Goal: Task Accomplishment & Management: Complete application form

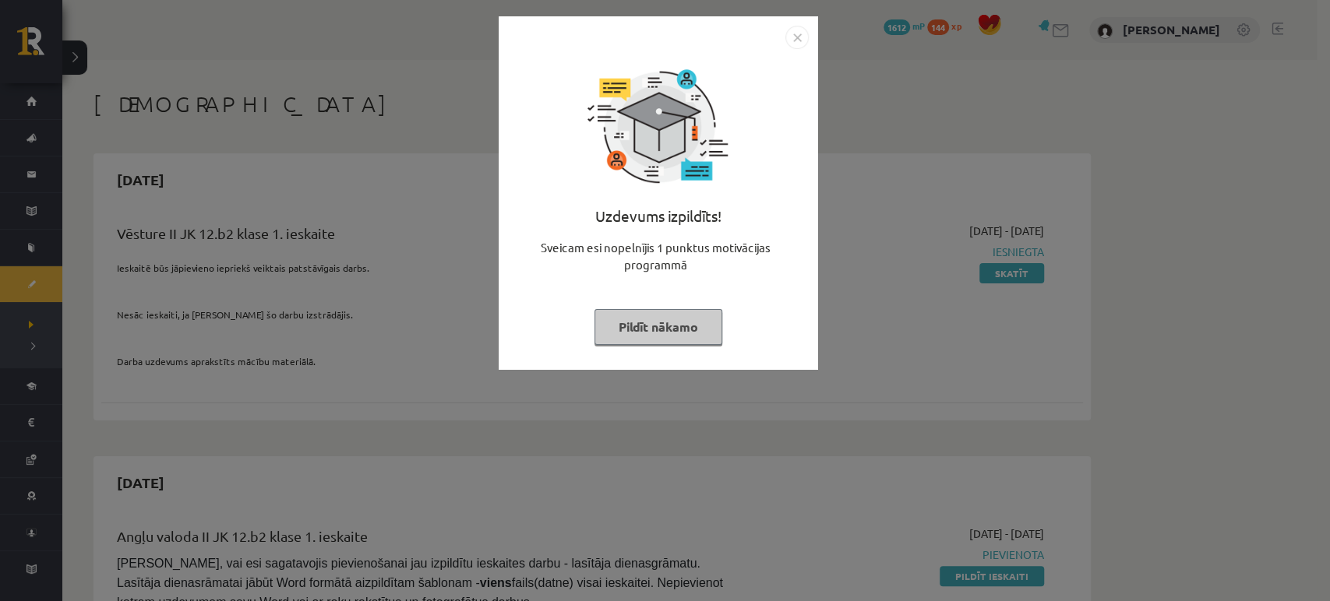
click at [658, 324] on button "Pildīt nākamo" at bounding box center [658, 327] width 128 height 36
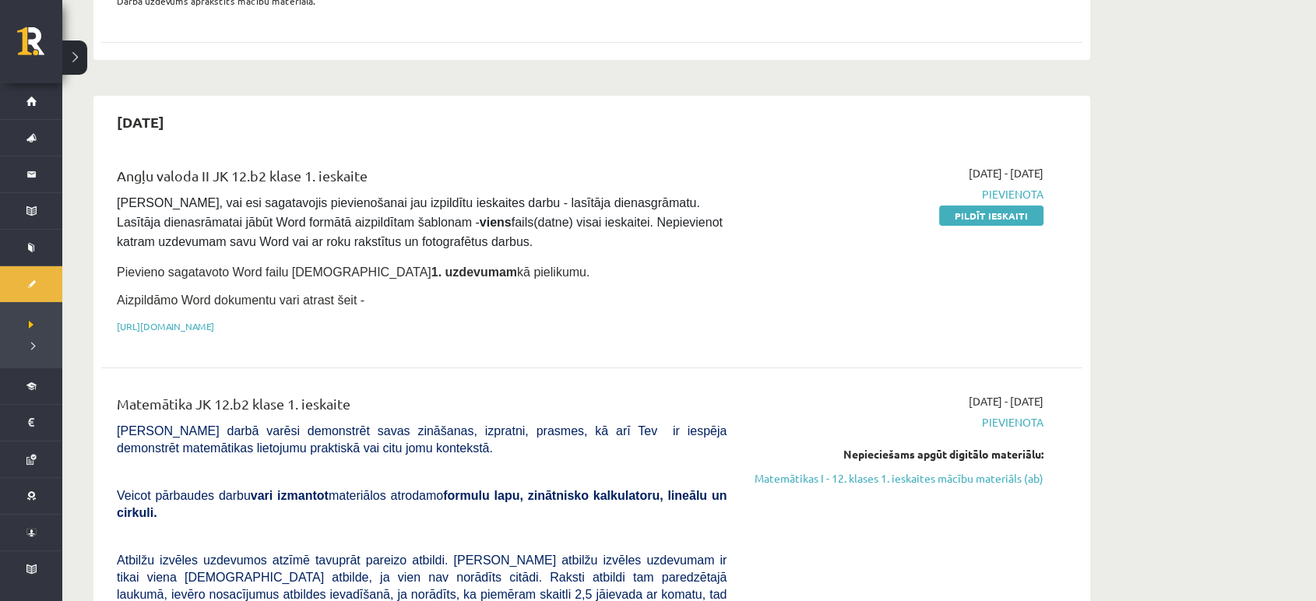
scroll to position [483, 0]
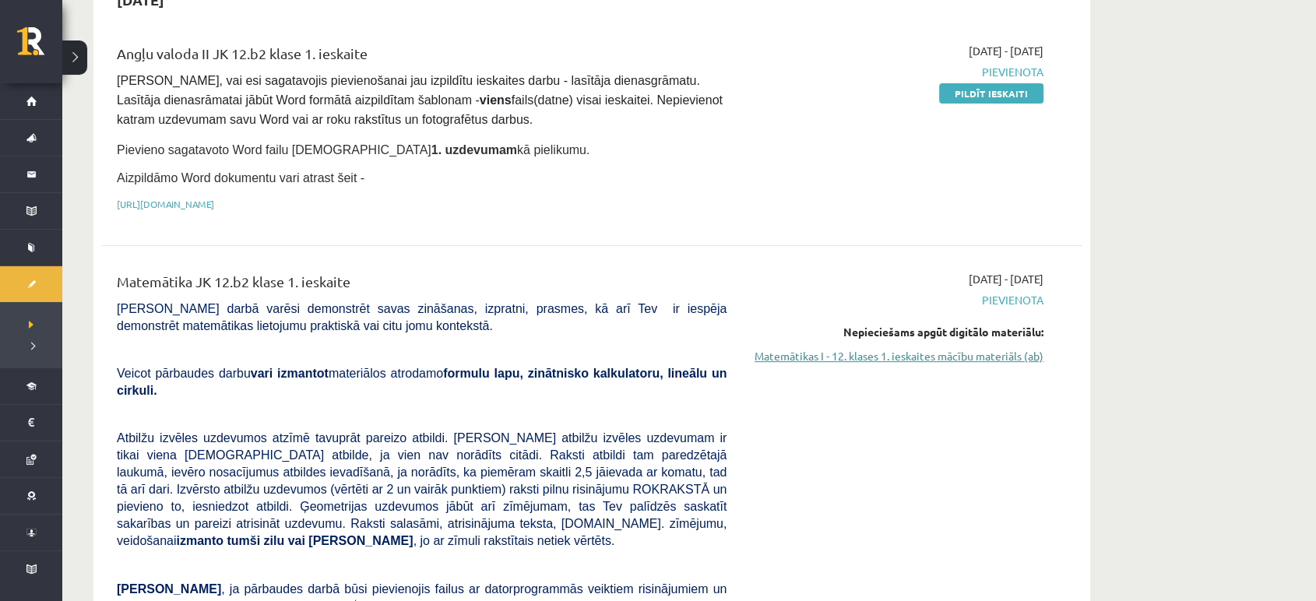
click at [936, 353] on link "Matemātikas I - 12. klases 1. ieskaites mācību materiāls (ab)" at bounding box center [897, 356] width 294 height 16
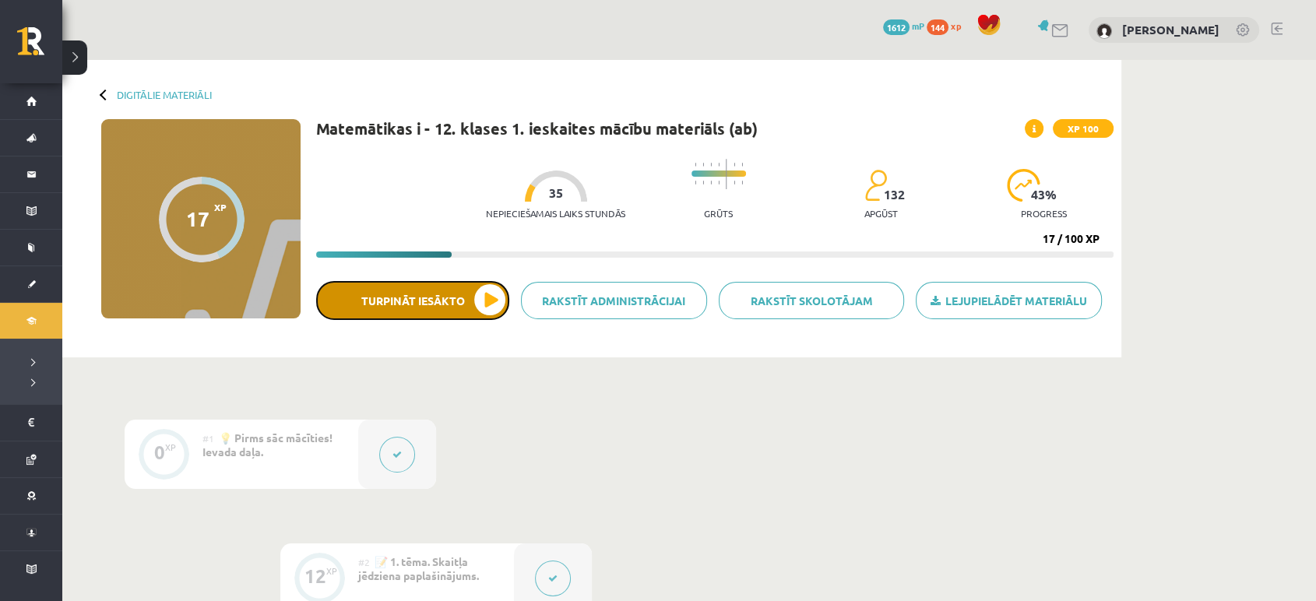
click at [402, 314] on button "Turpināt iesākto" at bounding box center [412, 300] width 193 height 39
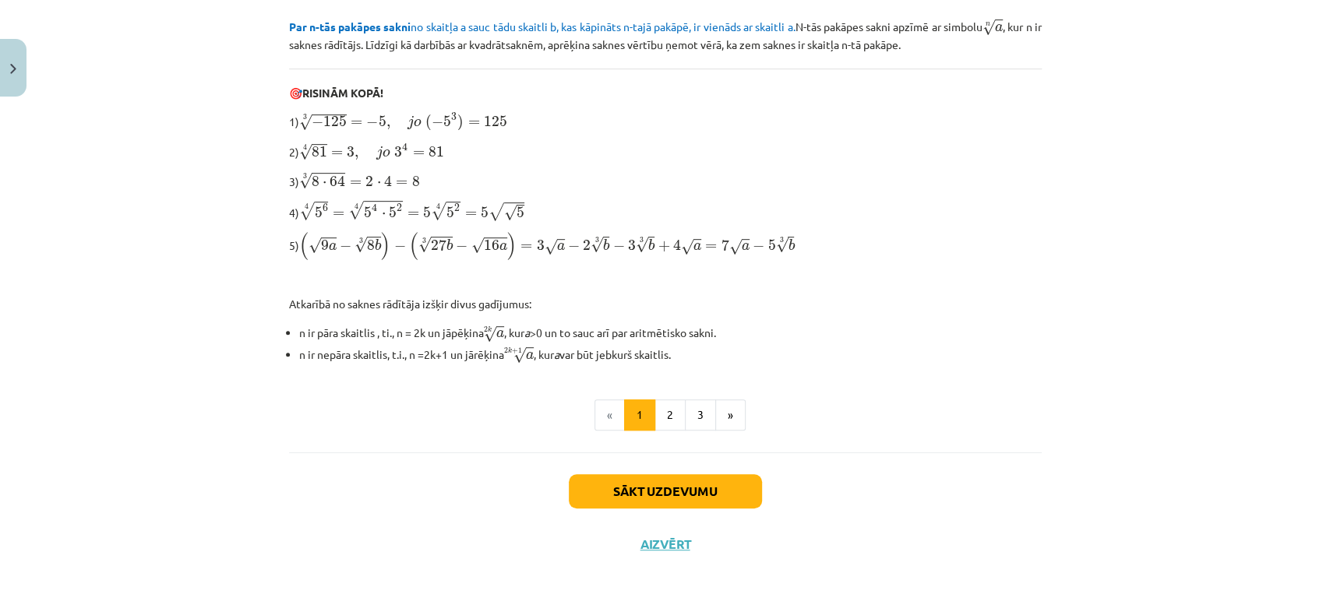
scroll to position [462, 0]
click at [654, 409] on button "2" at bounding box center [669, 414] width 31 height 31
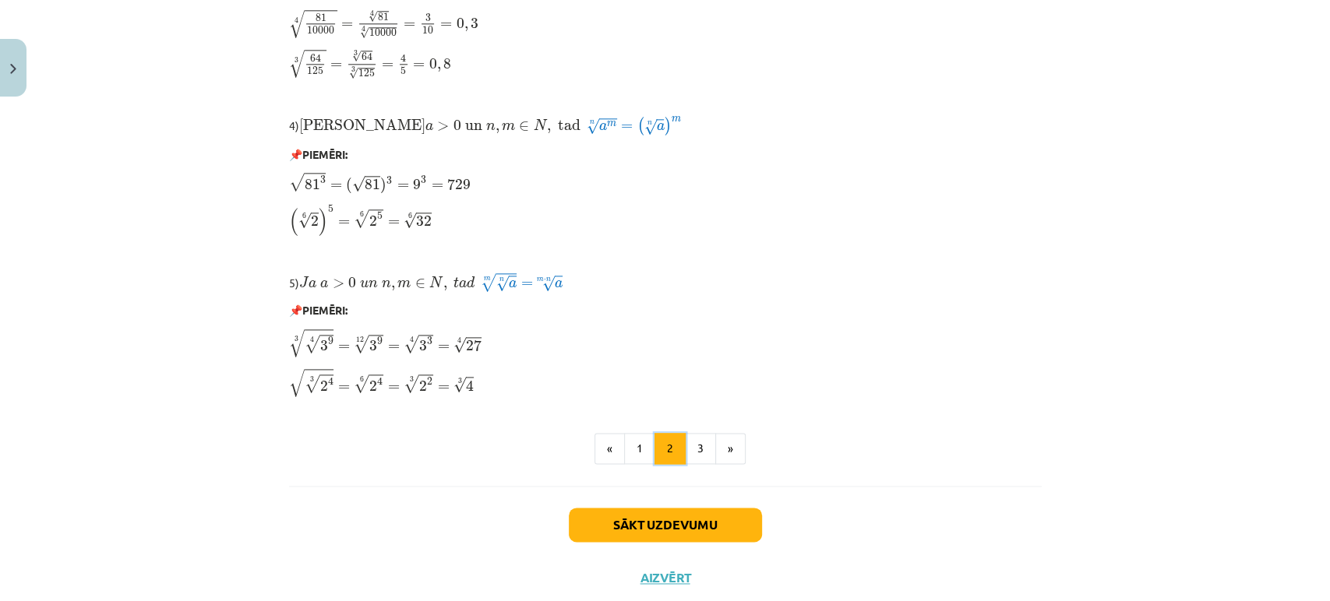
scroll to position [1249, 0]
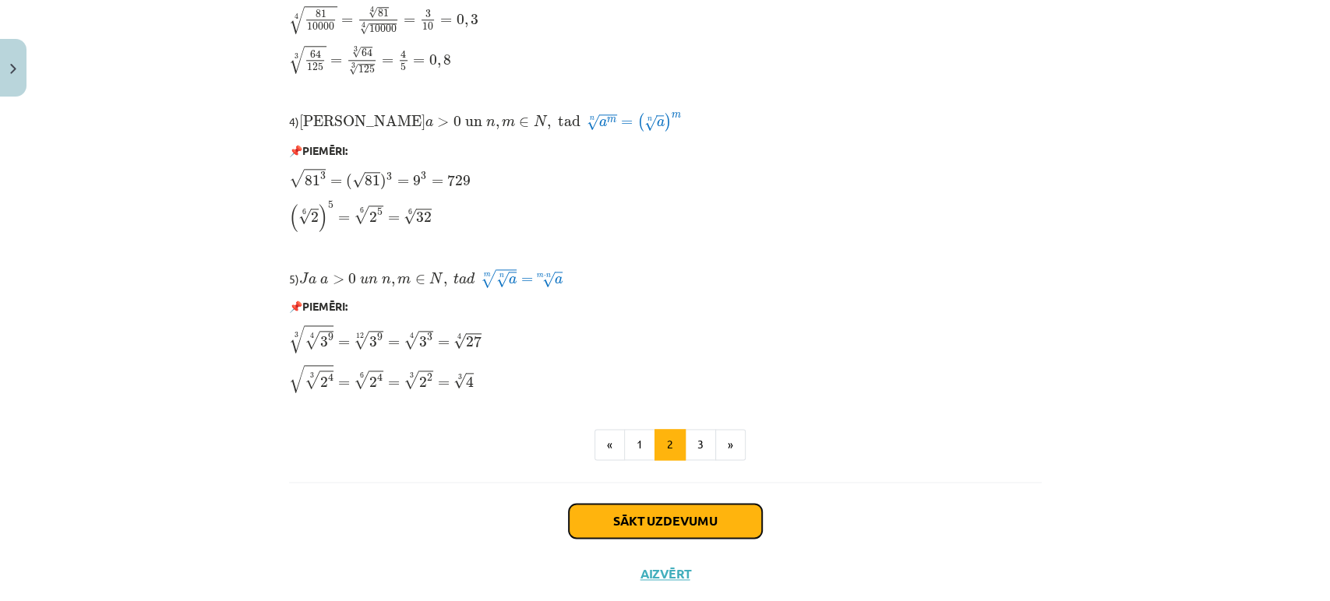
click at [604, 507] on button "Sākt uzdevumu" at bounding box center [665, 521] width 193 height 34
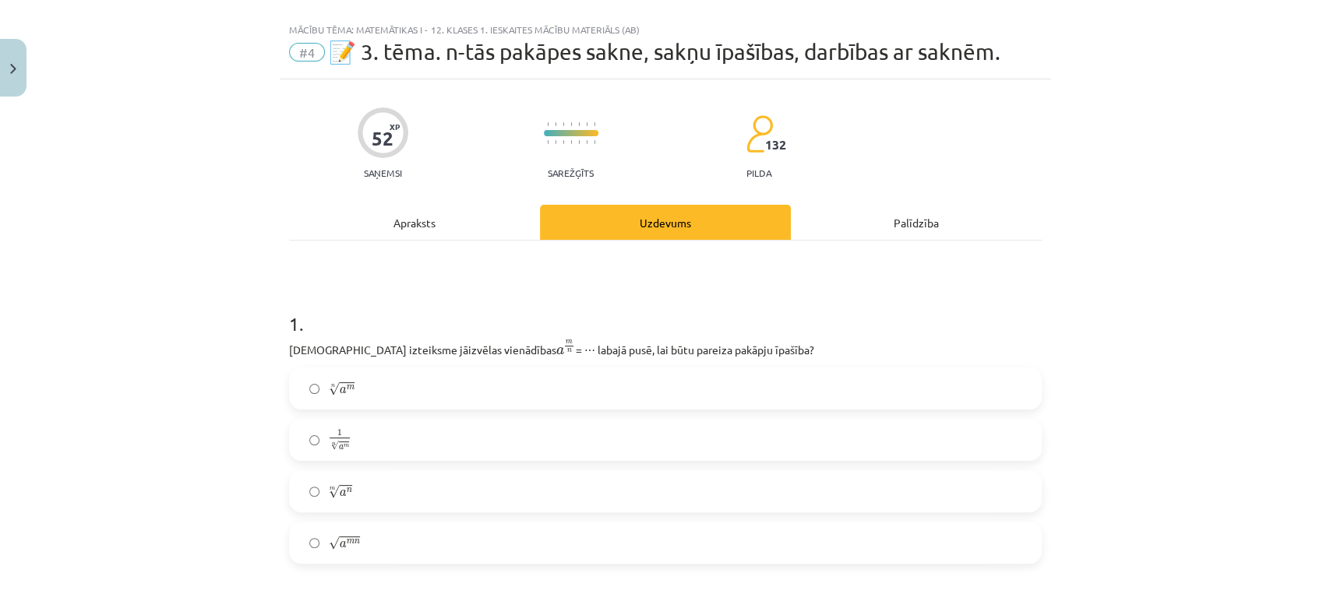
scroll to position [0, 0]
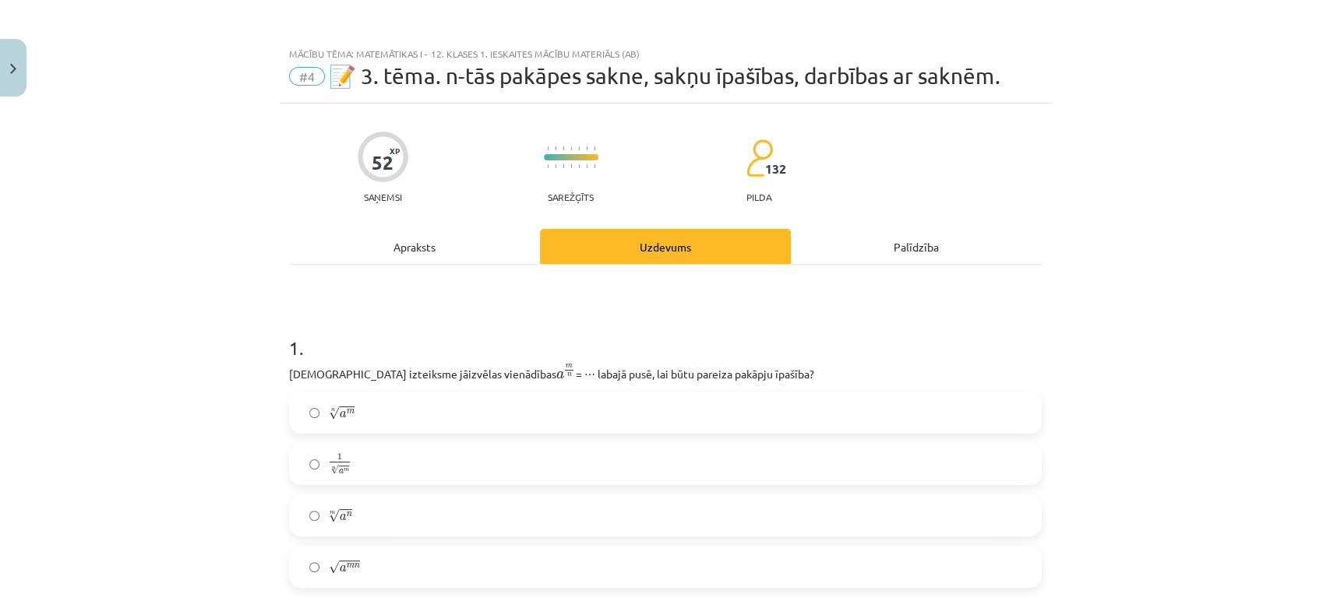
click at [474, 236] on div "Apraksts" at bounding box center [414, 246] width 251 height 35
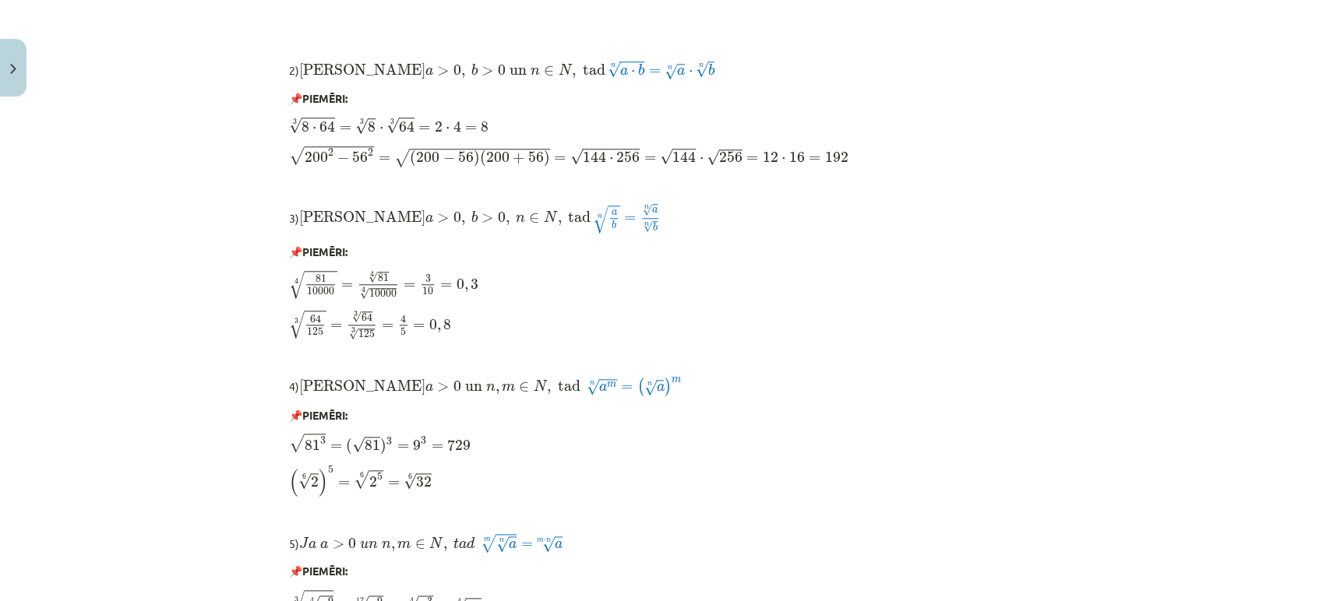
scroll to position [1288, 0]
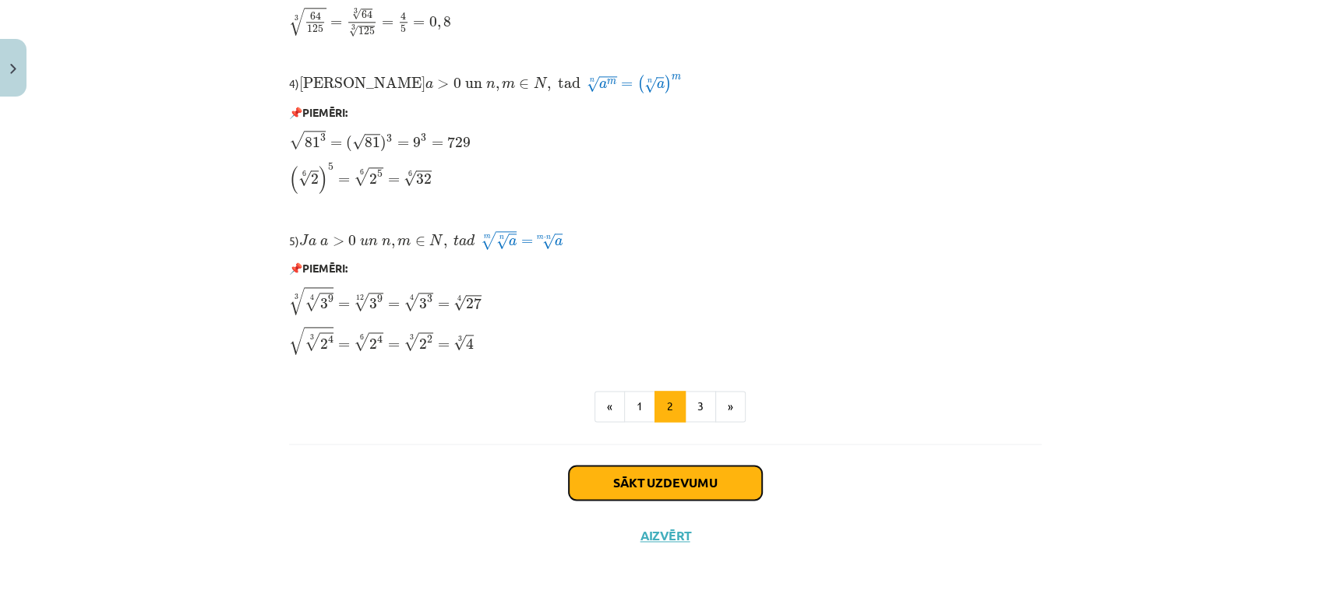
click at [661, 475] on button "Sākt uzdevumu" at bounding box center [665, 483] width 193 height 34
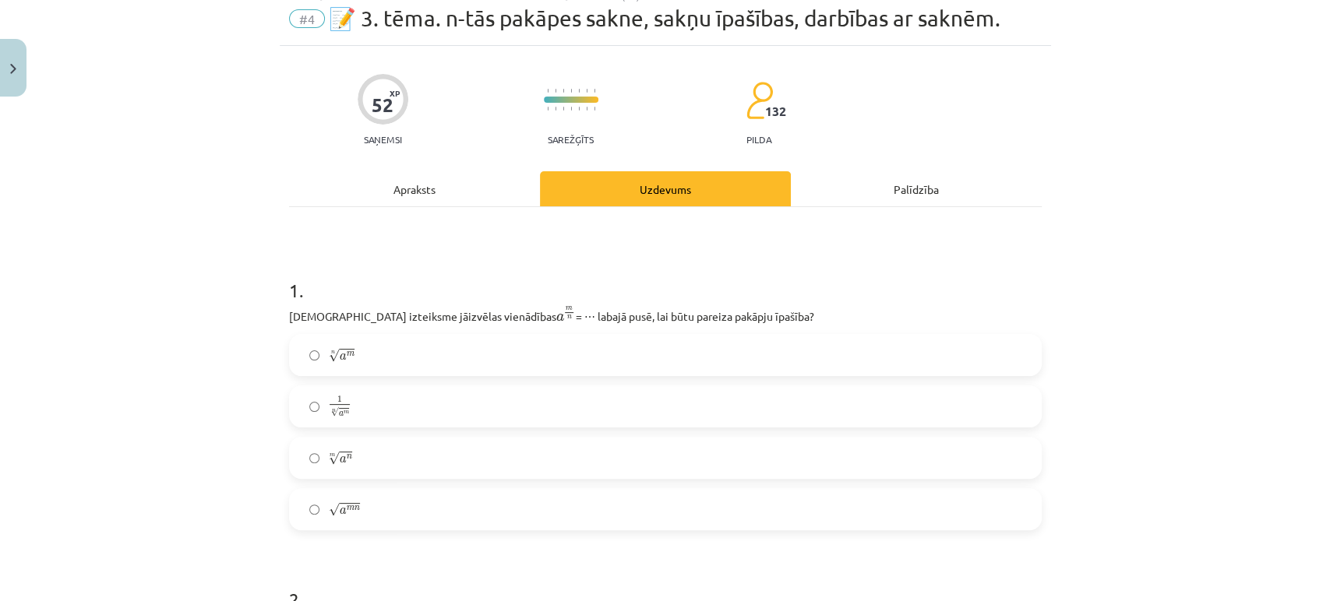
scroll to position [38, 0]
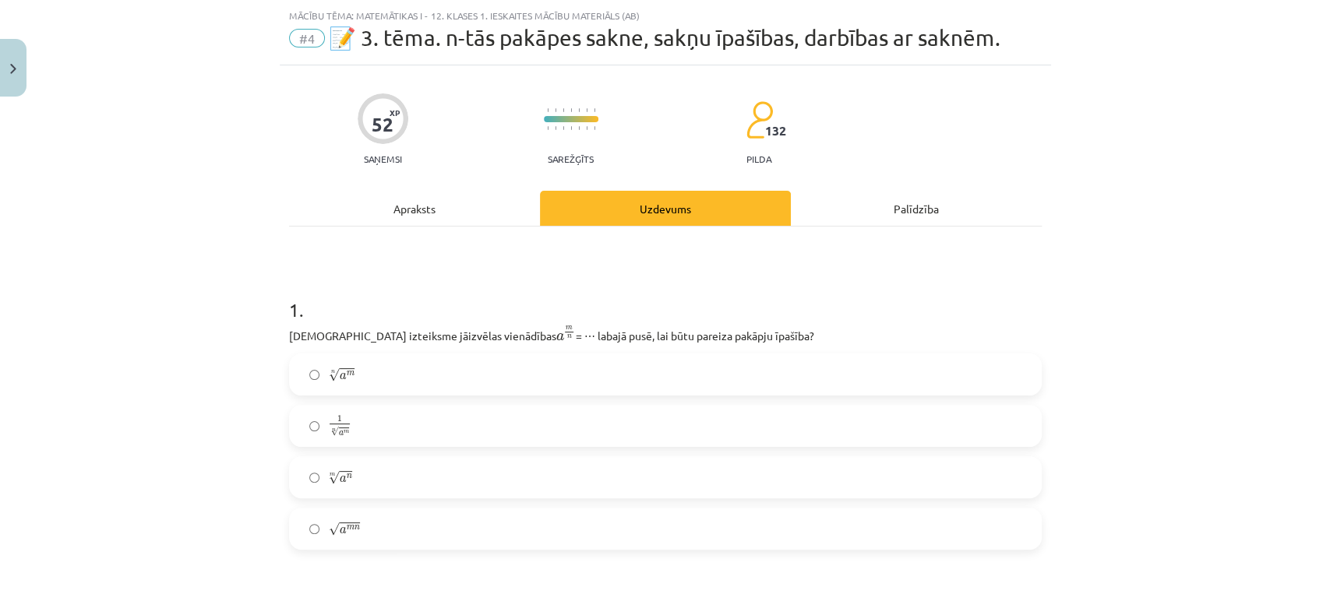
click at [414, 363] on label "n √ a m a m n" at bounding box center [665, 374] width 749 height 39
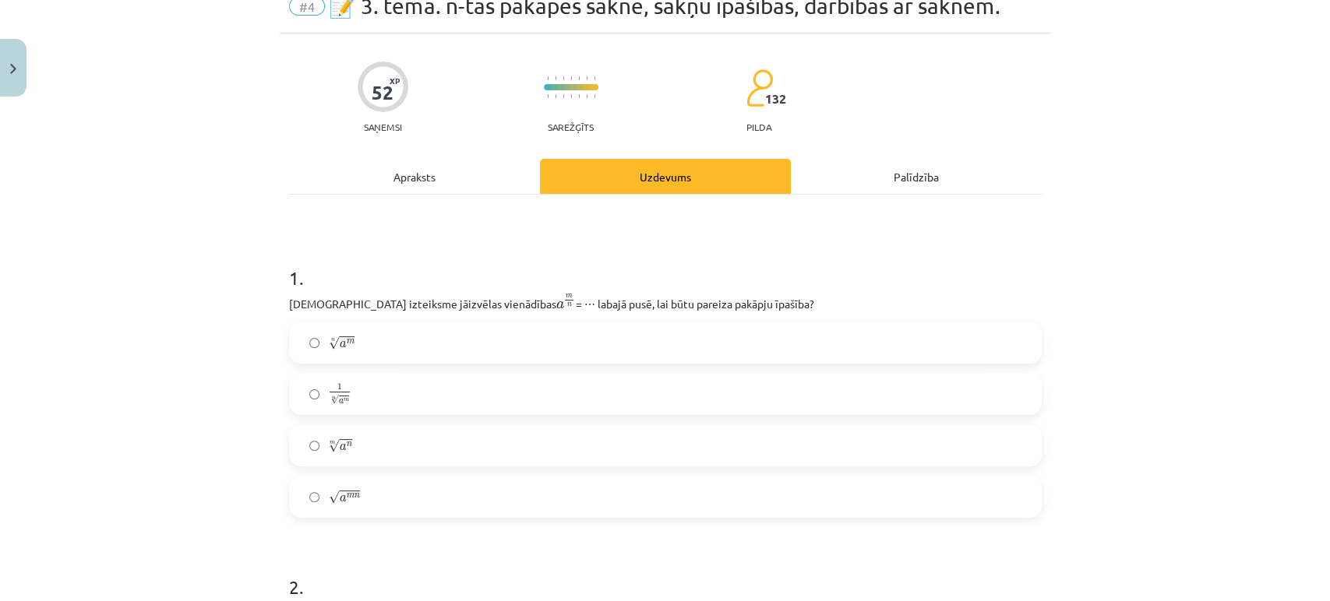
scroll to position [0, 0]
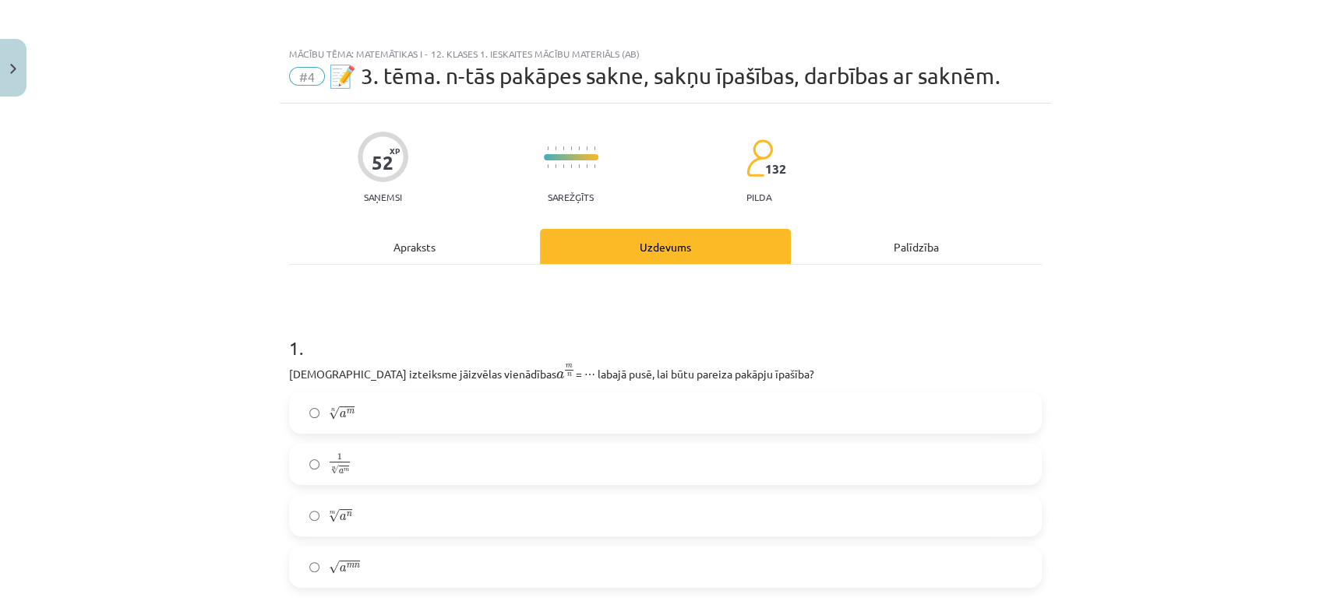
click at [436, 239] on div "Apraksts" at bounding box center [414, 246] width 251 height 35
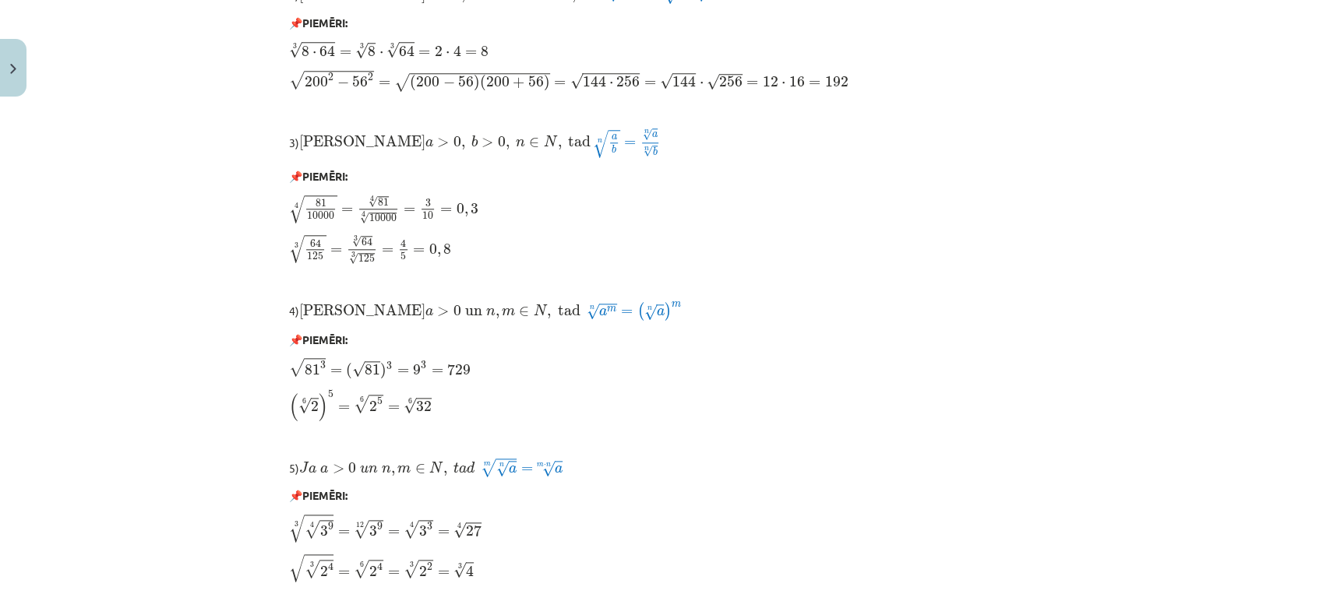
scroll to position [1288, 0]
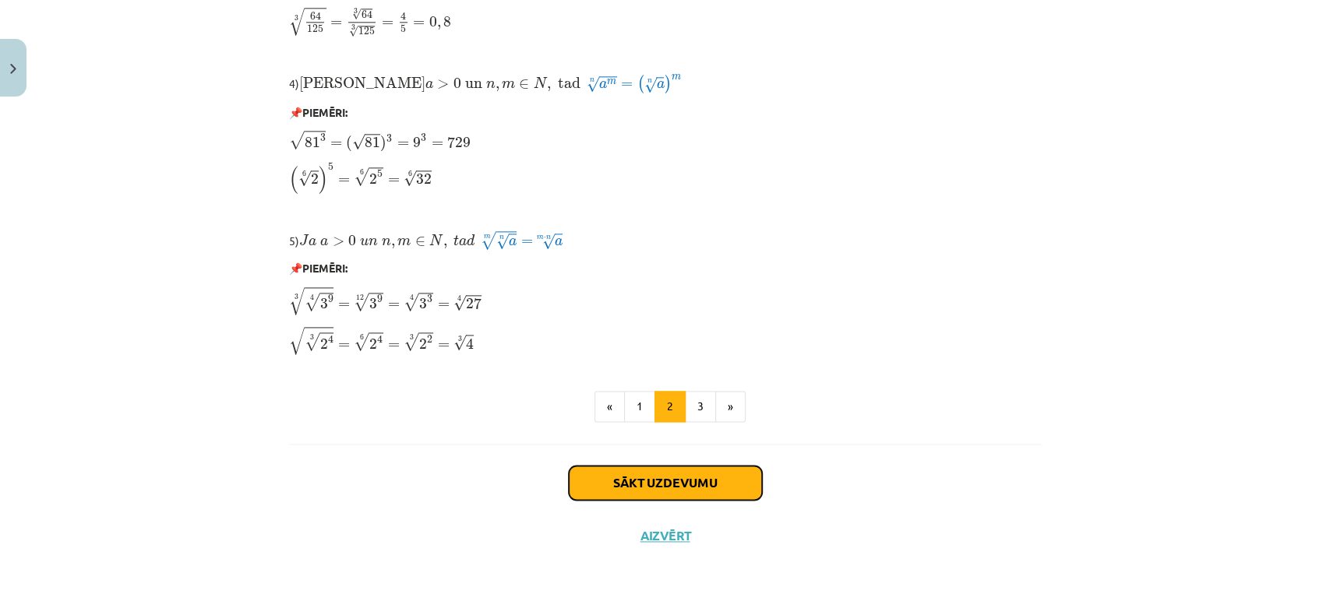
click at [602, 486] on button "Sākt uzdevumu" at bounding box center [665, 483] width 193 height 34
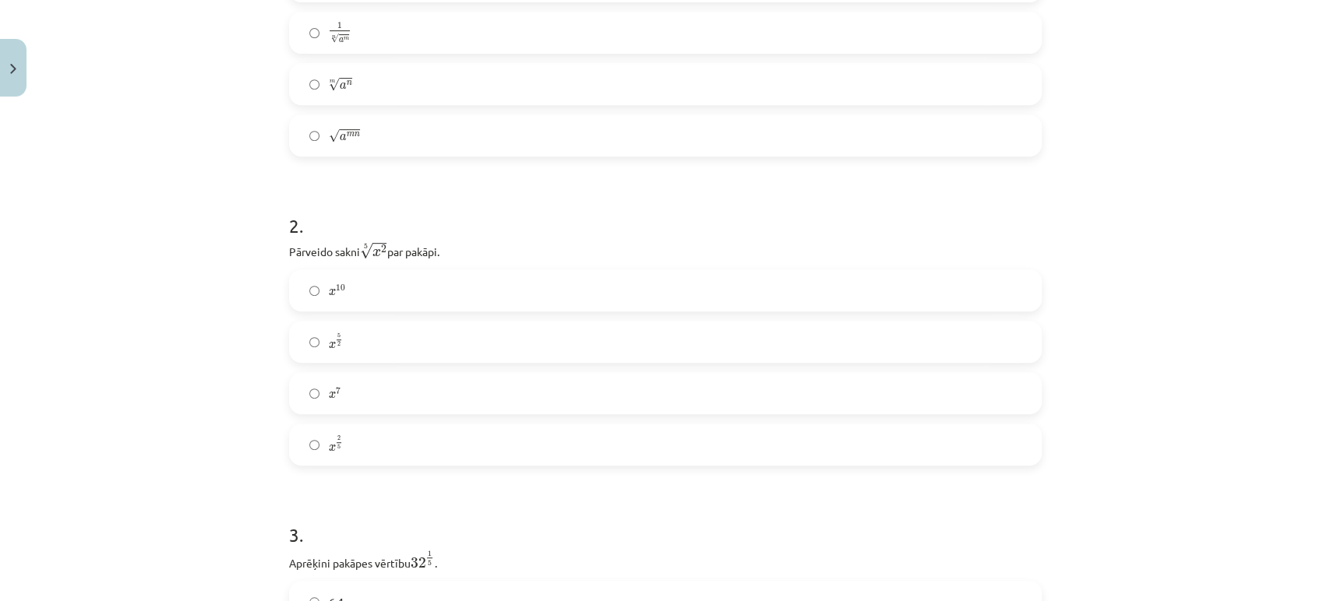
scroll to position [455, 0]
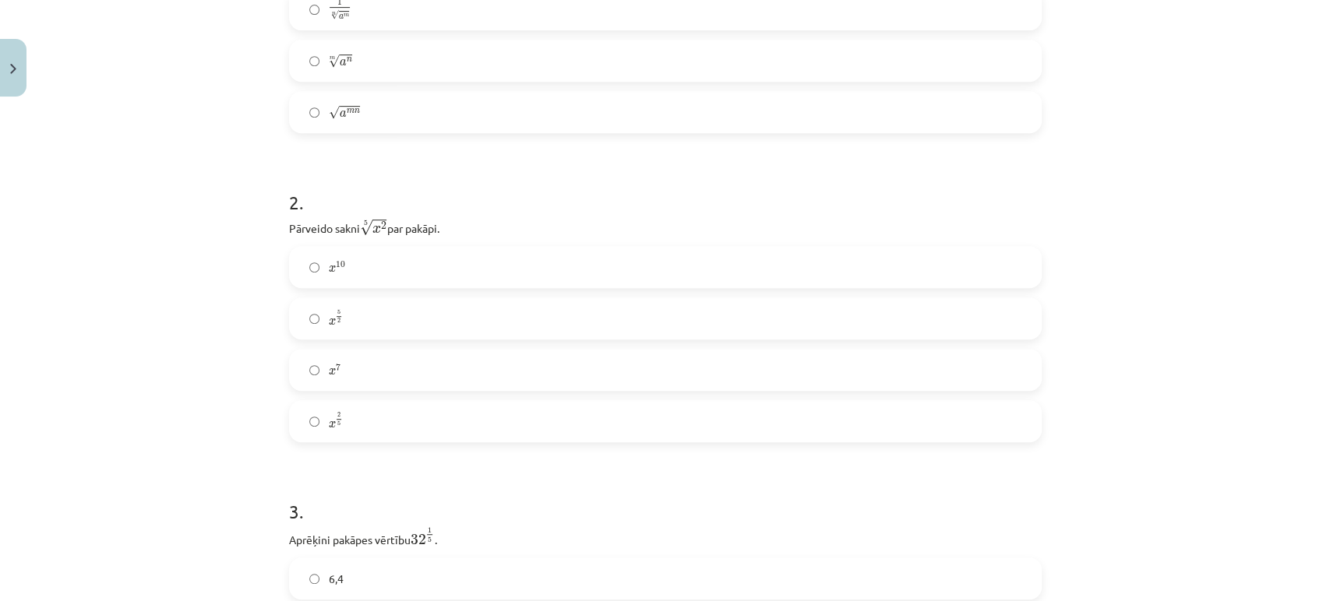
click at [365, 312] on label "x 5 2 x 5 2" at bounding box center [665, 318] width 749 height 39
click at [368, 428] on label "x 2 5 x 2 5" at bounding box center [665, 421] width 749 height 39
click at [387, 264] on label "6,4" at bounding box center [665, 258] width 749 height 39
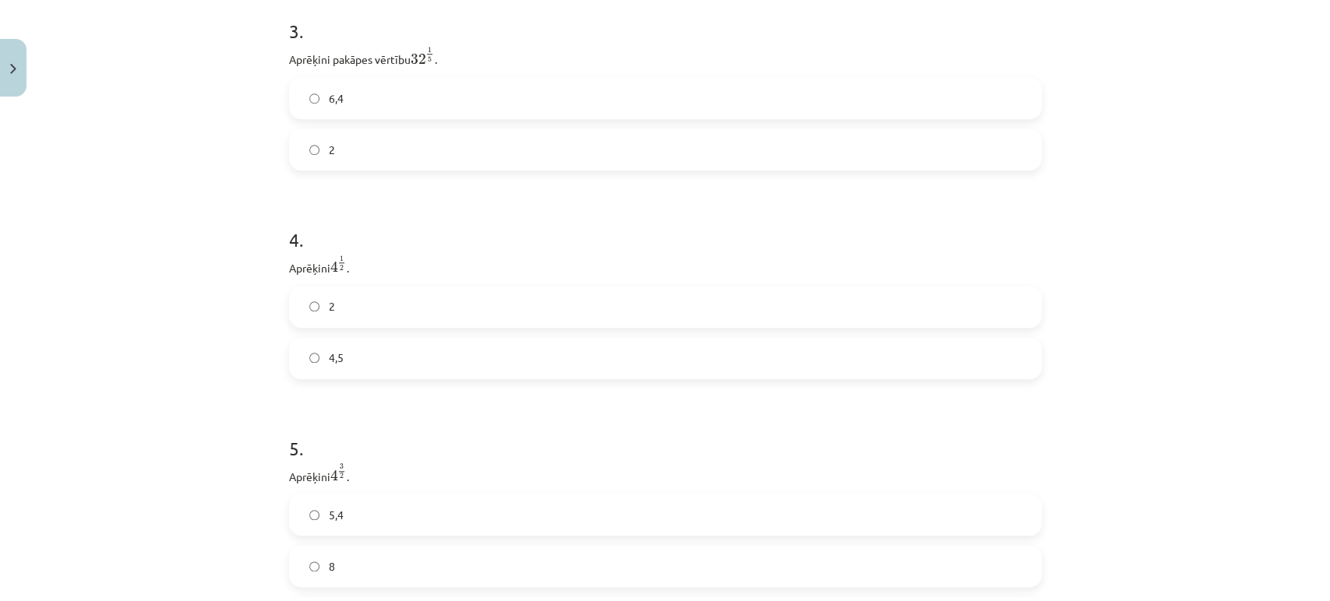
scroll to position [948, 0]
click at [354, 342] on label "4,5" at bounding box center [665, 345] width 749 height 39
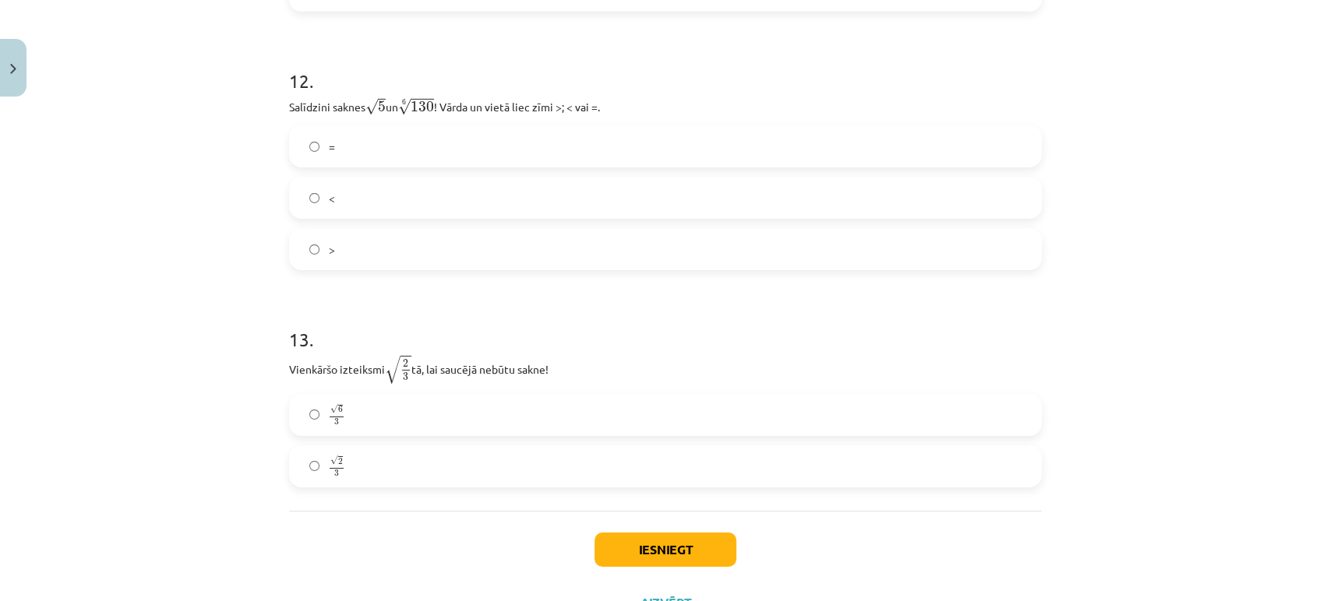
scroll to position [3451, 0]
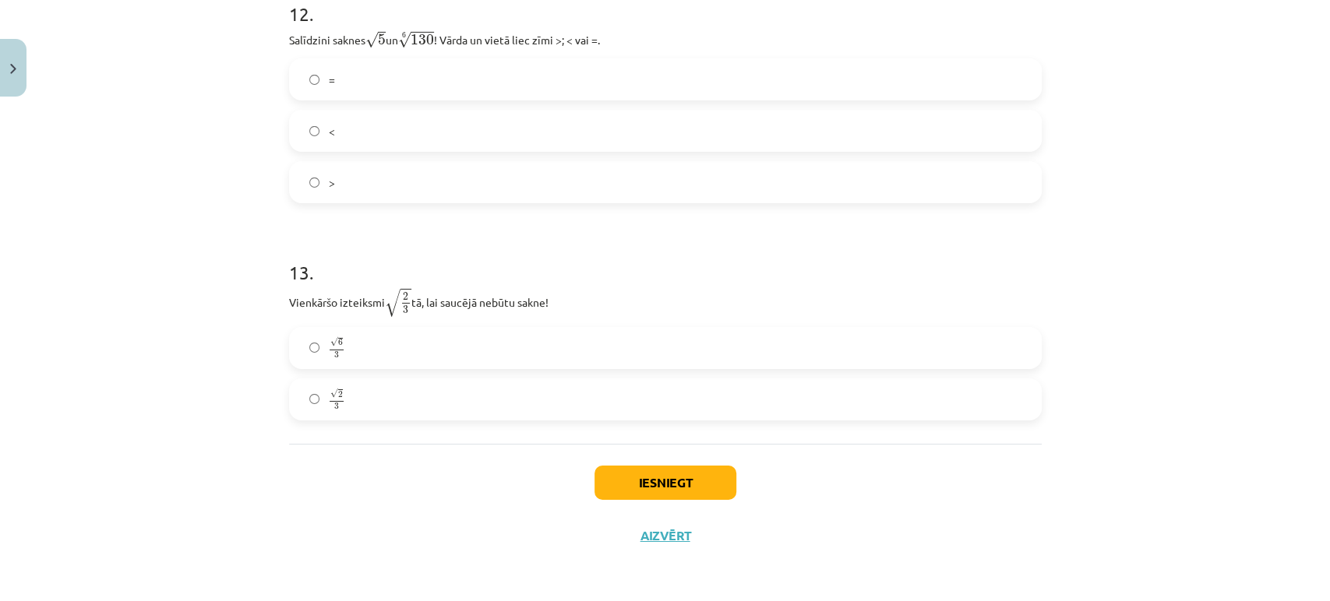
click at [365, 394] on label "√ 2 3 2 3" at bounding box center [665, 399] width 749 height 39
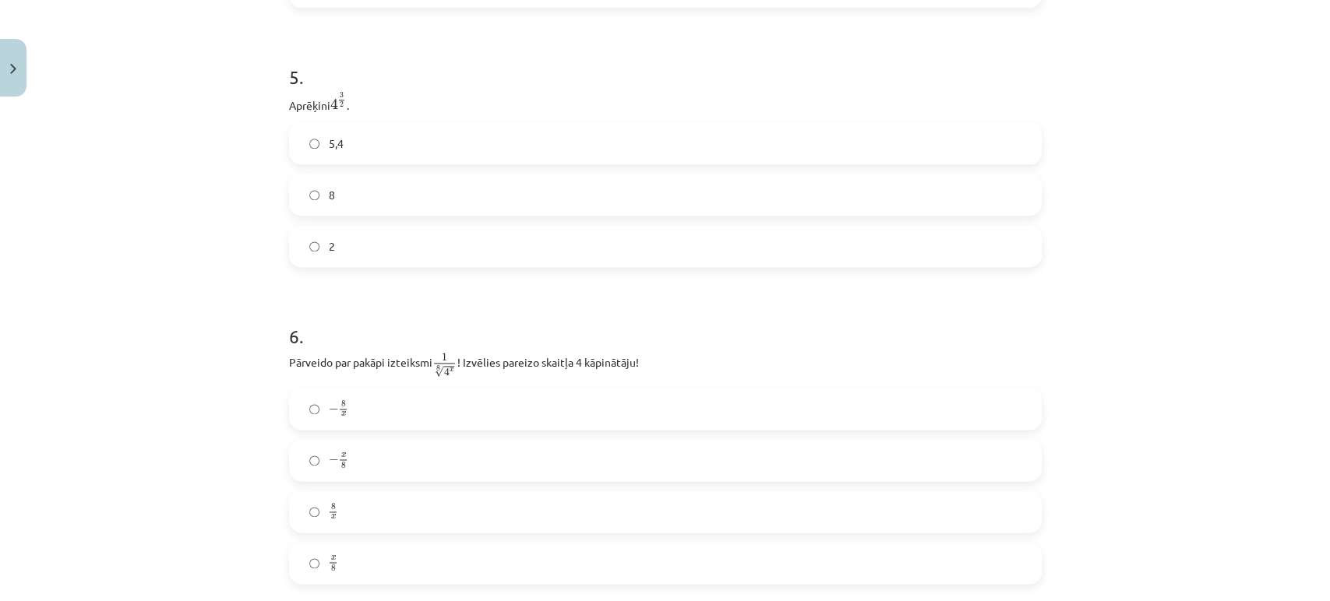
scroll to position [1304, 0]
click at [349, 193] on label "8" at bounding box center [665, 197] width 749 height 39
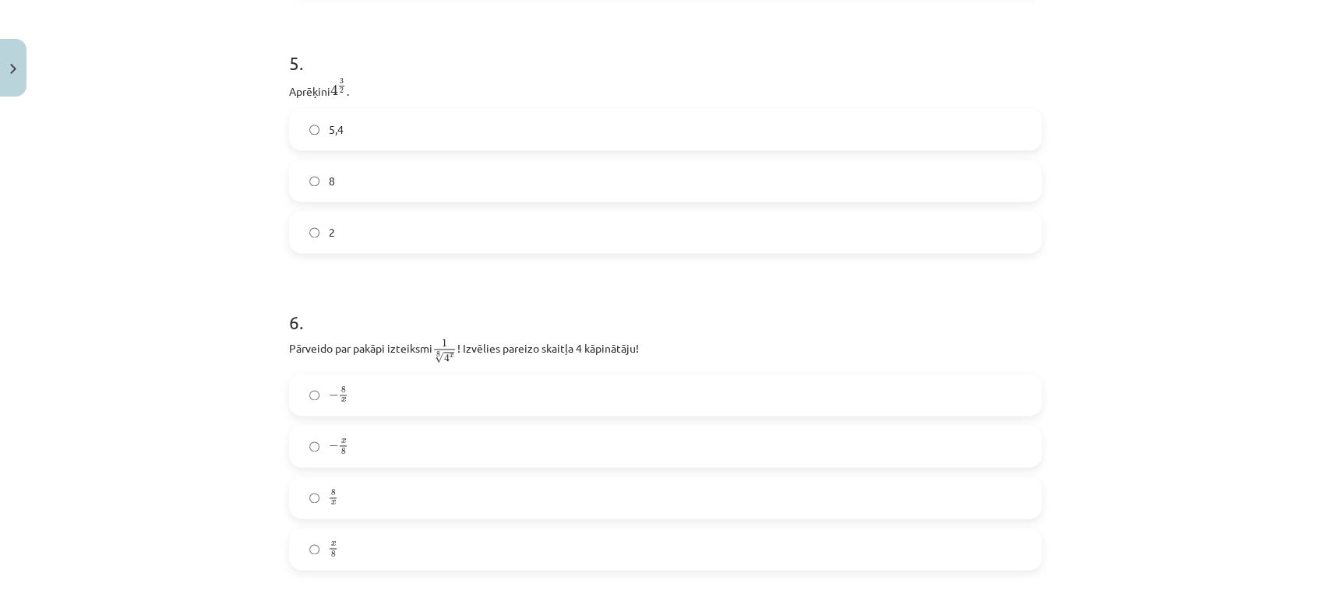
click at [202, 386] on div "Mācību tēma: Matemātikas i - 12. klases 1. ieskaites mācību materiāls (ab) #4 📝…" at bounding box center [665, 300] width 1330 height 601
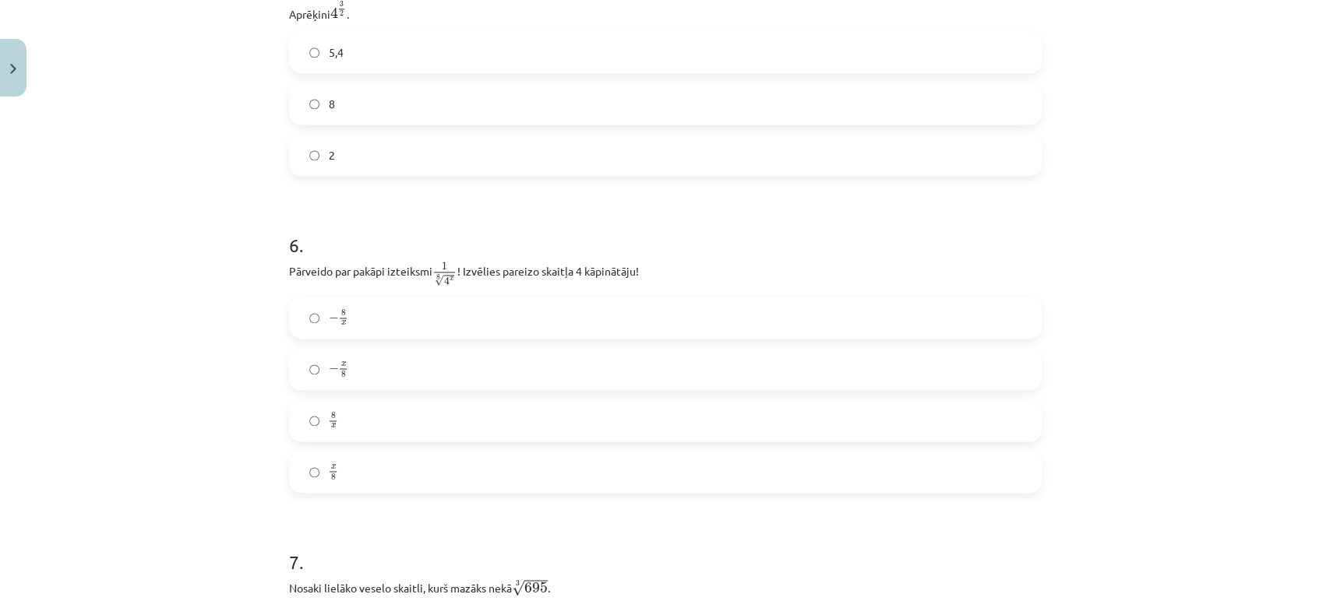
scroll to position [1401, 0]
click at [382, 368] on label "− x 8 − x 8" at bounding box center [665, 366] width 749 height 39
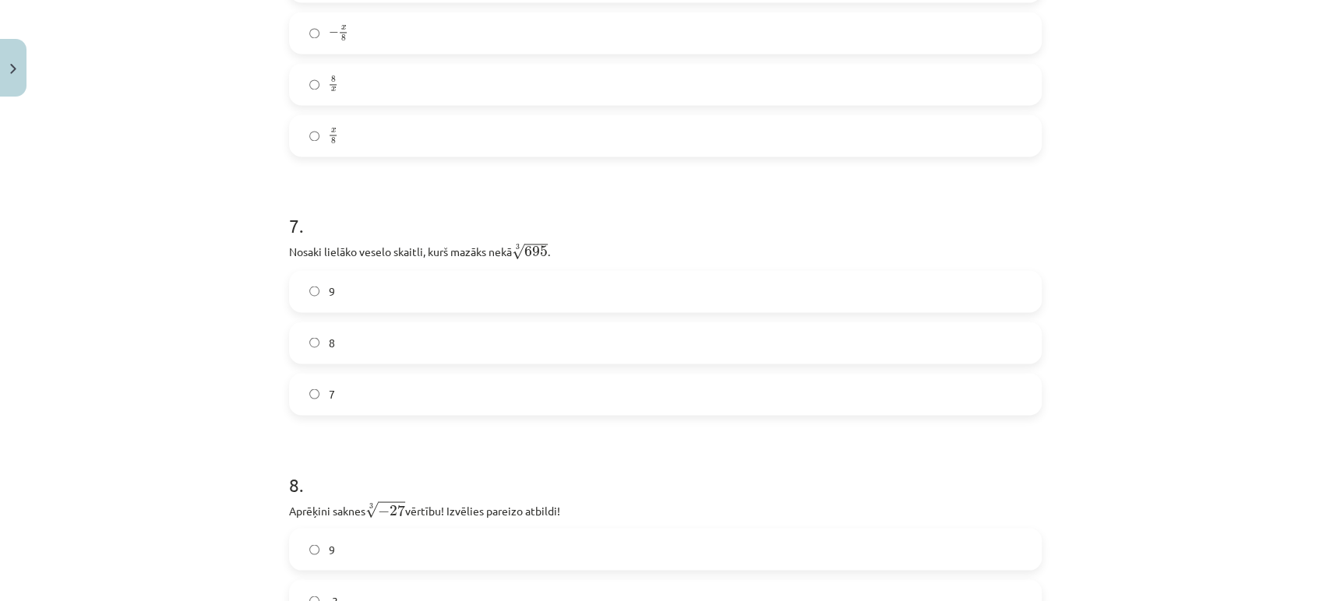
scroll to position [1732, 0]
click at [351, 329] on label "8" at bounding box center [665, 345] width 749 height 39
click at [363, 285] on label "9" at bounding box center [665, 293] width 749 height 39
click at [341, 344] on label "8" at bounding box center [665, 345] width 749 height 39
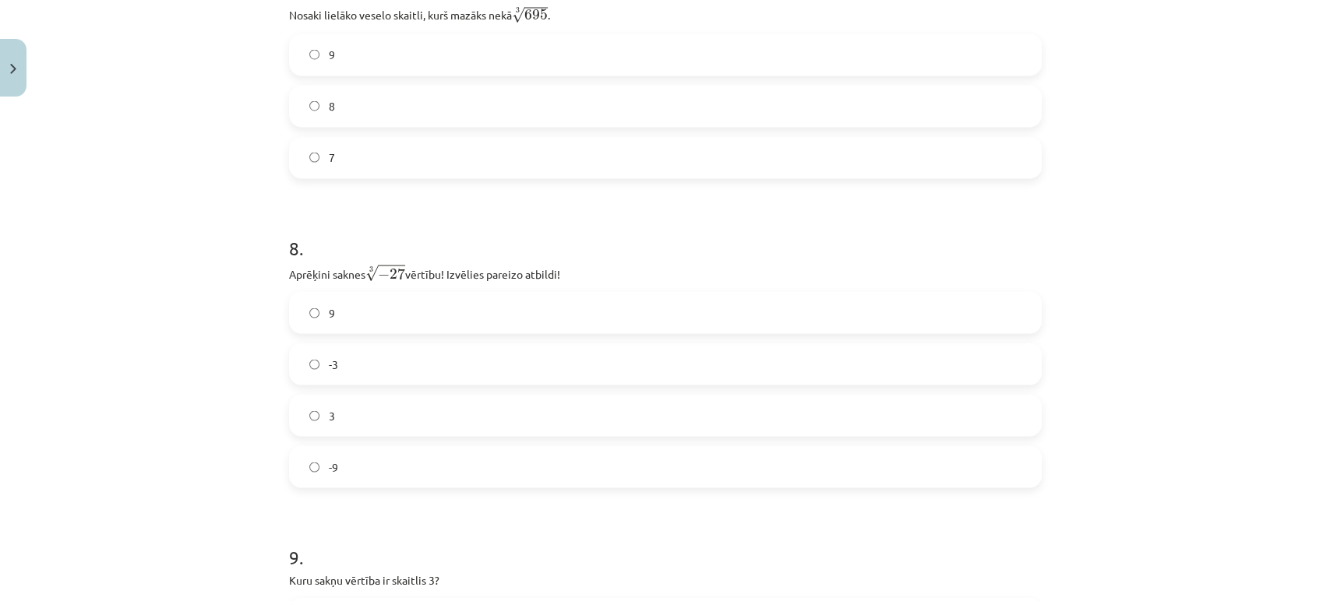
scroll to position [1971, 0]
click at [375, 356] on label "-3" at bounding box center [665, 363] width 749 height 39
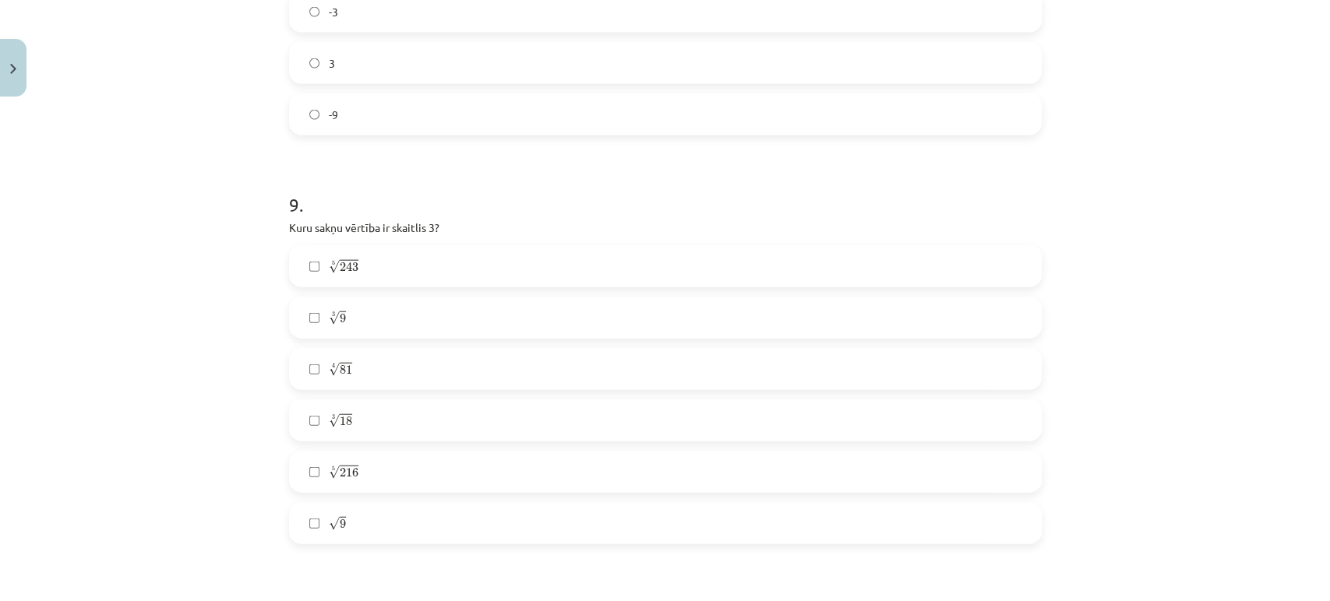
scroll to position [2325, 0]
click at [361, 523] on label "√ 9 9" at bounding box center [665, 521] width 749 height 39
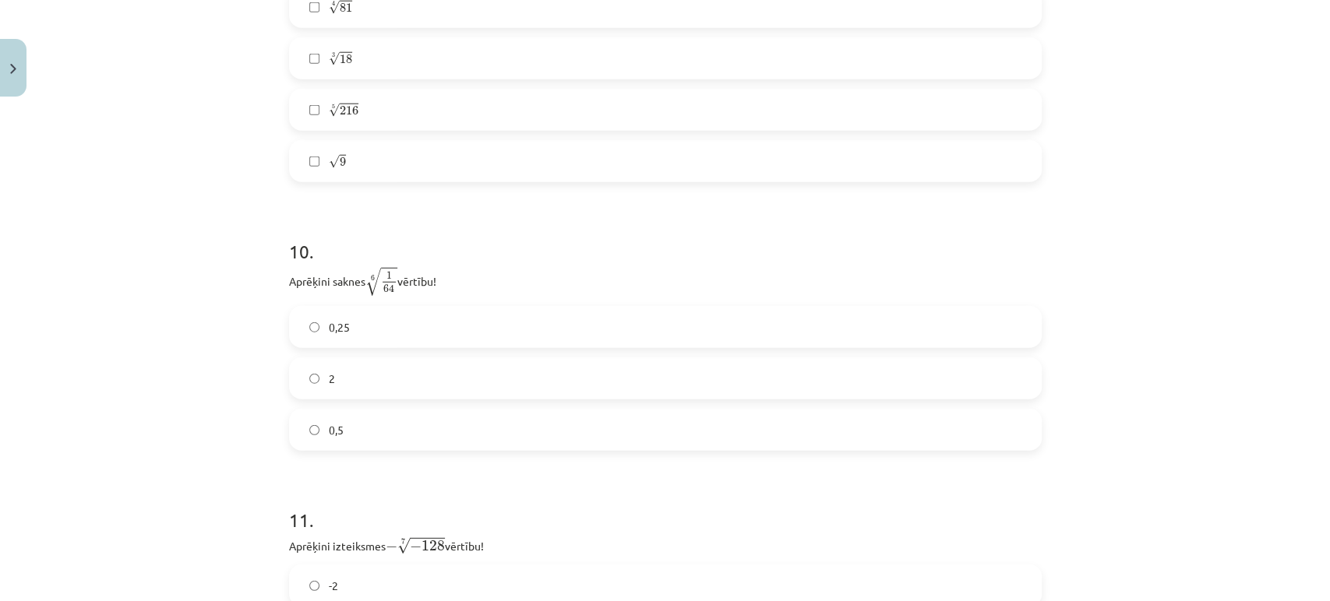
scroll to position [2686, 0]
click at [315, 435] on label "0,5" at bounding box center [665, 429] width 749 height 39
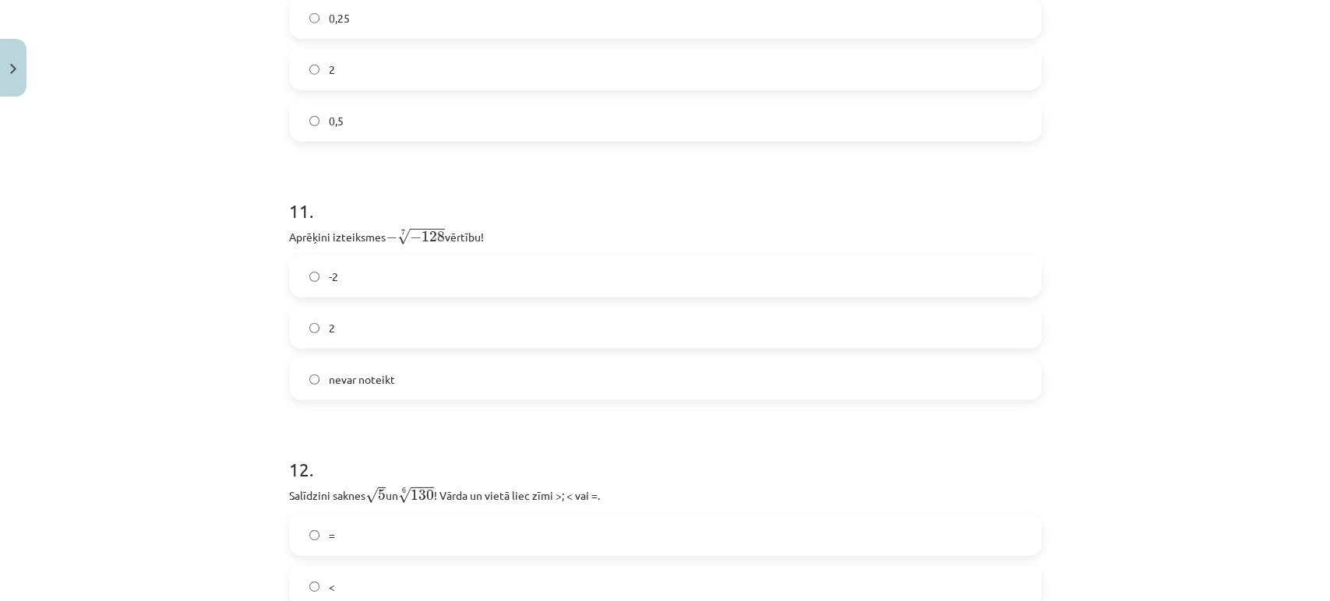
scroll to position [2994, 0]
click at [360, 317] on label "2" at bounding box center [665, 328] width 749 height 39
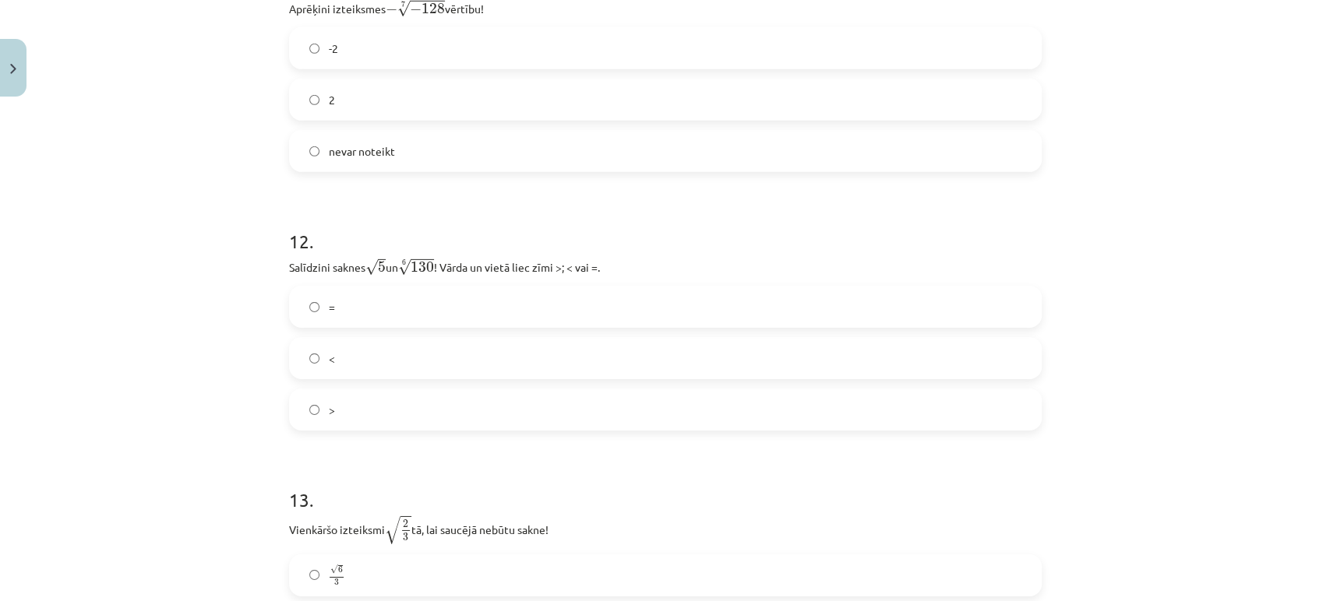
scroll to position [3226, 0]
click at [358, 355] on label "<" at bounding box center [665, 356] width 749 height 39
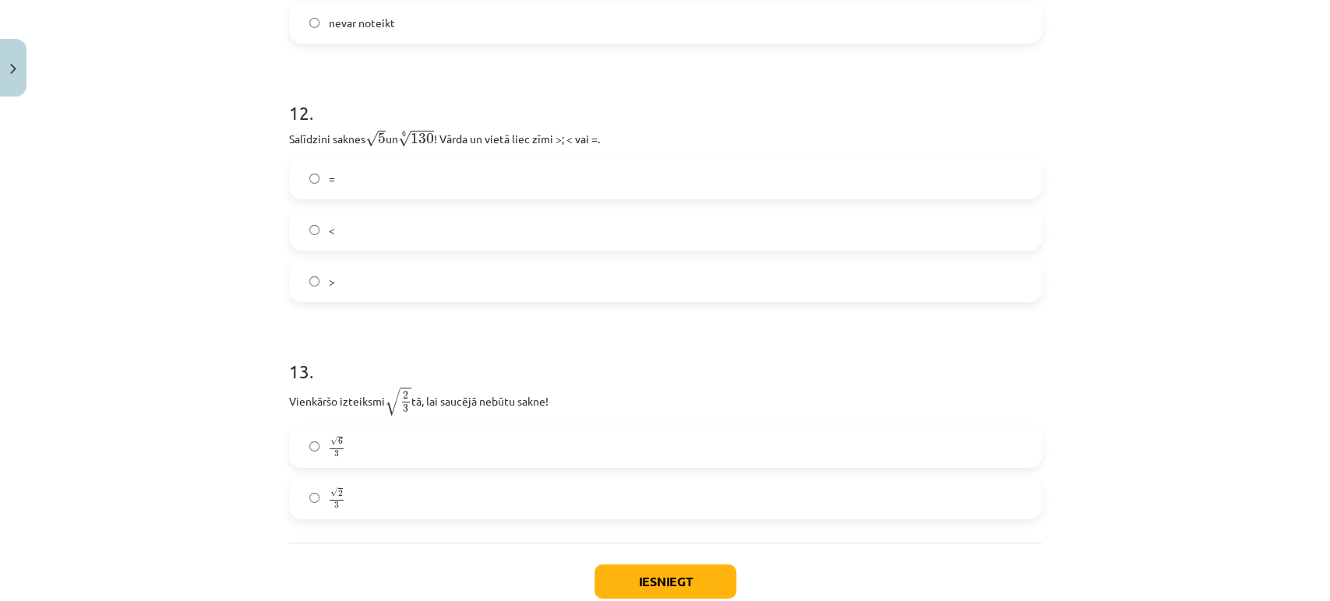
scroll to position [3451, 0]
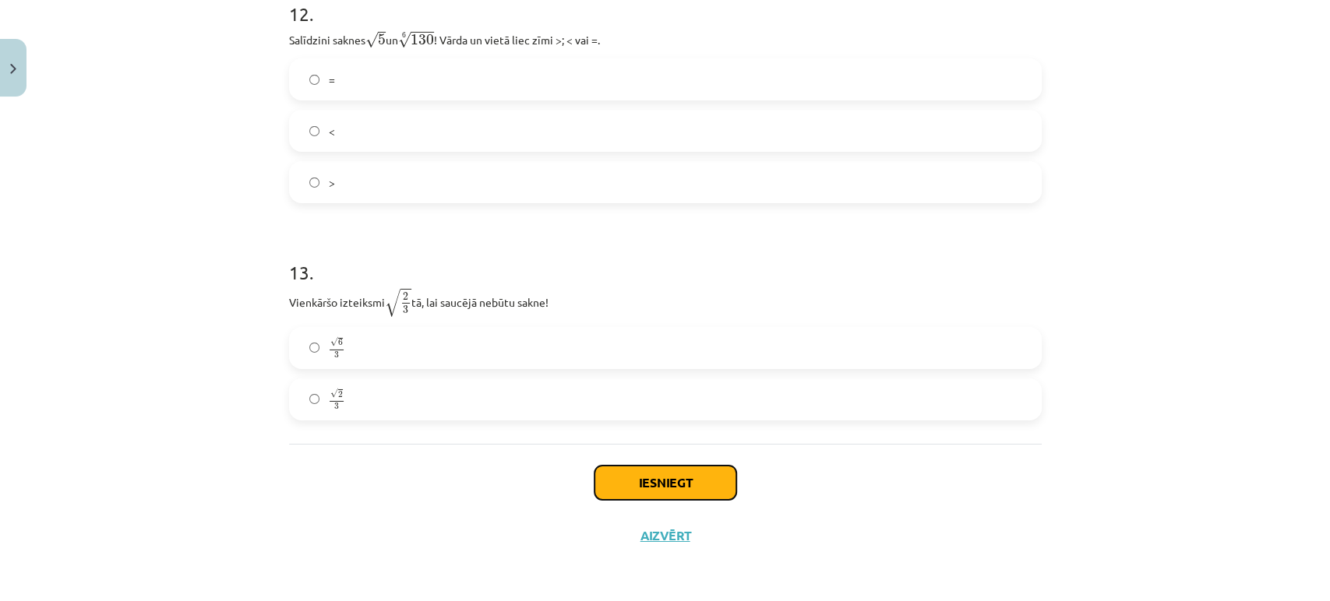
click at [678, 475] on button "Iesniegt" at bounding box center [665, 483] width 142 height 34
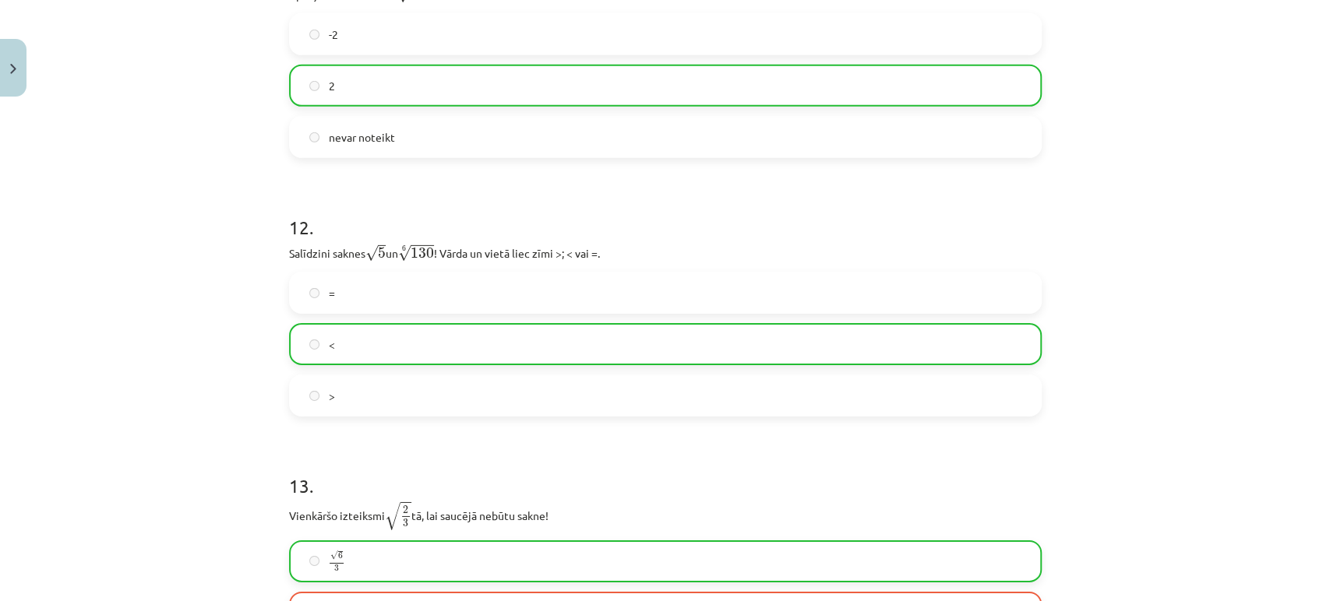
scroll to position [3501, 0]
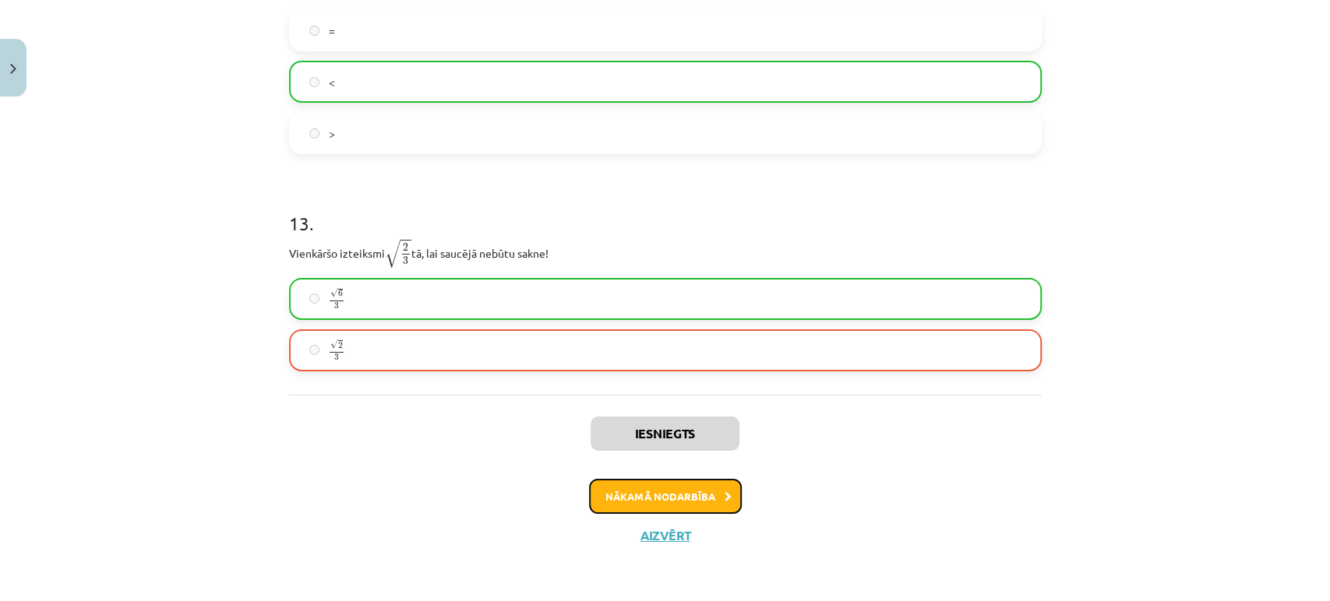
click at [652, 503] on button "Nākamā nodarbība" at bounding box center [665, 497] width 153 height 36
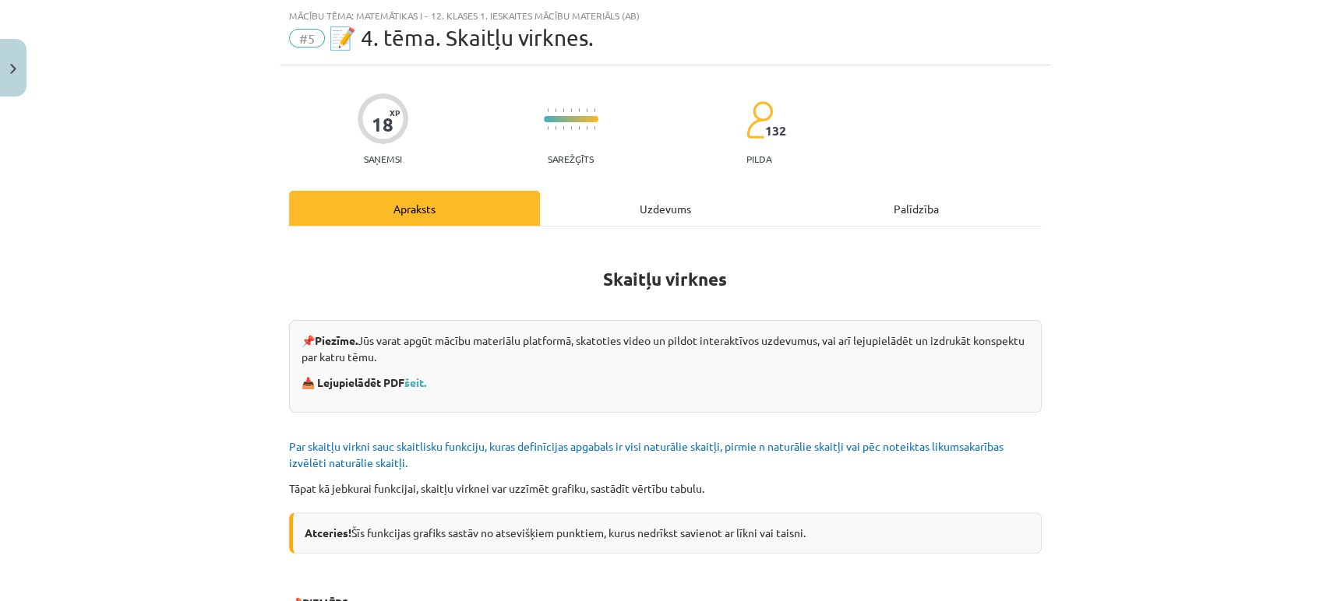
scroll to position [0, 0]
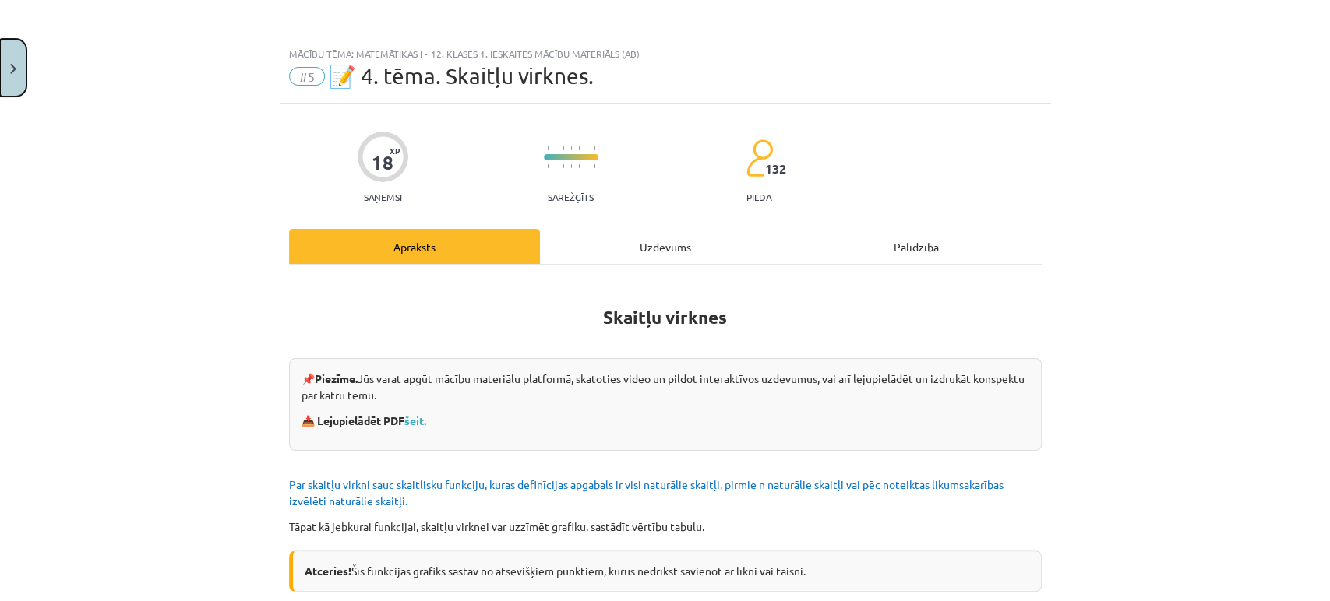
click at [4, 79] on button "Close" at bounding box center [13, 68] width 26 height 58
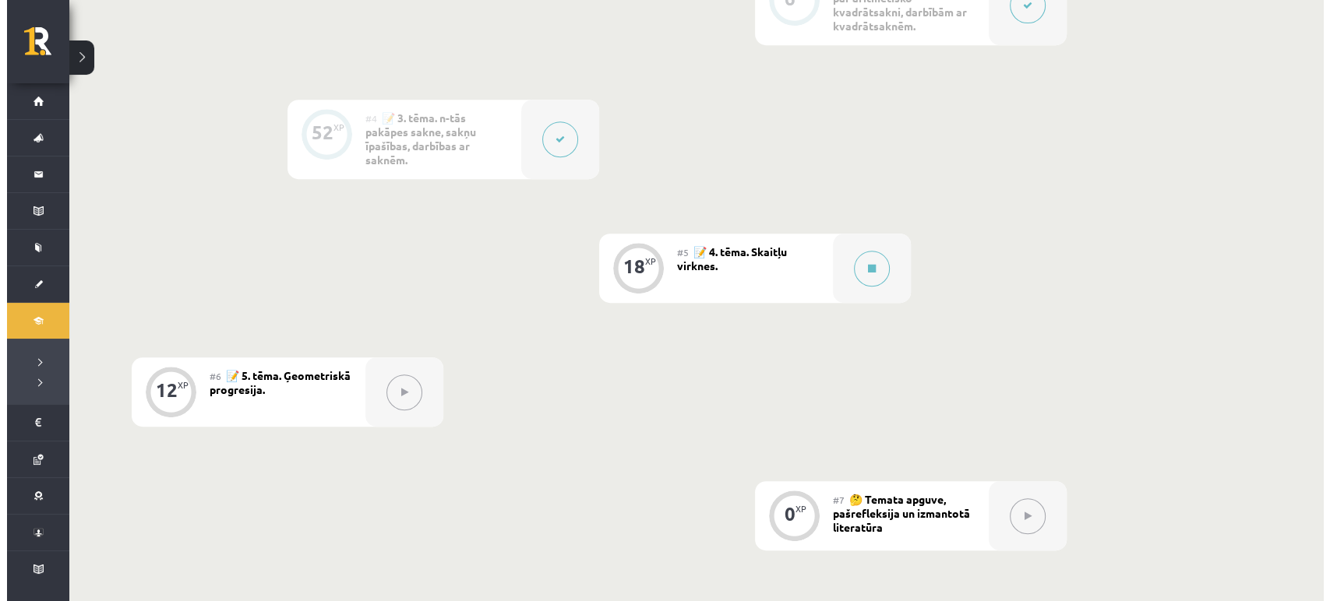
scroll to position [691, 0]
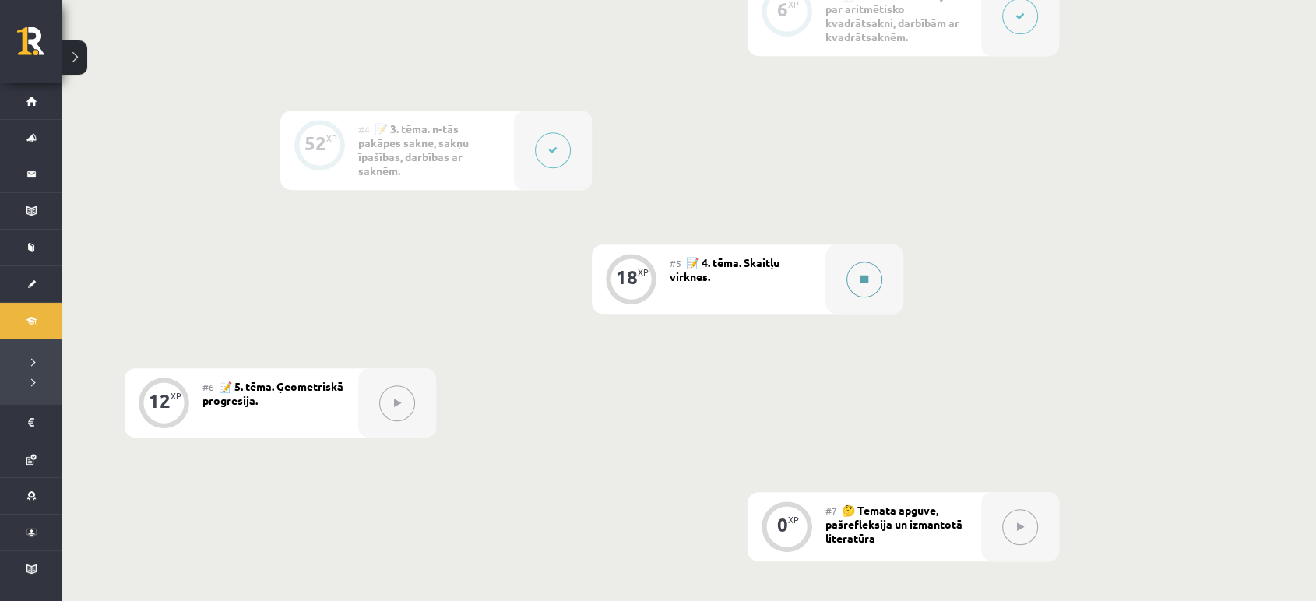
click at [873, 268] on button at bounding box center [865, 280] width 36 height 36
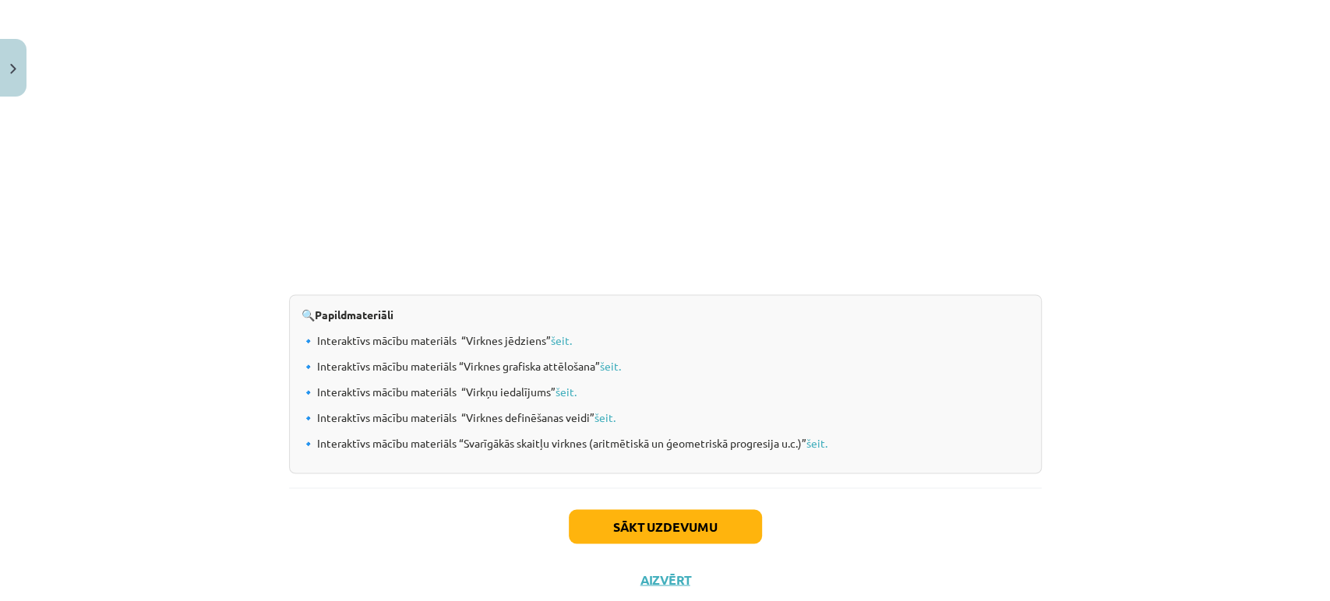
scroll to position [1582, 0]
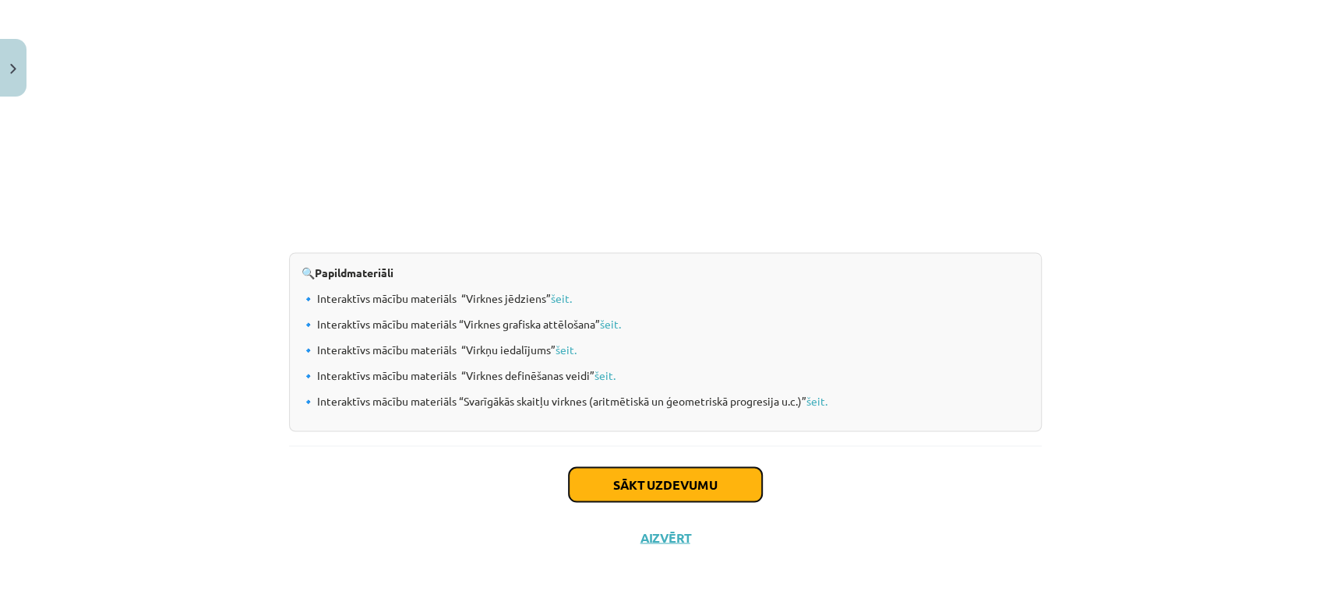
click at [674, 477] on button "Sākt uzdevumu" at bounding box center [665, 484] width 193 height 34
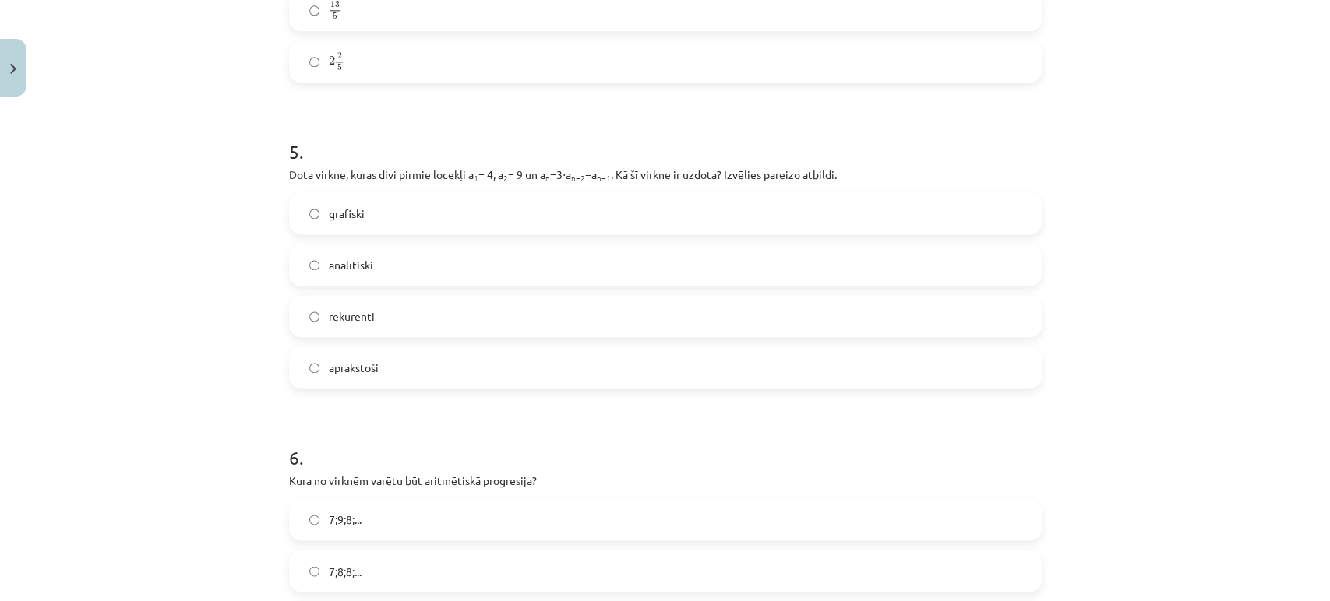
scroll to position [1424, 0]
click at [492, 311] on label "rekurenti" at bounding box center [665, 319] width 749 height 39
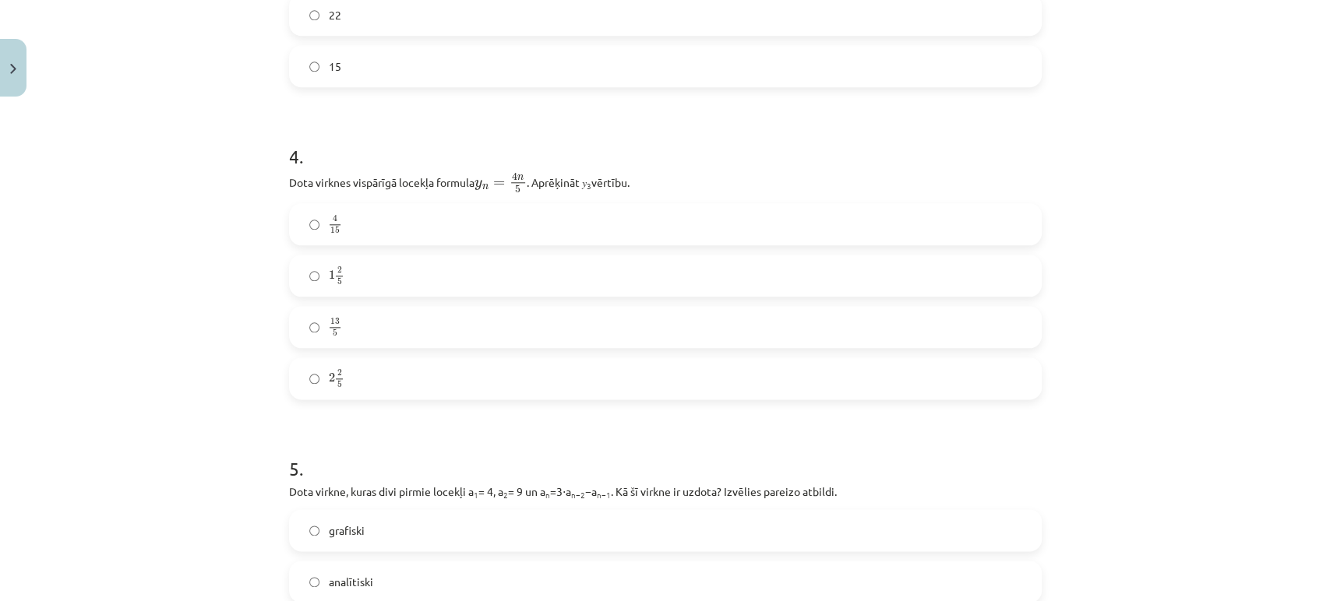
scroll to position [1108, 0]
click at [249, 238] on div "Mācību tēma: Matemātikas i - 12. klases 1. ieskaites mācību materiāls (ab) #5 📝…" at bounding box center [665, 300] width 1330 height 601
click at [414, 347] on label "13 5 13 5" at bounding box center [665, 329] width 749 height 39
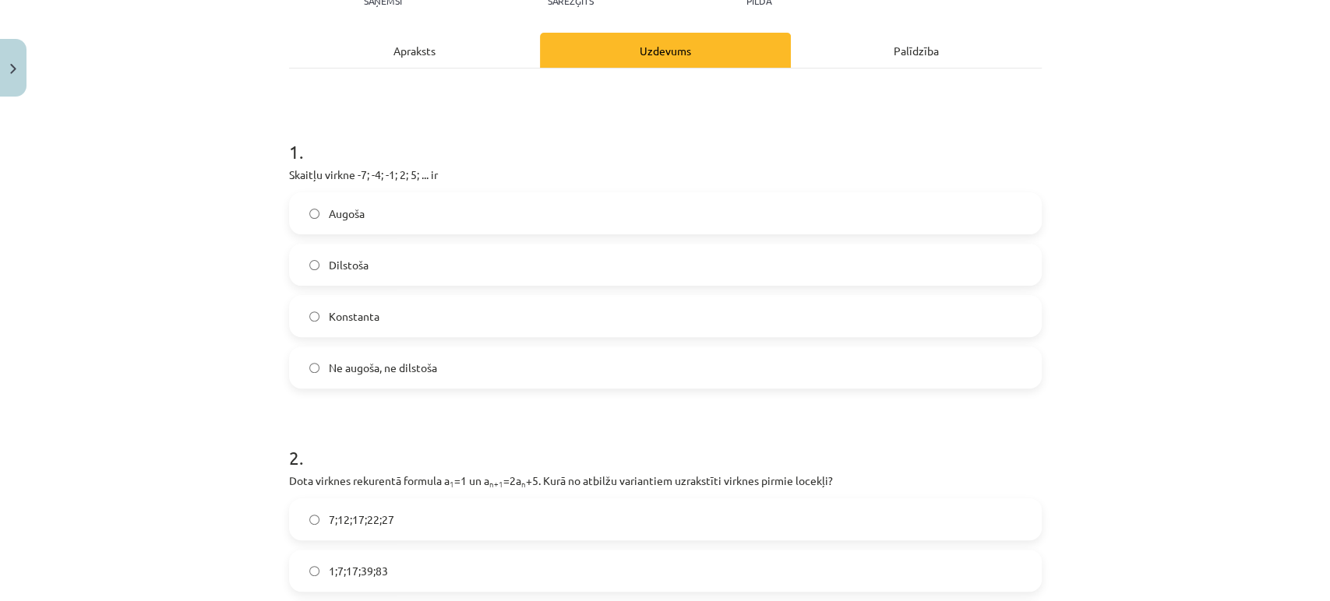
scroll to position [195, 0]
click at [370, 222] on label "Augoša" at bounding box center [665, 215] width 749 height 39
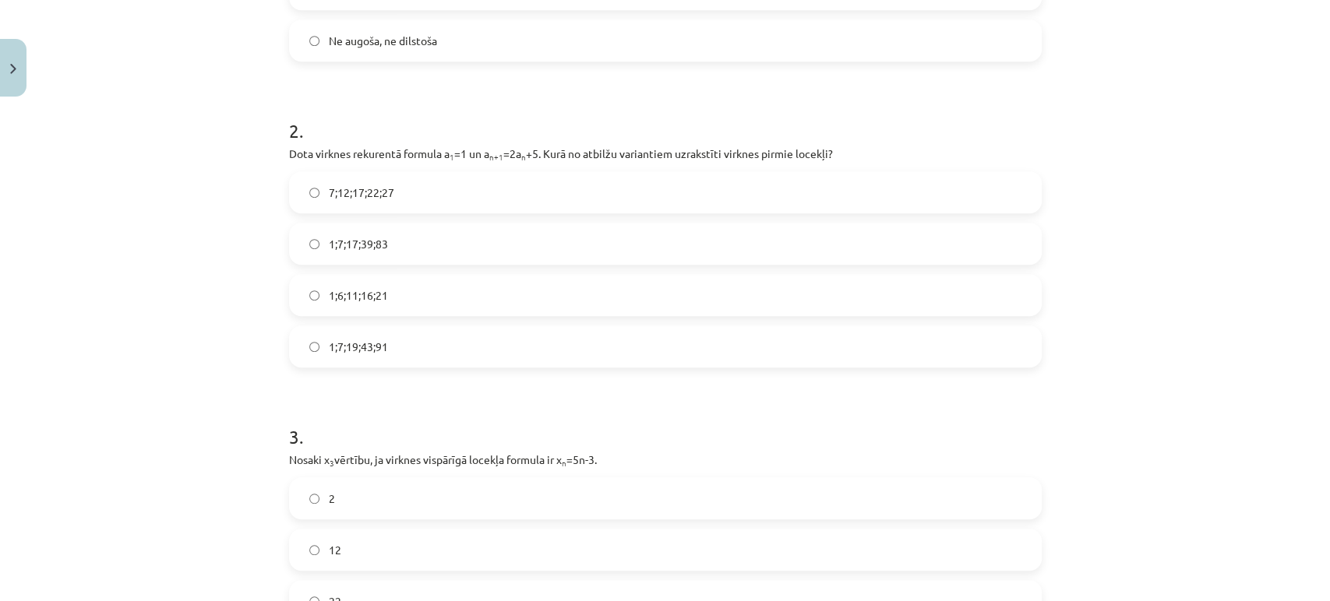
scroll to position [527, 0]
click at [404, 331] on label "1;7;19;43;91" at bounding box center [665, 342] width 749 height 39
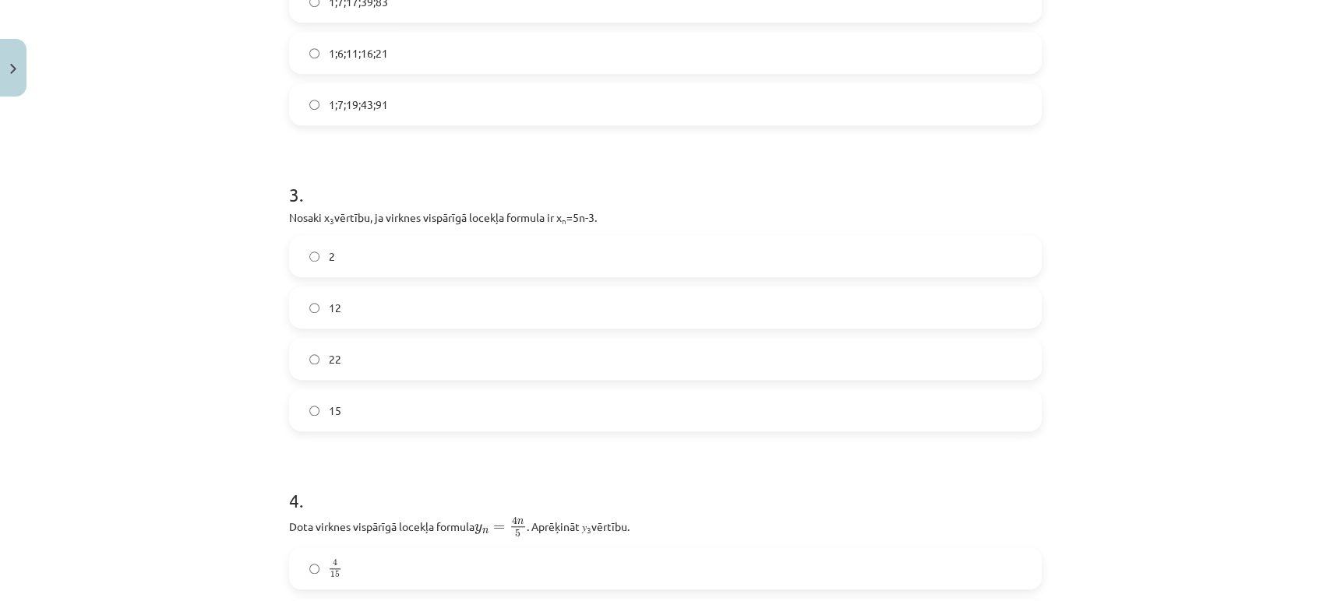
scroll to position [778, 0]
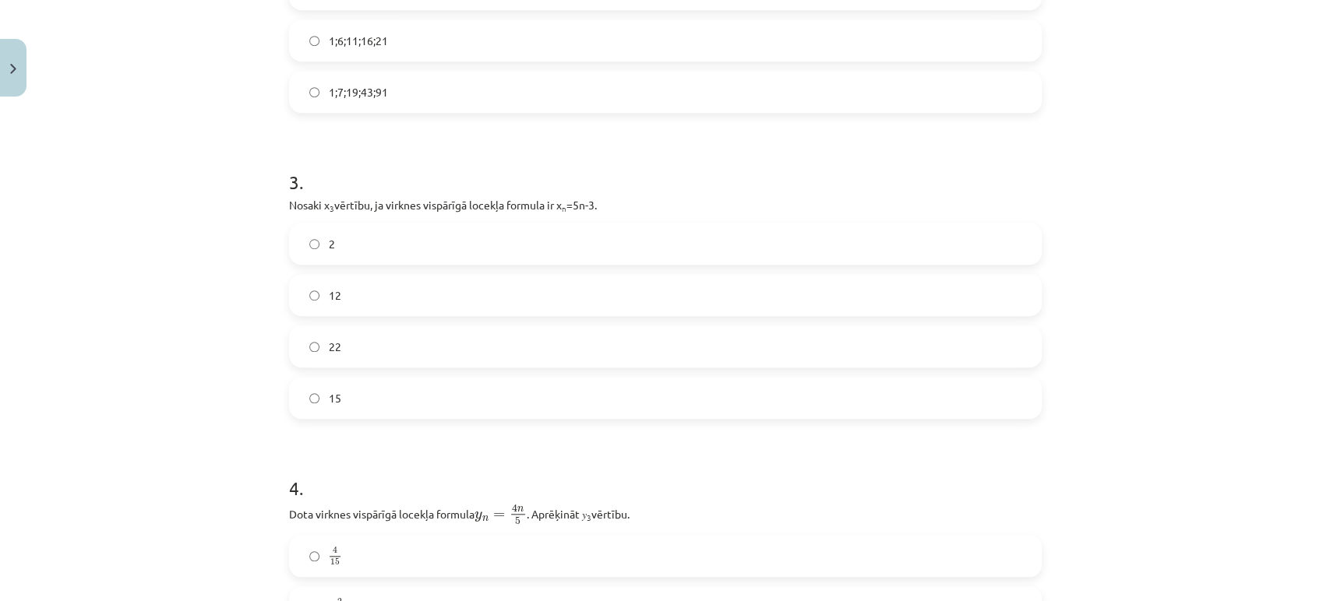
click at [370, 229] on label "2" at bounding box center [665, 243] width 749 height 39
click at [370, 307] on label "12" at bounding box center [665, 295] width 749 height 39
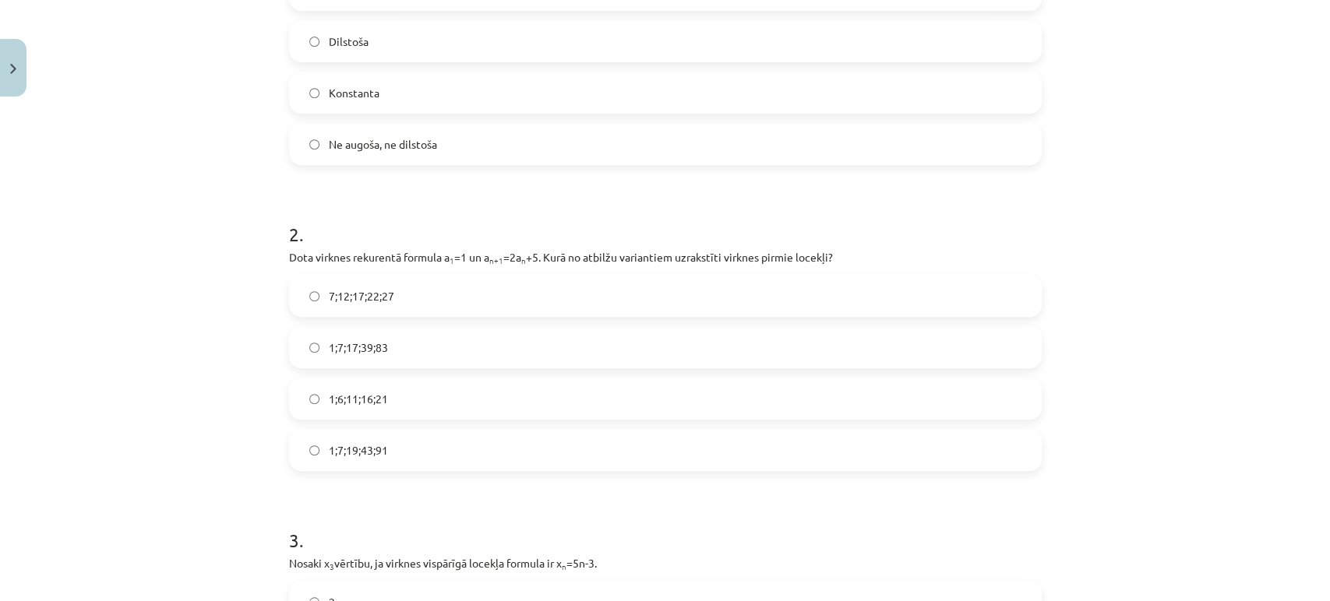
scroll to position [0, 0]
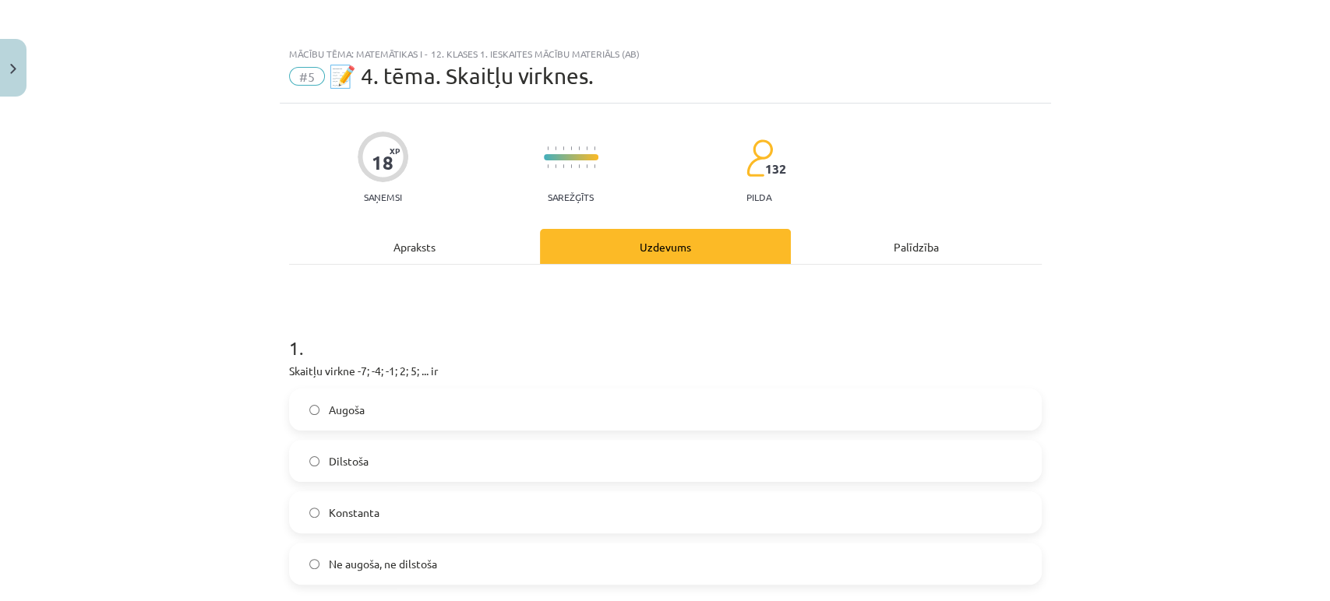
click at [430, 245] on div "Apraksts" at bounding box center [414, 246] width 251 height 35
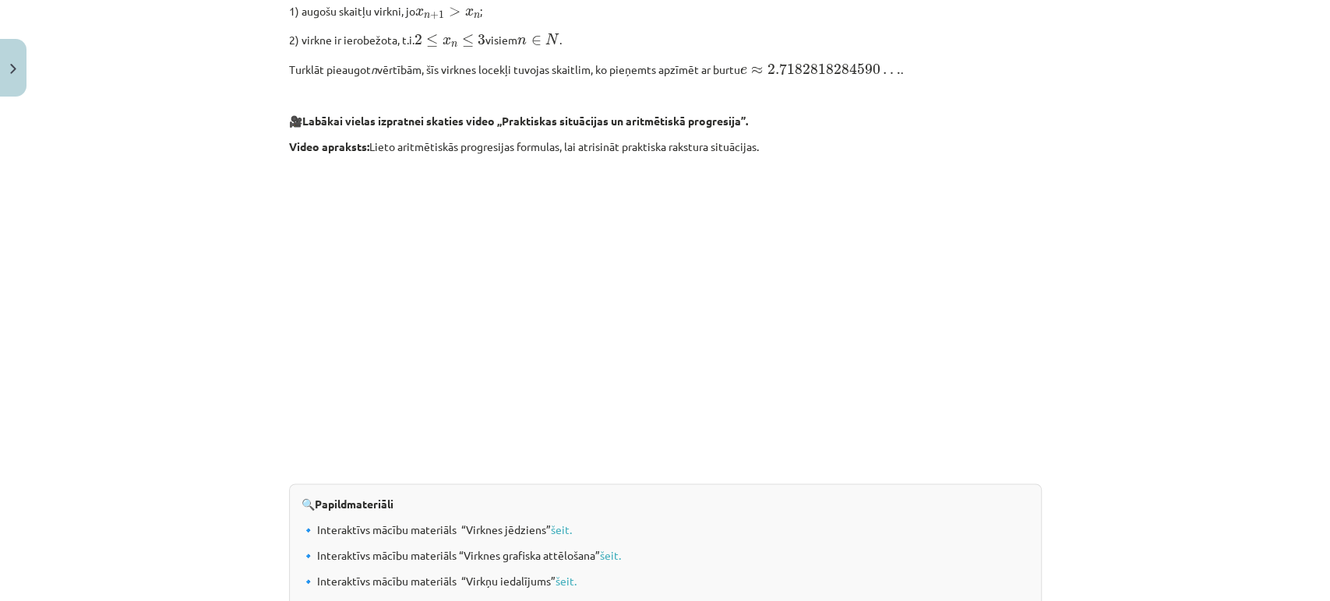
scroll to position [1582, 0]
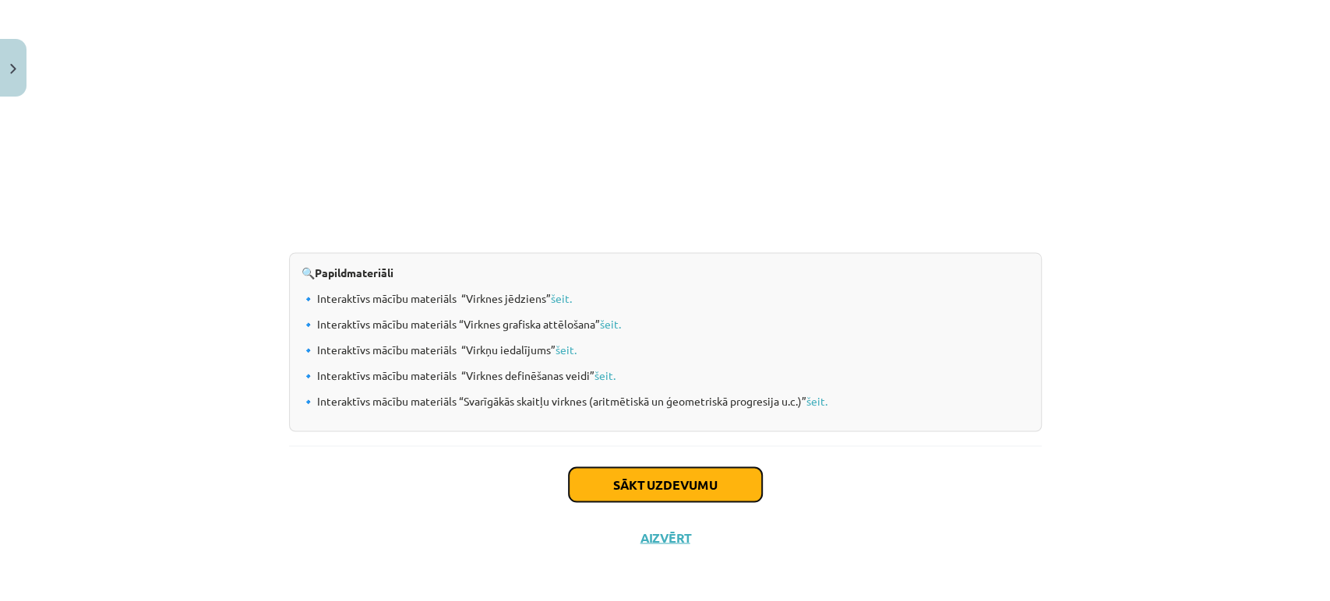
click at [685, 495] on button "Sākt uzdevumu" at bounding box center [665, 484] width 193 height 34
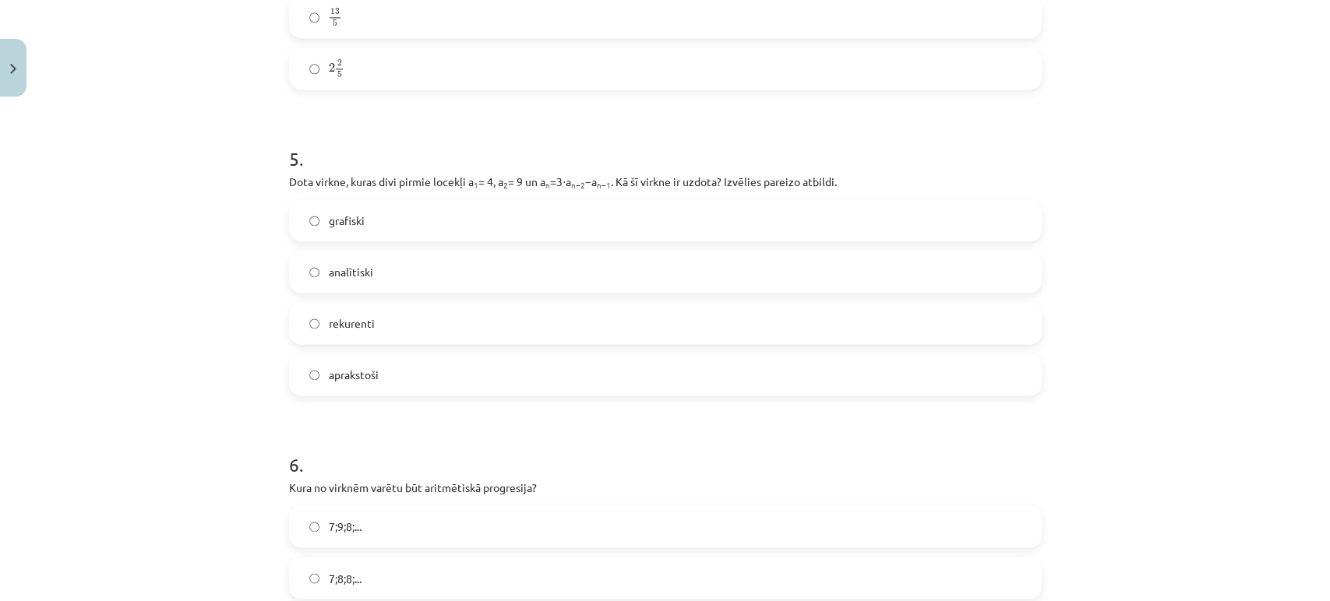
scroll to position [1700, 0]
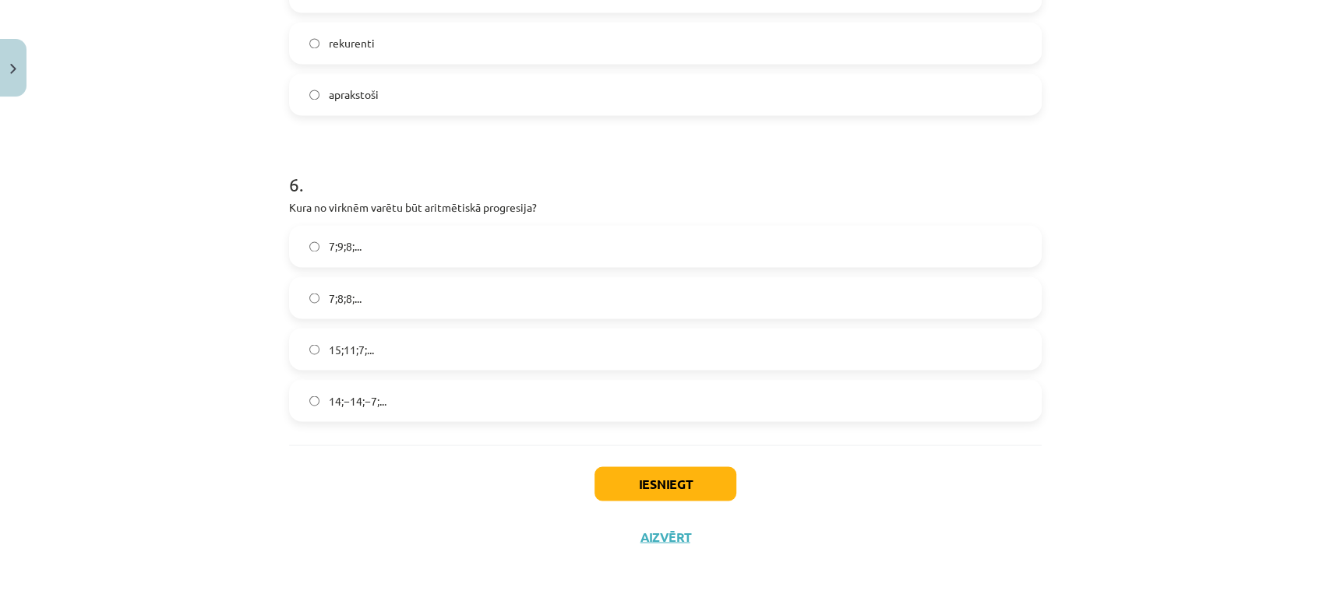
click at [343, 355] on span "15;11;7;..." at bounding box center [351, 349] width 45 height 16
click at [640, 495] on button "Iesniegt" at bounding box center [665, 484] width 142 height 34
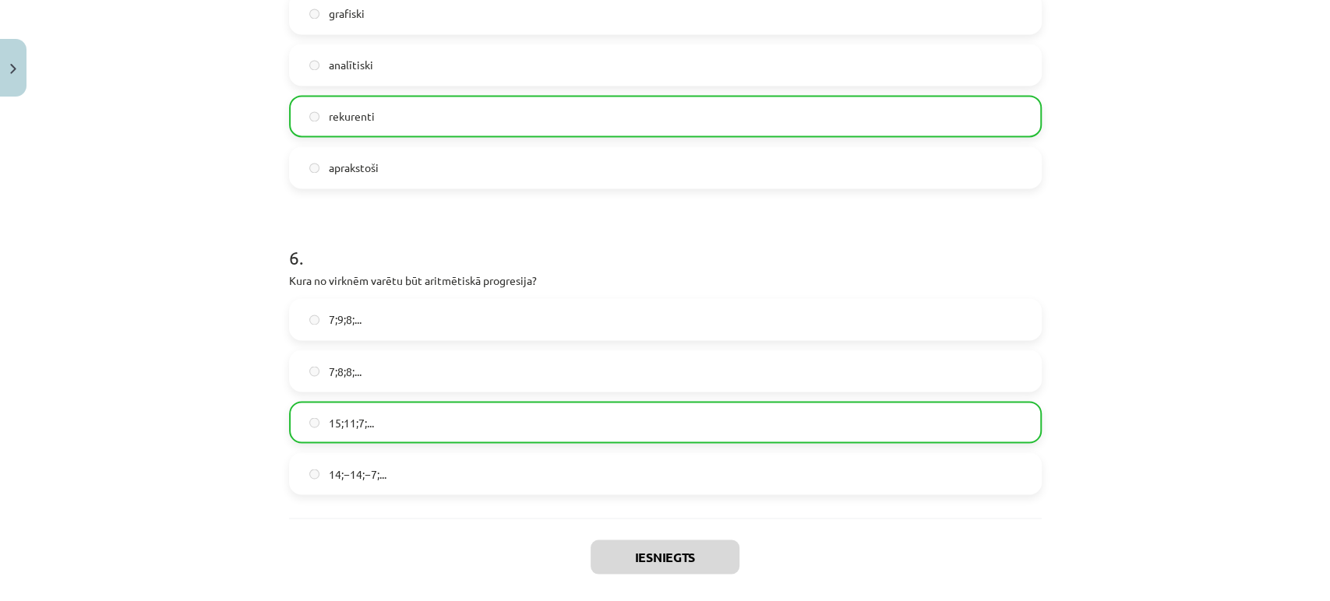
scroll to position [1749, 0]
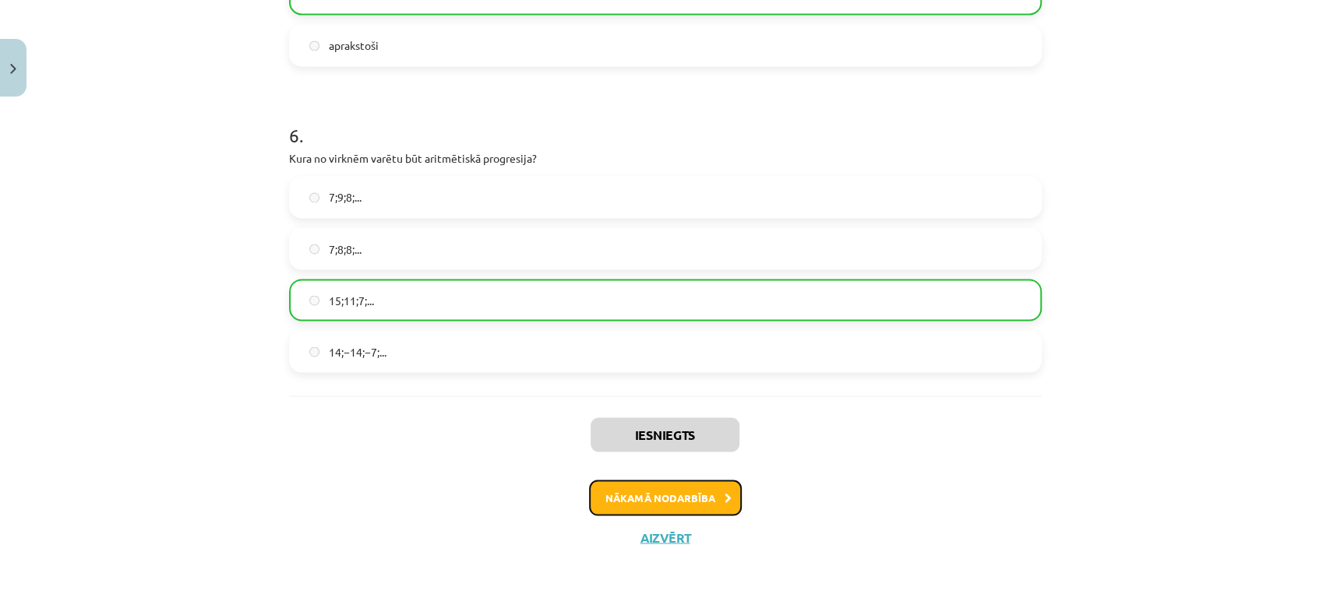
click at [707, 496] on button "Nākamā nodarbība" at bounding box center [665, 498] width 153 height 36
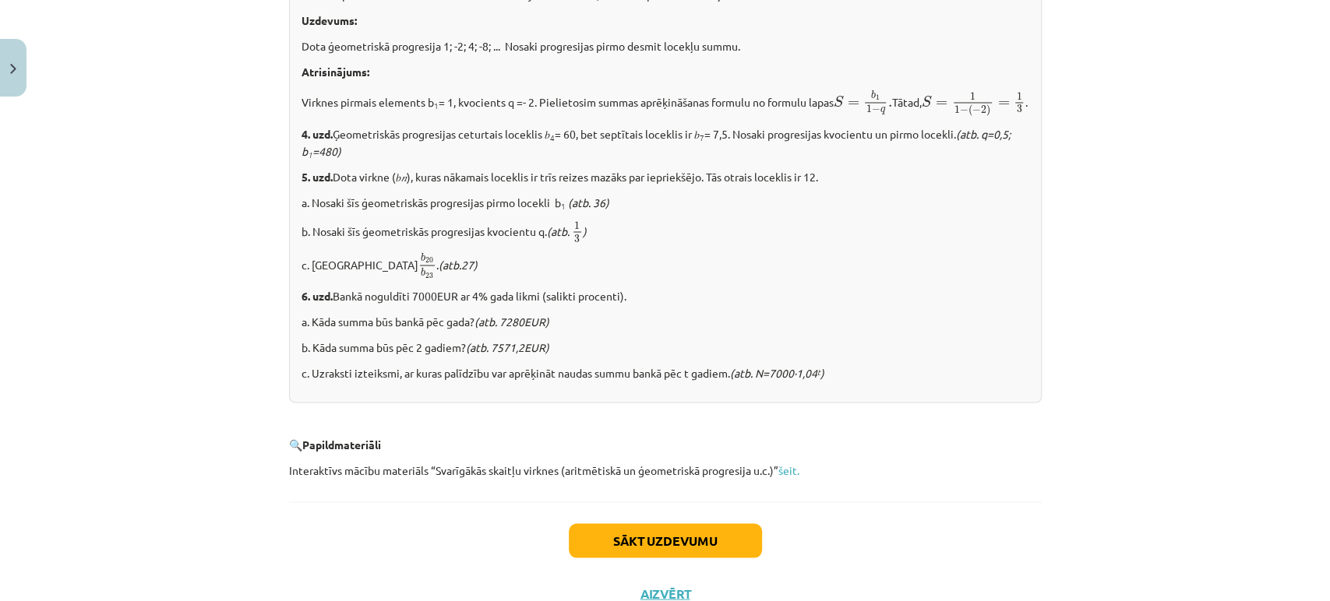
scroll to position [1922, 0]
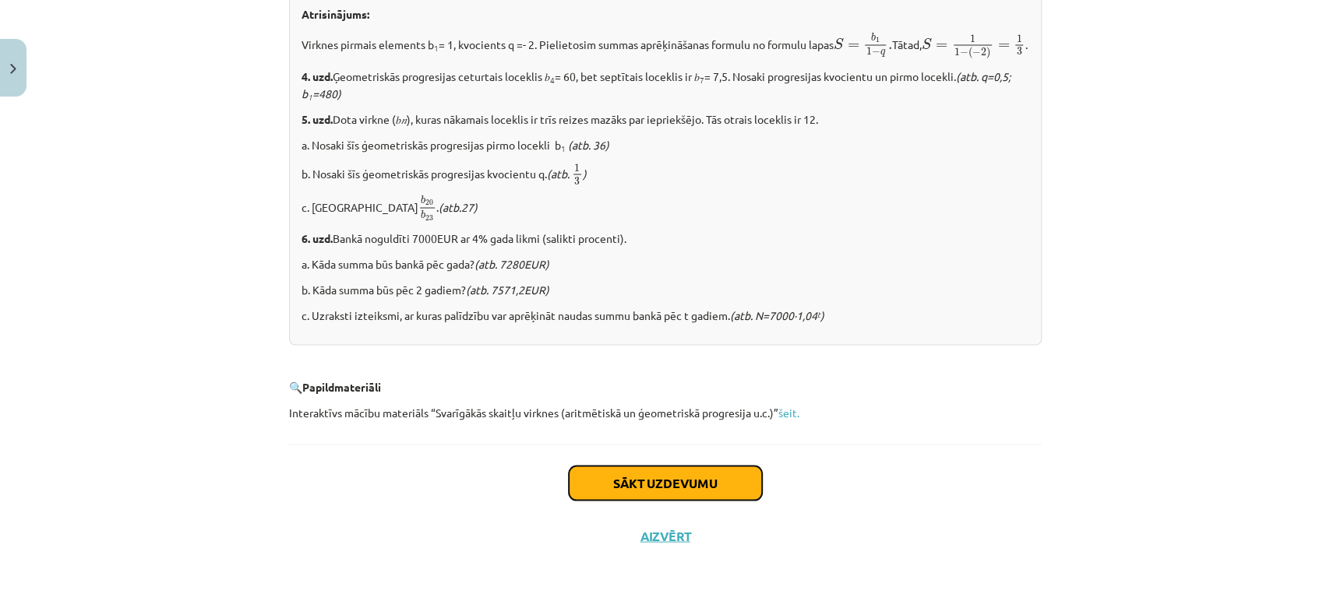
click at [652, 468] on button "Sākt uzdevumu" at bounding box center [665, 483] width 193 height 34
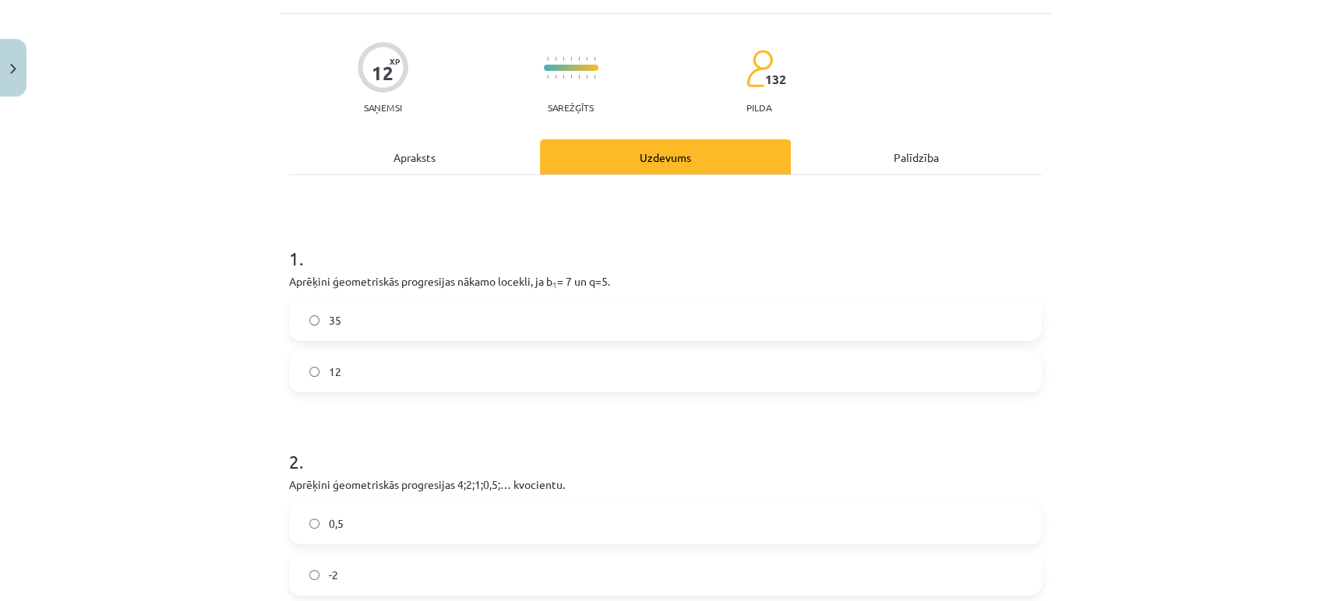
scroll to position [146, 0]
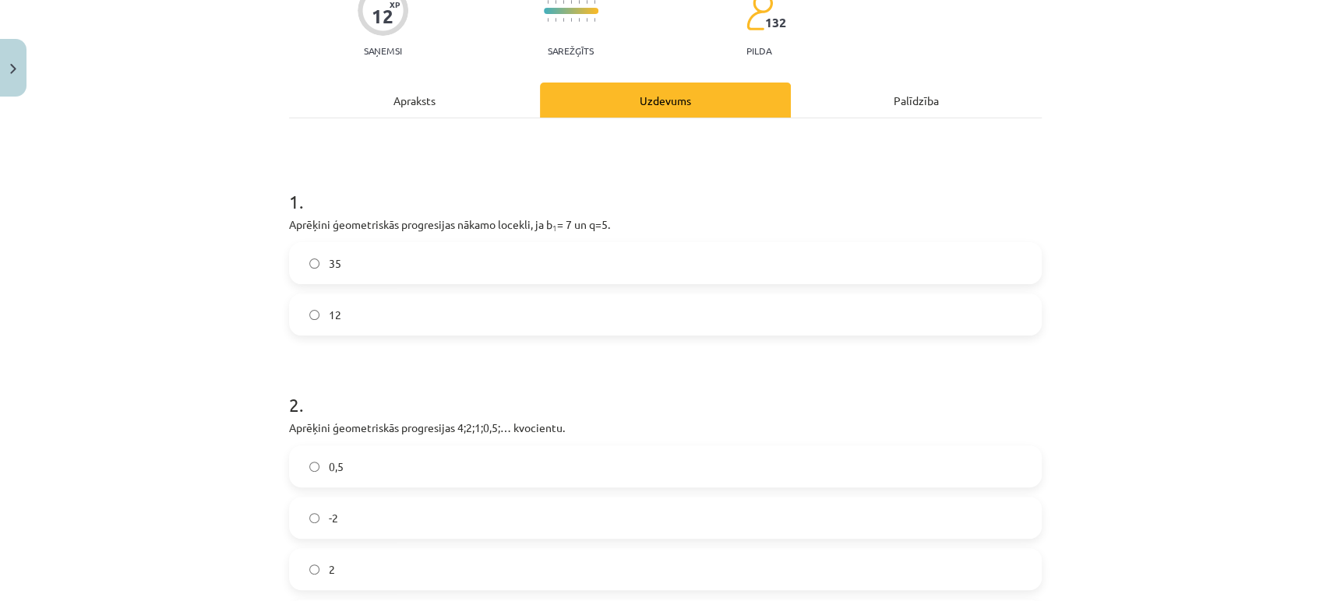
click at [467, 268] on label "35" at bounding box center [665, 263] width 749 height 39
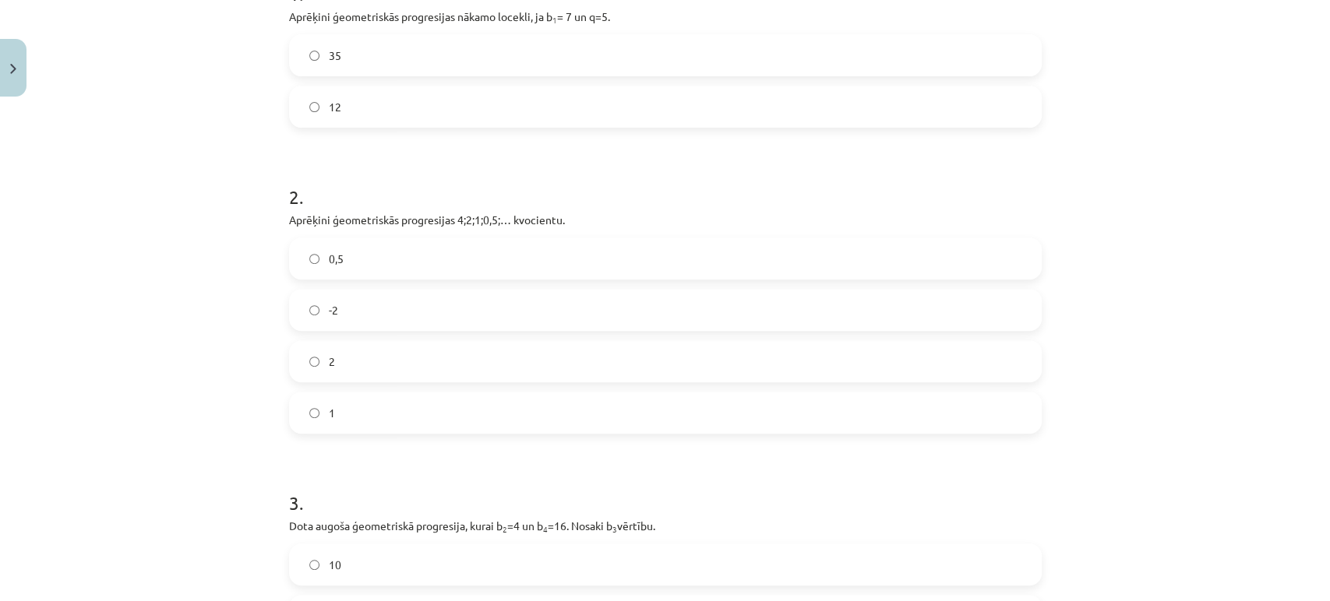
scroll to position [380, 0]
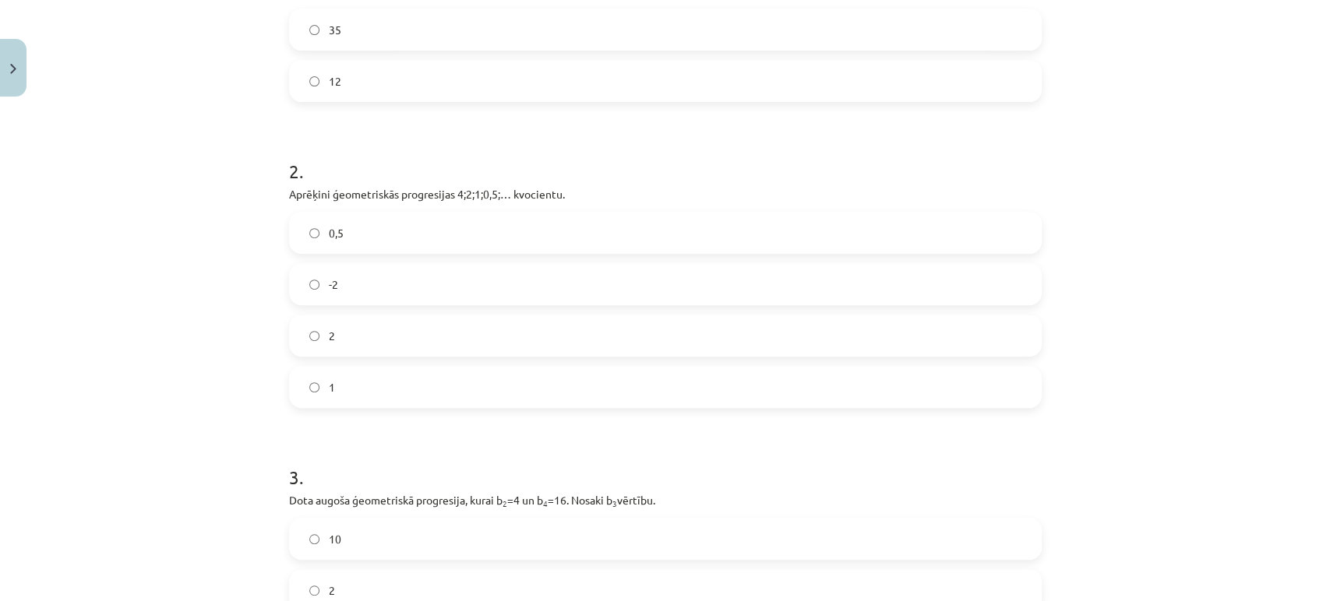
click at [457, 76] on label "12" at bounding box center [665, 81] width 749 height 39
click at [447, 42] on label "35" at bounding box center [665, 29] width 749 height 39
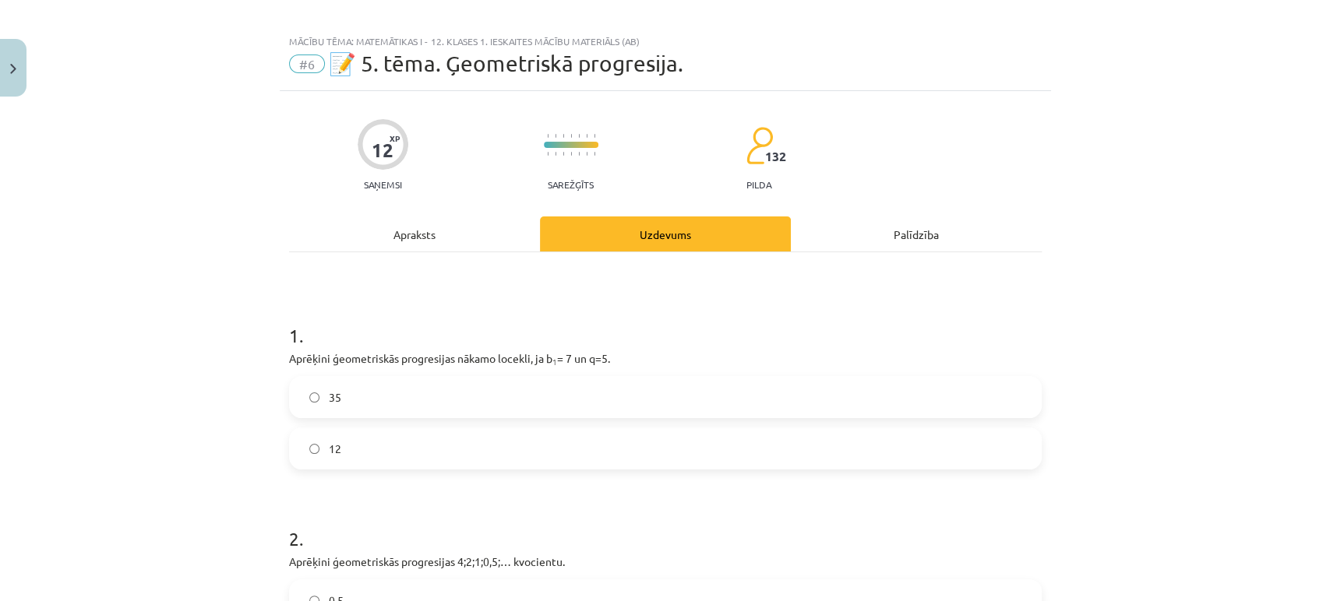
scroll to position [0, 0]
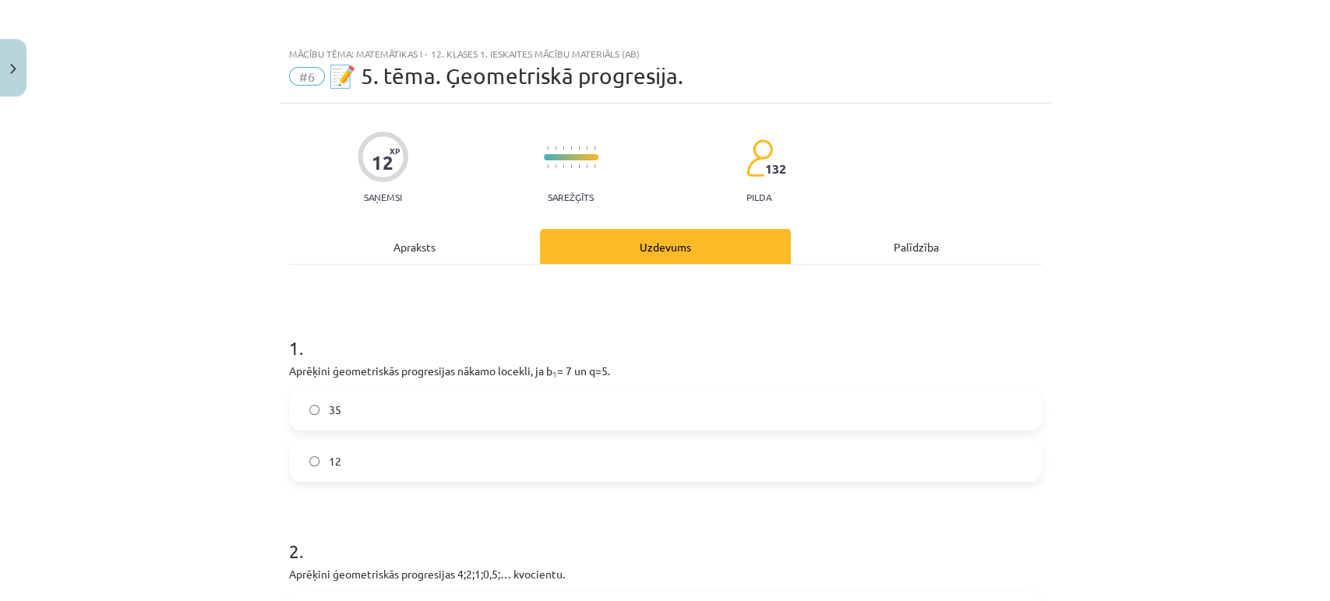
click at [427, 250] on div "Apraksts" at bounding box center [414, 246] width 251 height 35
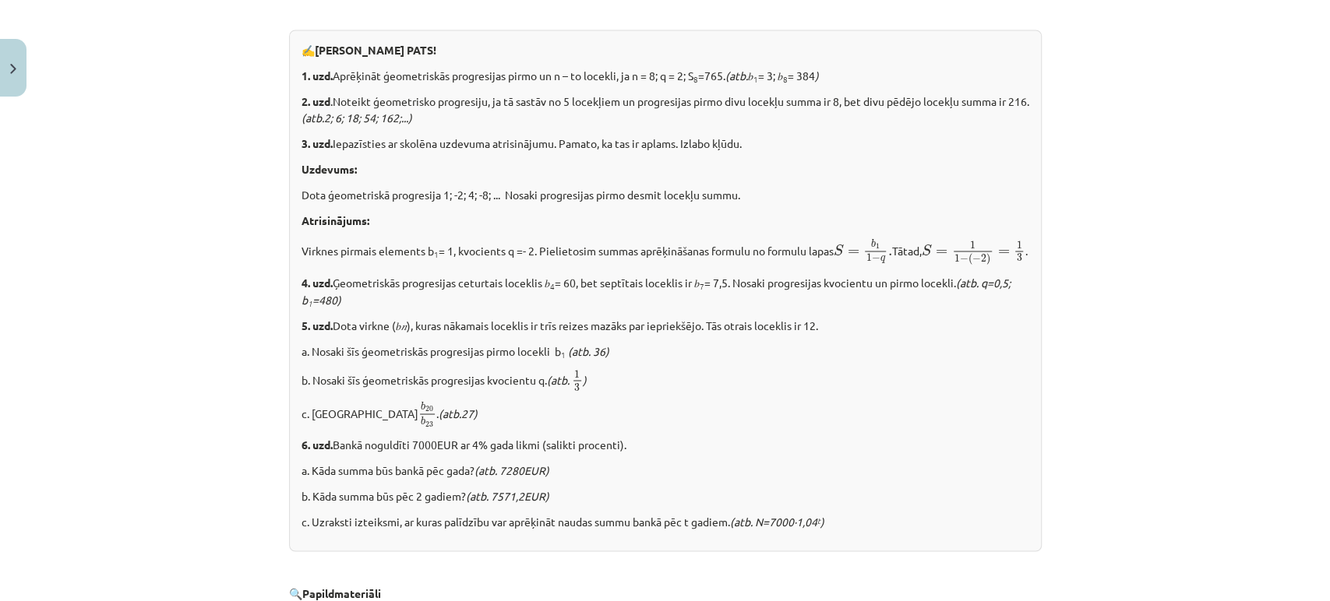
scroll to position [1922, 0]
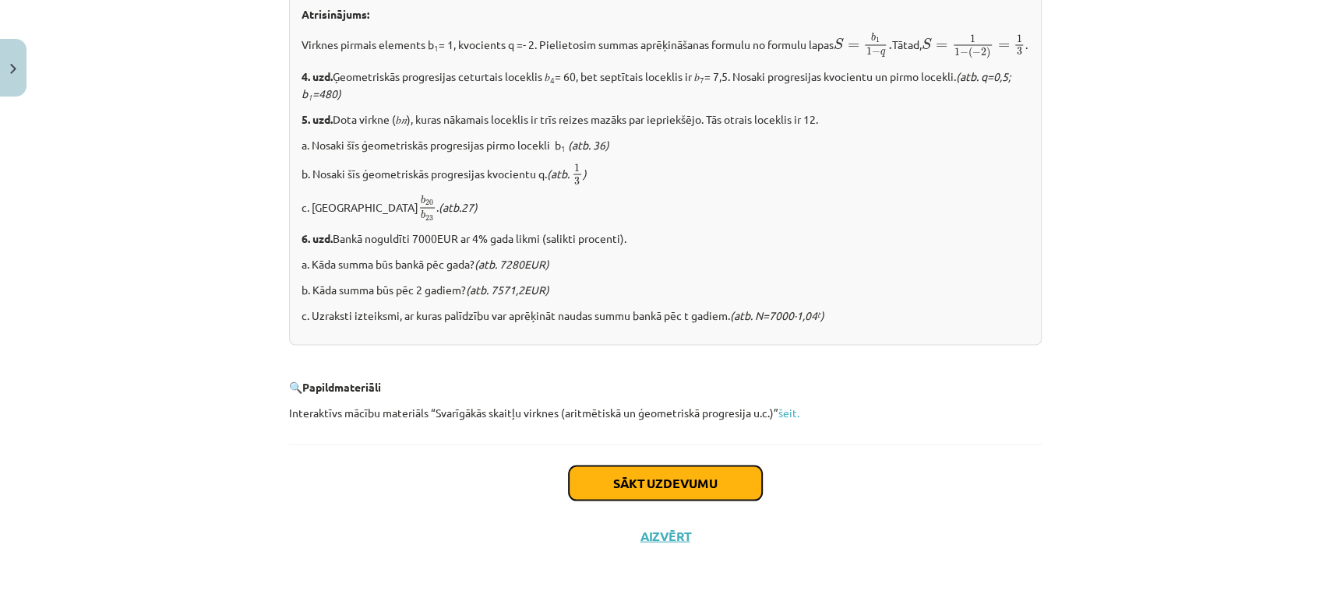
click at [664, 498] on button "Sākt uzdevumu" at bounding box center [665, 483] width 193 height 34
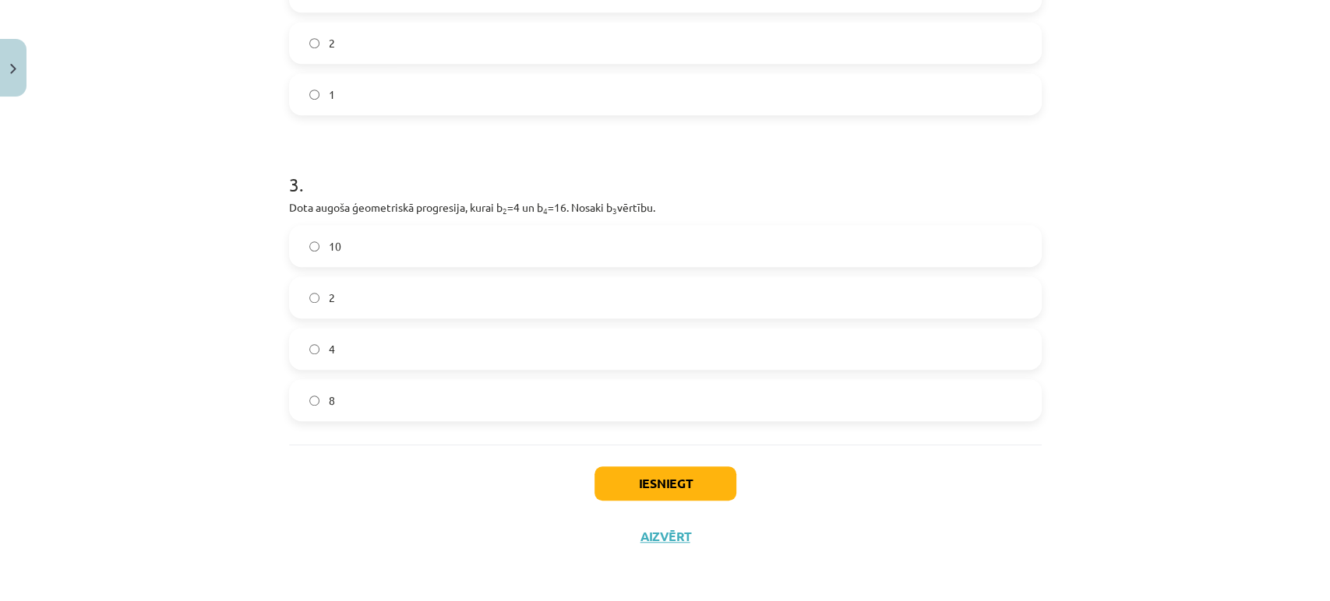
scroll to position [672, 0]
click at [475, 288] on label "2" at bounding box center [665, 298] width 749 height 39
click at [498, 401] on label "8" at bounding box center [665, 401] width 749 height 39
click at [621, 482] on button "Iesniegt" at bounding box center [665, 484] width 142 height 34
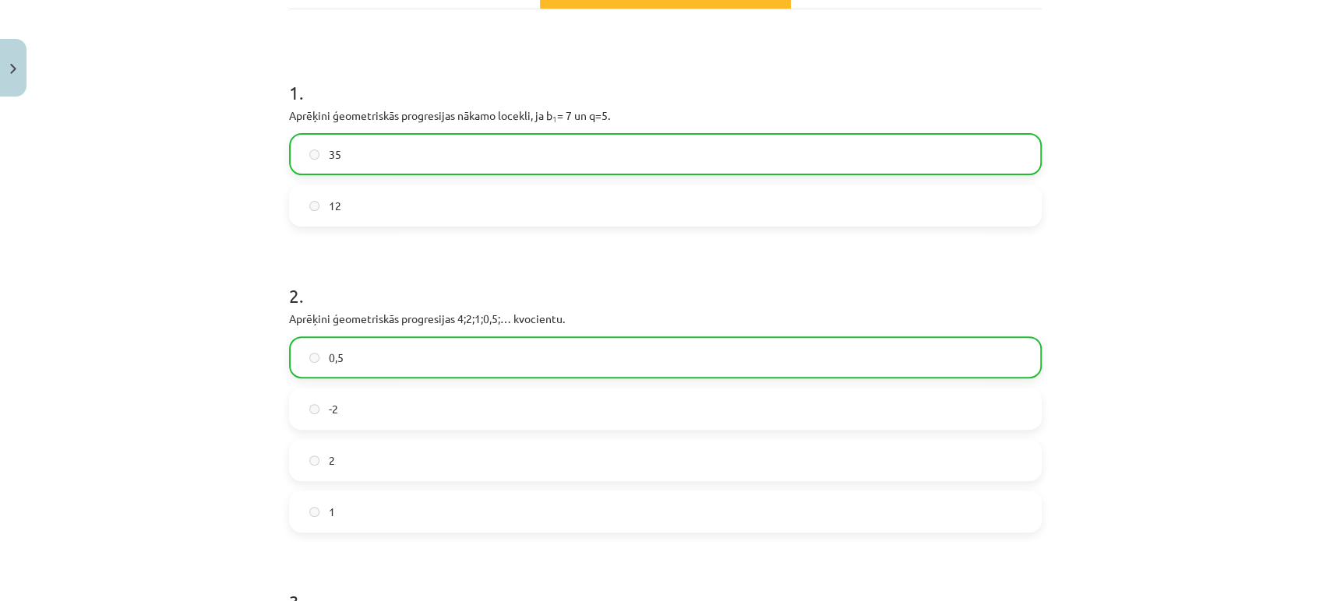
scroll to position [265, 0]
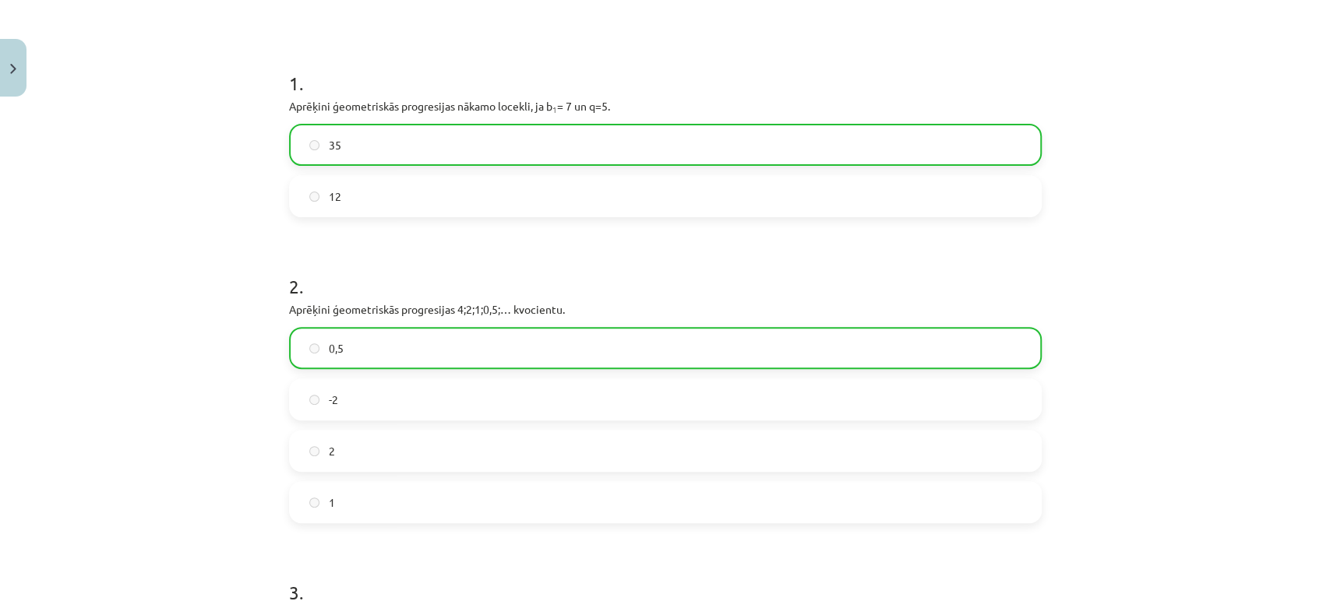
click at [348, 347] on label "0,5" at bounding box center [665, 348] width 749 height 39
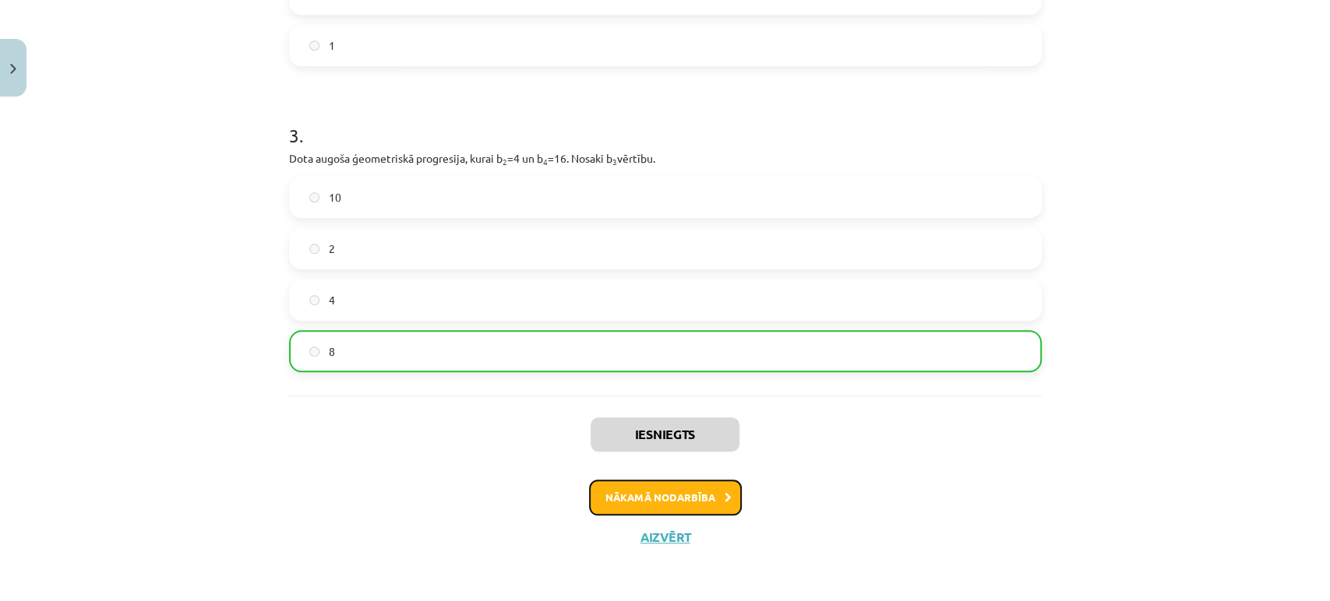
click at [652, 495] on button "Nākamā nodarbība" at bounding box center [665, 498] width 153 height 36
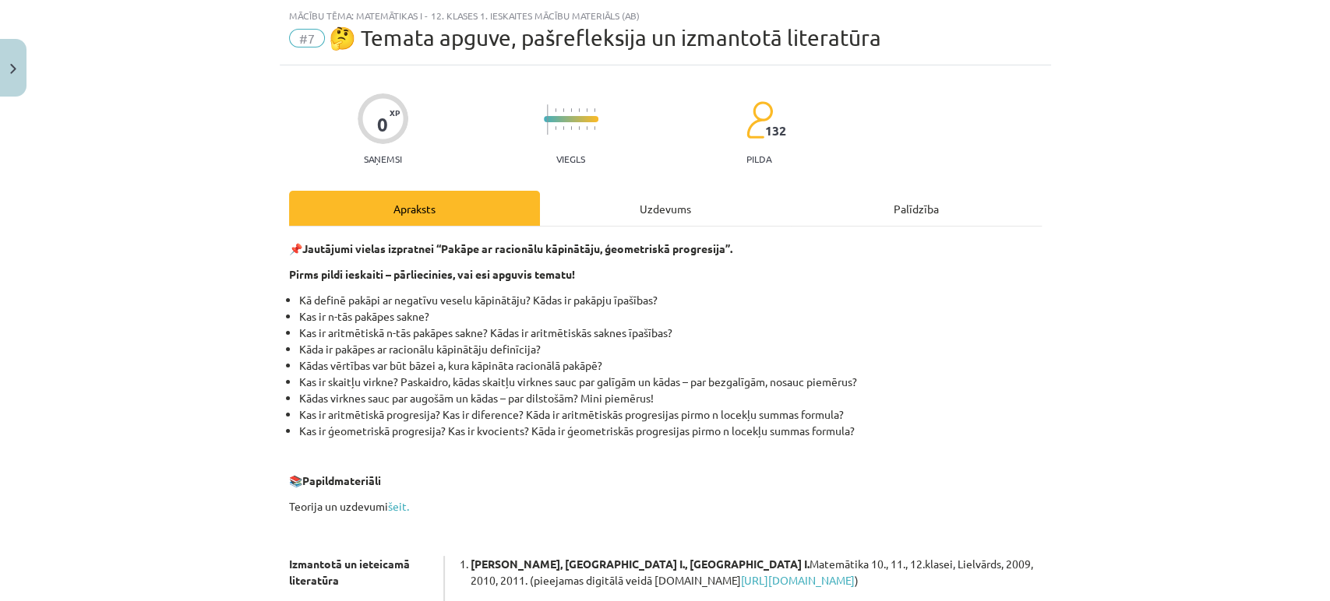
scroll to position [383, 0]
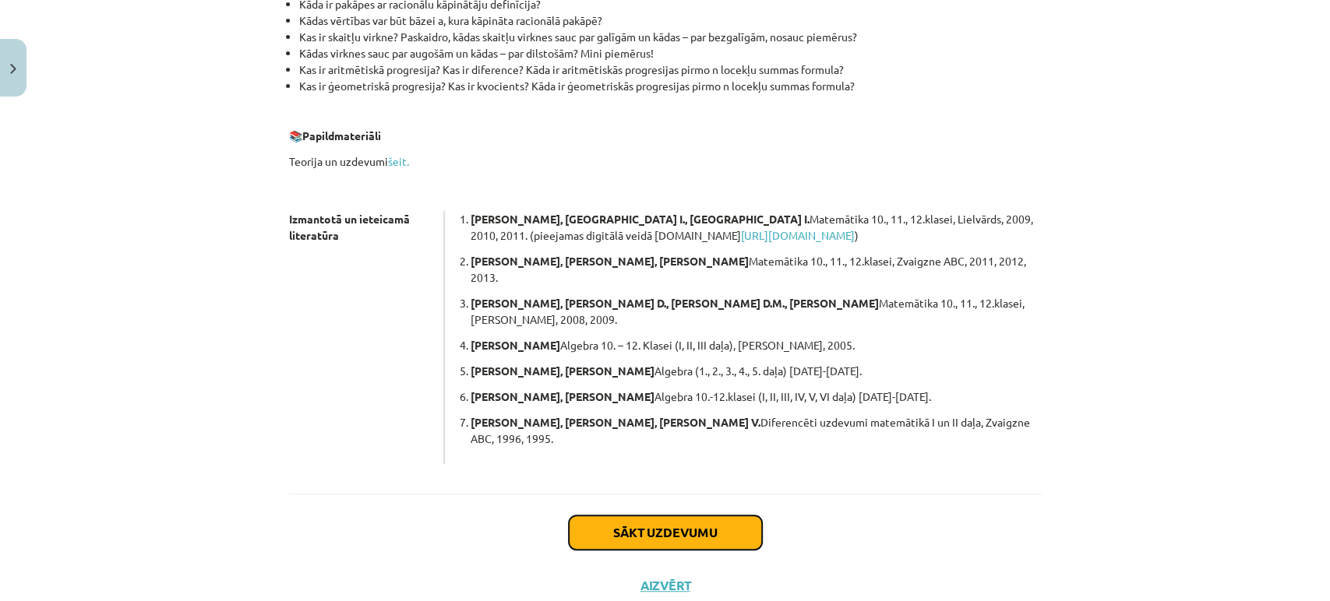
click at [643, 516] on button "Sākt uzdevumu" at bounding box center [665, 533] width 193 height 34
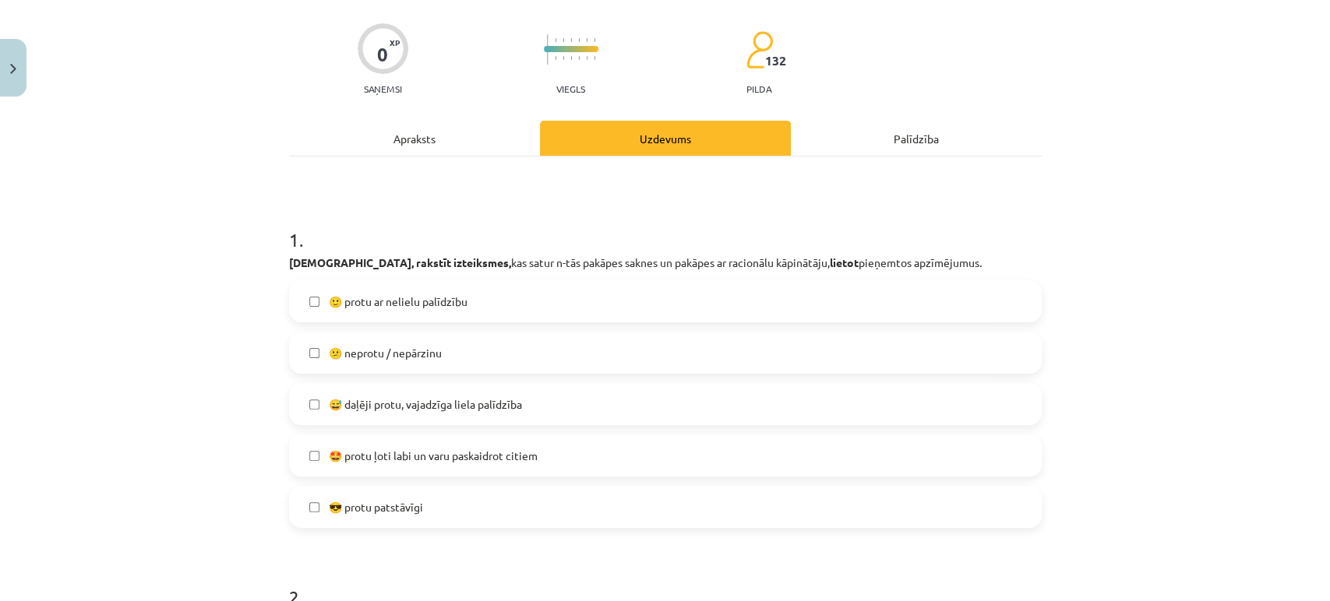
scroll to position [111, 0]
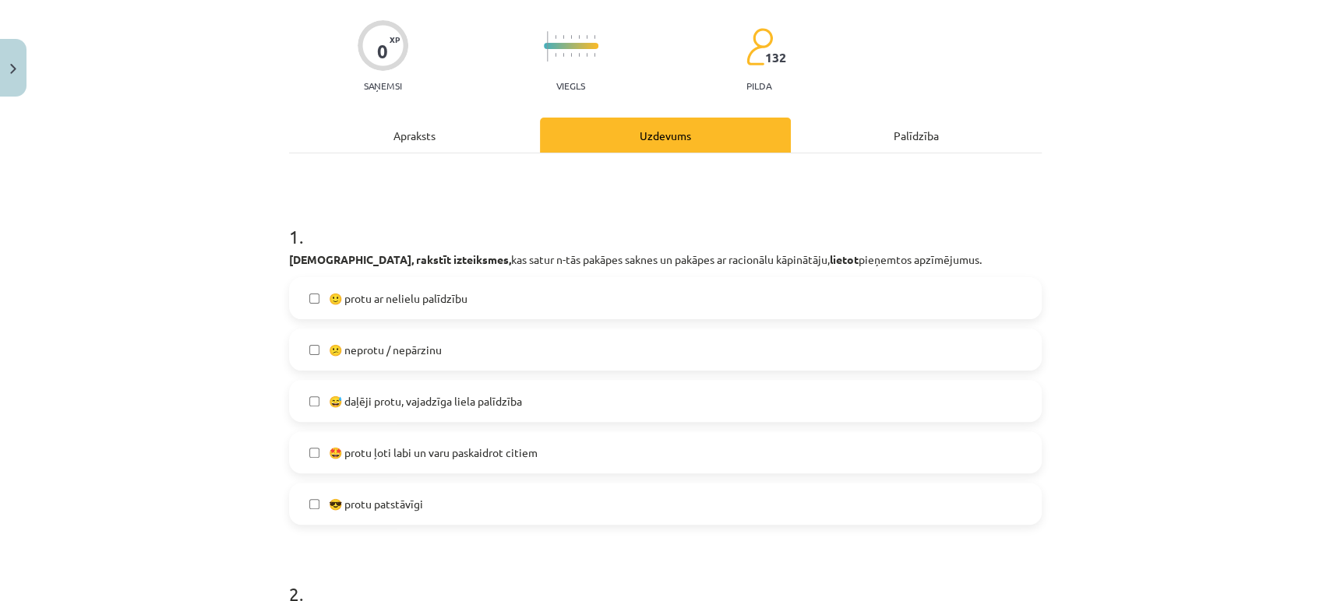
click at [472, 311] on label "🙂 protu ar nelielu palīdzību" at bounding box center [665, 298] width 749 height 39
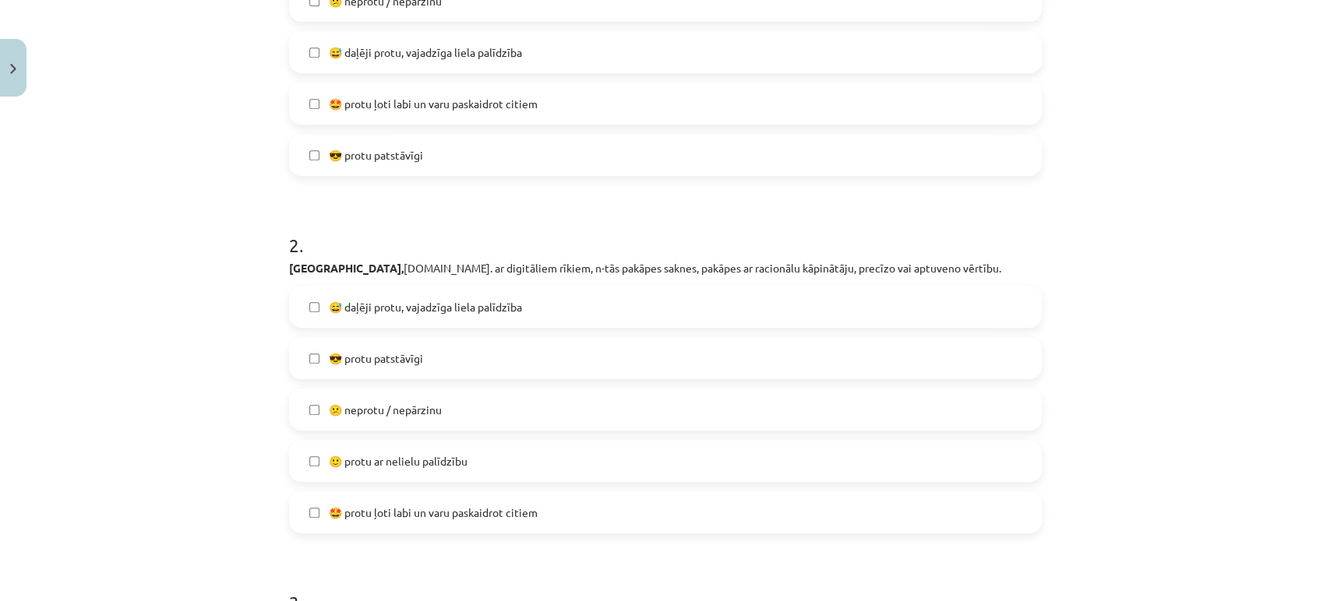
scroll to position [499, 0]
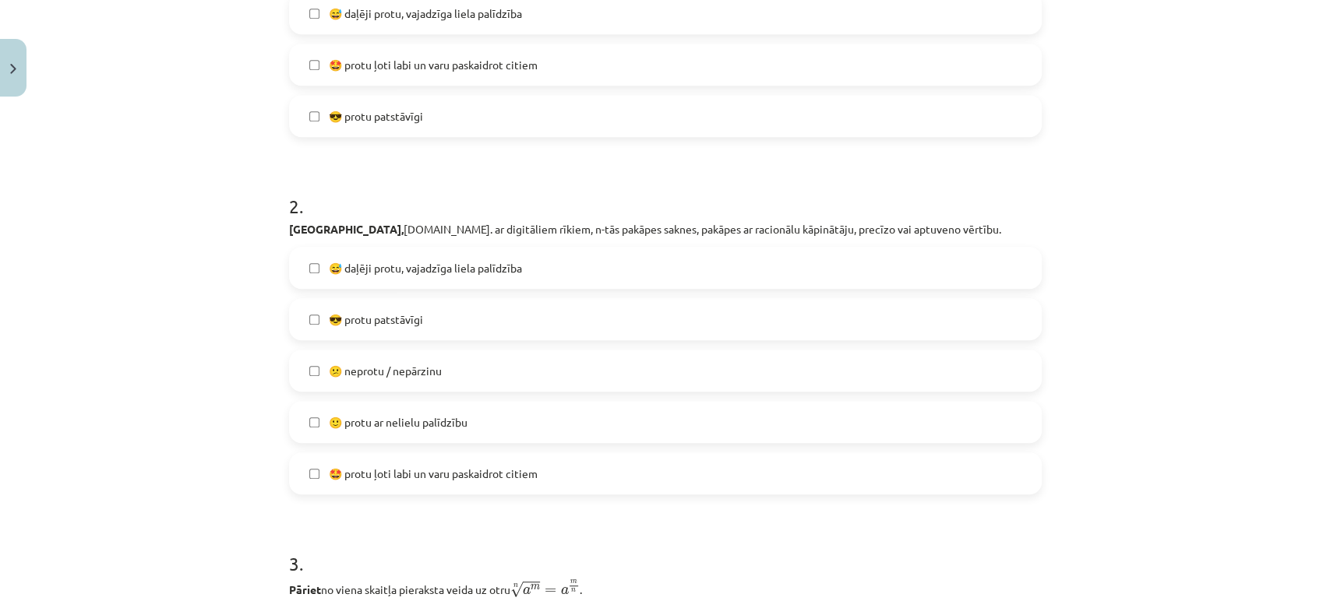
click at [455, 260] on span "😅 daļēji protu, vajadzīga liela palīdzība" at bounding box center [425, 268] width 193 height 16
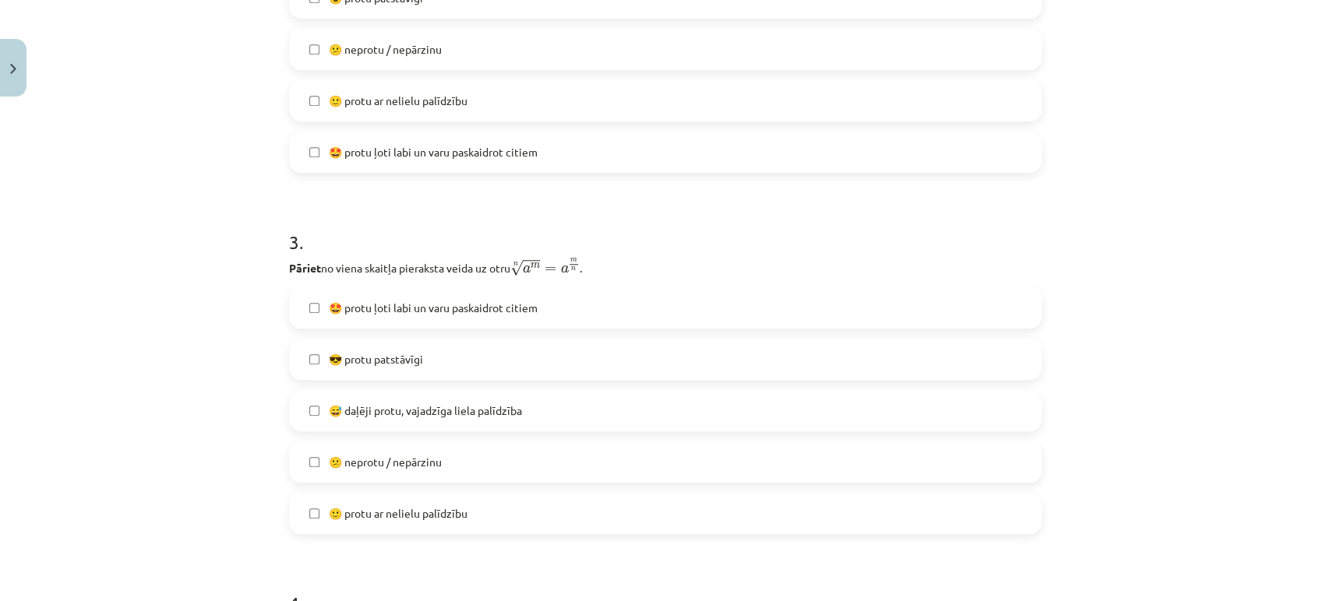
scroll to position [822, 0]
click at [449, 354] on label "😎 protu patstāvīgi" at bounding box center [665, 358] width 749 height 39
click at [451, 391] on label "😅 daļēji protu, vajadzīga liela palīdzība" at bounding box center [665, 409] width 749 height 39
click at [386, 368] on label "😎 protu patstāvīgi" at bounding box center [665, 358] width 749 height 39
click at [430, 511] on span "🙂 protu ar nelielu palīdzību" at bounding box center [398, 513] width 139 height 16
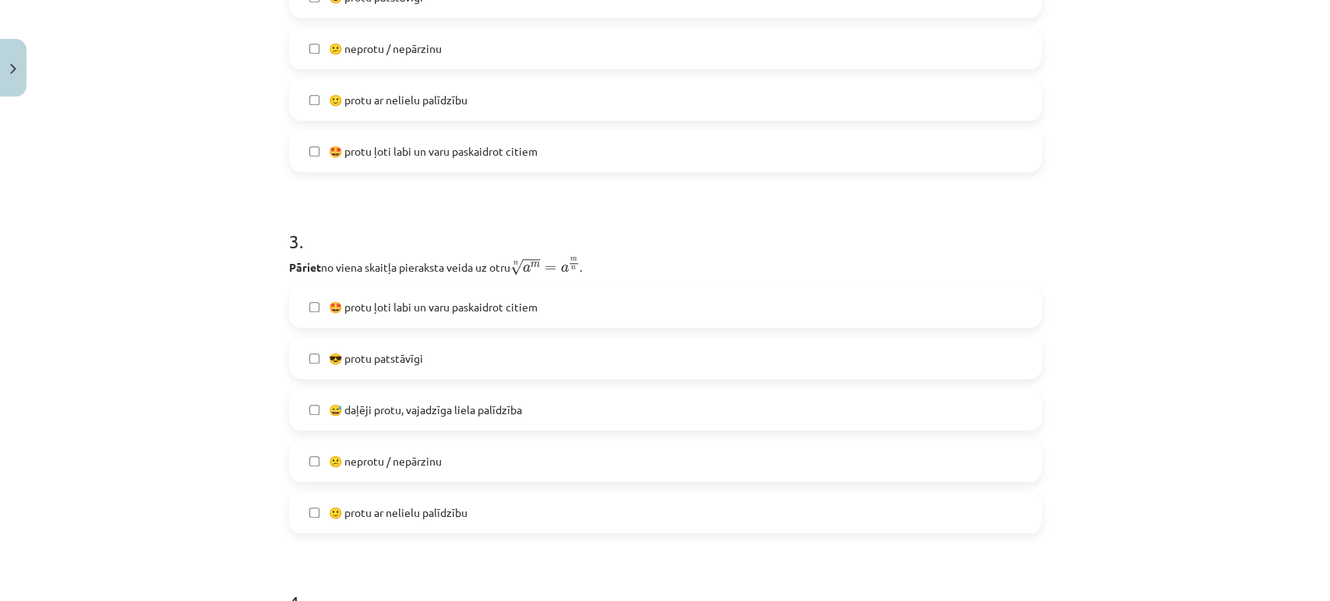
click at [394, 391] on label "😅 daļēji protu, vajadzīga liela palīdzība" at bounding box center [665, 409] width 749 height 39
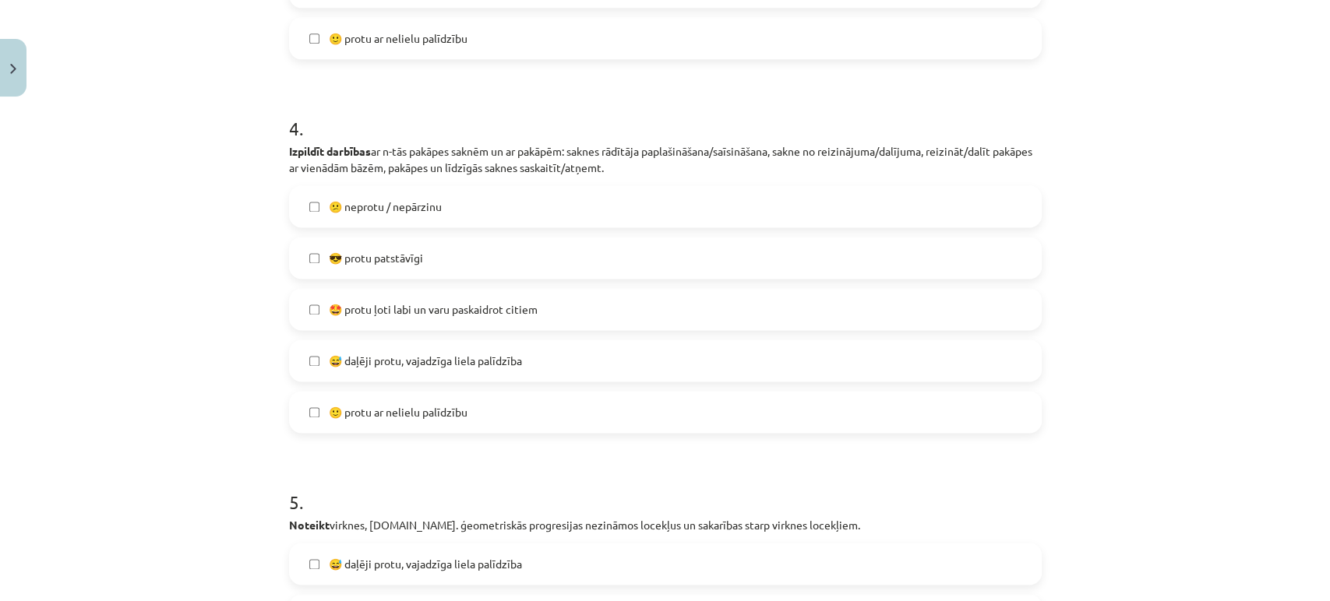
scroll to position [1298, 0]
click at [449, 245] on label "😎 protu patstāvīgi" at bounding box center [665, 256] width 749 height 39
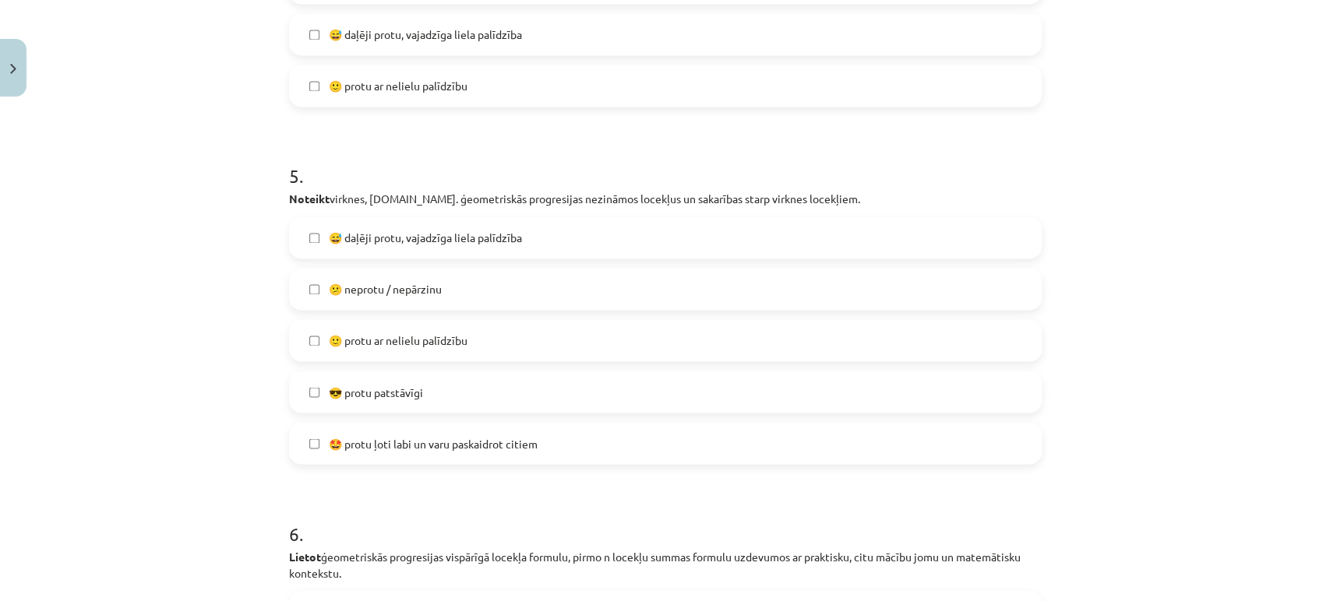
scroll to position [1623, 0]
click at [421, 241] on span "😅 daļēji protu, vajadzīga liela palīdzība" at bounding box center [425, 237] width 193 height 16
click at [421, 381] on label "😎 protu patstāvīgi" at bounding box center [665, 391] width 749 height 39
click at [421, 239] on span "😅 daļēji protu, vajadzīga liela palīdzība" at bounding box center [425, 237] width 193 height 16
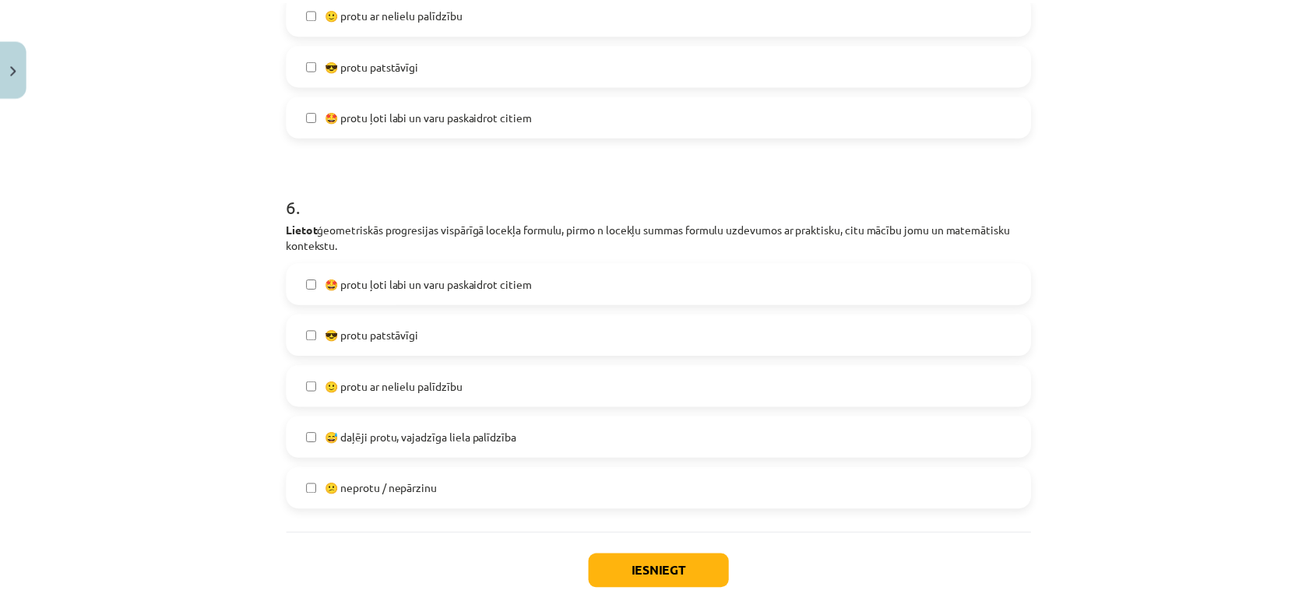
scroll to position [2038, 0]
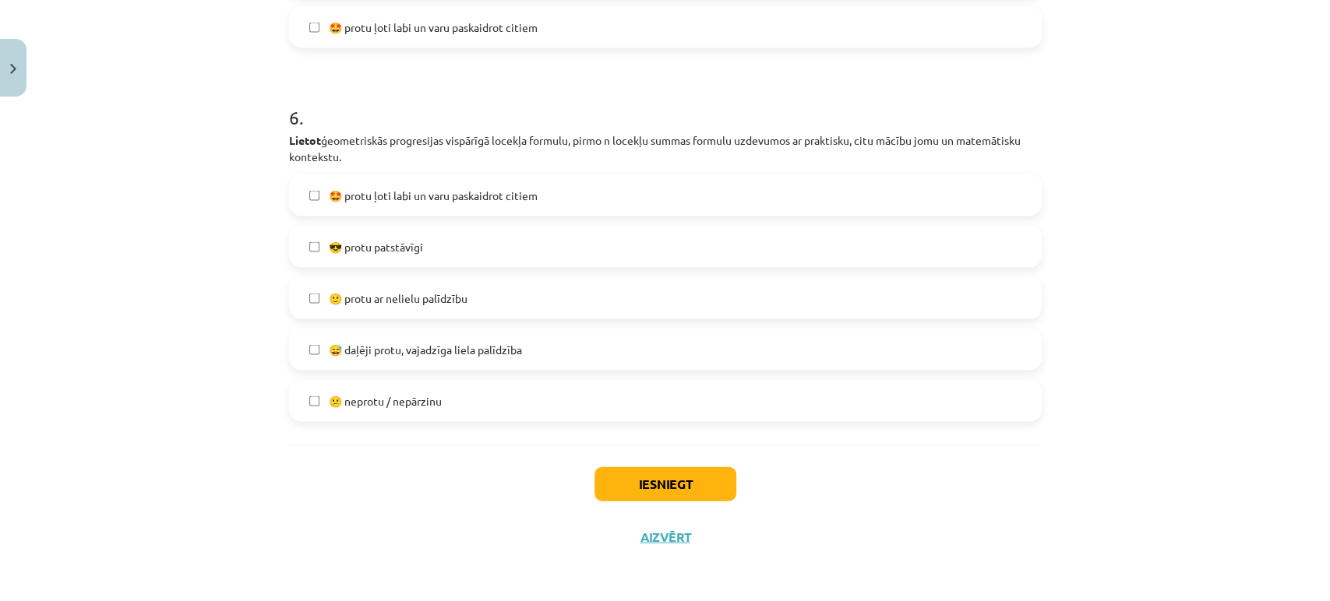
click at [427, 208] on label "🤩 protu ļoti labi un varu paskaidrot citiem" at bounding box center [665, 195] width 749 height 39
click at [469, 205] on label "🤩 protu ļoti labi un varu paskaidrot citiem" at bounding box center [665, 195] width 749 height 39
click at [440, 360] on label "😅 daļēji protu, vajadzīga liela palīdzība" at bounding box center [665, 349] width 749 height 39
click at [611, 484] on button "Iesniegt" at bounding box center [665, 484] width 142 height 34
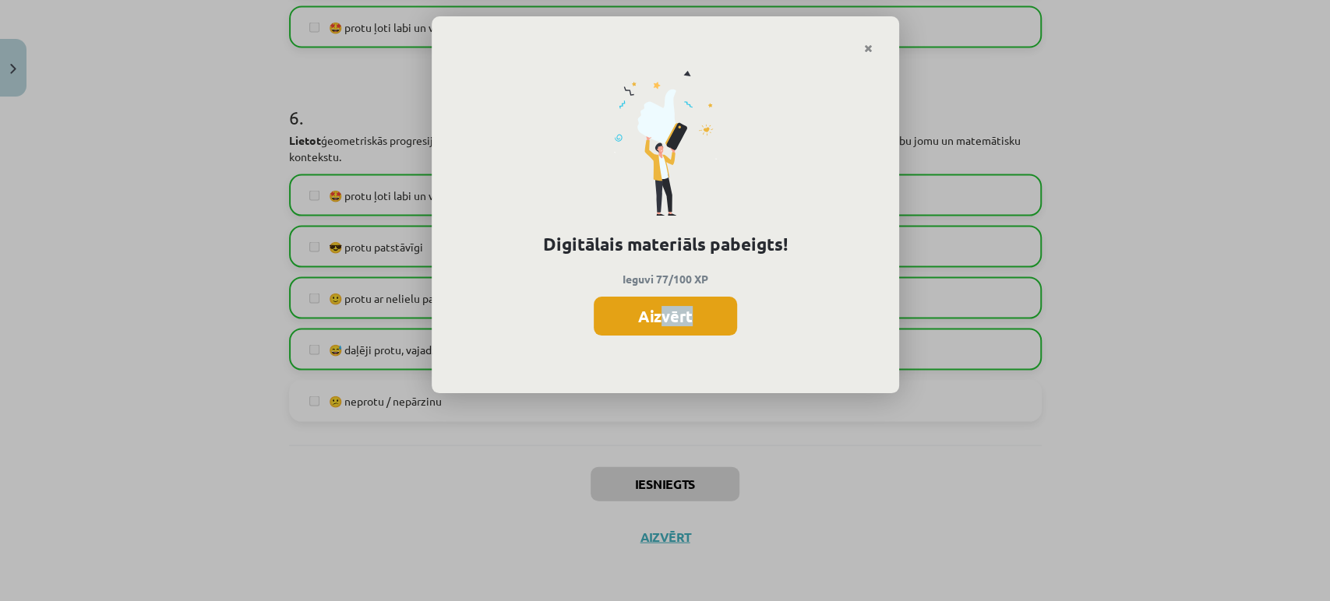
drag, startPoint x: 666, startPoint y: 336, endPoint x: 659, endPoint y: 324, distance: 13.6
click at [659, 324] on div "Digitālais materiāls pabeigts! Ieguvi 77/100 XP Aizvērt" at bounding box center [665, 225] width 467 height 340
click at [659, 324] on button "Aizvērt" at bounding box center [665, 316] width 143 height 39
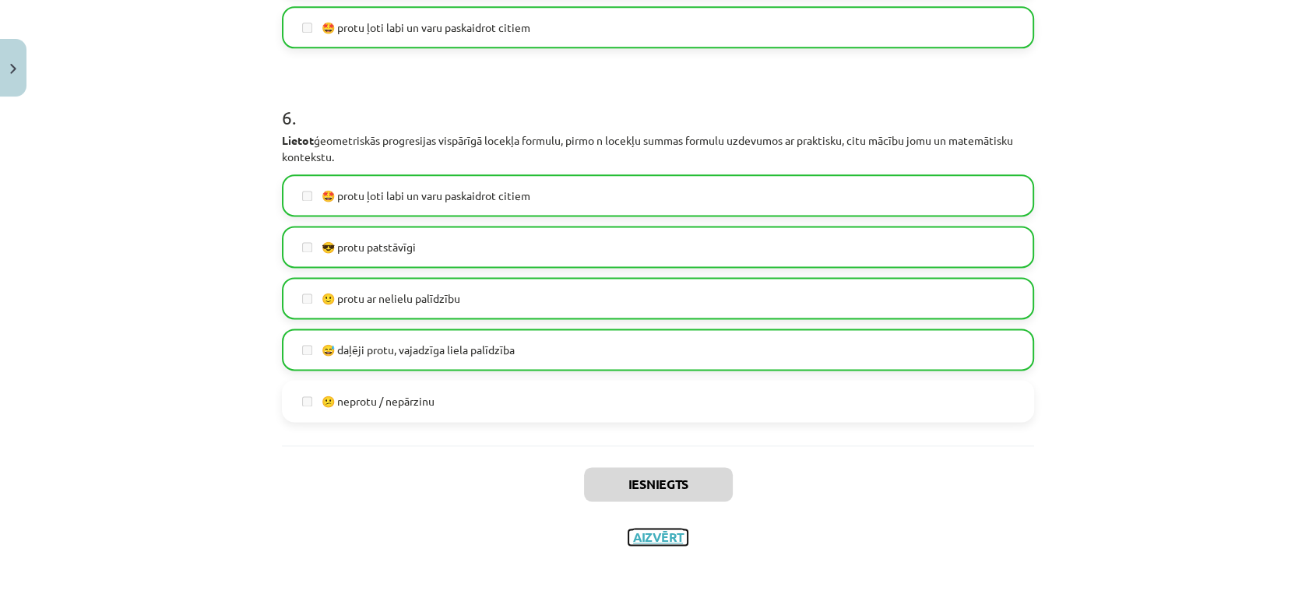
click at [663, 543] on button "Aizvērt" at bounding box center [658, 538] width 59 height 16
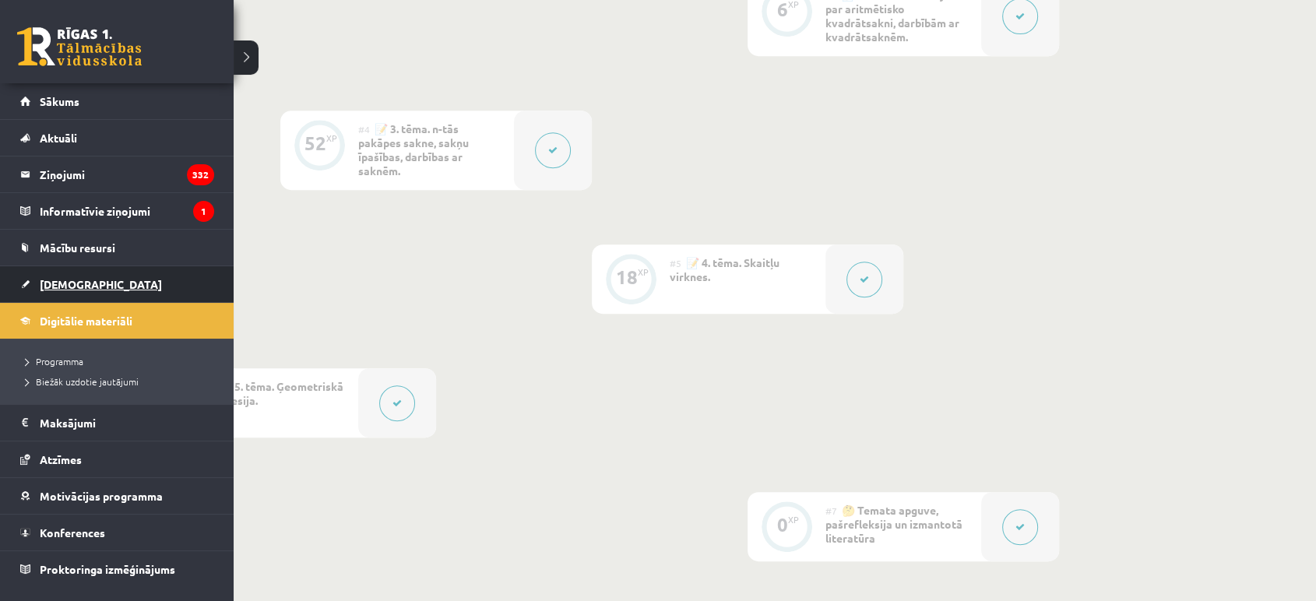
click at [86, 283] on span "[DEMOGRAPHIC_DATA]" at bounding box center [101, 284] width 122 height 14
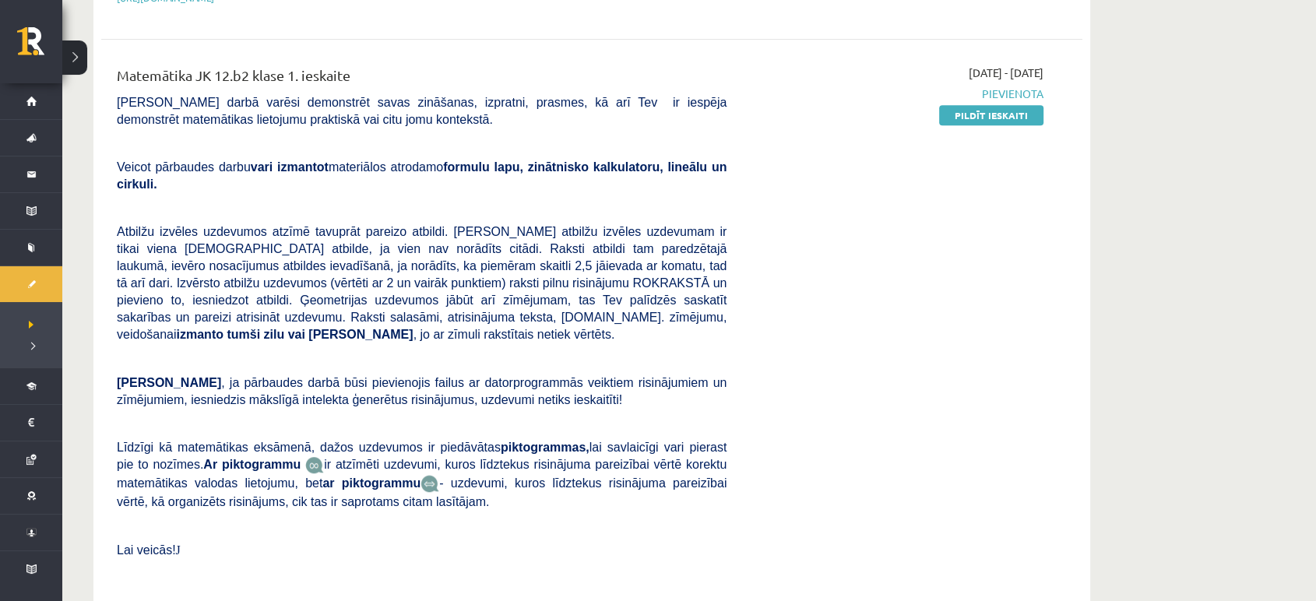
scroll to position [682, 0]
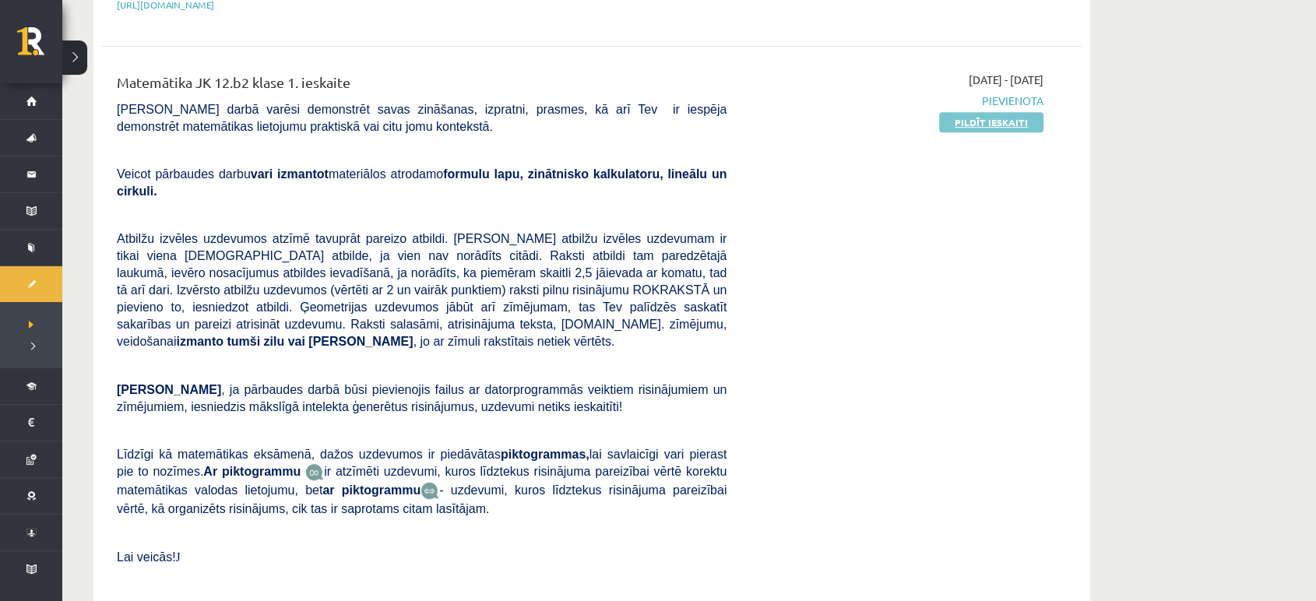
click at [966, 122] on link "Pildīt ieskaiti" at bounding box center [991, 122] width 104 height 20
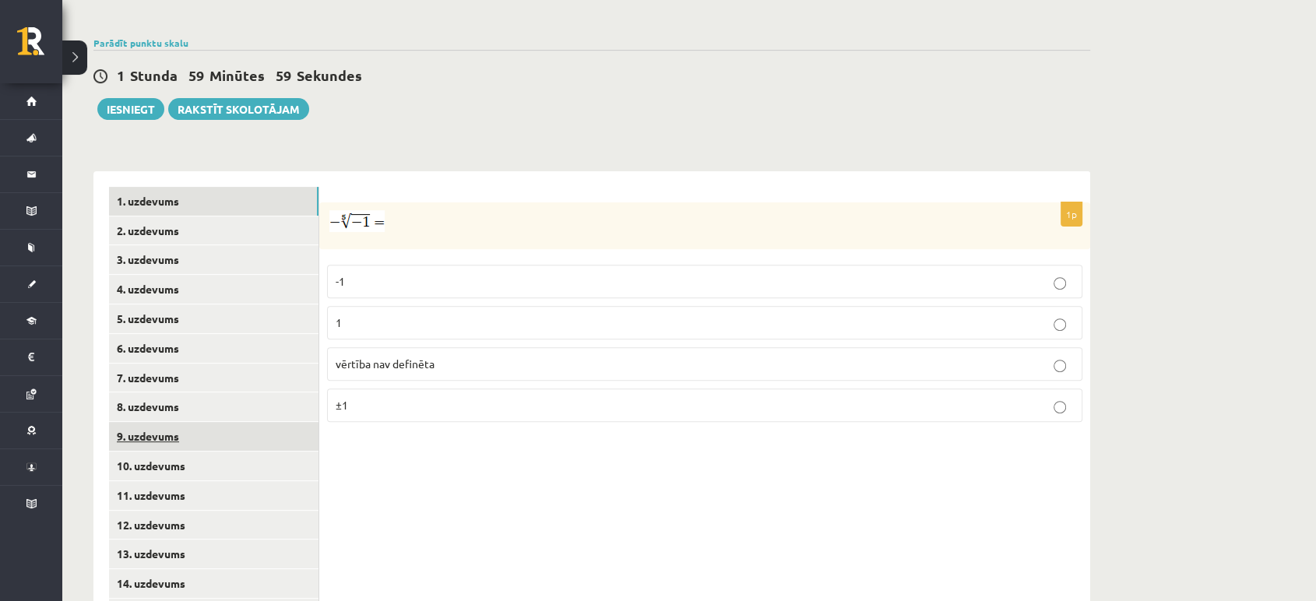
scroll to position [543, 0]
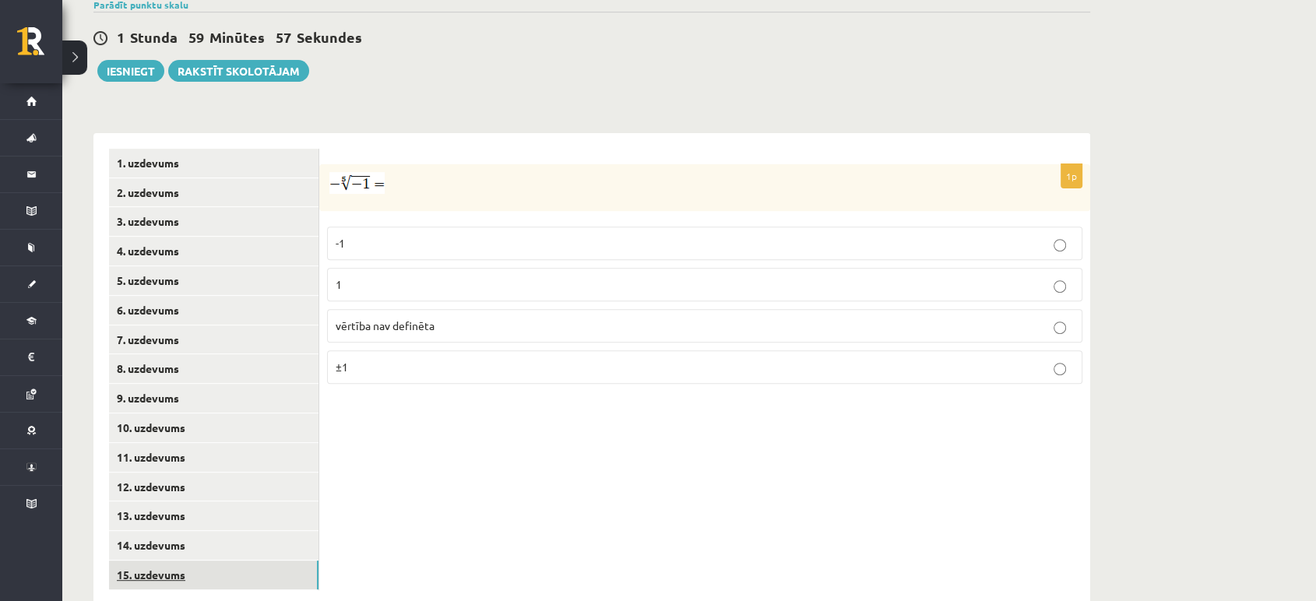
click at [172, 561] on link "15. uzdevums" at bounding box center [214, 575] width 210 height 29
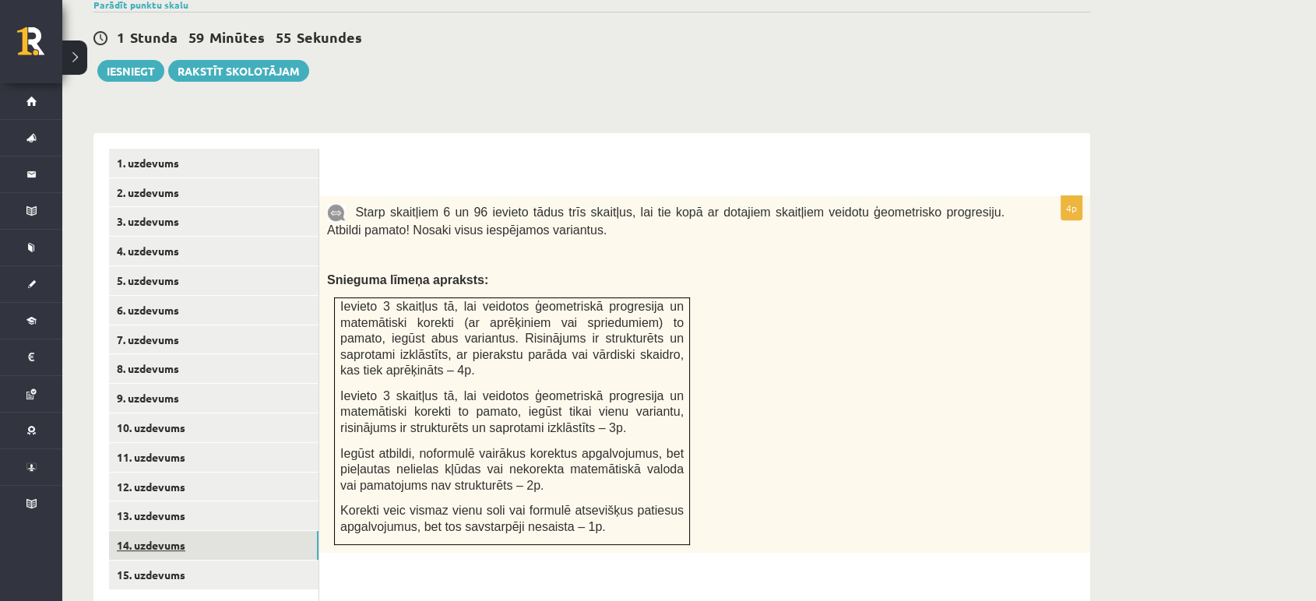
click at [175, 531] on link "14. uzdevums" at bounding box center [214, 545] width 210 height 29
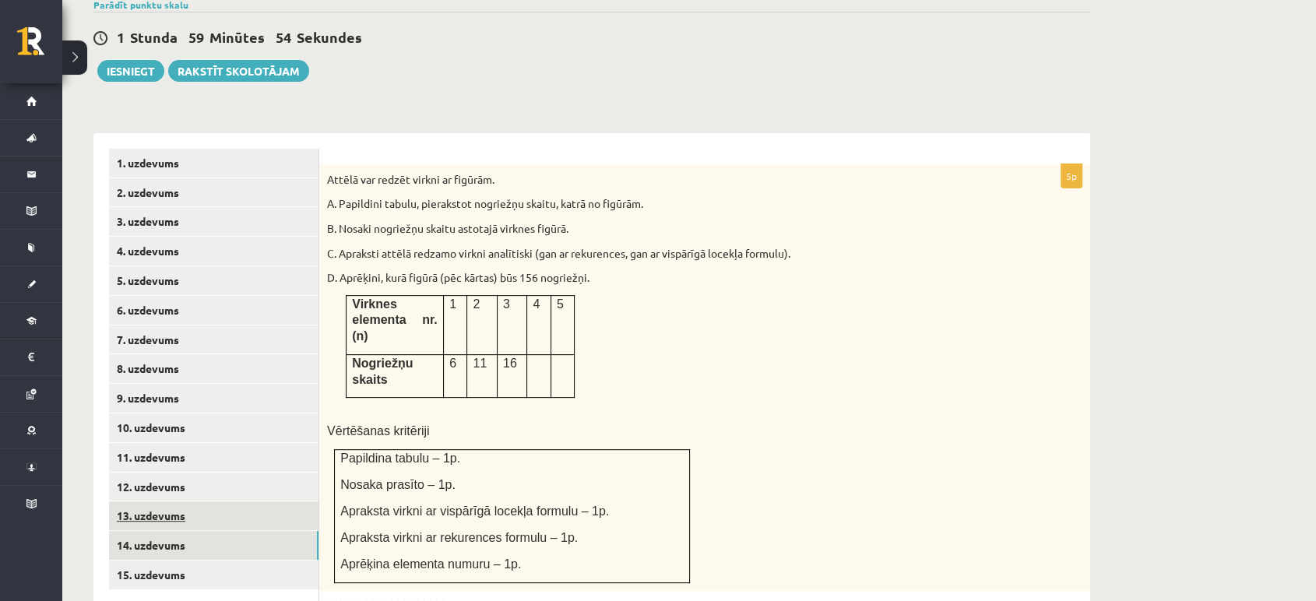
click at [178, 502] on link "13. uzdevums" at bounding box center [214, 516] width 210 height 29
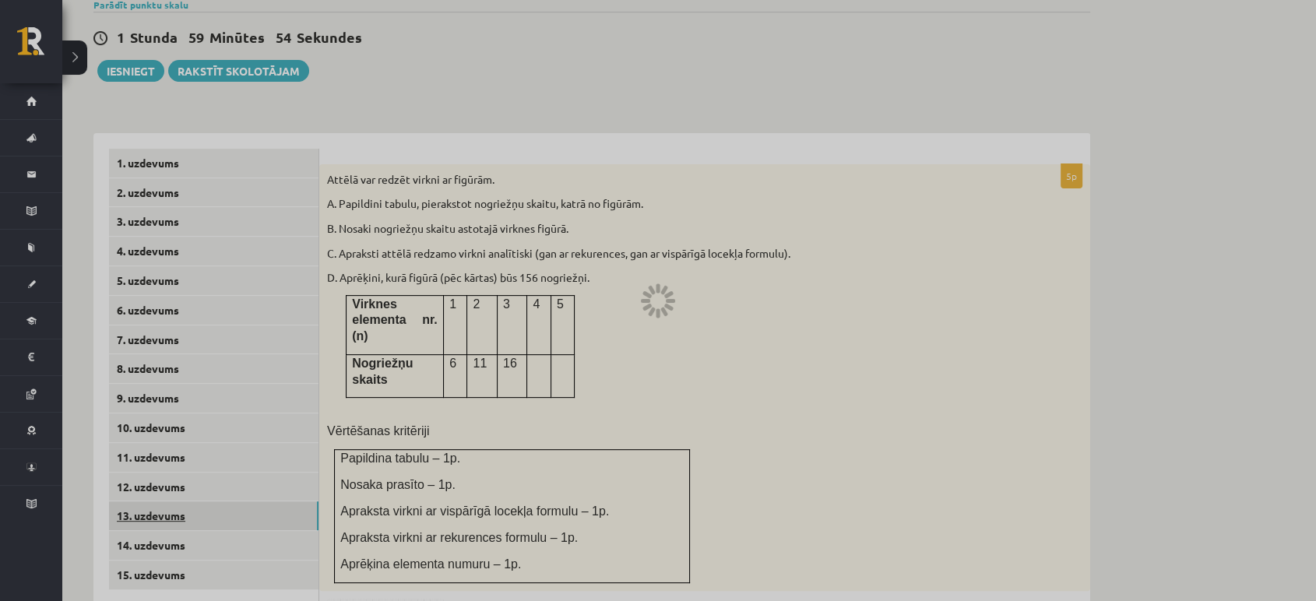
scroll to position [0, 0]
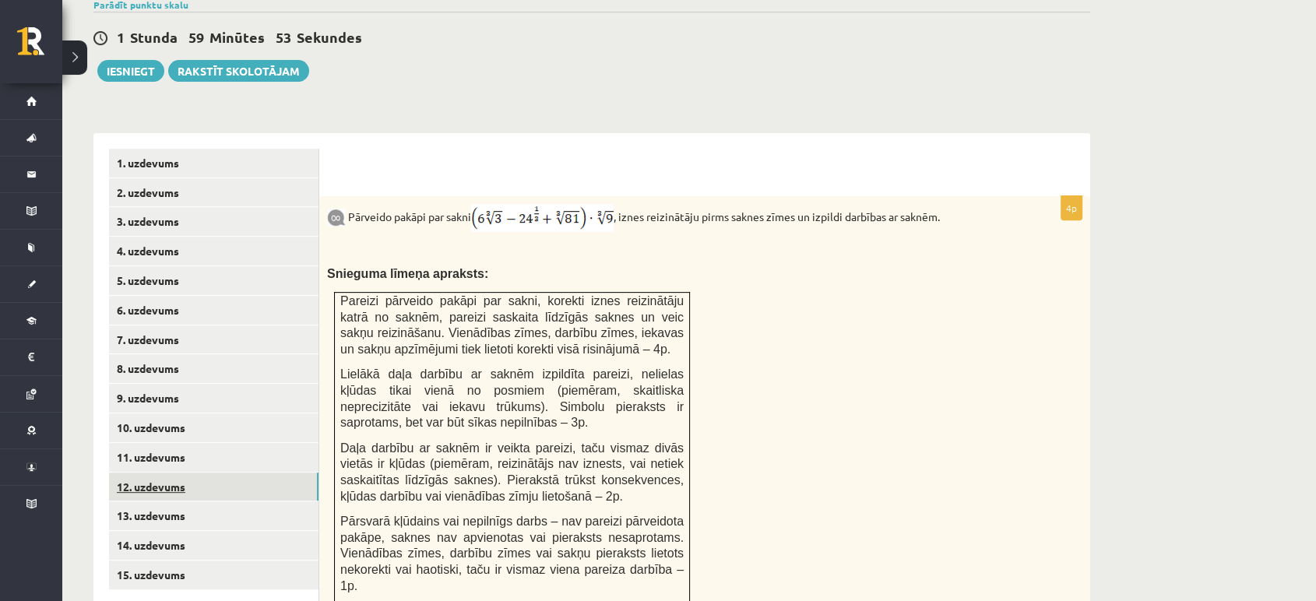
click at [172, 473] on link "12. uzdevums" at bounding box center [214, 487] width 210 height 29
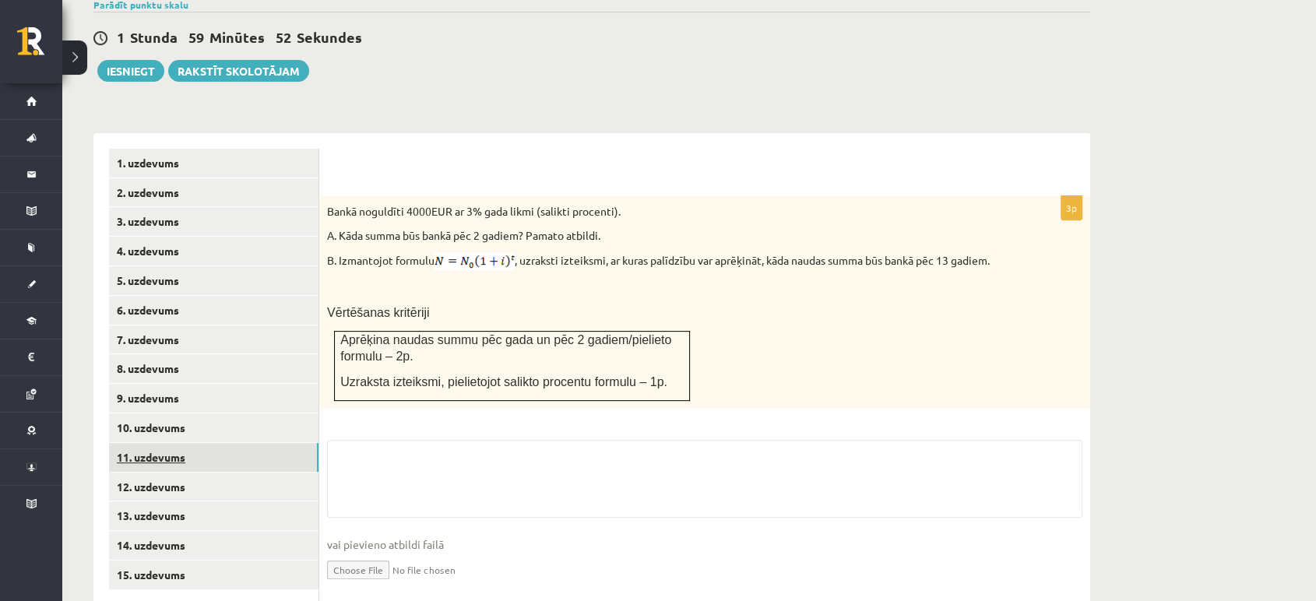
click at [172, 443] on link "11. uzdevums" at bounding box center [214, 457] width 210 height 29
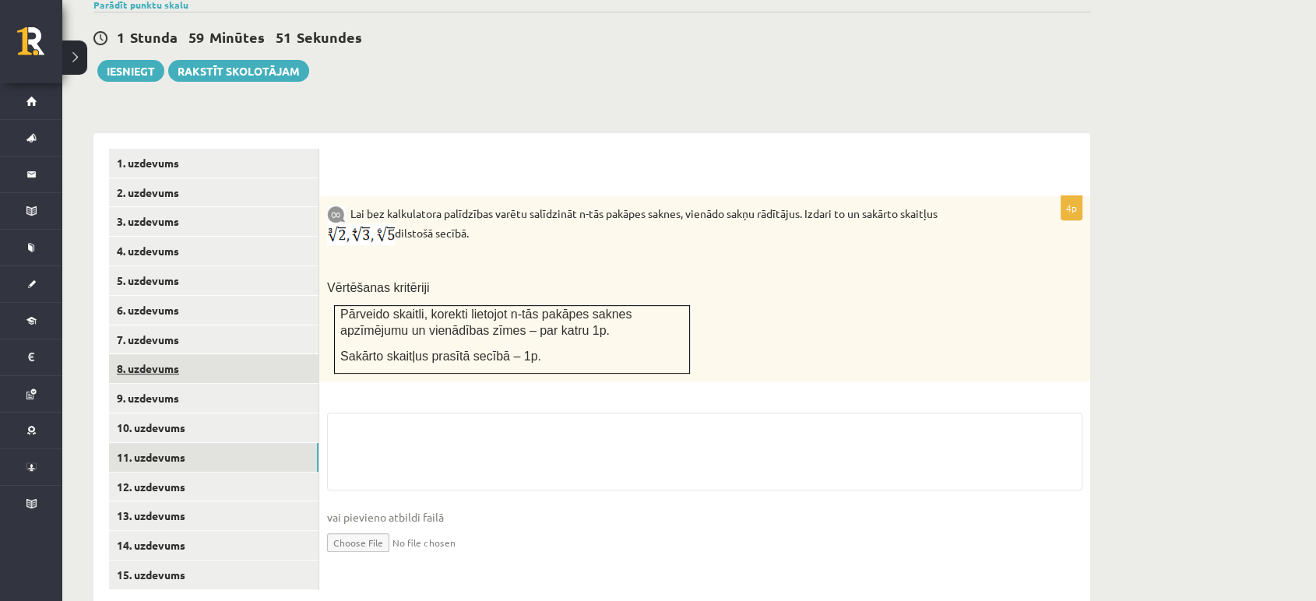
click at [185, 354] on link "8. uzdevums" at bounding box center [214, 368] width 210 height 29
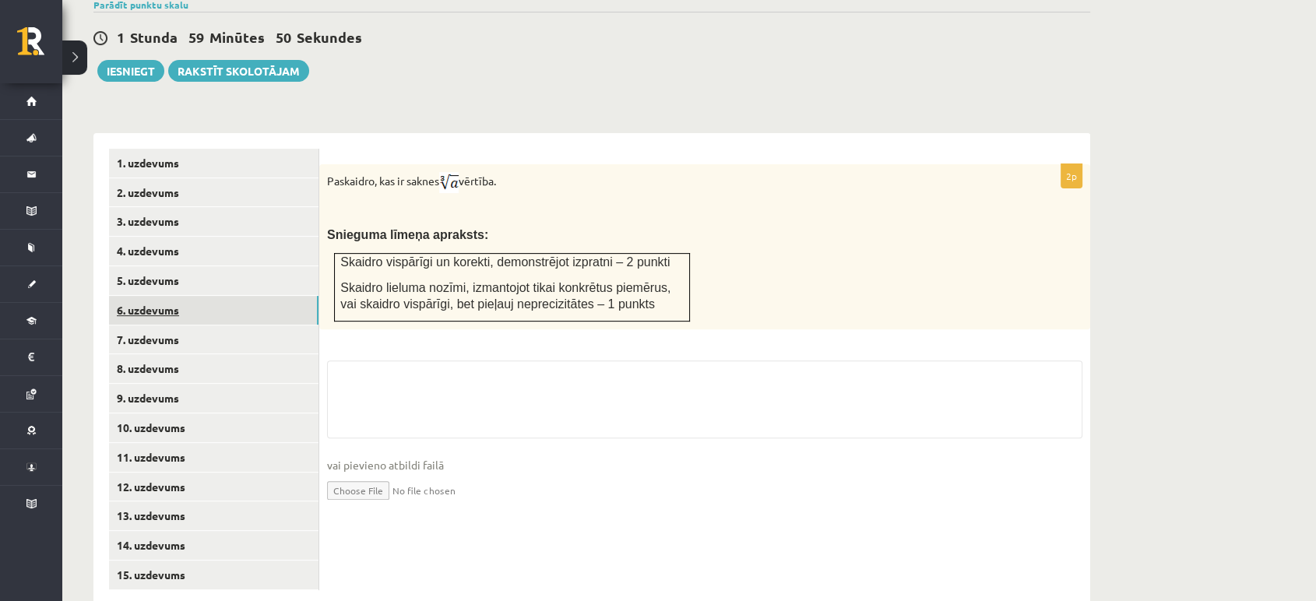
click at [200, 296] on link "6. uzdevums" at bounding box center [214, 310] width 210 height 29
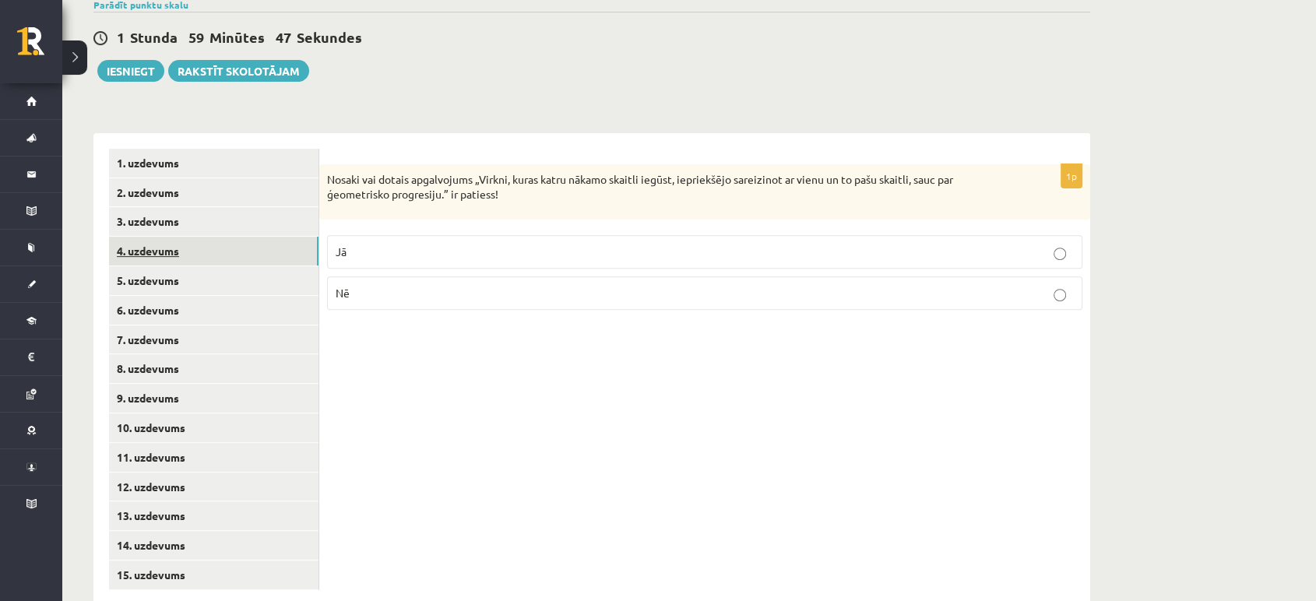
click at [210, 237] on link "4. uzdevums" at bounding box center [214, 251] width 210 height 29
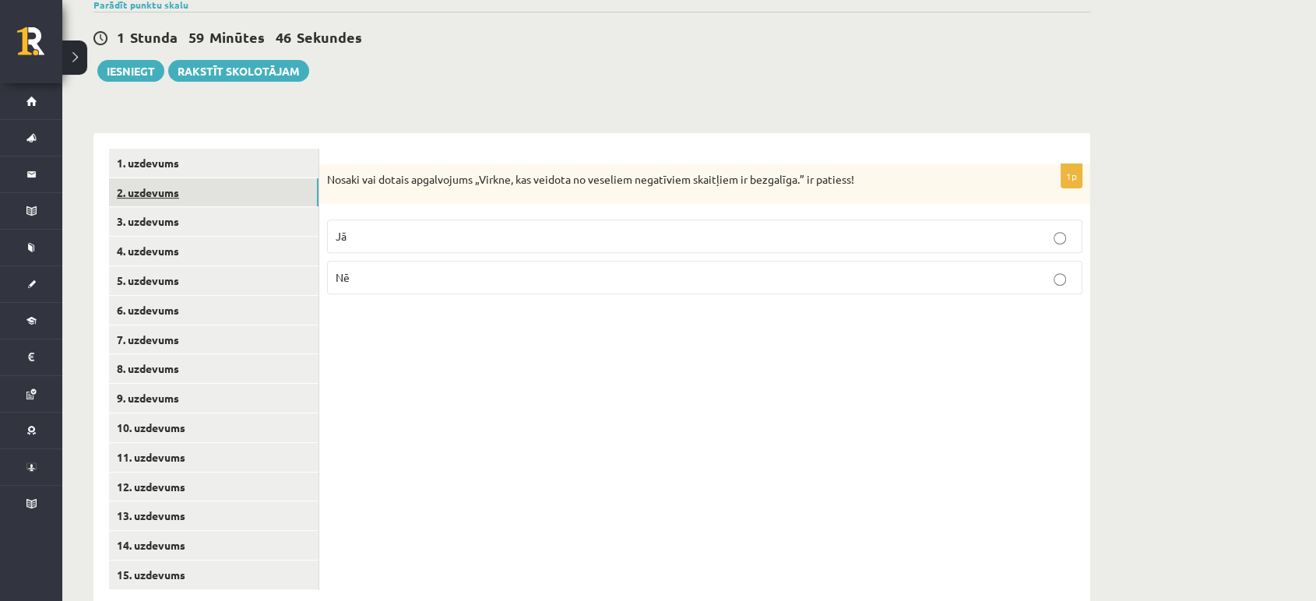
click at [199, 178] on link "2. uzdevums" at bounding box center [214, 192] width 210 height 29
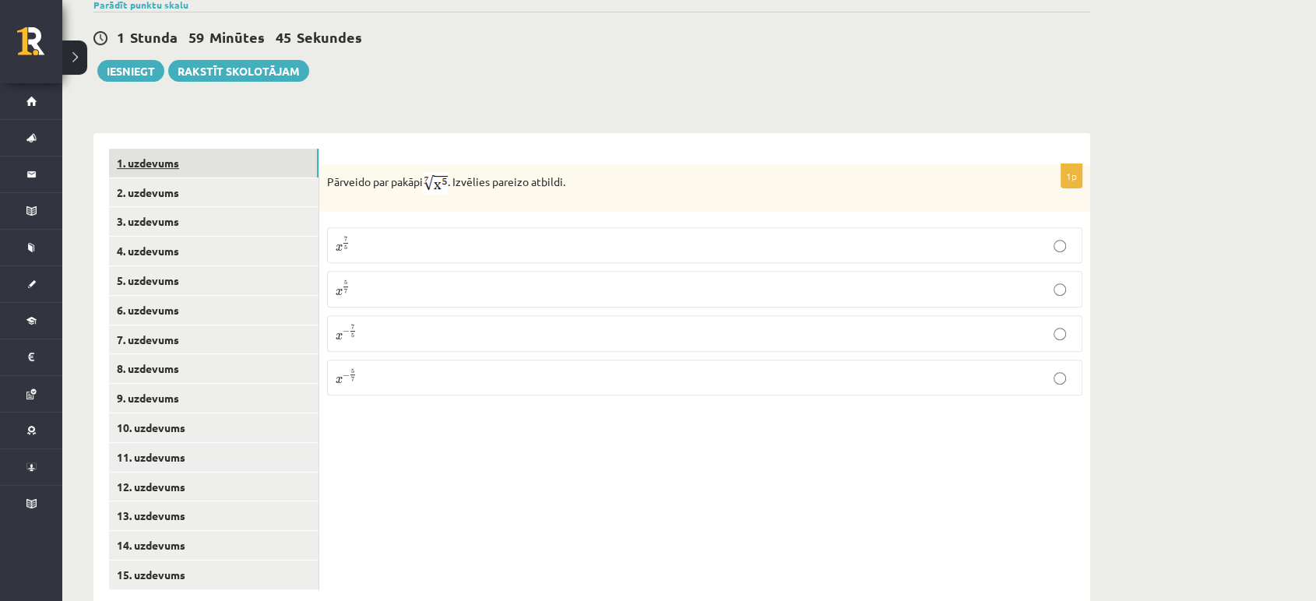
click at [202, 149] on link "1. uzdevums" at bounding box center [214, 163] width 210 height 29
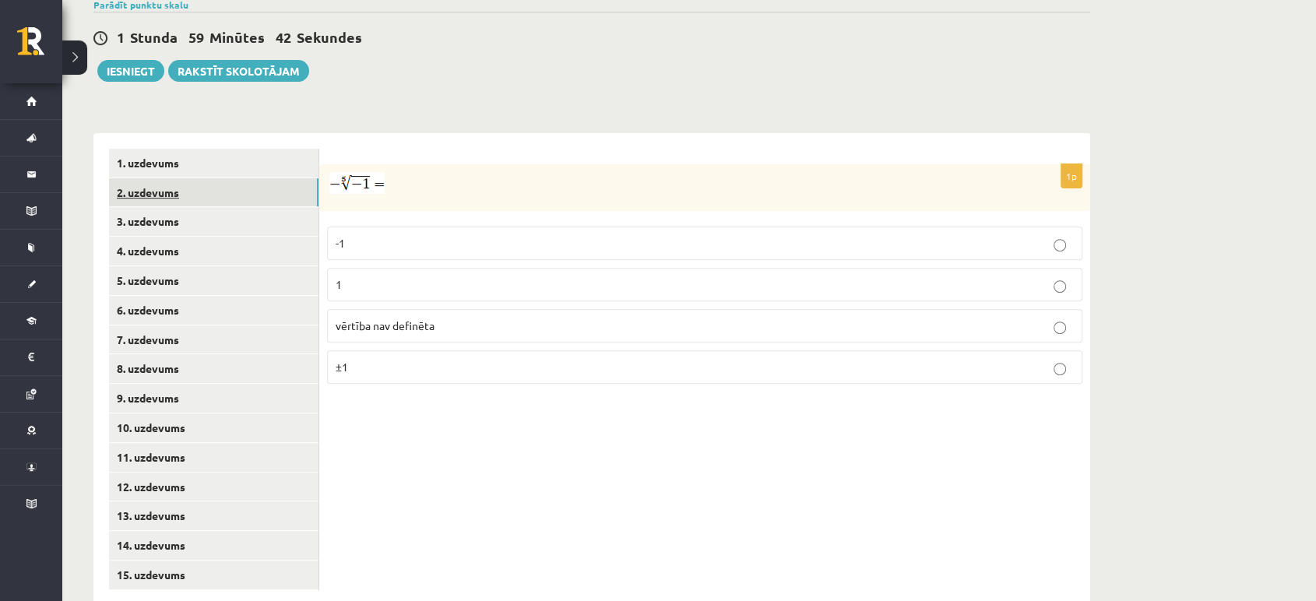
click at [220, 178] on link "2. uzdevums" at bounding box center [214, 192] width 210 height 29
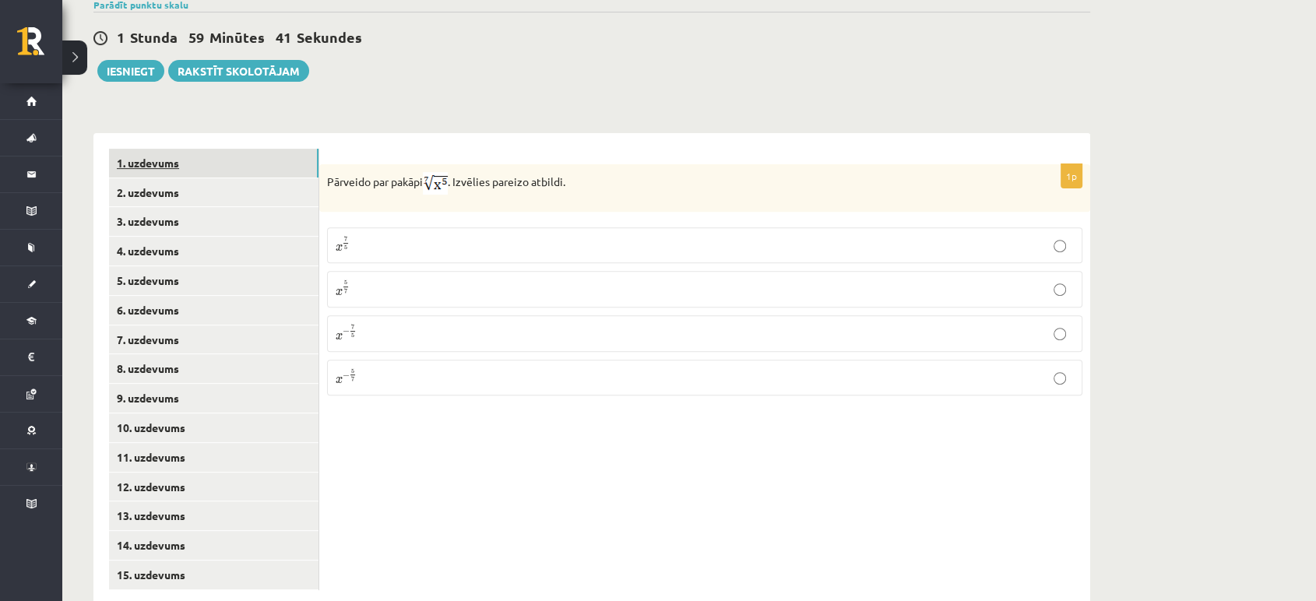
click at [219, 149] on link "1. uzdevums" at bounding box center [214, 163] width 210 height 29
click at [372, 268] on label "1" at bounding box center [705, 284] width 756 height 33
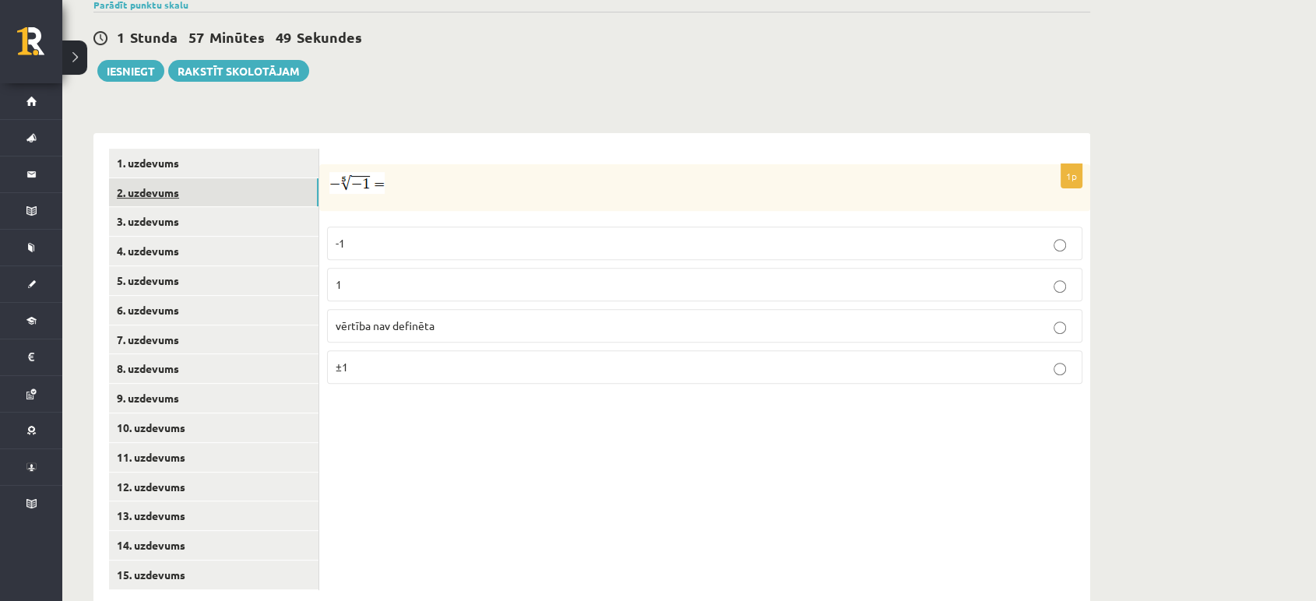
click at [241, 178] on link "2. uzdevums" at bounding box center [214, 192] width 210 height 29
click at [416, 280] on p "x 5 7 x 5 7" at bounding box center [705, 289] width 738 height 19
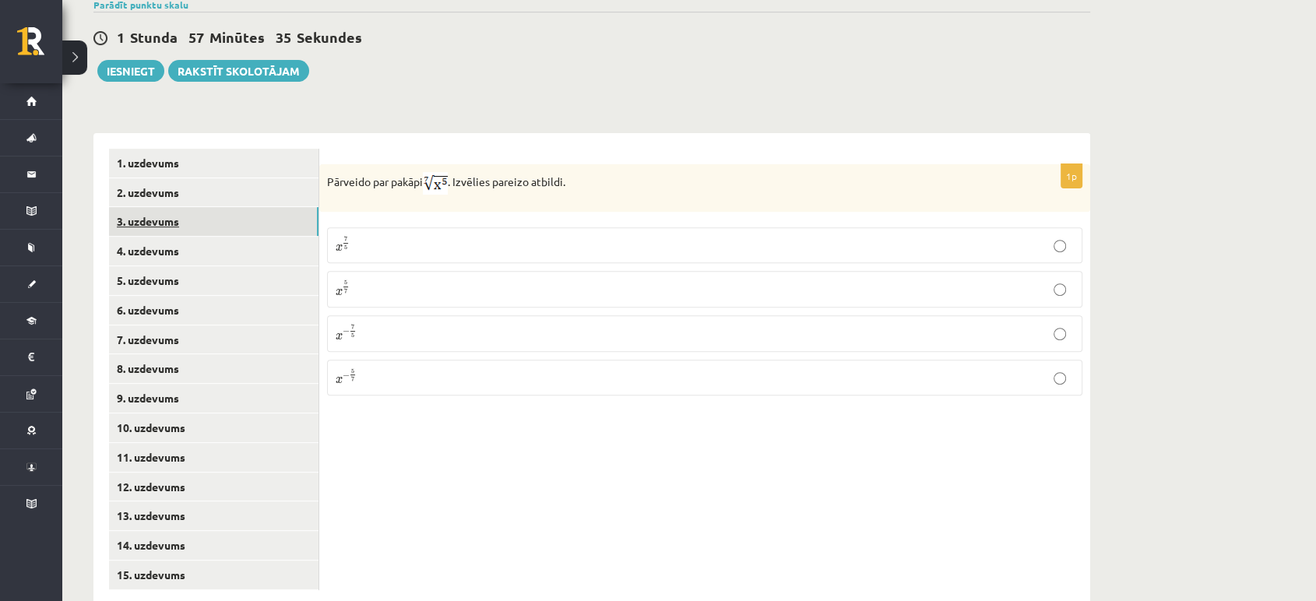
click at [196, 207] on link "3. uzdevums" at bounding box center [214, 221] width 210 height 29
click at [604, 254] on input "text" at bounding box center [629, 267] width 117 height 26
type input "****"
click at [203, 207] on link "3. uzdevums" at bounding box center [214, 221] width 210 height 29
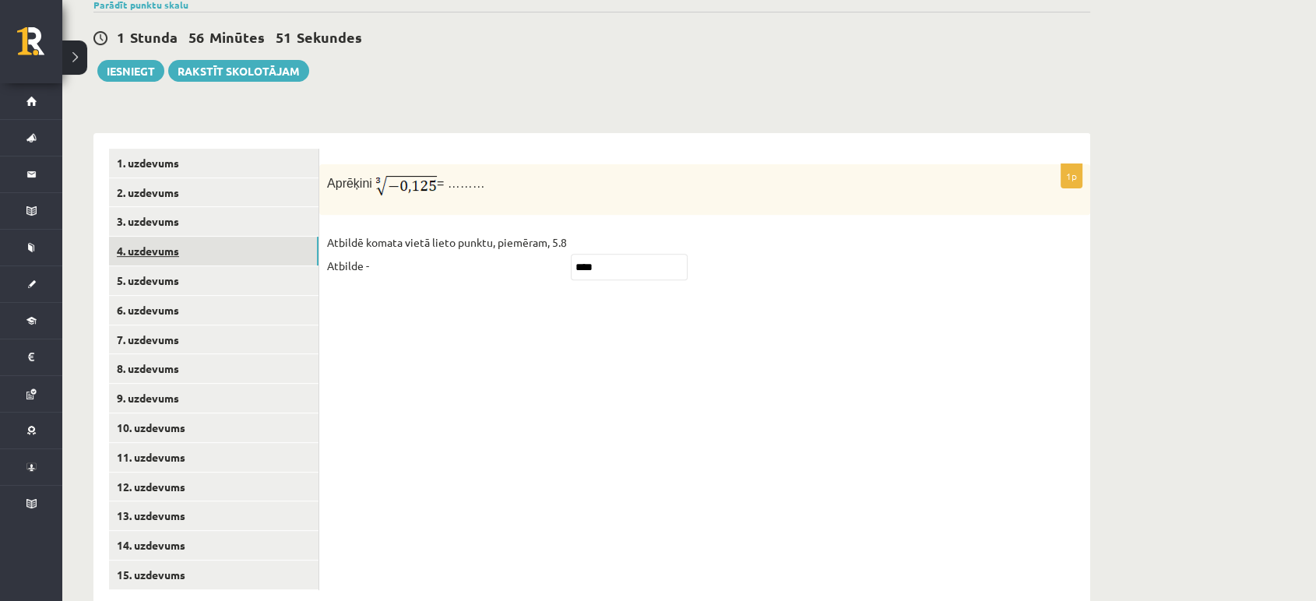
click at [209, 237] on link "4. uzdevums" at bounding box center [214, 251] width 210 height 29
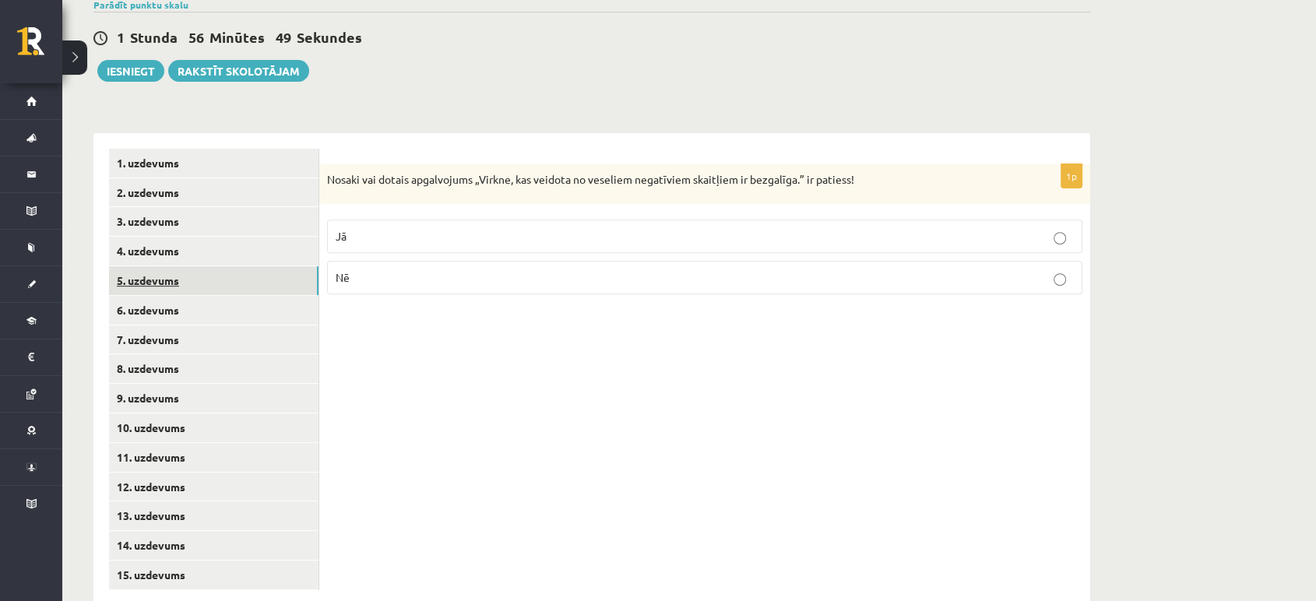
click at [196, 266] on link "5. uzdevums" at bounding box center [214, 280] width 210 height 29
click at [202, 237] on link "4. uzdevums" at bounding box center [214, 251] width 210 height 29
click at [196, 266] on link "5. uzdevums" at bounding box center [214, 280] width 210 height 29
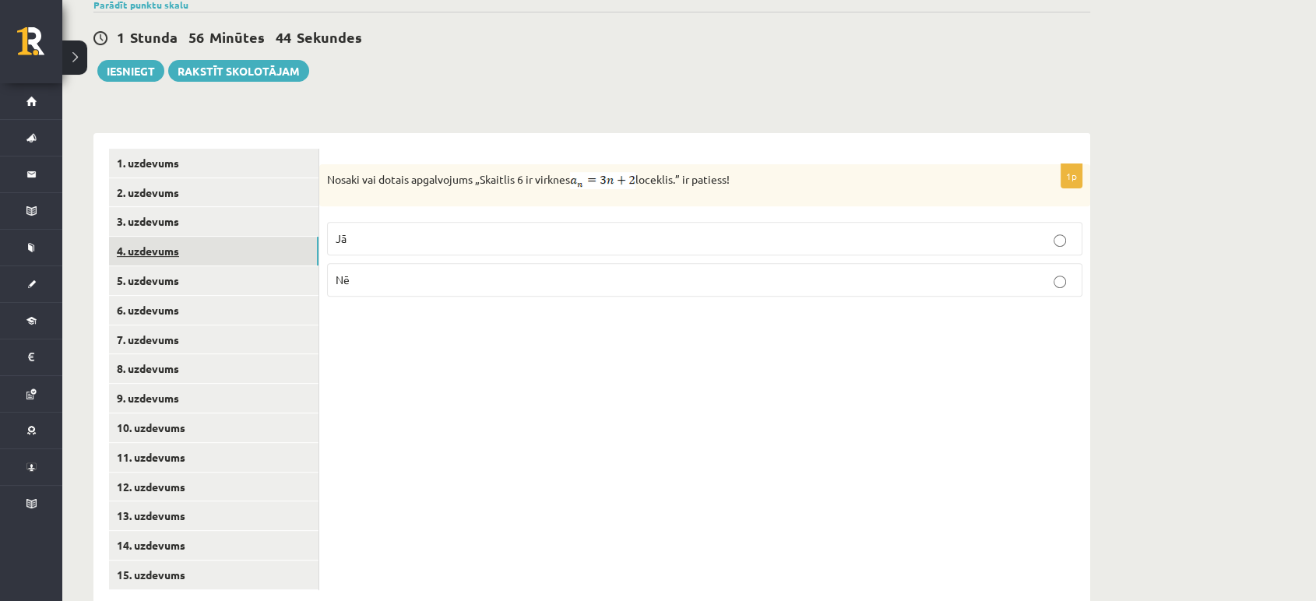
click at [194, 237] on link "4. uzdevums" at bounding box center [214, 251] width 210 height 29
click at [372, 228] on p "Jā" at bounding box center [705, 236] width 738 height 16
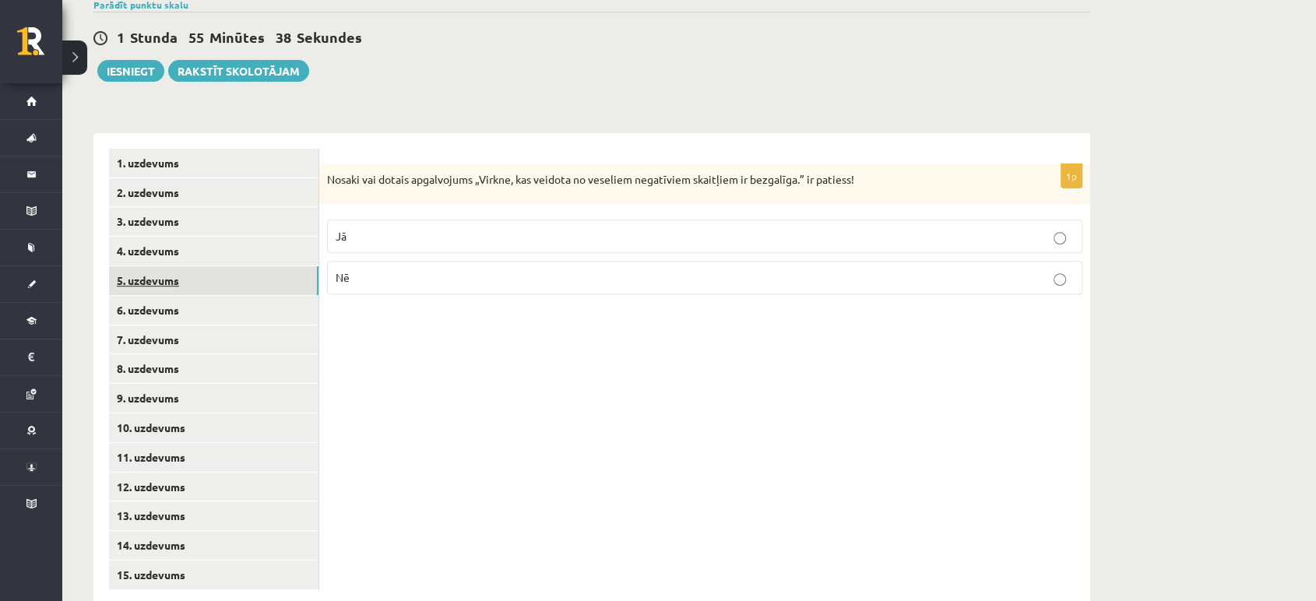
click at [216, 266] on link "5. uzdevums" at bounding box center [214, 280] width 210 height 29
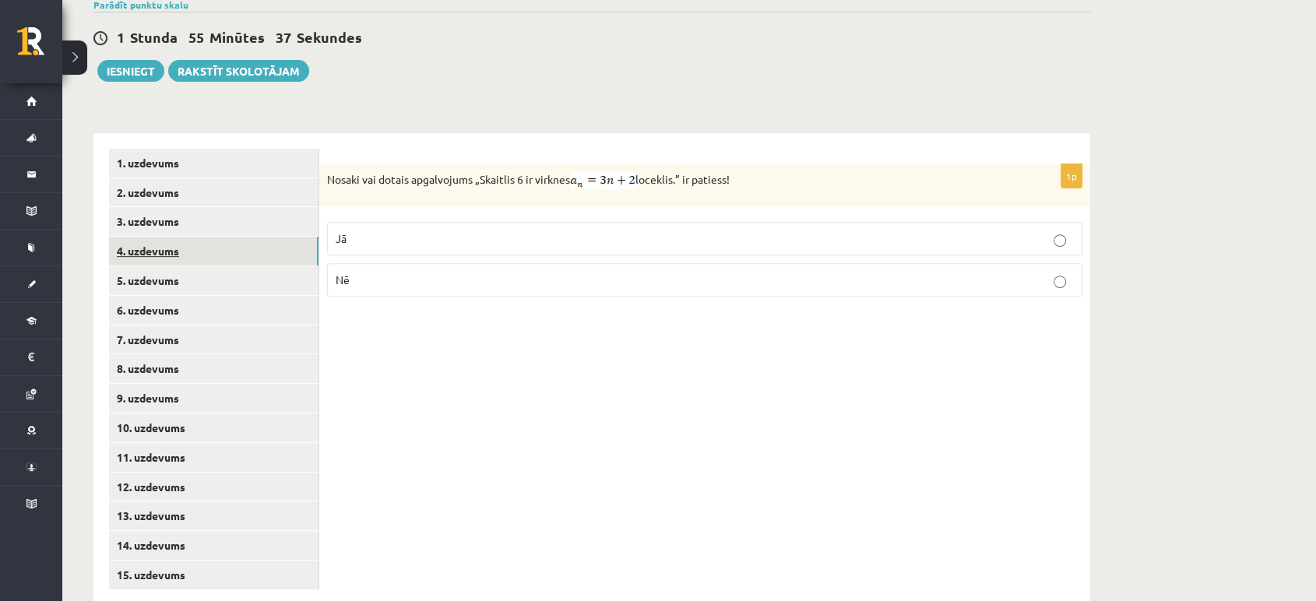
click at [219, 237] on link "4. uzdevums" at bounding box center [214, 251] width 210 height 29
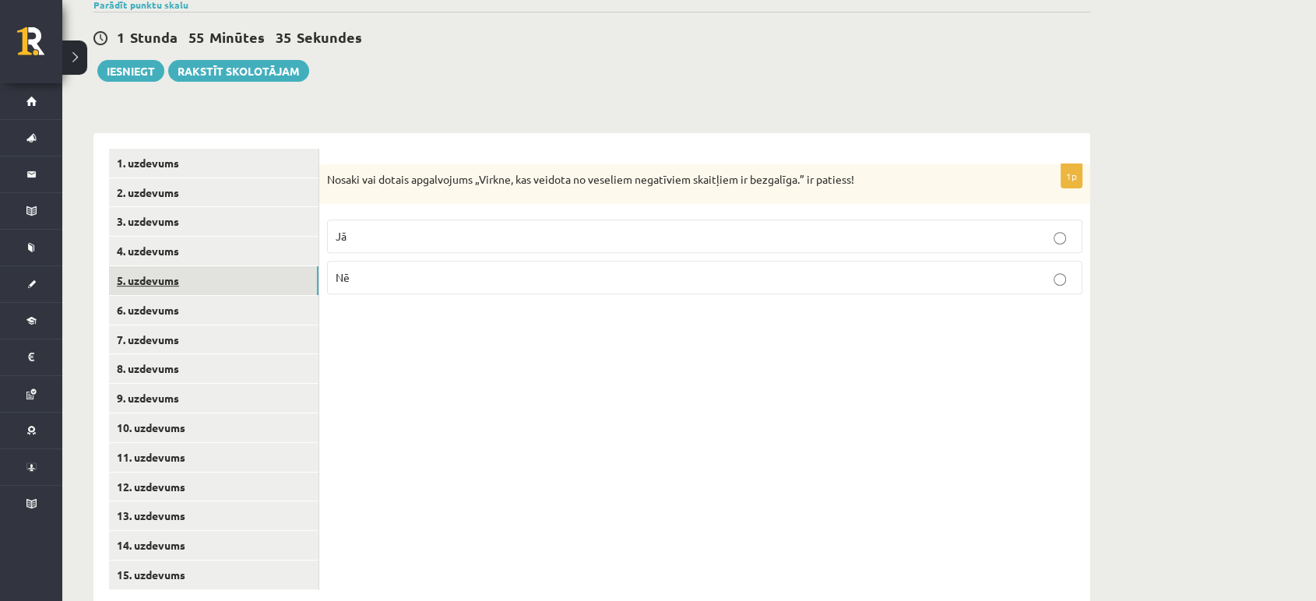
click at [217, 266] on link "5. uzdevums" at bounding box center [214, 280] width 210 height 29
click at [522, 263] on label "Nē" at bounding box center [705, 279] width 756 height 33
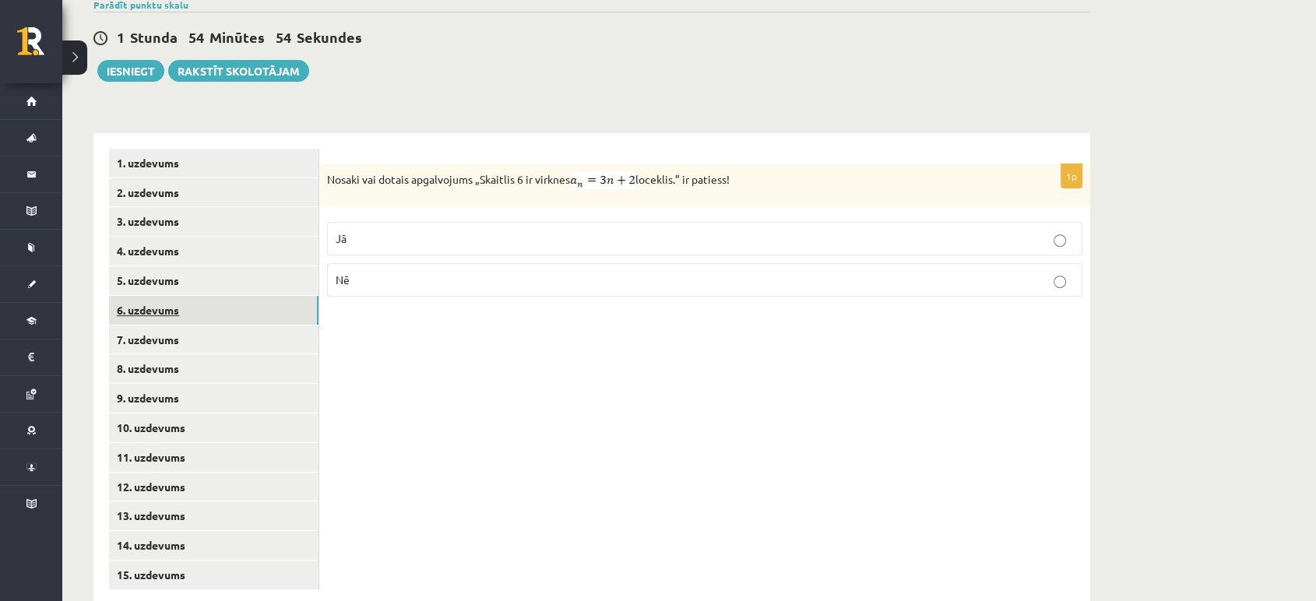
click at [177, 296] on link "6. uzdevums" at bounding box center [214, 310] width 210 height 29
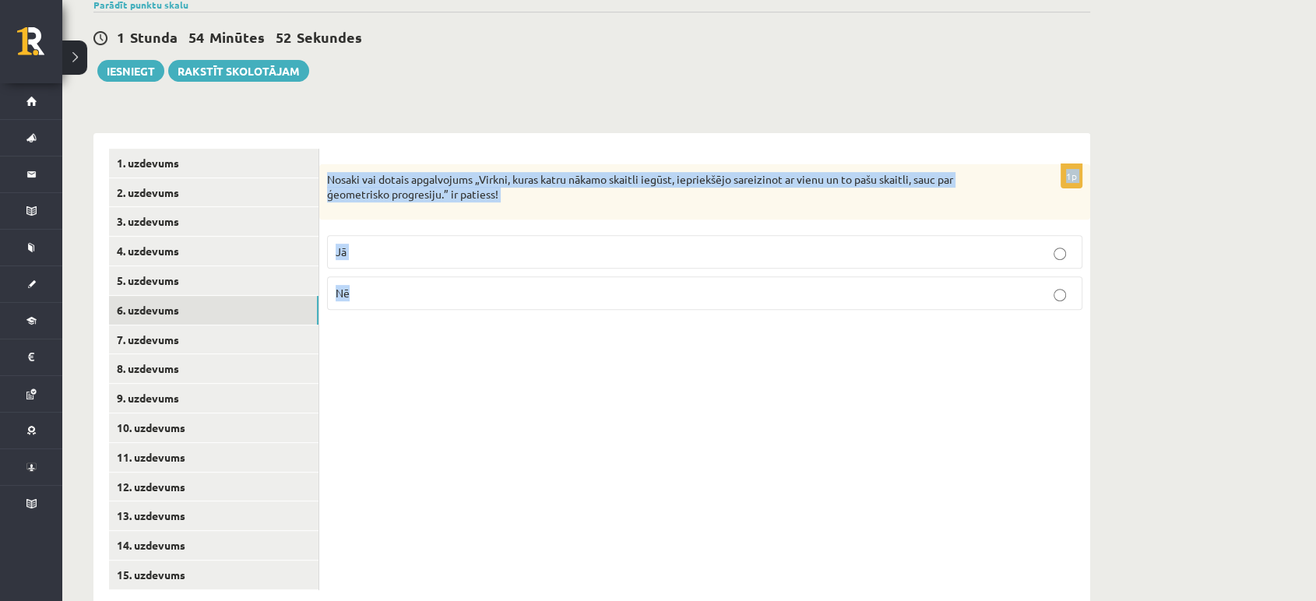
click at [395, 348] on div "1p Nosaki vai dotais apgalvojums „Virkni, kuras katru nākamo skaitli iegūst, ie…" at bounding box center [704, 369] width 771 height 473
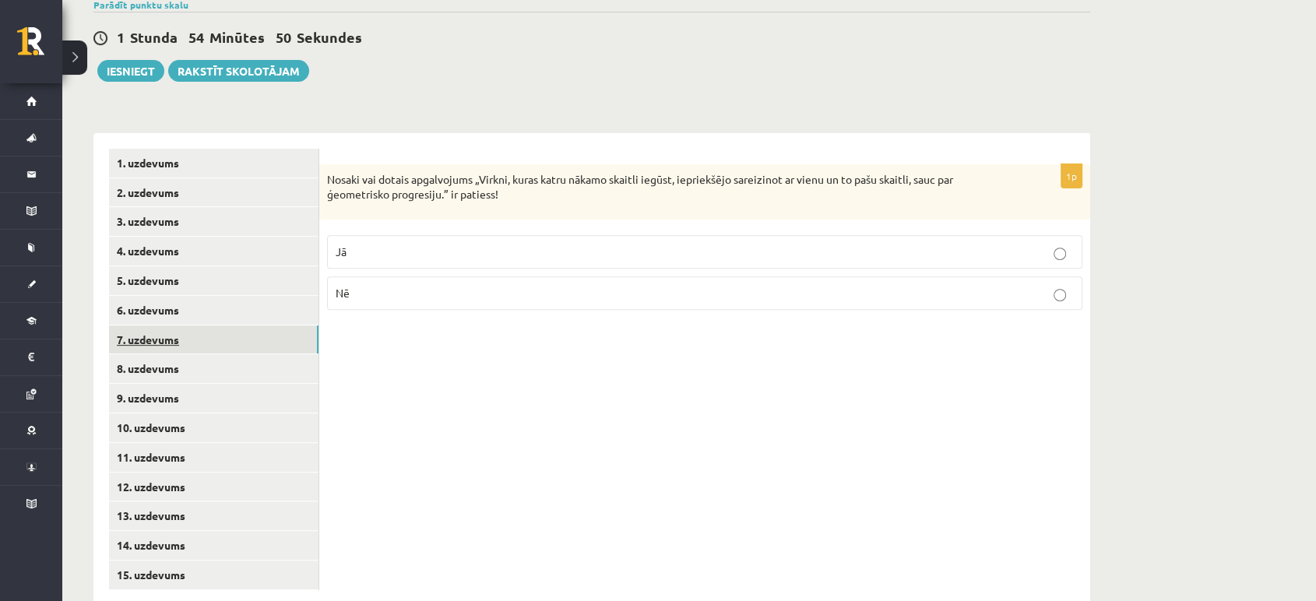
click at [239, 326] on link "7. uzdevums" at bounding box center [214, 340] width 210 height 29
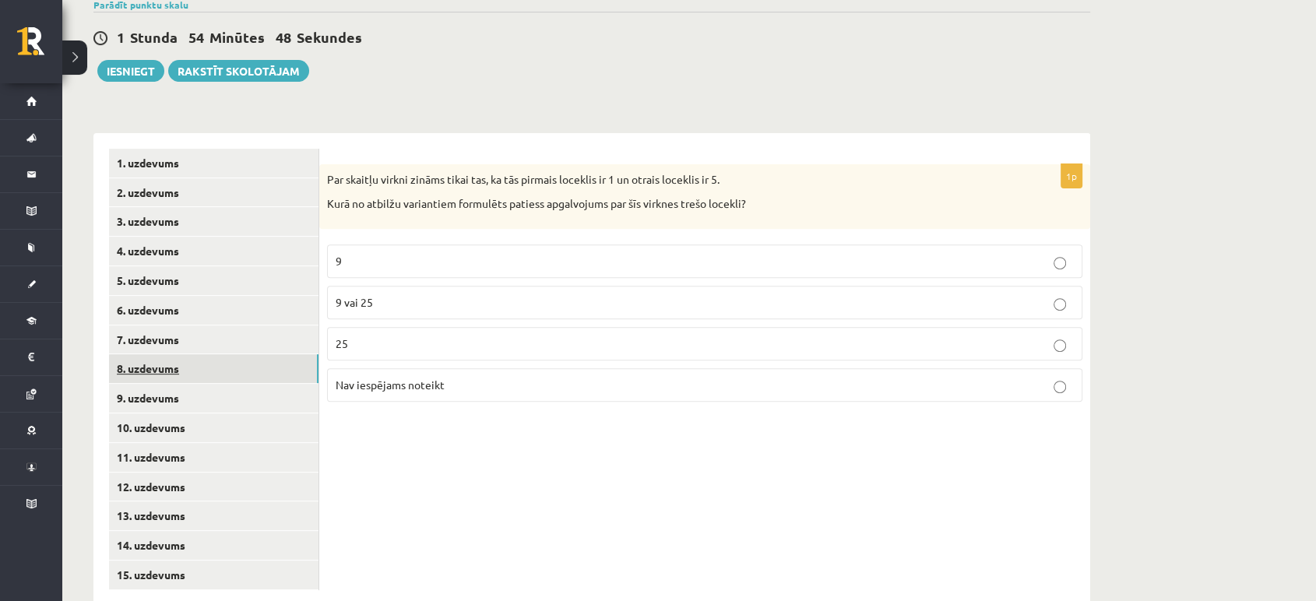
click at [230, 354] on link "8. uzdevums" at bounding box center [214, 368] width 210 height 29
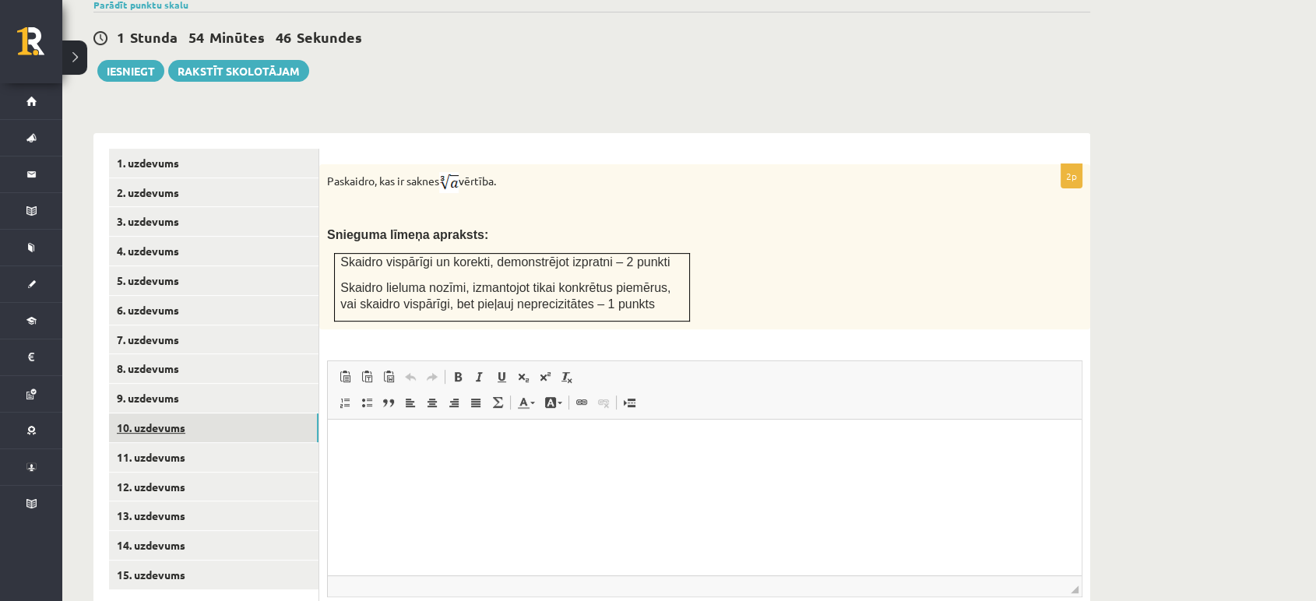
click at [218, 414] on link "10. uzdevums" at bounding box center [214, 428] width 210 height 29
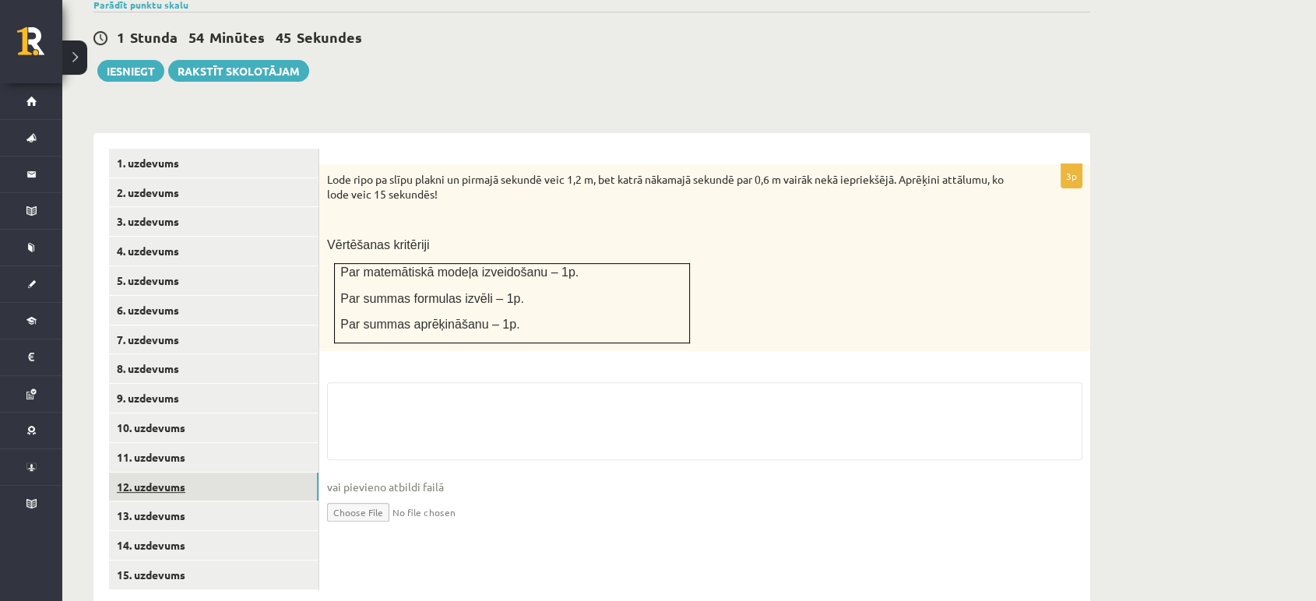
click at [207, 473] on link "12. uzdevums" at bounding box center [214, 487] width 210 height 29
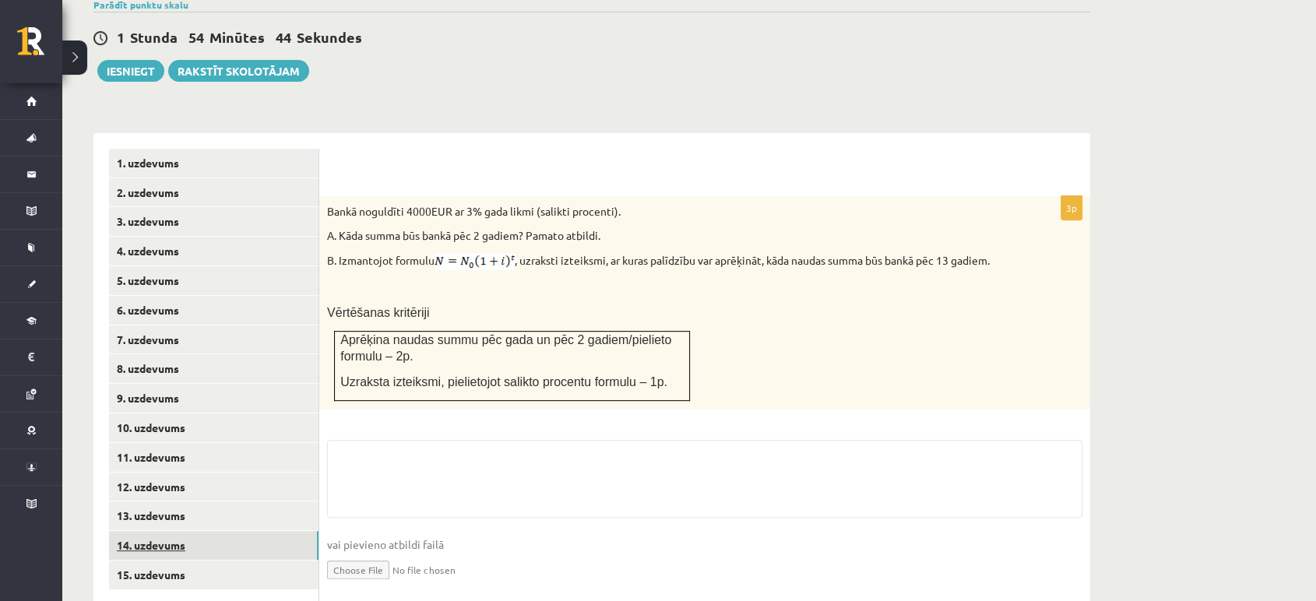
click at [199, 531] on link "14. uzdevums" at bounding box center [214, 545] width 210 height 29
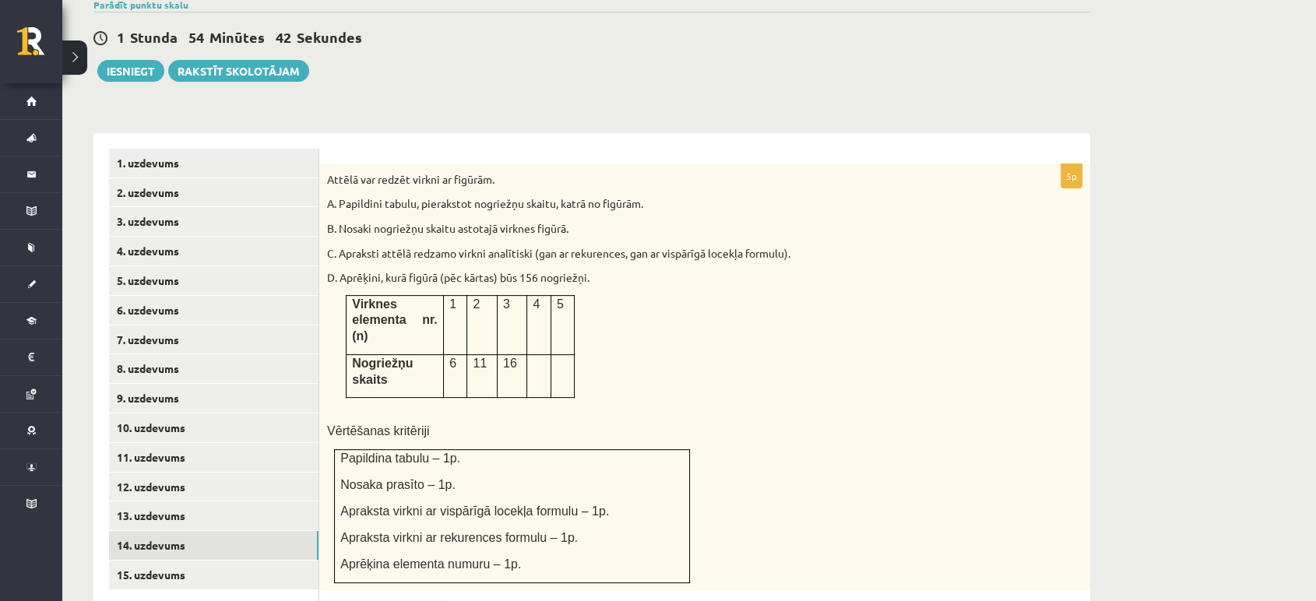
click at [181, 558] on ul "1. uzdevums 2. uzdevums 3. uzdevums 4. uzdevums 5. uzdevums 6. uzdevums 7. uzde…" at bounding box center [214, 571] width 210 height 845
click at [182, 561] on link "15. uzdevums" at bounding box center [214, 575] width 210 height 29
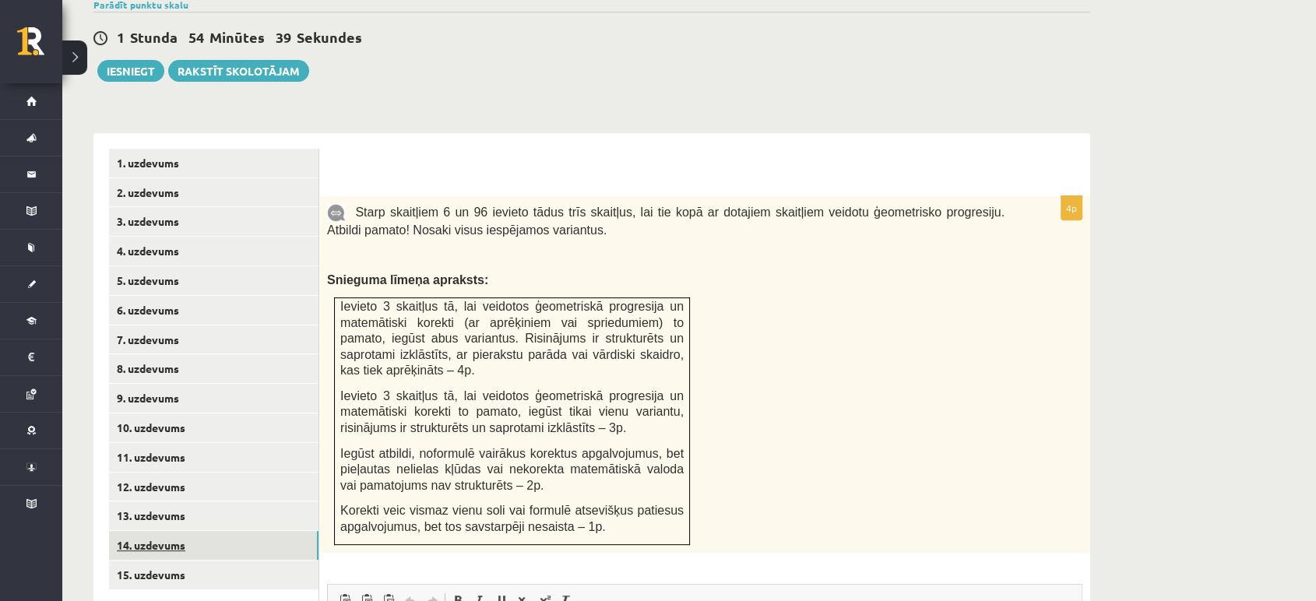
click at [196, 531] on link "14. uzdevums" at bounding box center [214, 545] width 210 height 29
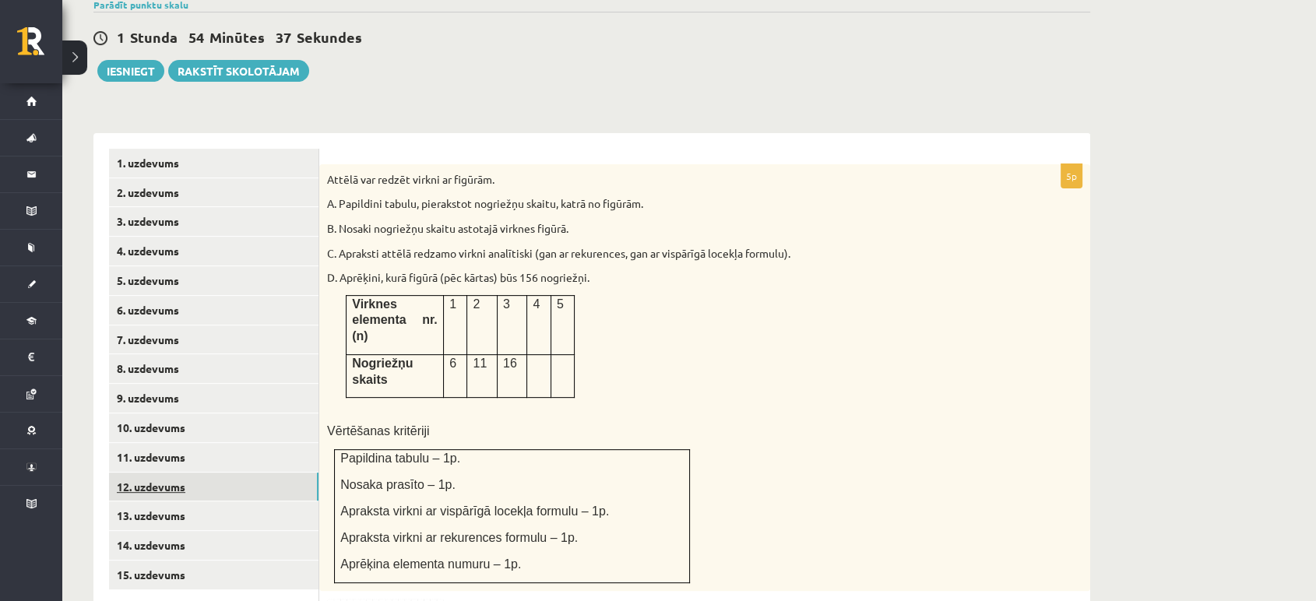
click at [213, 473] on link "12. uzdevums" at bounding box center [214, 487] width 210 height 29
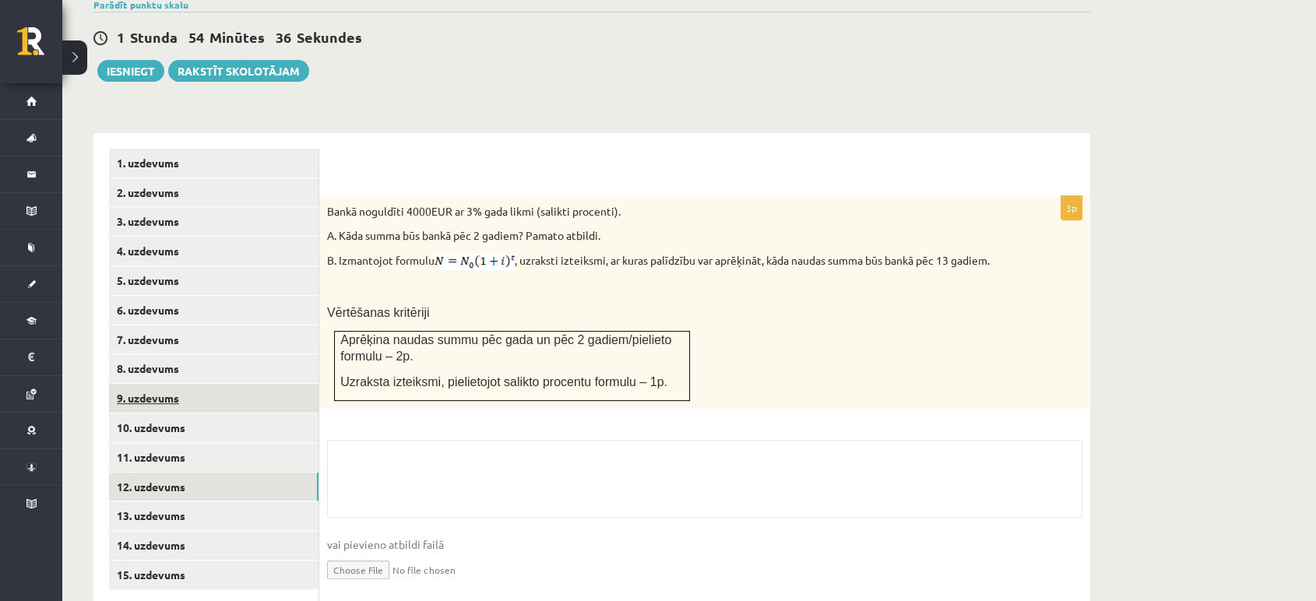
click at [234, 384] on link "9. uzdevums" at bounding box center [214, 398] width 210 height 29
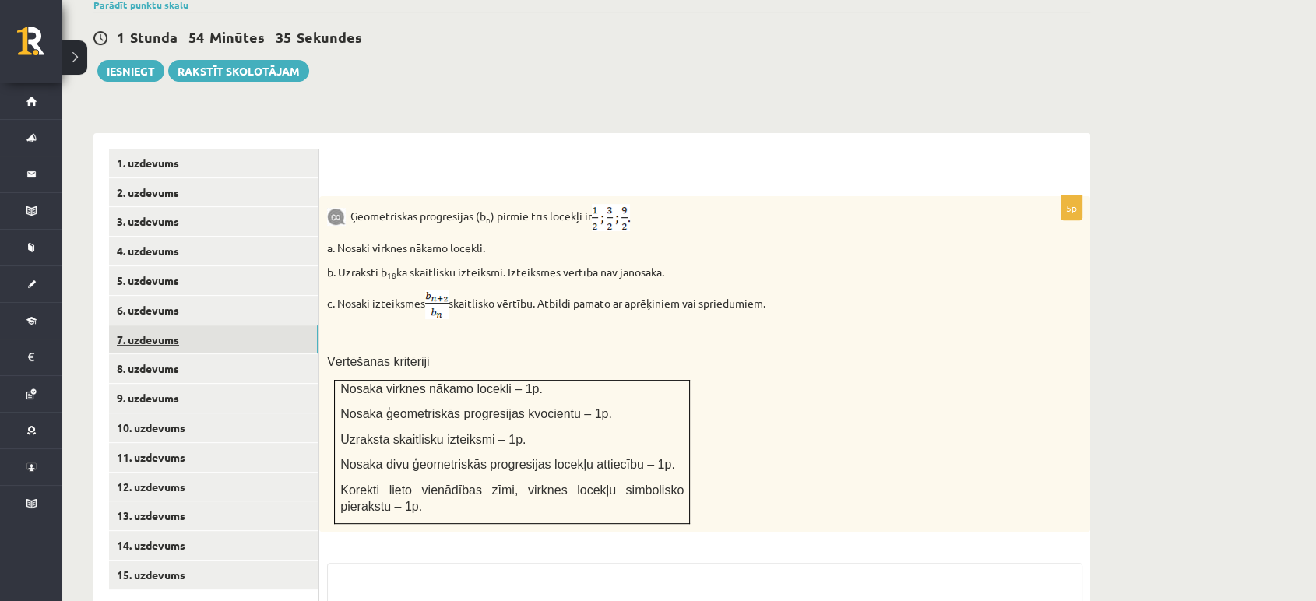
click at [219, 326] on link "7. uzdevums" at bounding box center [214, 340] width 210 height 29
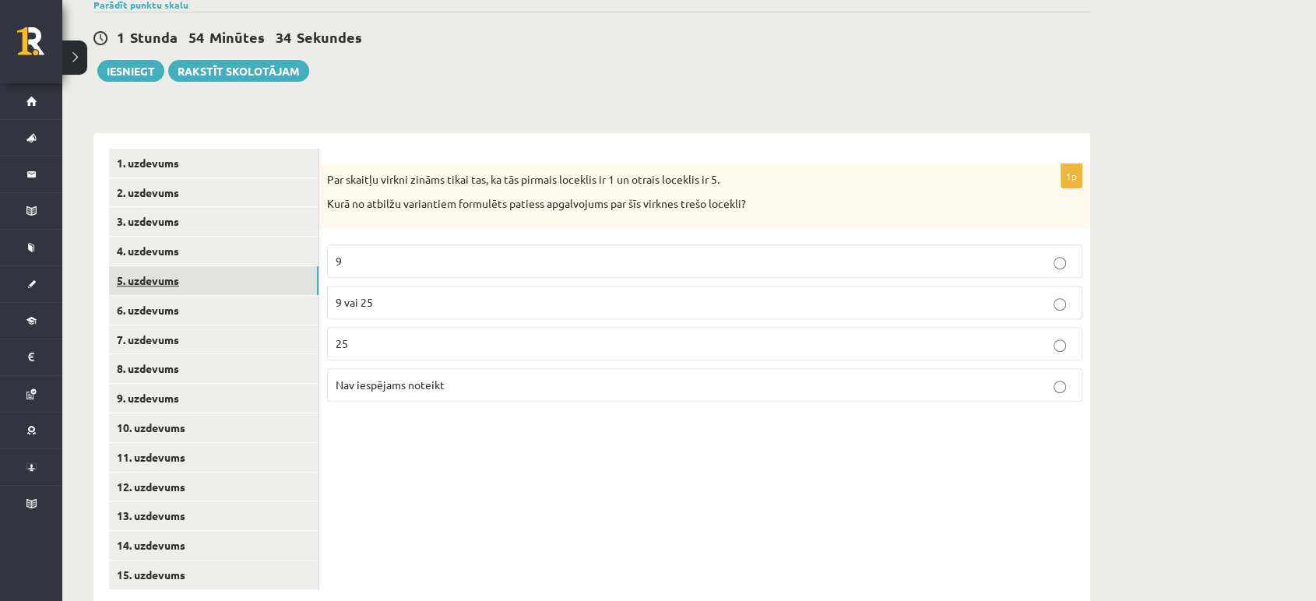
click at [223, 266] on link "5. uzdevums" at bounding box center [214, 280] width 210 height 29
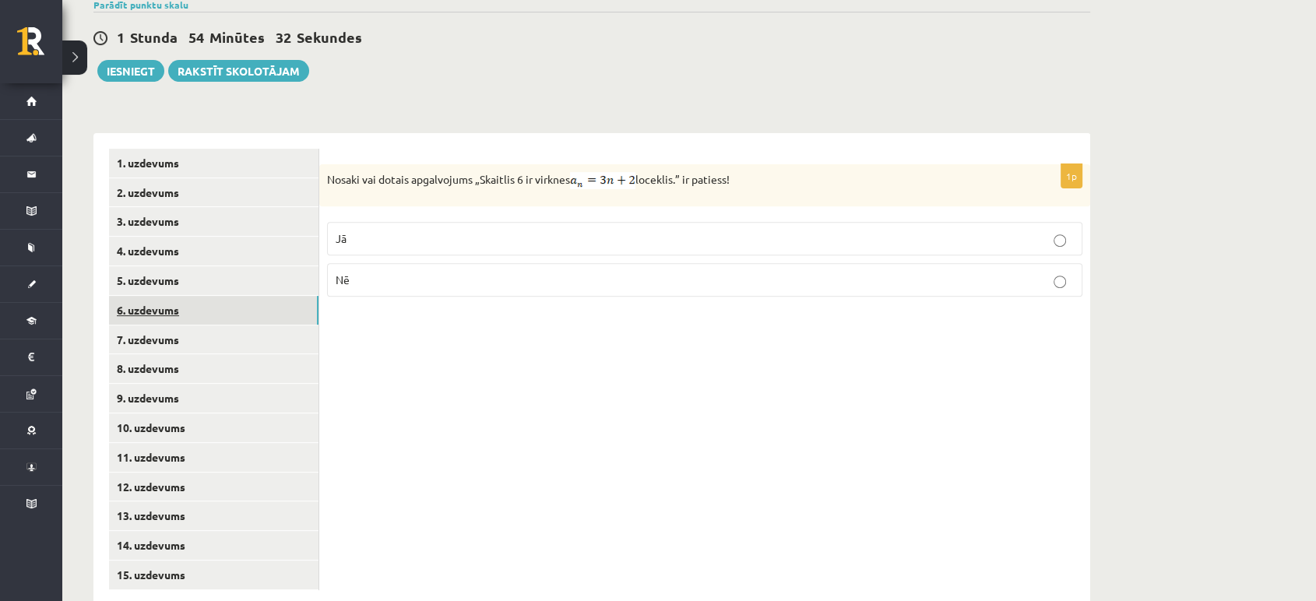
click at [223, 296] on link "6. uzdevums" at bounding box center [214, 310] width 210 height 29
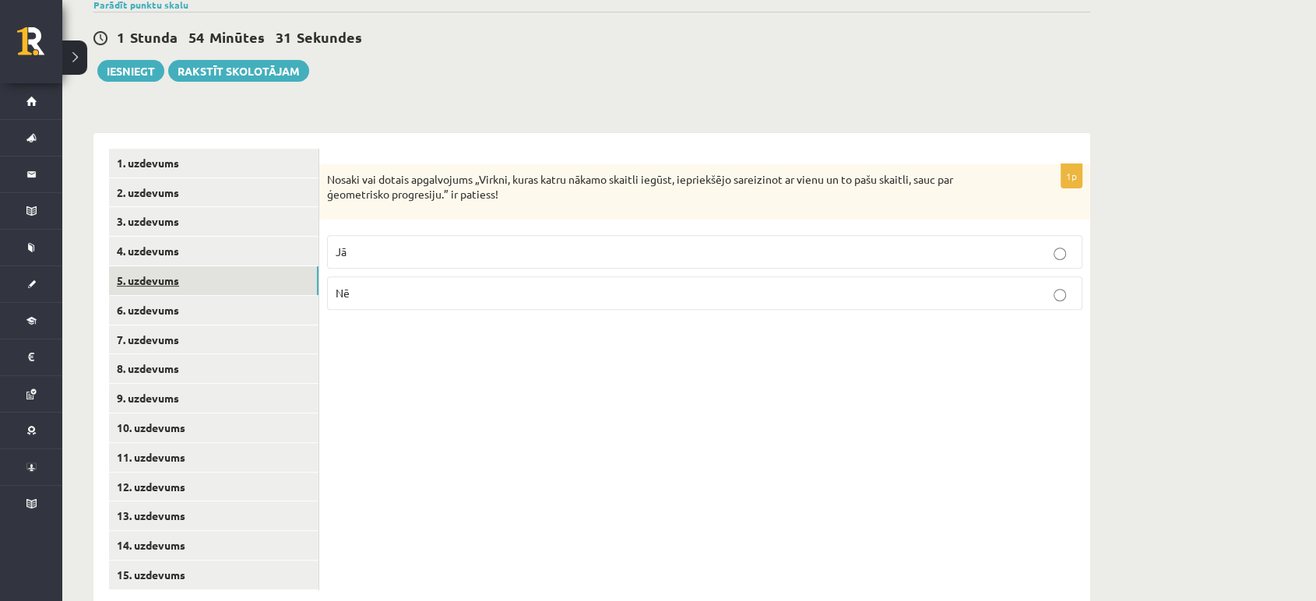
click at [218, 266] on link "5. uzdevums" at bounding box center [214, 280] width 210 height 29
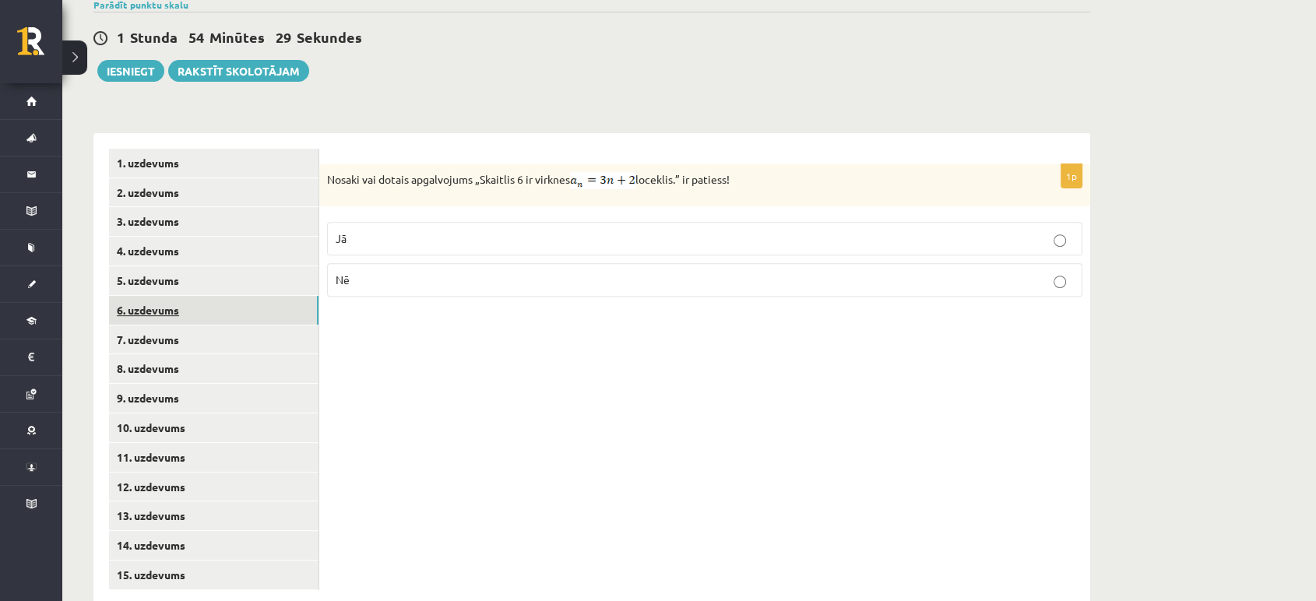
click at [220, 296] on link "6. uzdevums" at bounding box center [214, 310] width 210 height 29
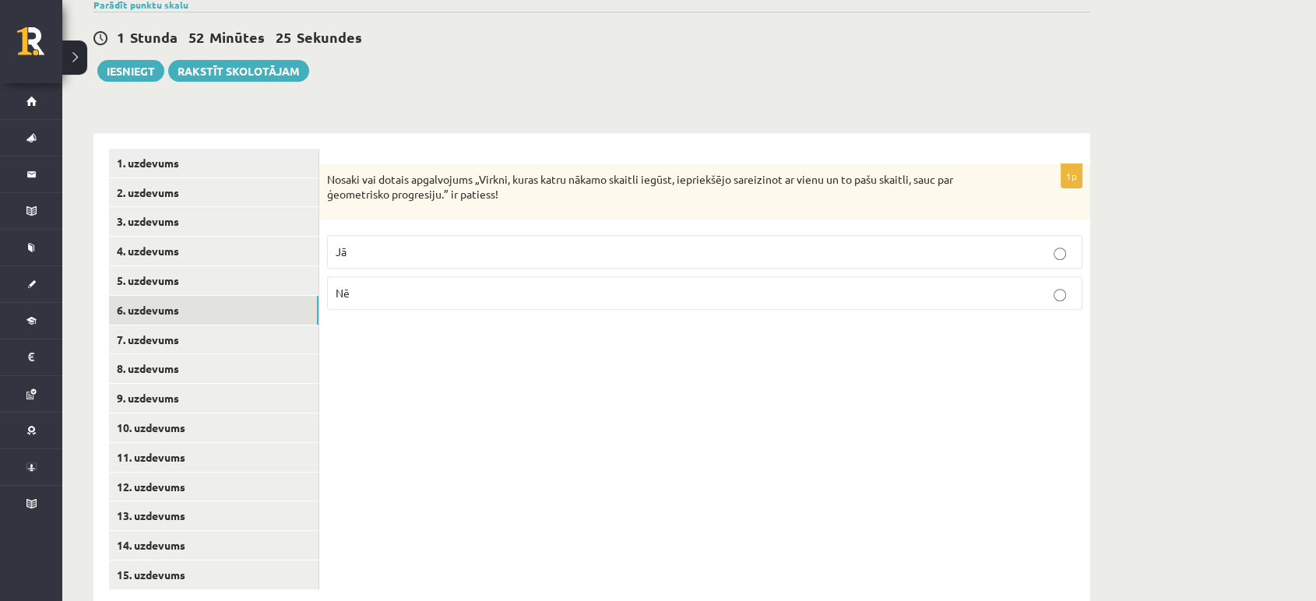
click at [389, 235] on label "Jā" at bounding box center [705, 251] width 756 height 33
click at [182, 326] on link "7. uzdevums" at bounding box center [214, 340] width 210 height 29
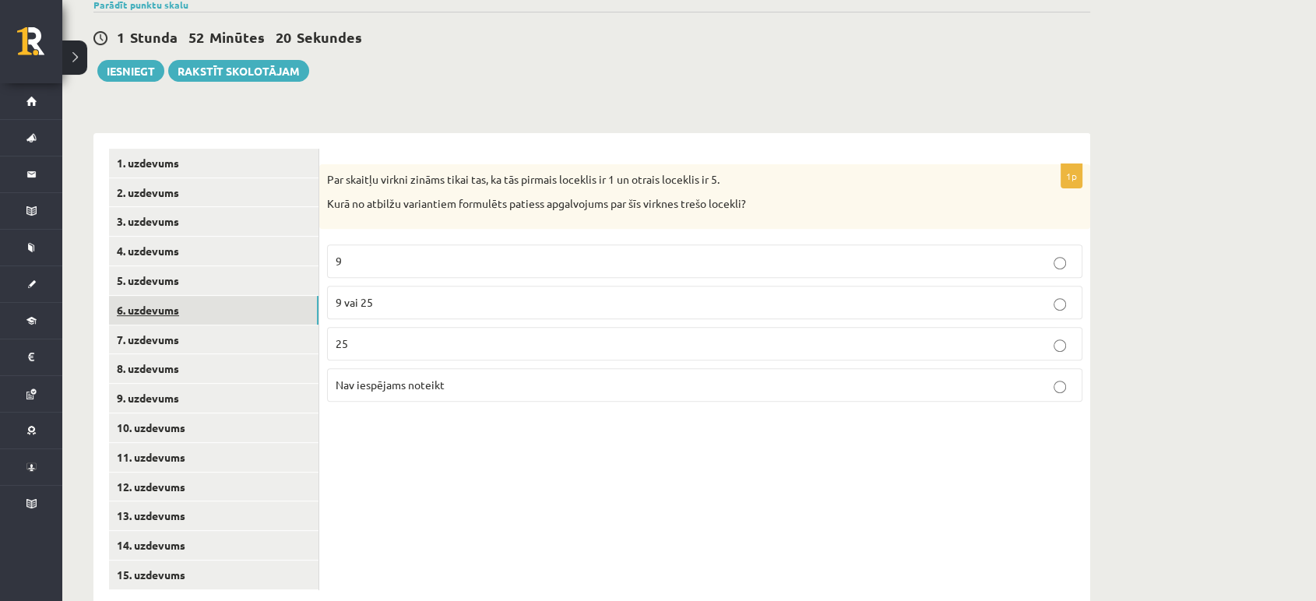
click at [206, 296] on link "6. uzdevums" at bounding box center [214, 310] width 210 height 29
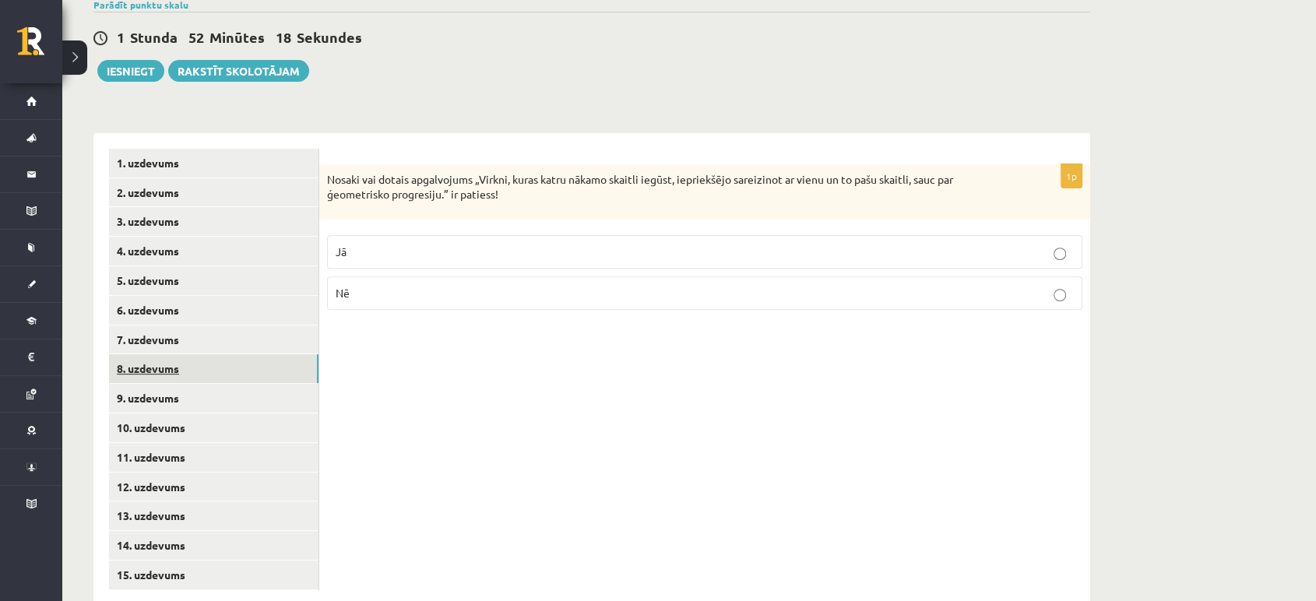
click at [209, 354] on link "8. uzdevums" at bounding box center [214, 368] width 210 height 29
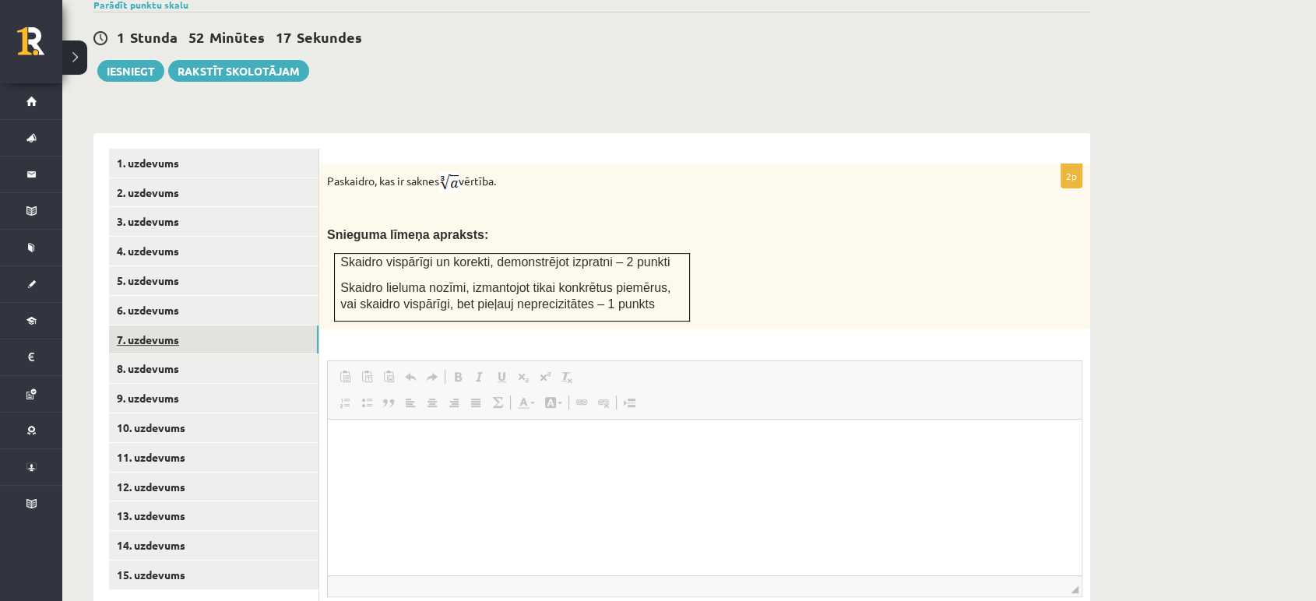
click at [220, 326] on link "7. uzdevums" at bounding box center [214, 340] width 210 height 29
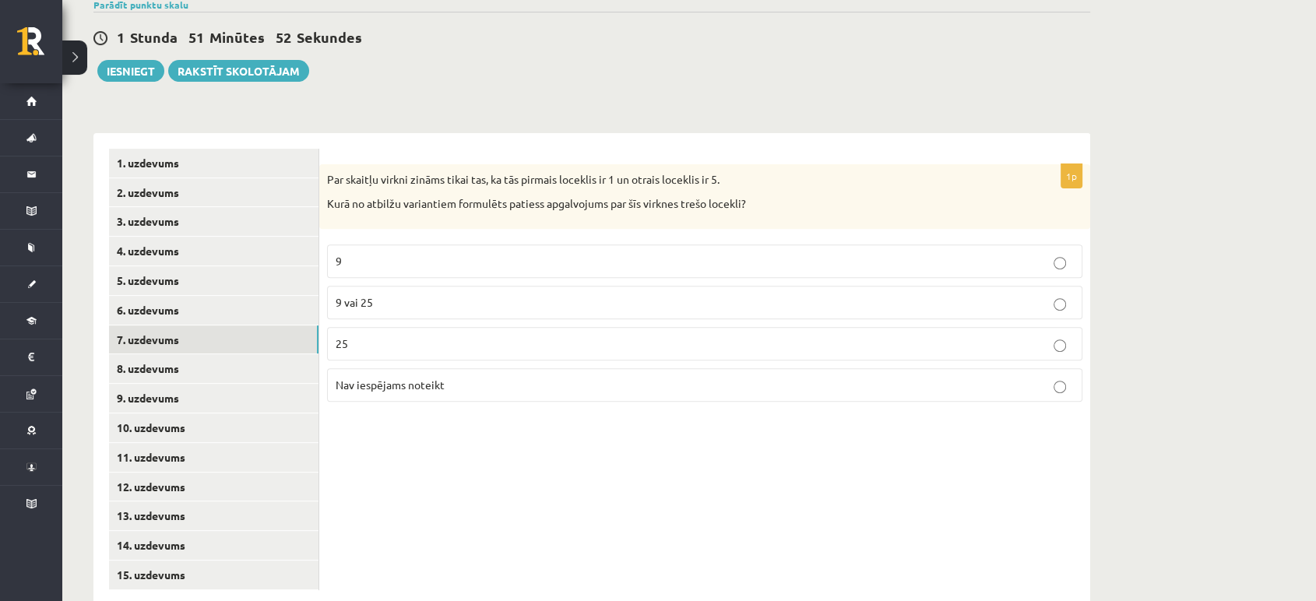
click at [403, 245] on label "9" at bounding box center [705, 261] width 756 height 33
click at [463, 286] on label "9 vai 25" at bounding box center [705, 302] width 756 height 33
click at [227, 354] on link "8. uzdevums" at bounding box center [214, 368] width 210 height 29
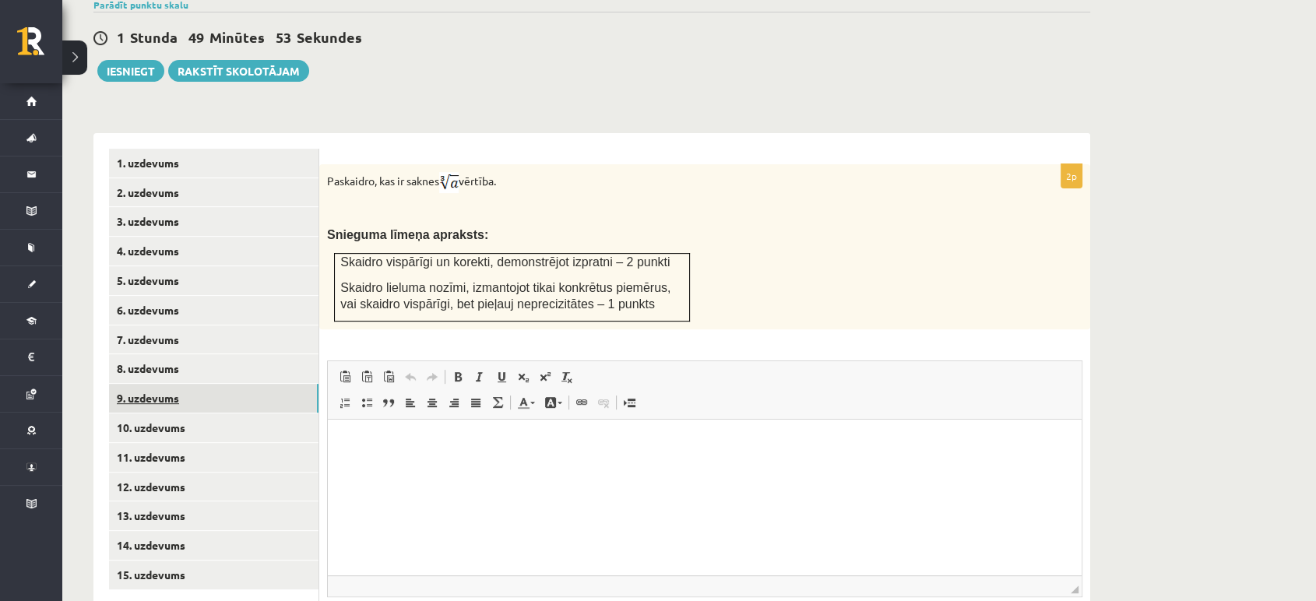
click at [221, 384] on link "9. uzdevums" at bounding box center [214, 398] width 210 height 29
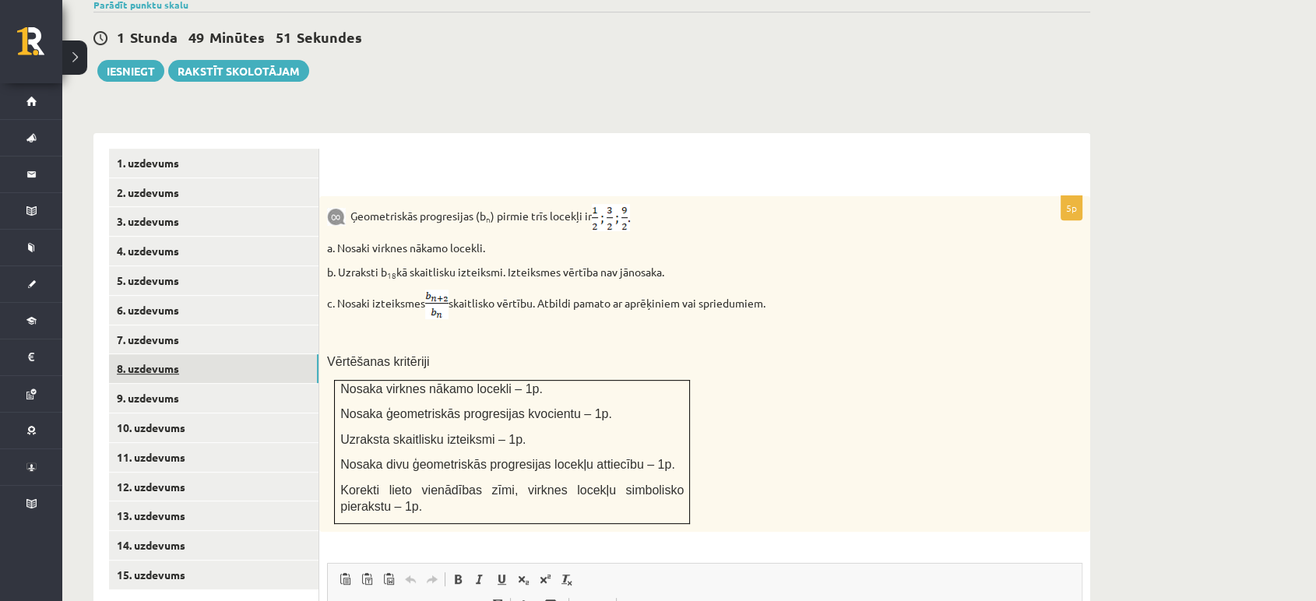
click at [227, 354] on link "8. uzdevums" at bounding box center [214, 368] width 210 height 29
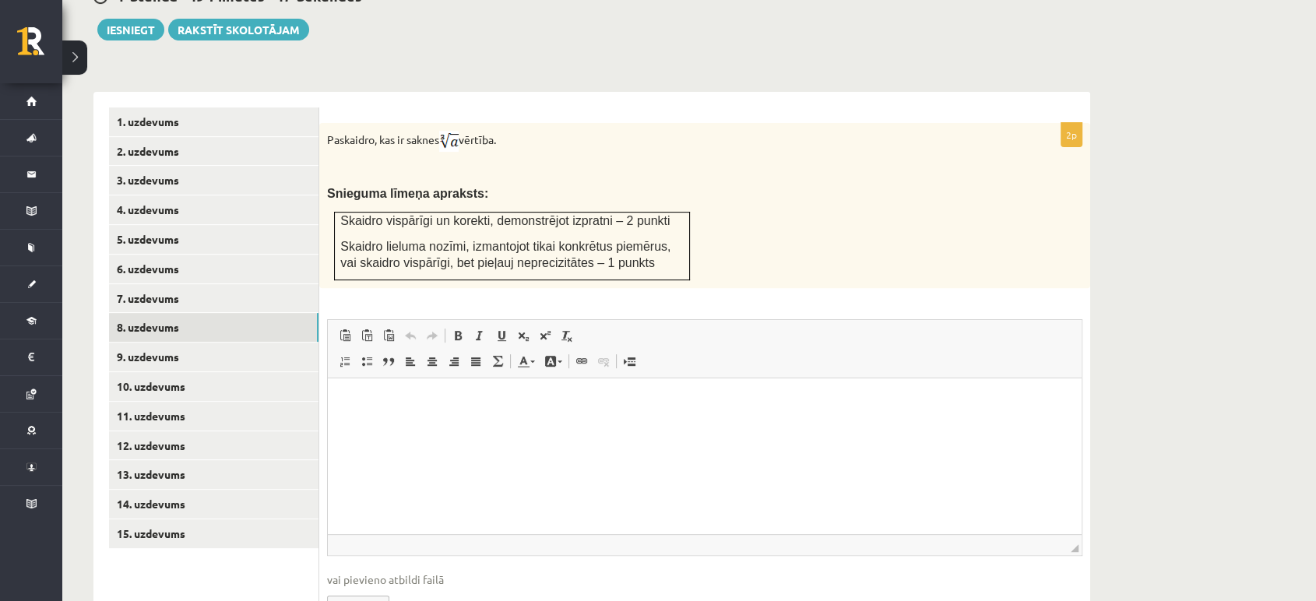
scroll to position [588, 0]
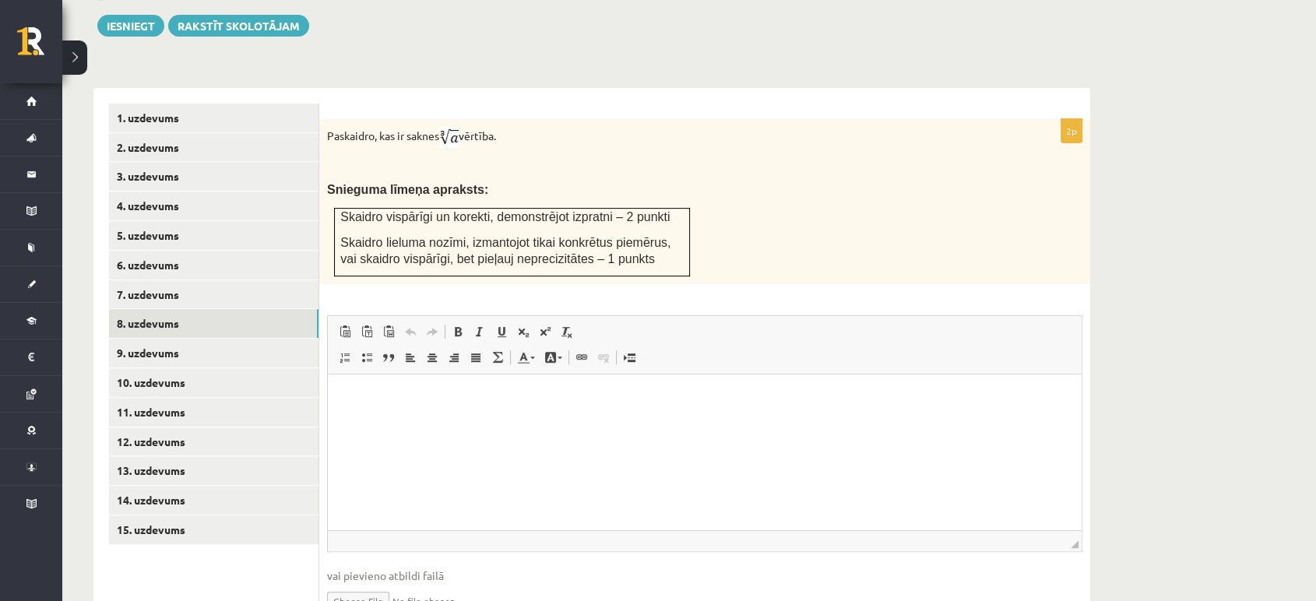
drag, startPoint x: 511, startPoint y: 104, endPoint x: 328, endPoint y: 102, distance: 183.1
click at [328, 127] on p "Paskaidro, kas ir saknes vērtība." at bounding box center [666, 137] width 678 height 21
copy p "Paskaidro, kas ir saknes vērtība."
click at [459, 127] on img at bounding box center [448, 137] width 19 height 21
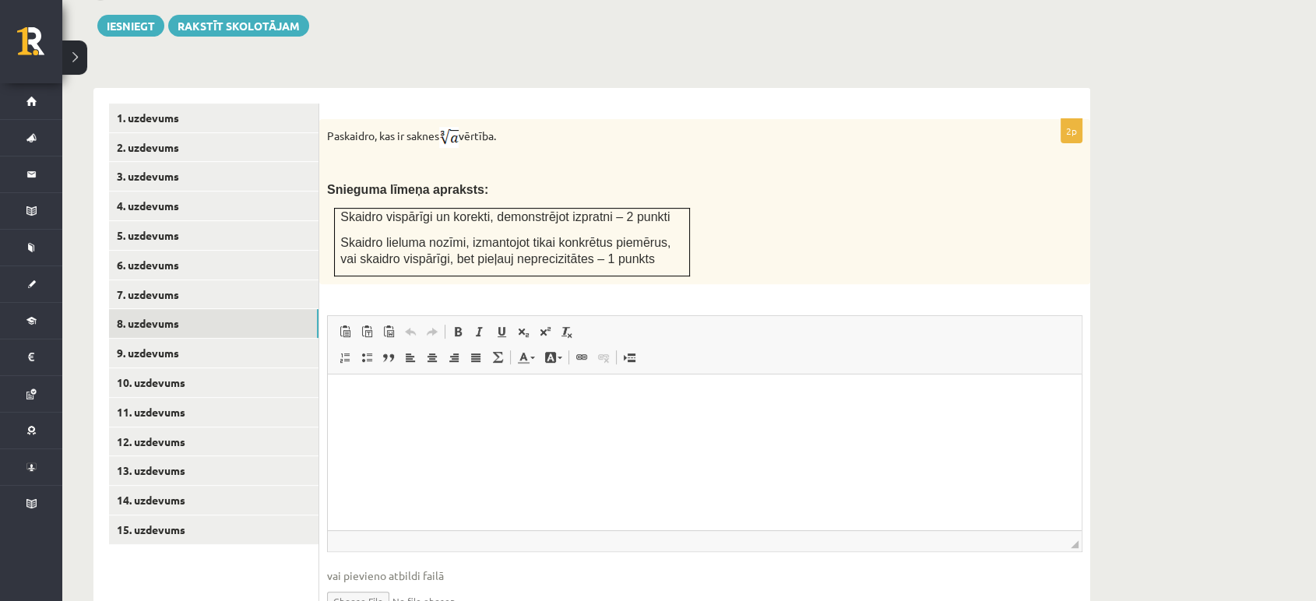
click at [459, 127] on img at bounding box center [448, 137] width 19 height 21
click at [467, 127] on p "Paskaidro, kas ir saknes vērtība." at bounding box center [666, 137] width 678 height 21
drag, startPoint x: 444, startPoint y: 97, endPoint x: 470, endPoint y: 111, distance: 29.3
click at [470, 127] on p "Paskaidro, kas ir saknes vērtība." at bounding box center [666, 137] width 678 height 21
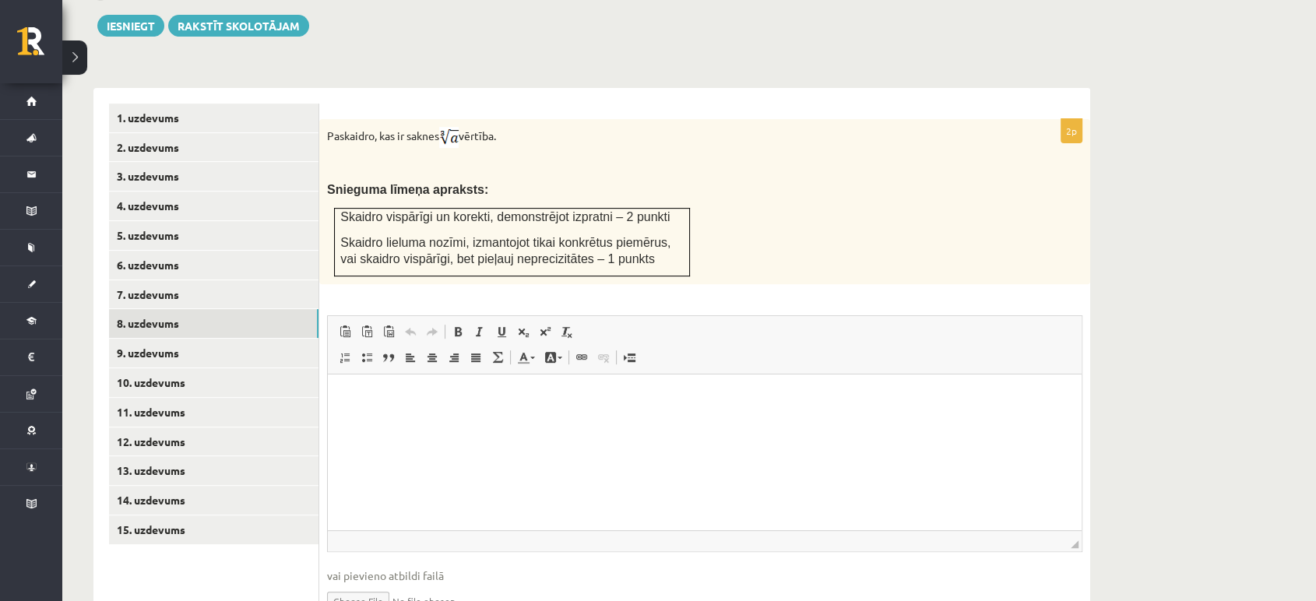
copy p
click at [517, 127] on p "Paskaidro, kas ir saknes vērtība." at bounding box center [666, 137] width 678 height 21
click at [480, 399] on p "Rich Text Editor, wiswyg-editor-user-answer-47433853566300" at bounding box center [705, 398] width 723 height 16
paste body "Rich Text Editor, wiswyg-editor-user-answer-47433853566300"
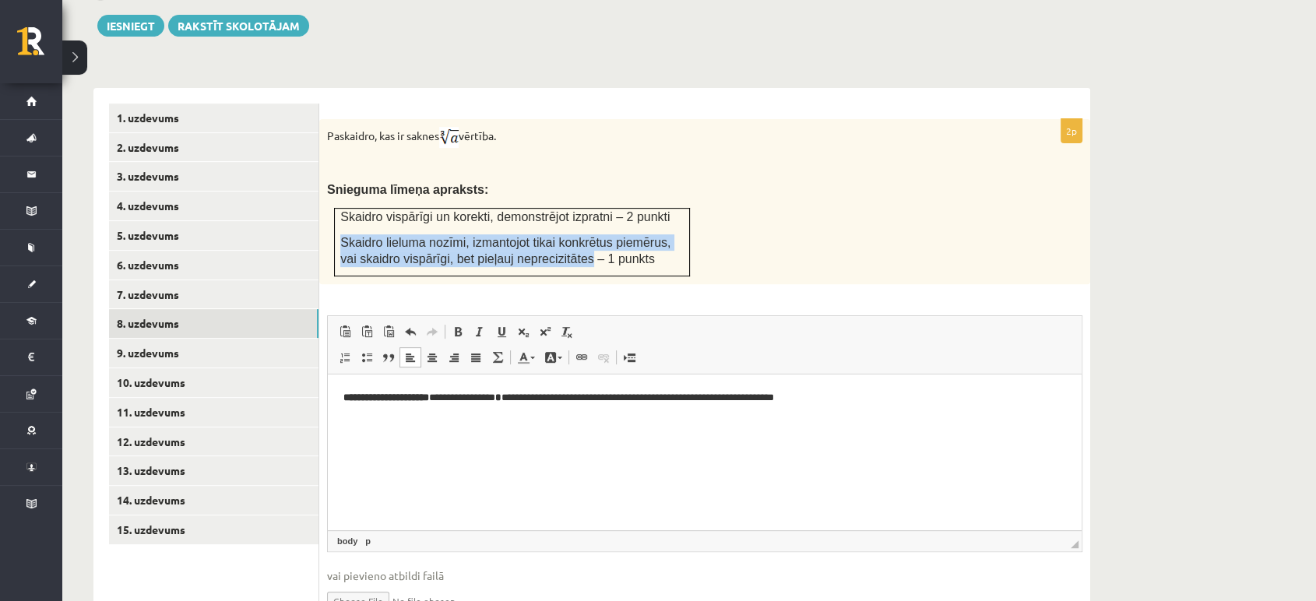
drag, startPoint x: 338, startPoint y: 202, endPoint x: 555, endPoint y: 225, distance: 217.8
click at [555, 225] on td "Skaidro vispārīgi un korekti, demonstrējot izpratni – 2 punkti Skaidro lieluma …" at bounding box center [512, 243] width 355 height 68
copy span "Skaidro lieluma nozīmi, izmantojot tikai konkrētus piemērus, vai skaidro vispār…"
click at [208, 280] on link "7. uzdevums" at bounding box center [214, 294] width 210 height 29
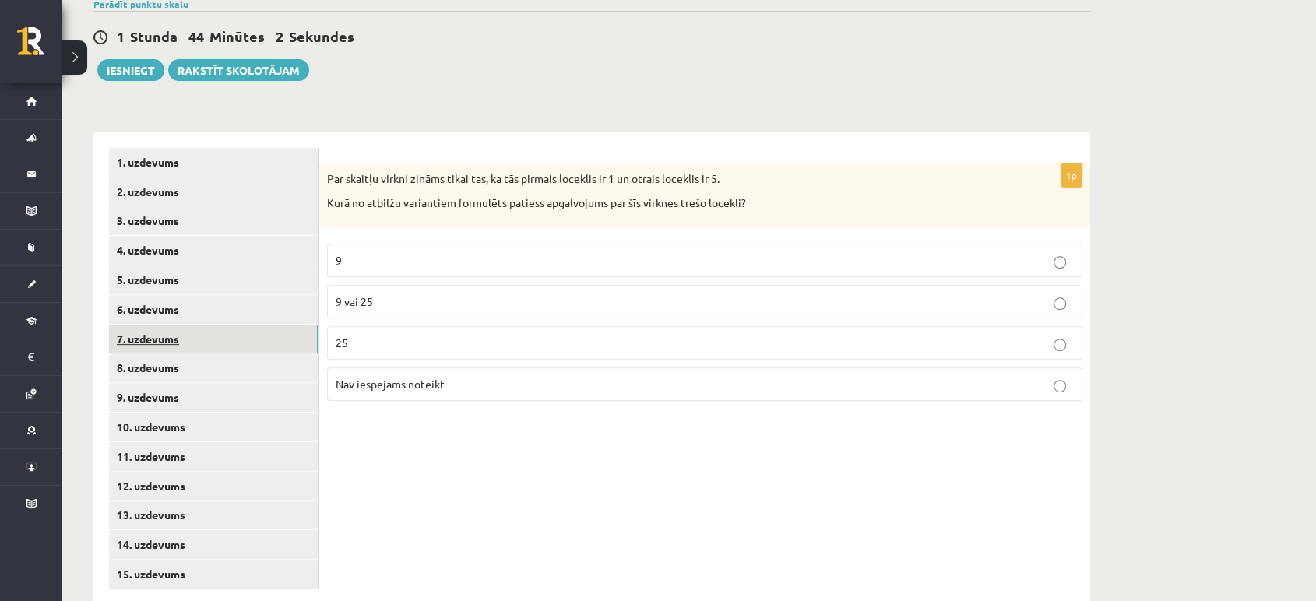
click at [213, 325] on link "7. uzdevums" at bounding box center [214, 339] width 210 height 29
click at [224, 354] on link "8. uzdevums" at bounding box center [214, 368] width 210 height 29
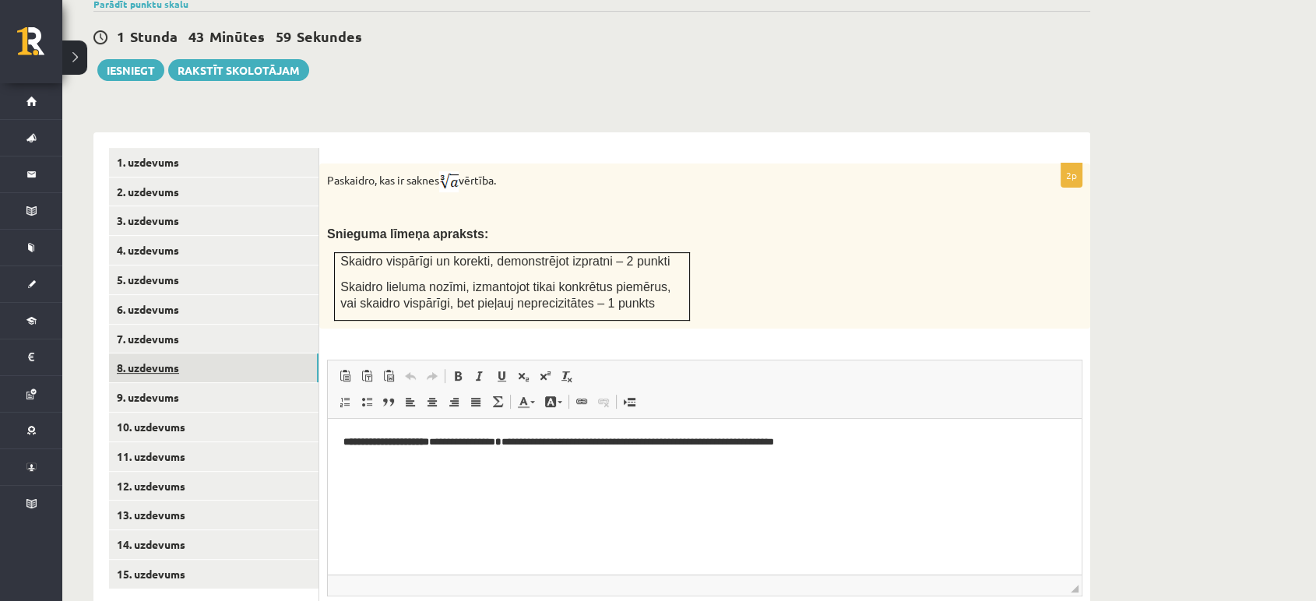
scroll to position [0, 0]
drag, startPoint x: 524, startPoint y: 440, endPoint x: 310, endPoint y: 443, distance: 214.2
click at [328, 443] on html "**********" at bounding box center [705, 443] width 754 height 48
click at [347, 439] on p "**********" at bounding box center [705, 443] width 723 height 16
click at [372, 467] on html "**********" at bounding box center [705, 443] width 754 height 48
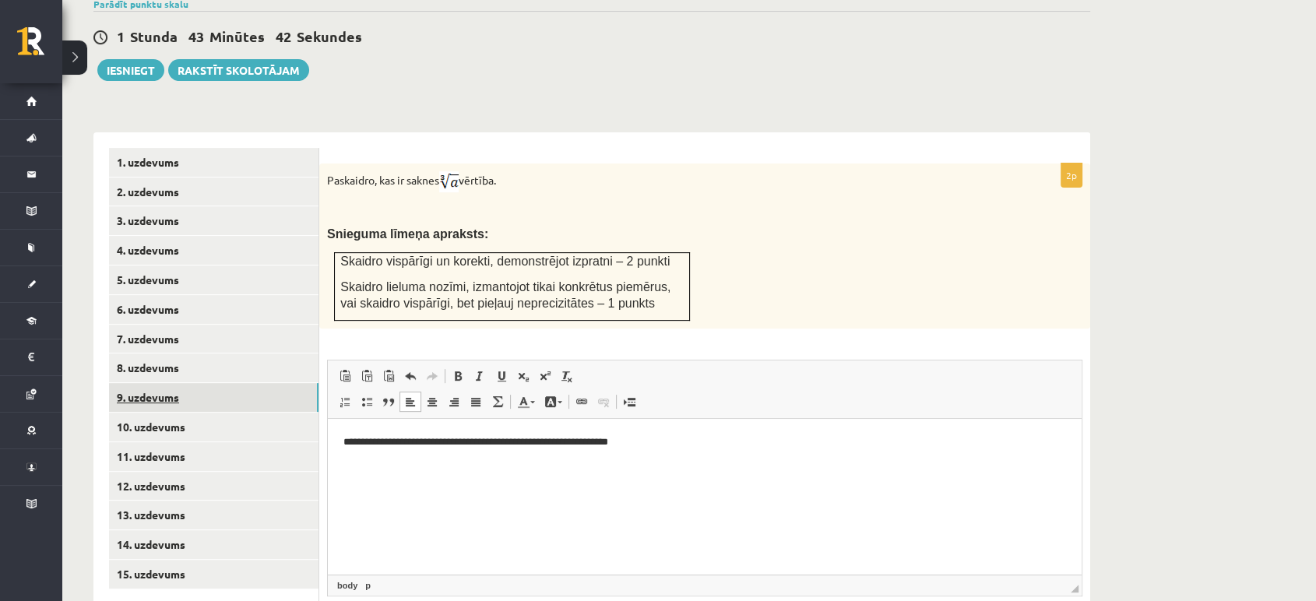
click at [225, 383] on link "9. uzdevums" at bounding box center [214, 397] width 210 height 29
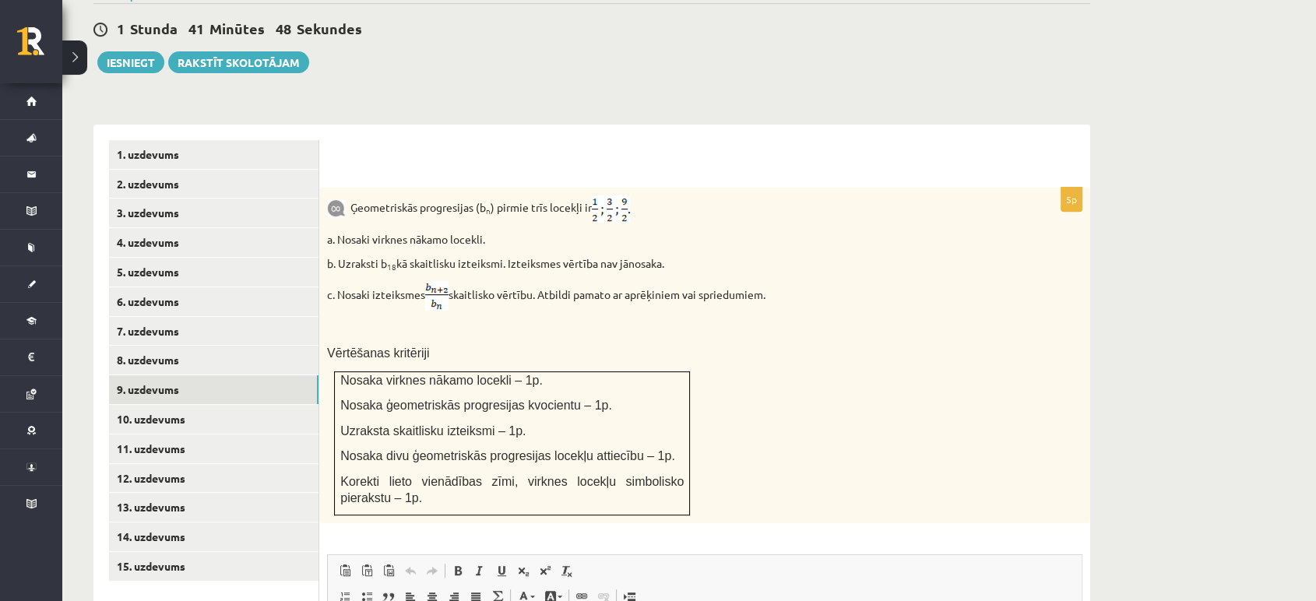
scroll to position [553, 0]
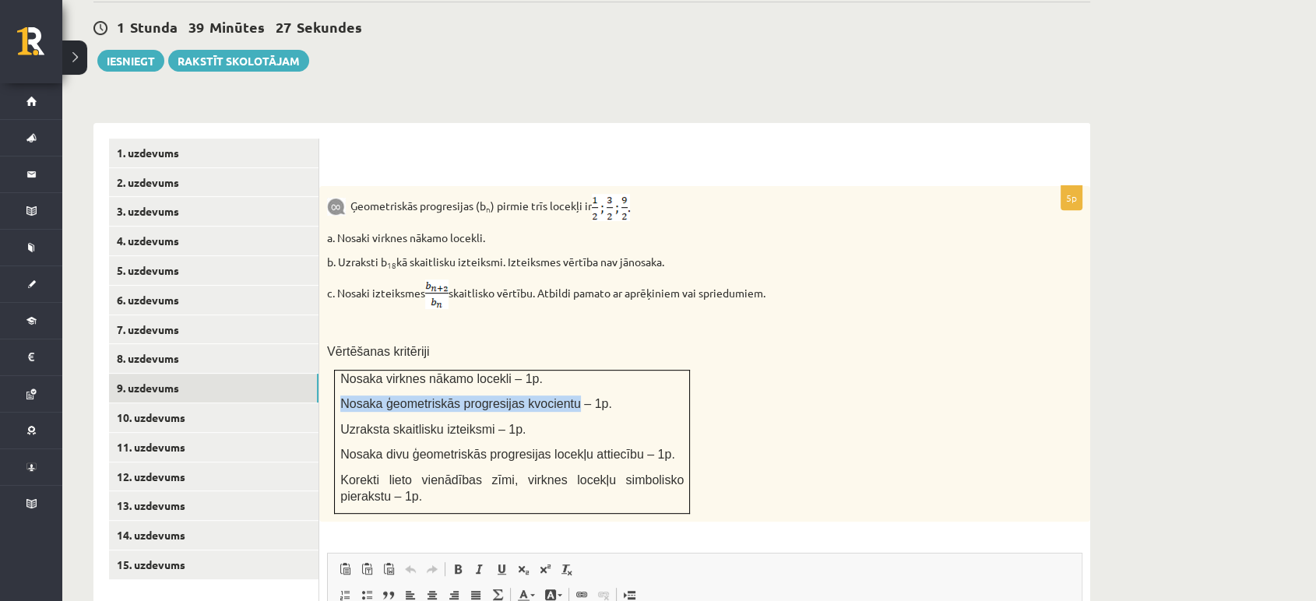
drag, startPoint x: 340, startPoint y: 366, endPoint x: 555, endPoint y: 370, distance: 214.2
click at [555, 397] on span "Nosaka ģeometriskās progresijas kvocientu – 1p." at bounding box center [476, 403] width 272 height 13
copy span "Nosaka ģeometriskās progresijas kvocientu"
click at [533, 421] on p "Uzraksta skaitlisku izteiksmi – 1p." at bounding box center [512, 429] width 344 height 16
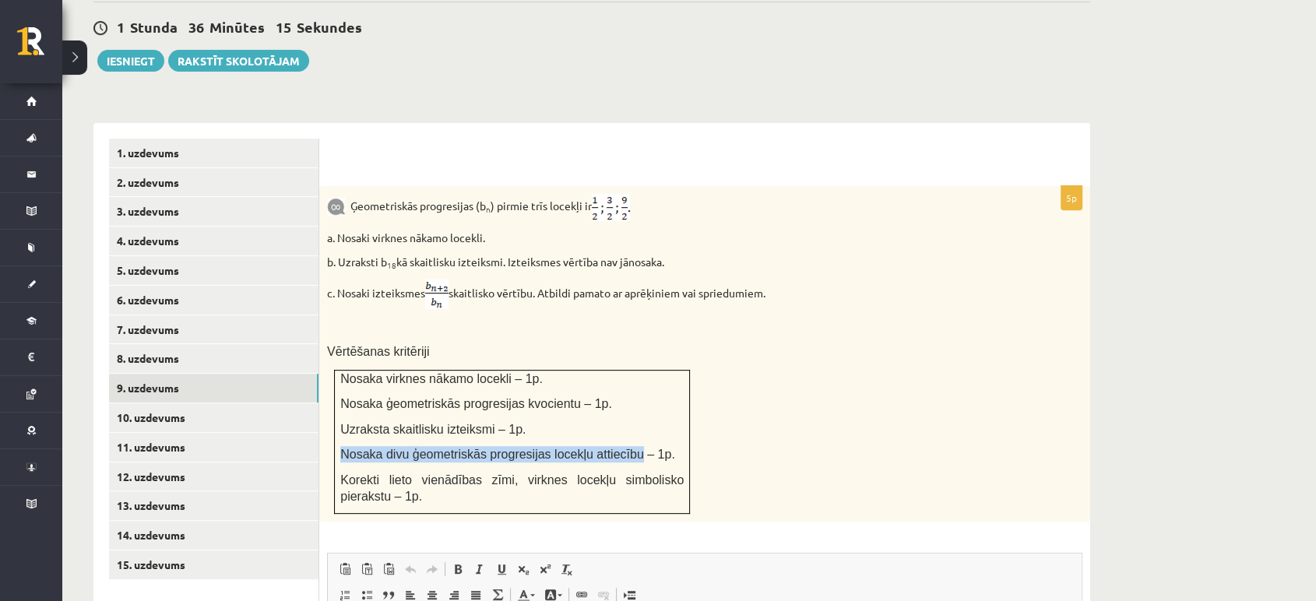
drag, startPoint x: 342, startPoint y: 420, endPoint x: 612, endPoint y: 418, distance: 270.3
click at [612, 448] on span "Nosaka divu ģeometriskās progresijas locekļu attiecību – 1p." at bounding box center [507, 454] width 335 height 13
copy span "Nosaka divu ģeometriskās progresijas locekļu attiecību"
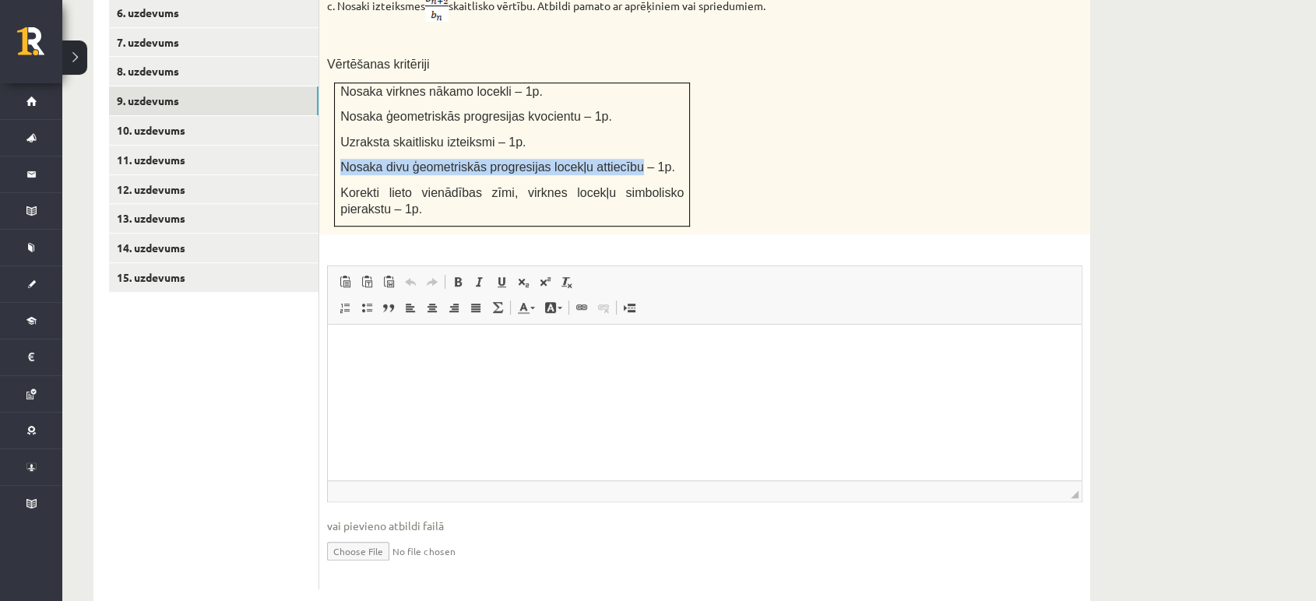
copy span "Nosaka divu ģeometriskās progresijas locekļu attiecību"
click at [590, 143] on td "Nosaka virknes nākamo locekli – 1p. Nosaka ģeometriskās progresijas kvocientu –…" at bounding box center [512, 155] width 355 height 144
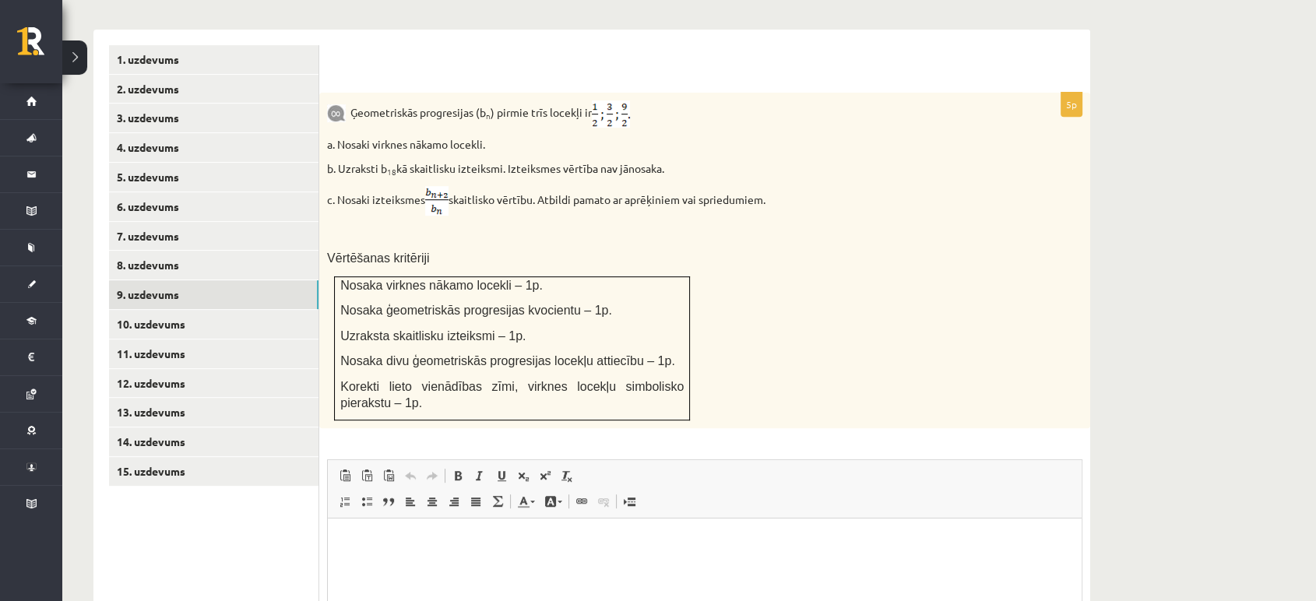
scroll to position [645, 0]
click at [217, 312] on link "10. uzdevums" at bounding box center [214, 326] width 210 height 29
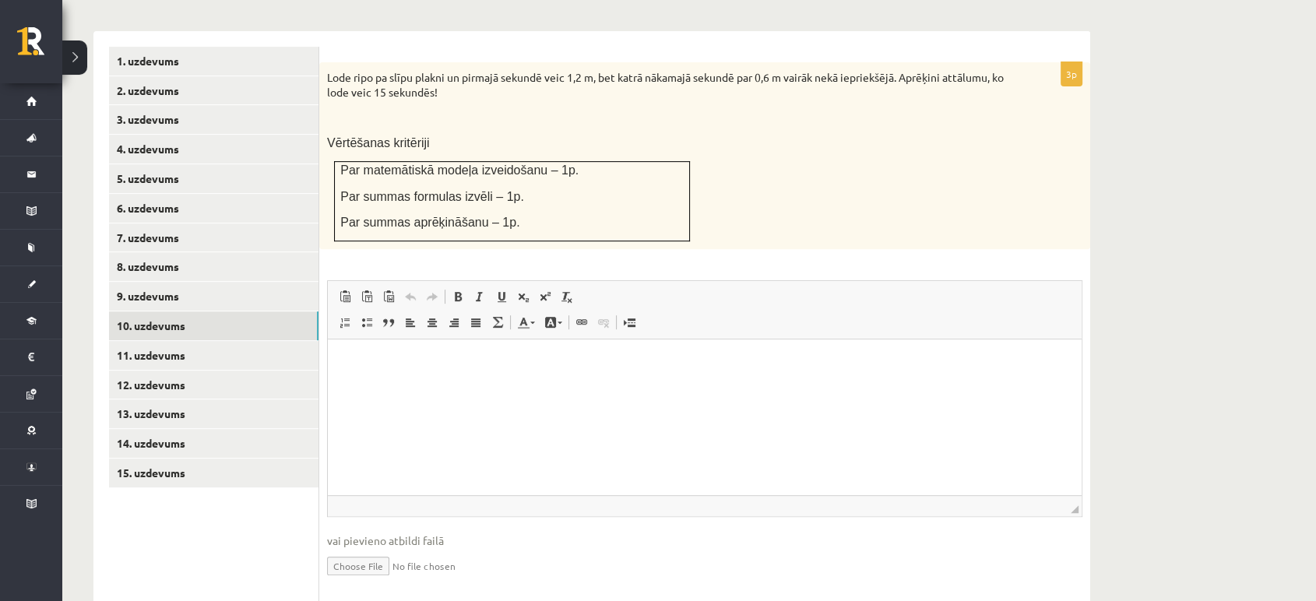
scroll to position [0, 0]
click at [150, 341] on link "11. uzdevums" at bounding box center [214, 355] width 210 height 29
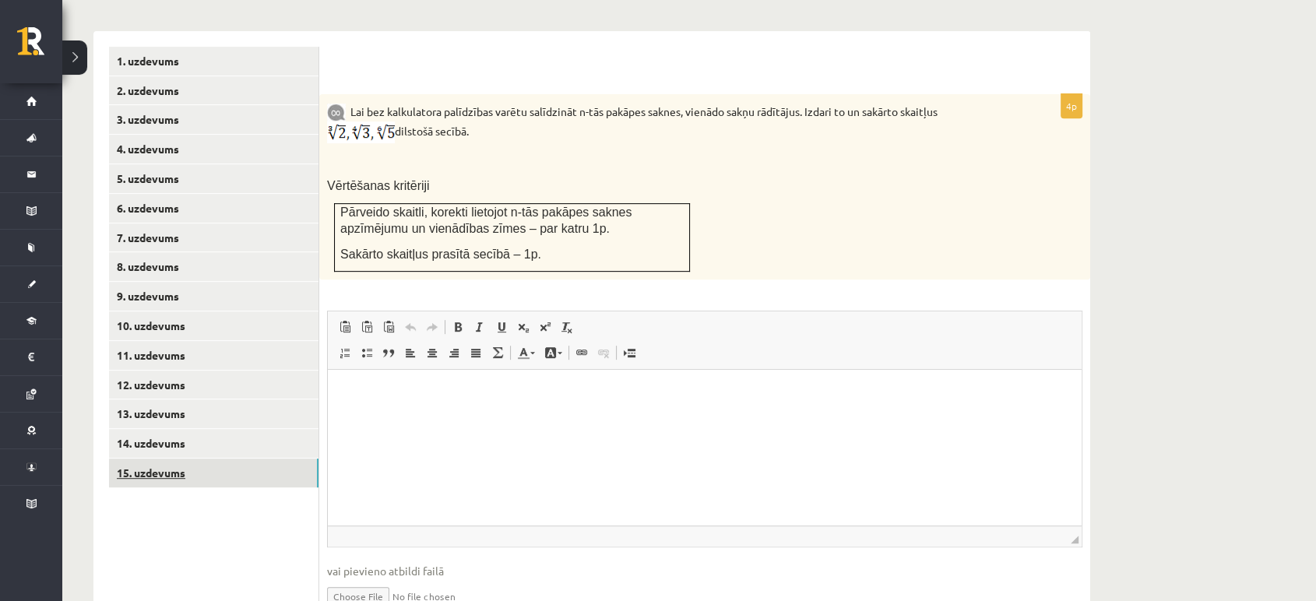
click at [182, 459] on link "15. uzdevums" at bounding box center [214, 473] width 210 height 29
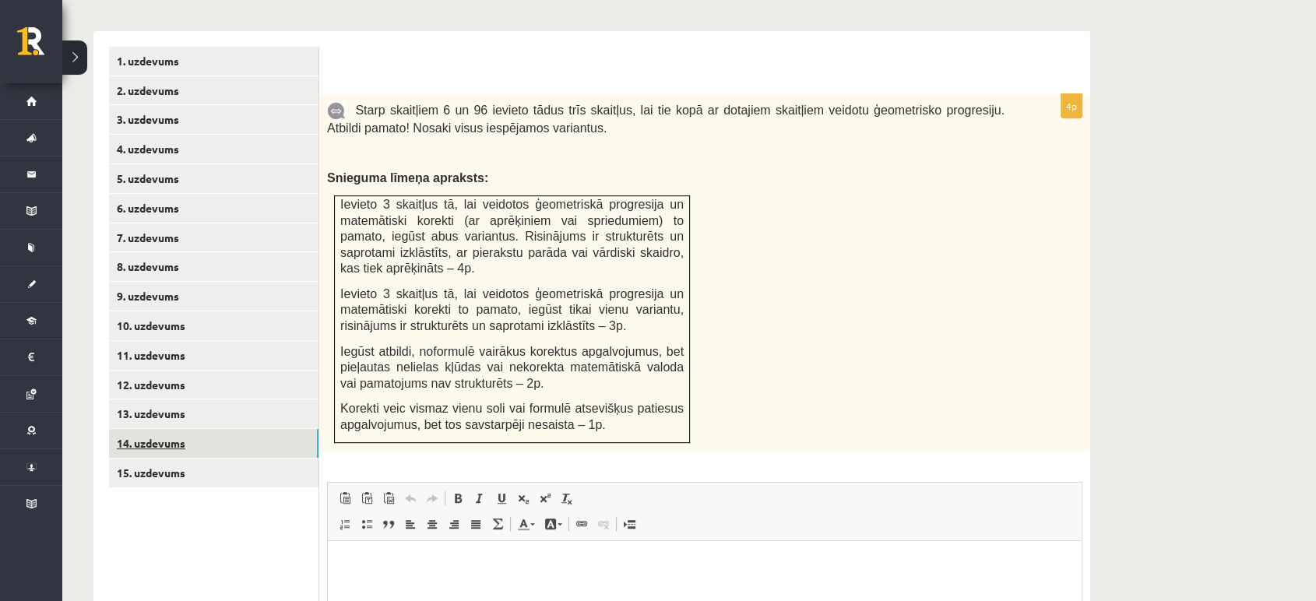
click at [192, 429] on link "14. uzdevums" at bounding box center [214, 443] width 210 height 29
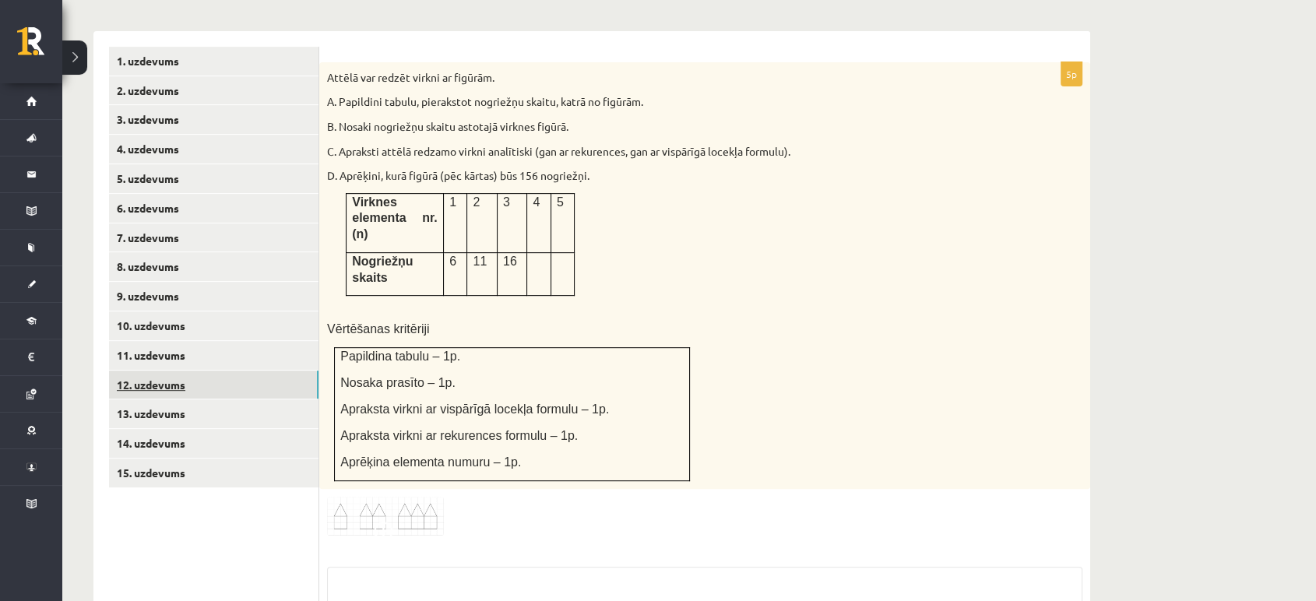
click at [192, 371] on link "12. uzdevums" at bounding box center [214, 385] width 210 height 29
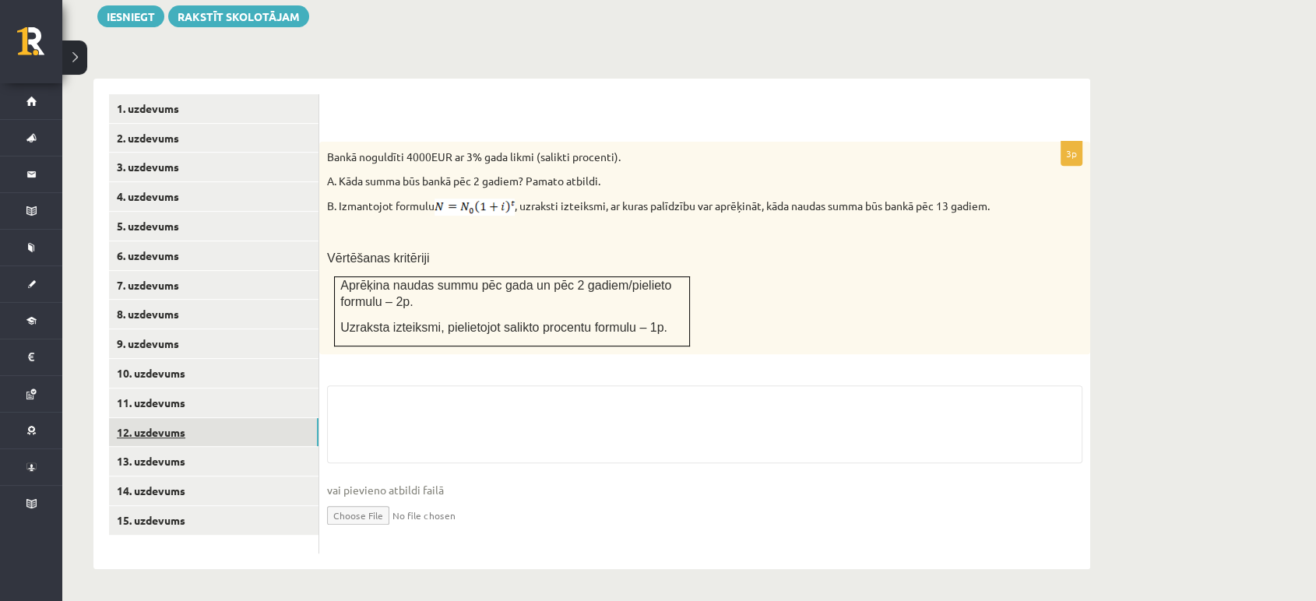
scroll to position [562, 0]
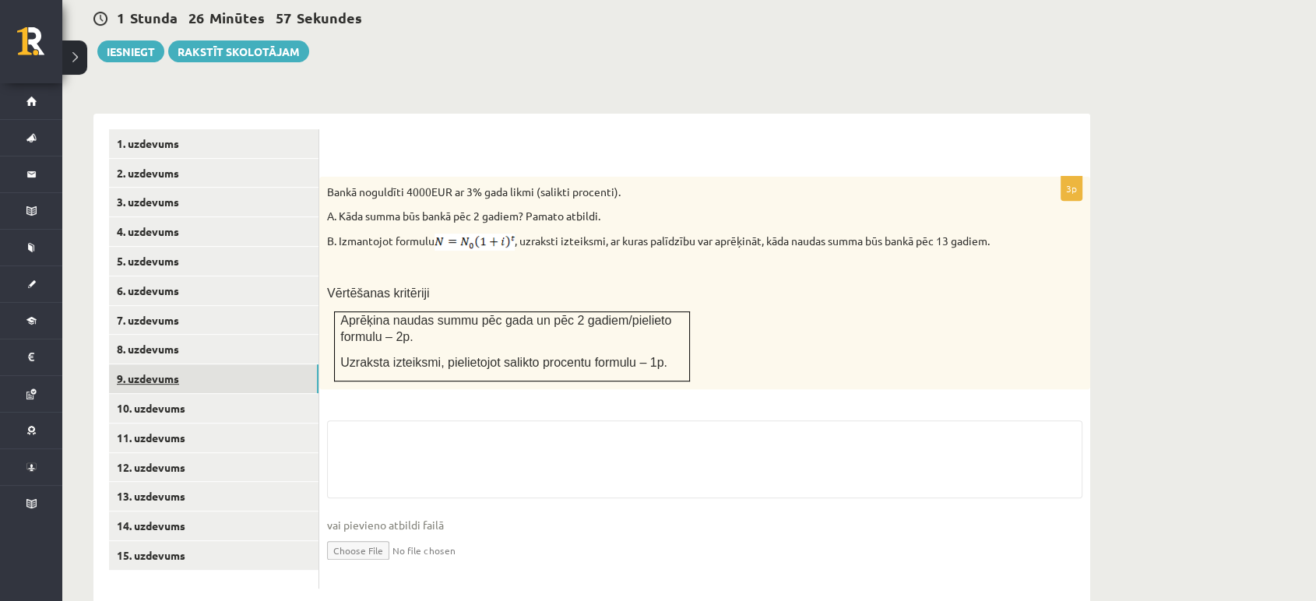
click at [198, 365] on link "9. uzdevums" at bounding box center [214, 379] width 210 height 29
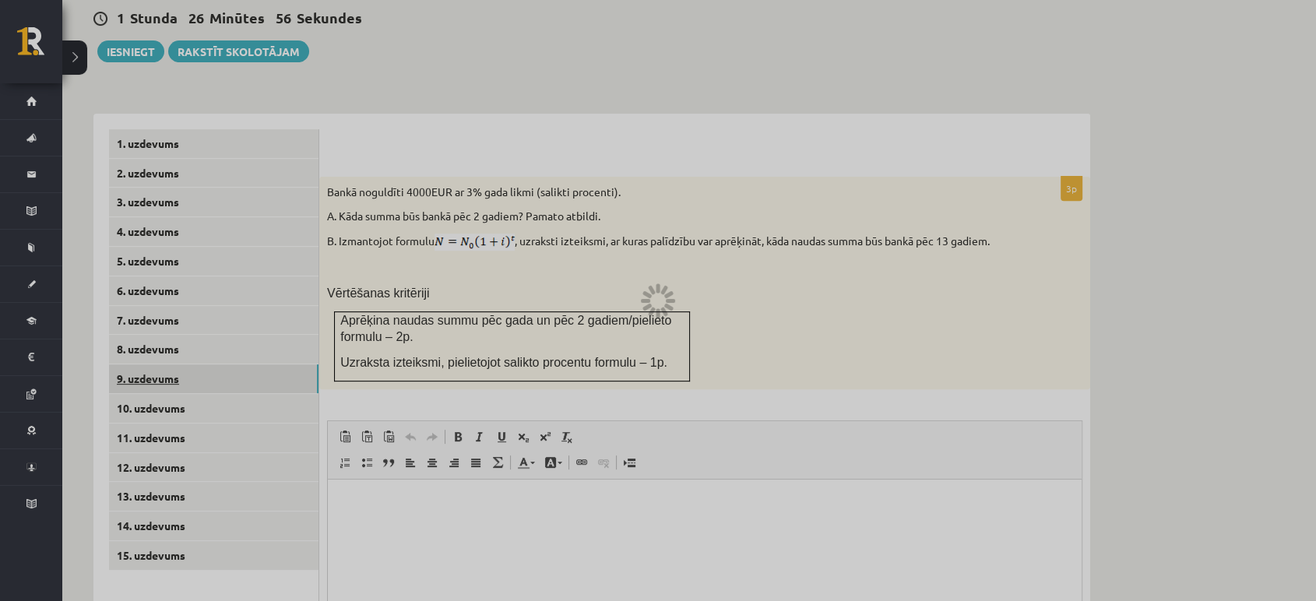
scroll to position [0, 0]
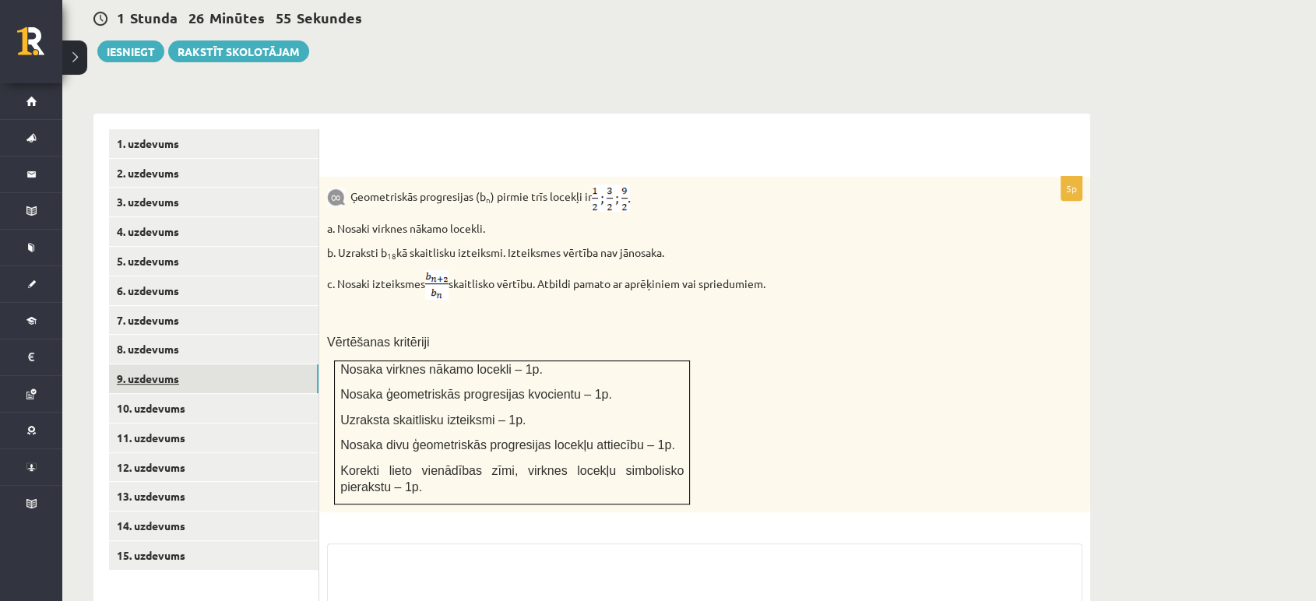
click at [199, 365] on link "9. uzdevums" at bounding box center [214, 379] width 210 height 29
click at [199, 394] on link "10. uzdevums" at bounding box center [214, 408] width 210 height 29
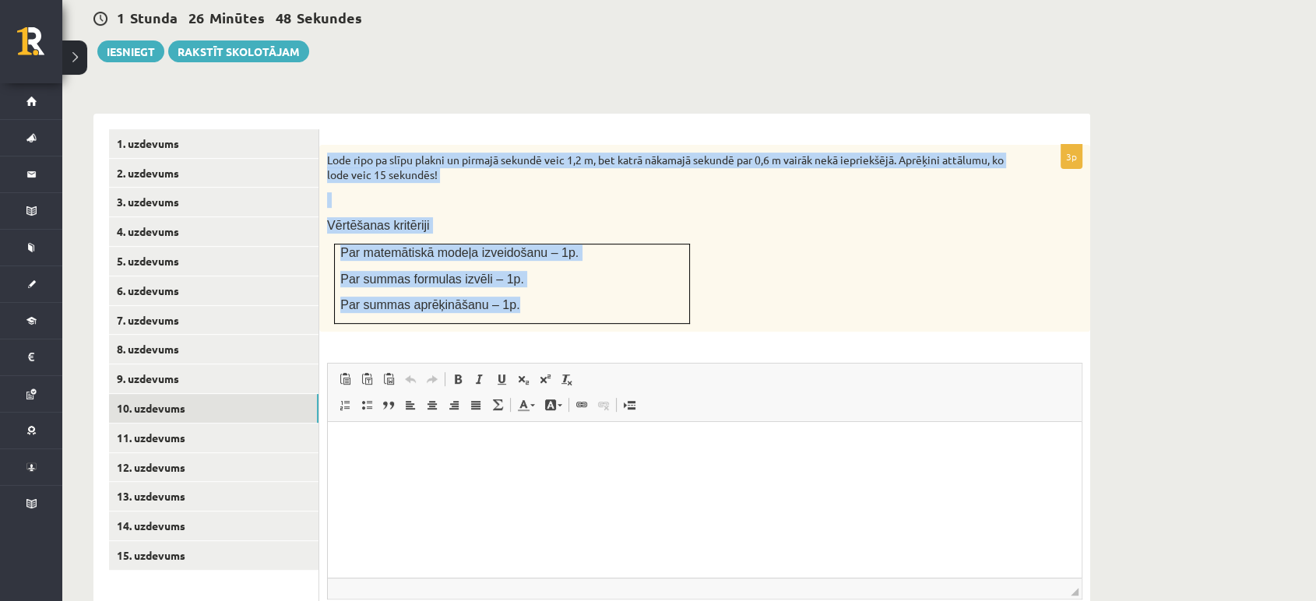
drag, startPoint x: 327, startPoint y: 122, endPoint x: 584, endPoint y: 279, distance: 301.0
click at [584, 279] on div "Lode ripo pa slīpu plakni un pirmajā sekundē veic 1,2 m, bet katrā nākamajā sek…" at bounding box center [704, 238] width 771 height 187
copy div "Lode ripo pa slīpu plakni un pirmajā sekundē veic 1,2 m, bet katrā nākamajā sek…"
click at [823, 219] on div "Lode ripo pa slīpu plakni un pirmajā sekundē veic 1,2 m, bet katrā nākamajā sek…" at bounding box center [704, 238] width 771 height 187
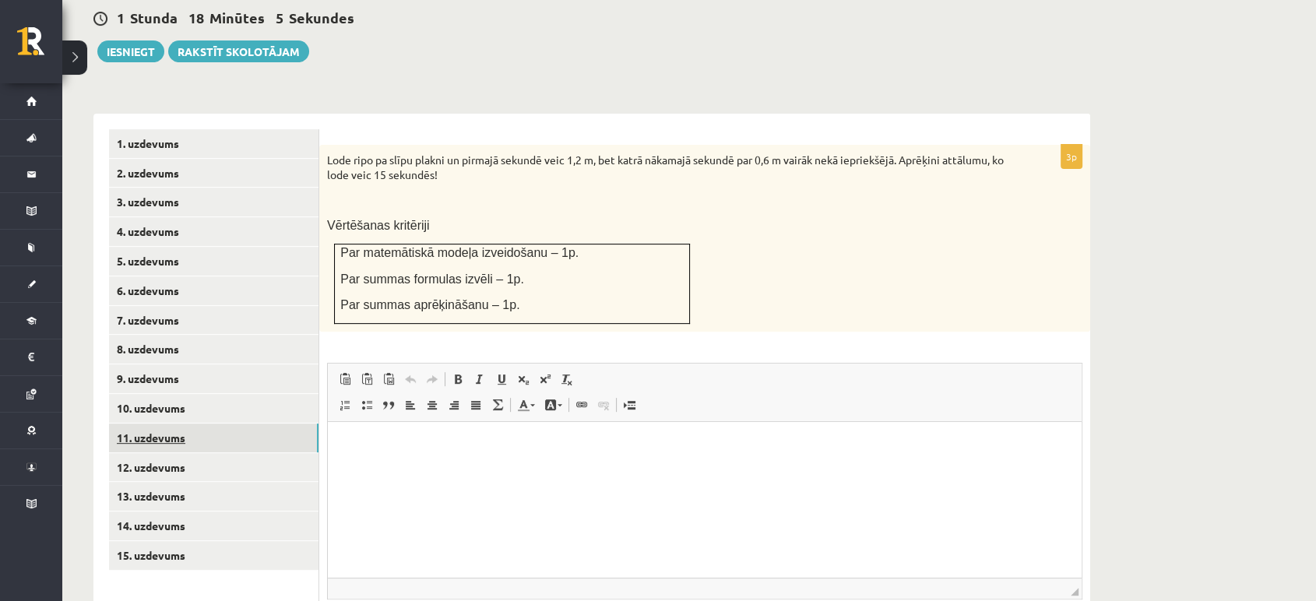
click at [200, 424] on link "11. uzdevums" at bounding box center [214, 438] width 210 height 29
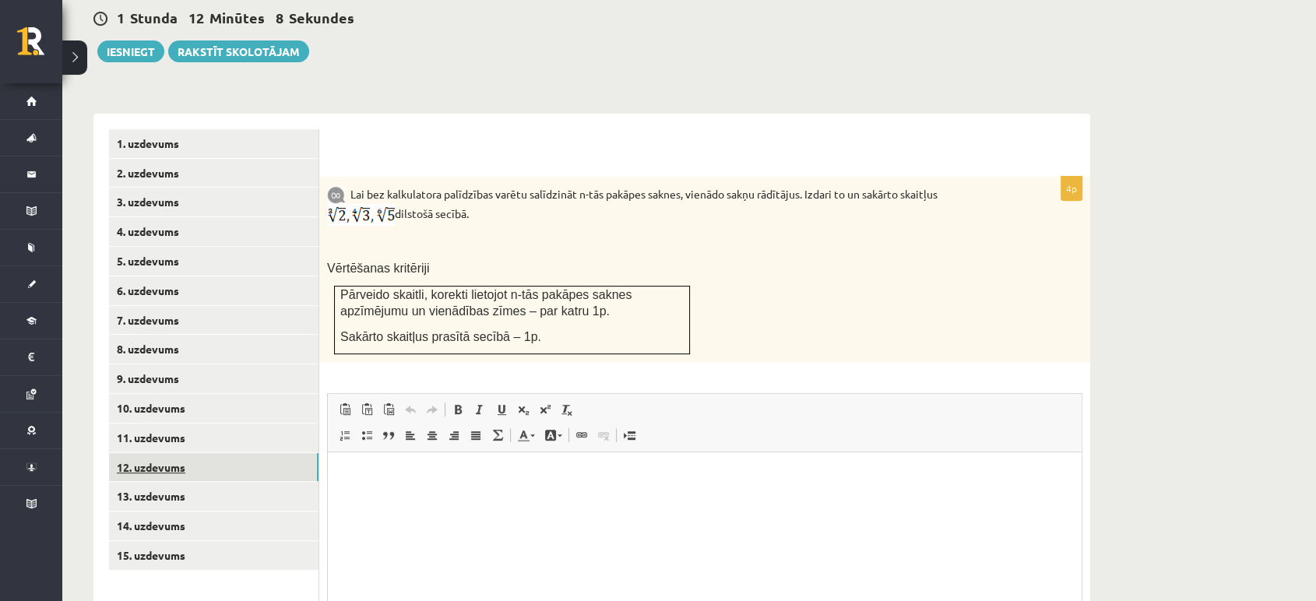
click at [163, 453] on link "12. uzdevums" at bounding box center [214, 467] width 210 height 29
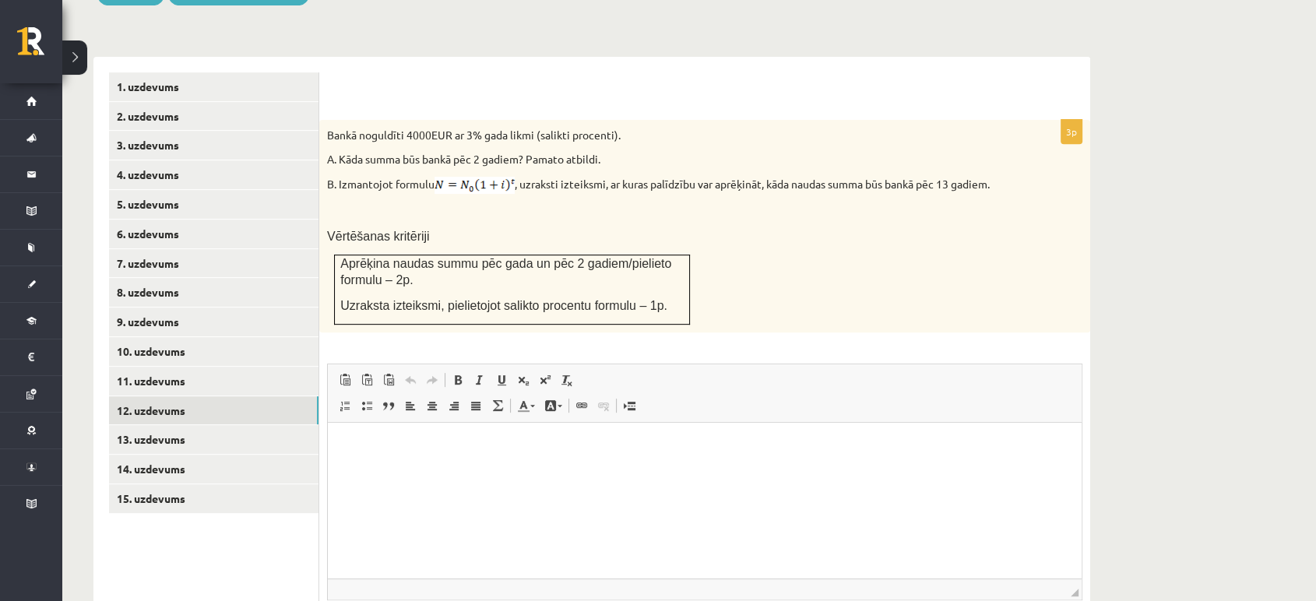
scroll to position [620, 0]
click at [200, 396] on link "12. uzdevums" at bounding box center [214, 410] width 210 height 29
click at [199, 425] on link "13. uzdevums" at bounding box center [214, 439] width 210 height 29
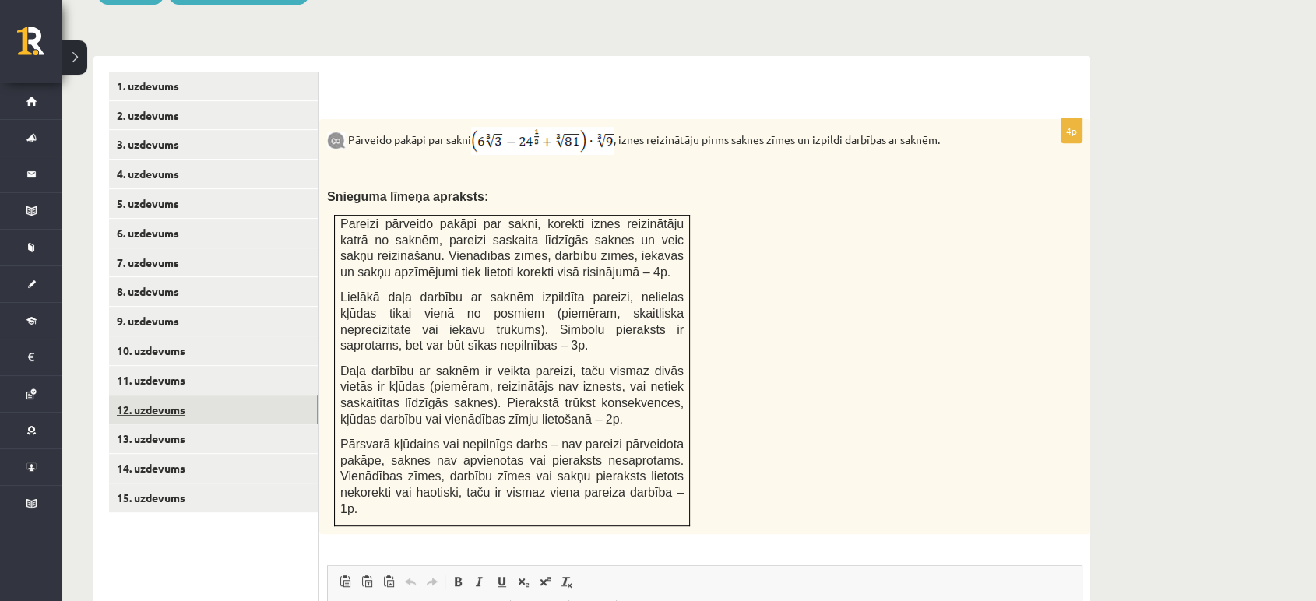
click at [198, 396] on link "12. uzdevums" at bounding box center [214, 410] width 210 height 29
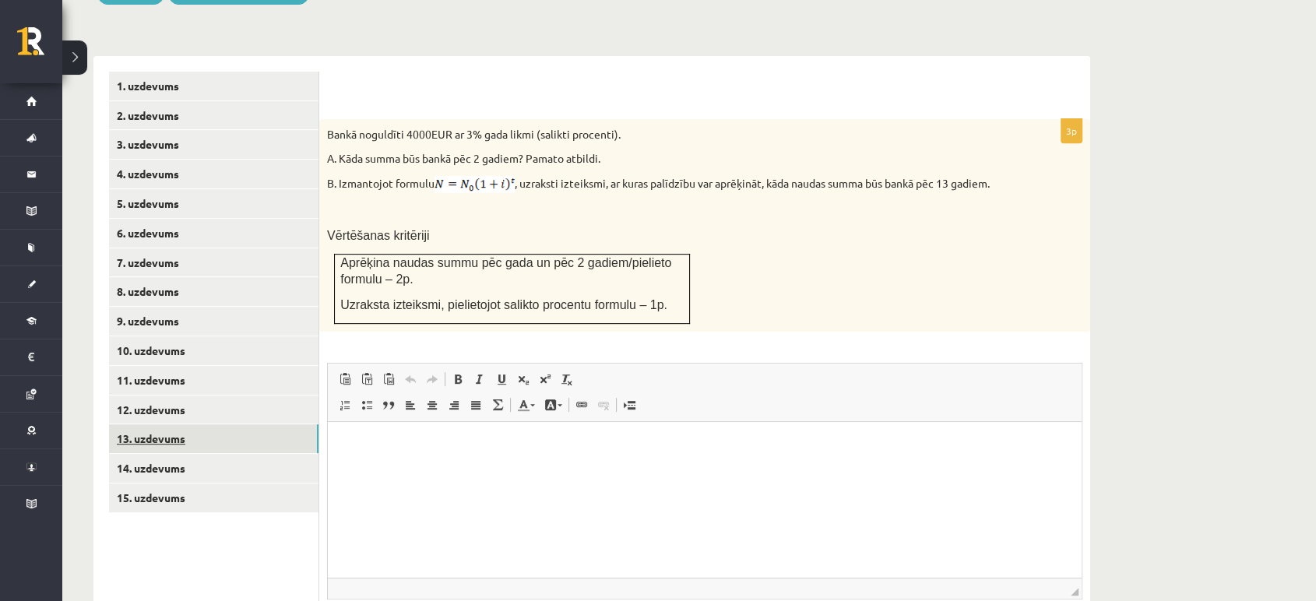
click at [200, 425] on link "13. uzdevums" at bounding box center [214, 439] width 210 height 29
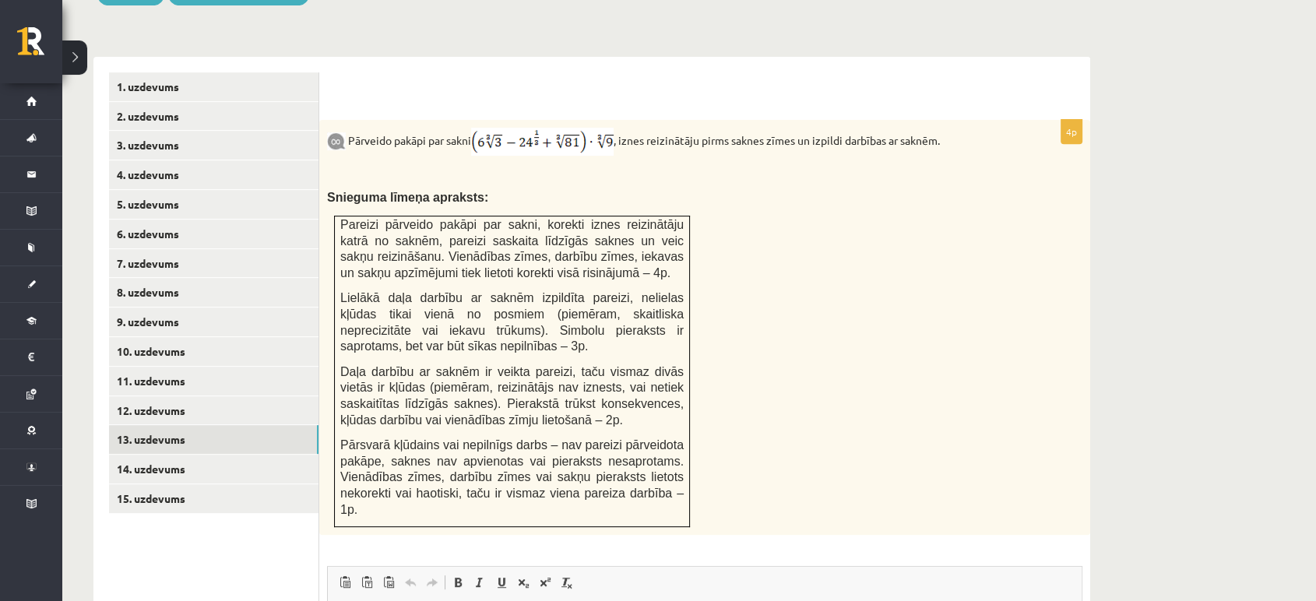
scroll to position [624, 0]
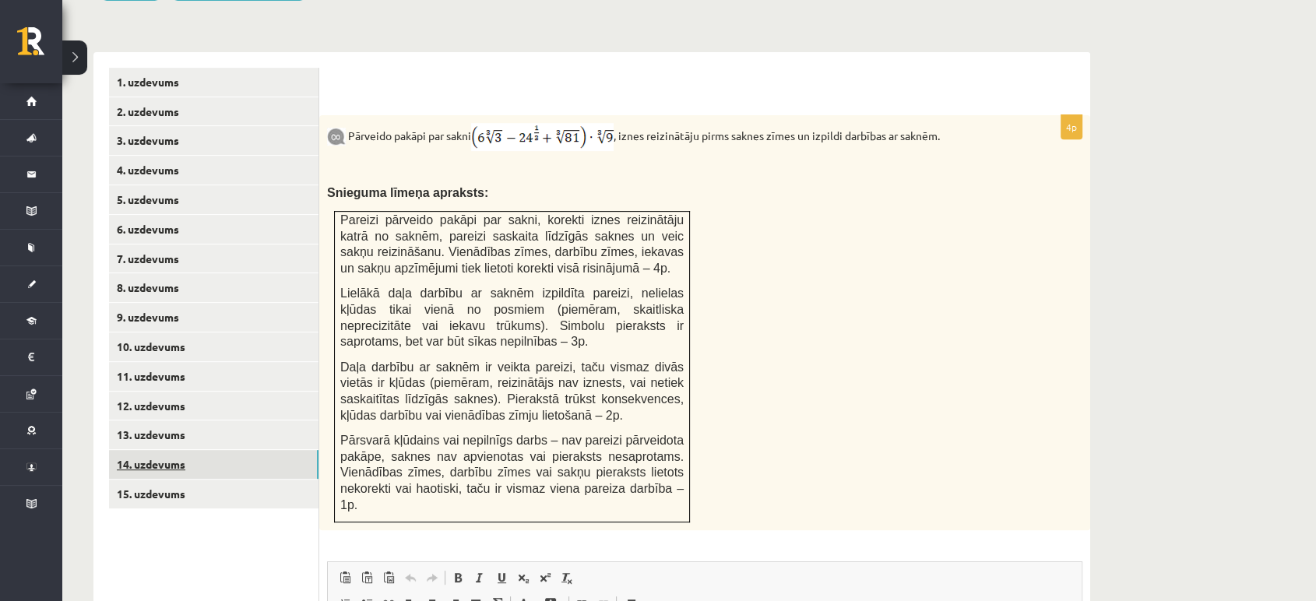
click at [177, 450] on link "14. uzdevums" at bounding box center [214, 464] width 210 height 29
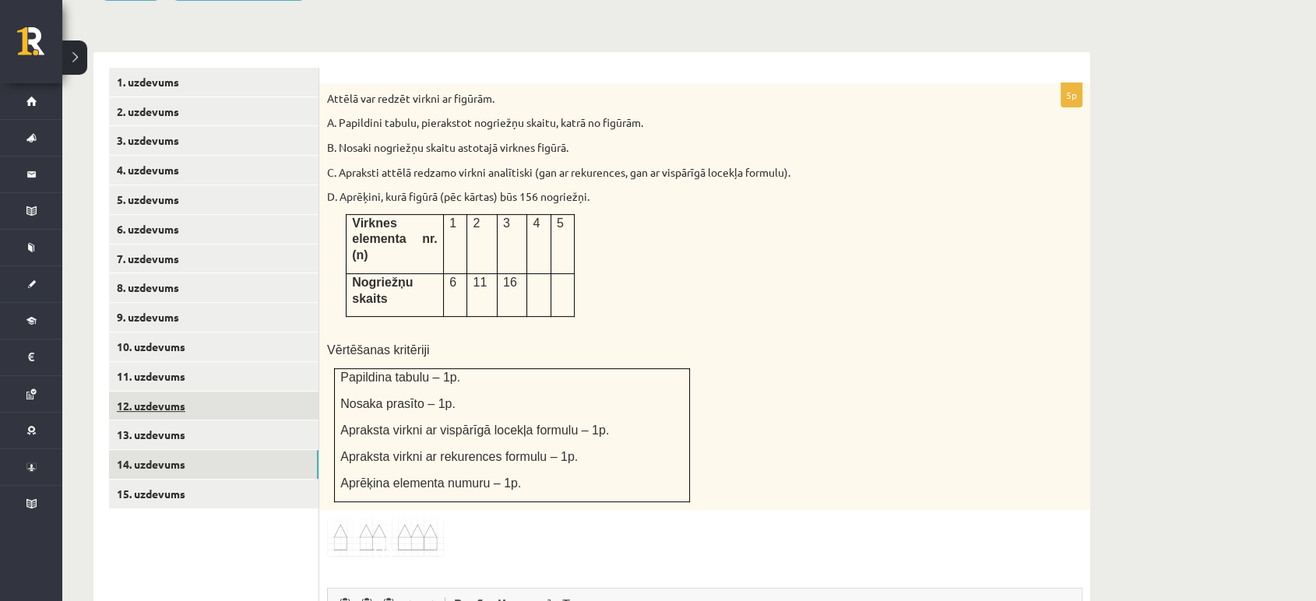
scroll to position [0, 0]
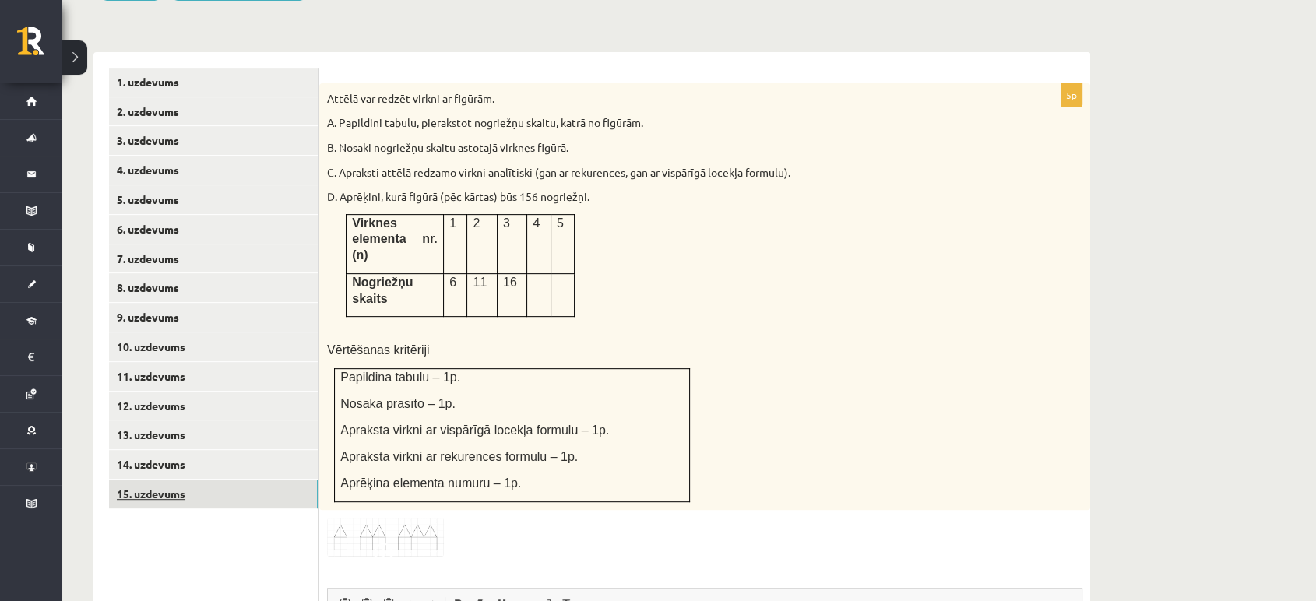
click at [206, 480] on link "15. uzdevums" at bounding box center [214, 494] width 210 height 29
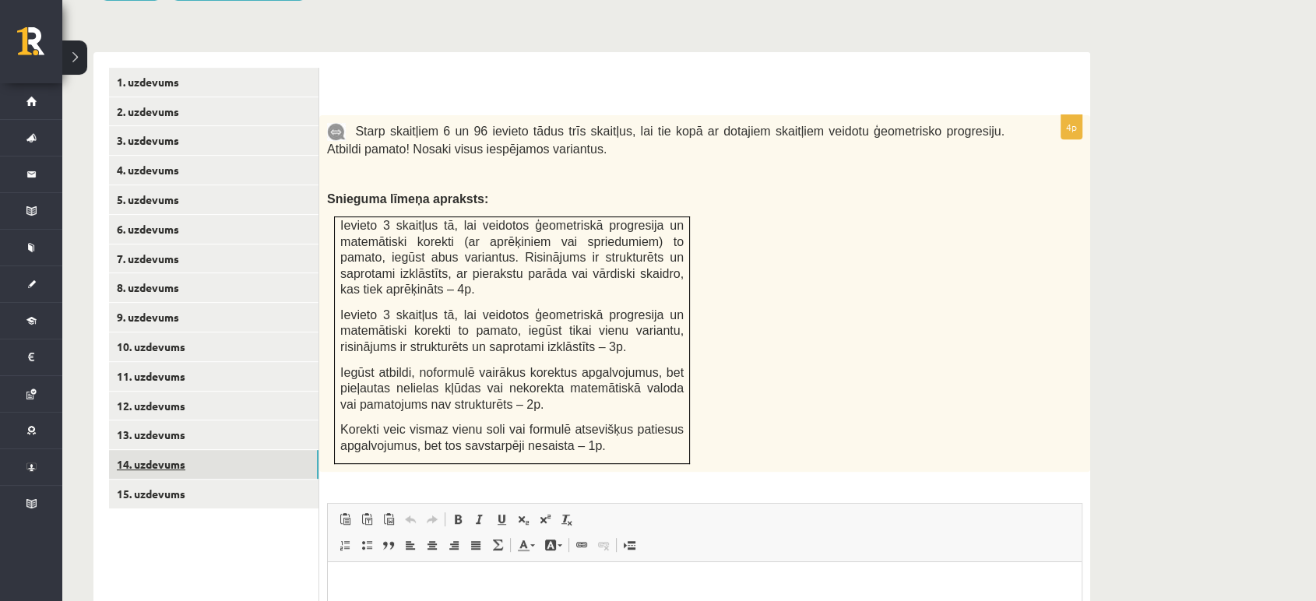
click at [206, 450] on link "14. uzdevums" at bounding box center [214, 464] width 210 height 29
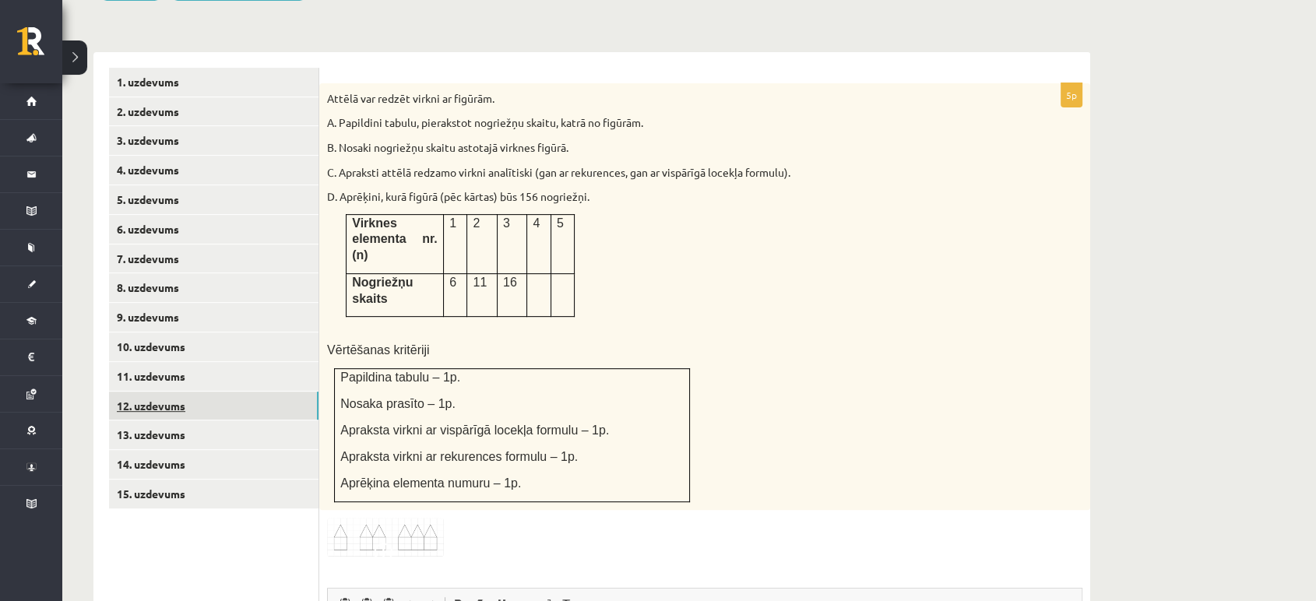
click at [174, 392] on link "12. uzdevums" at bounding box center [214, 406] width 210 height 29
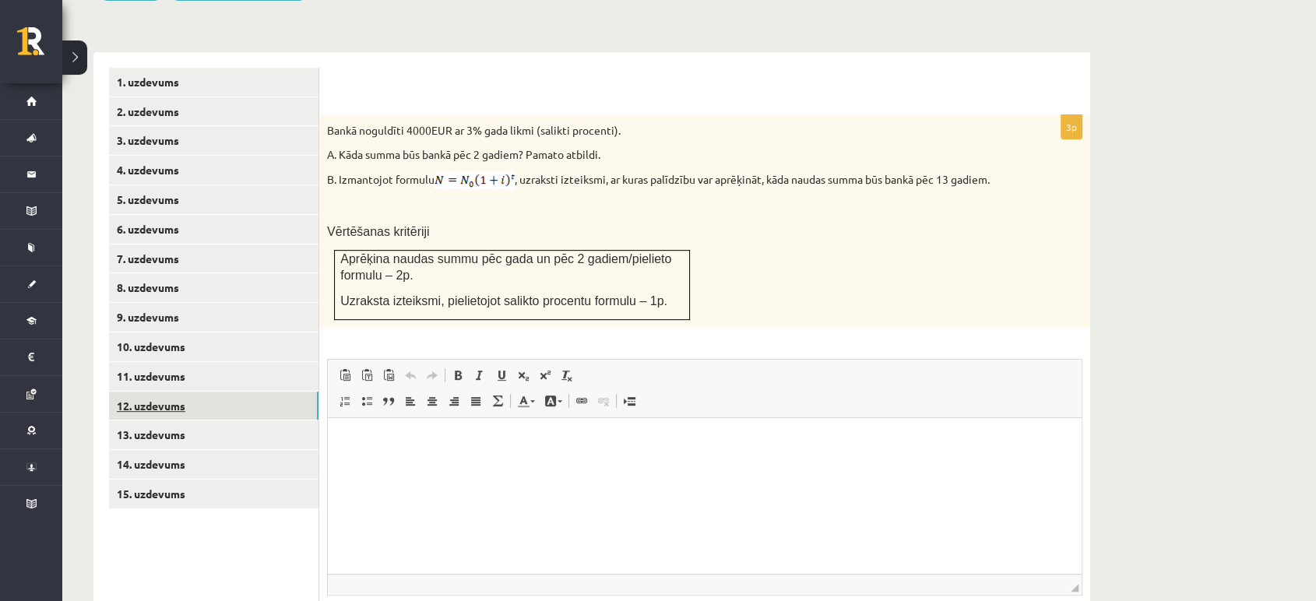
click at [177, 392] on link "12. uzdevums" at bounding box center [214, 406] width 210 height 29
click at [181, 421] on link "13. uzdevums" at bounding box center [214, 435] width 210 height 29
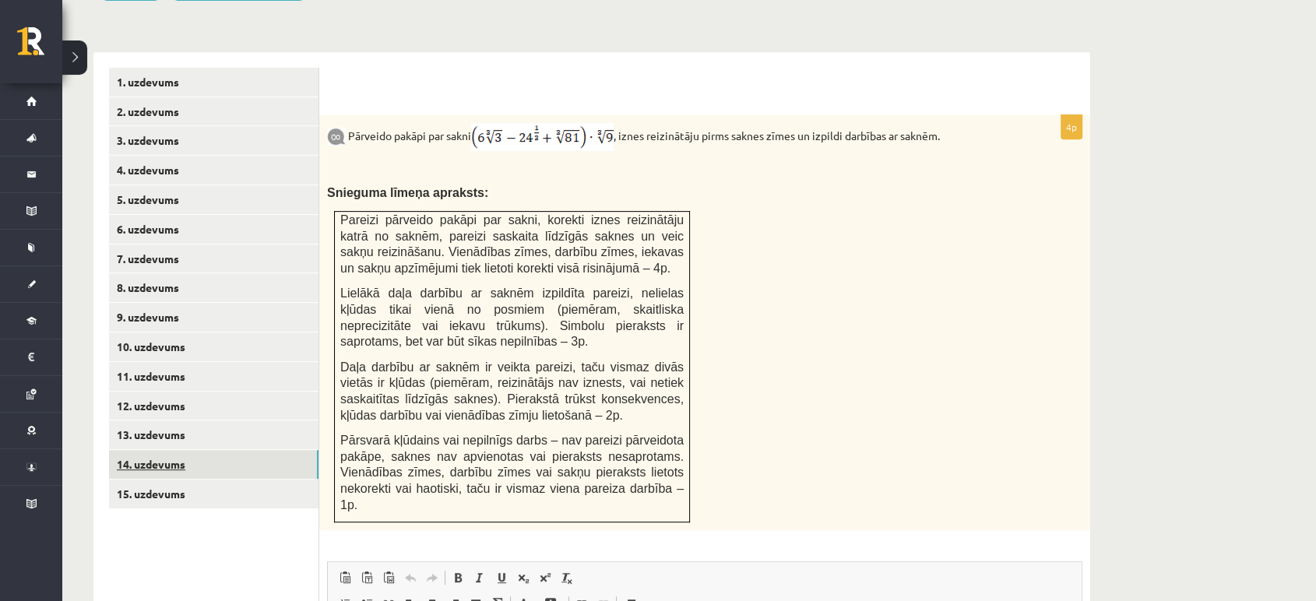
click at [186, 450] on link "14. uzdevums" at bounding box center [214, 464] width 210 height 29
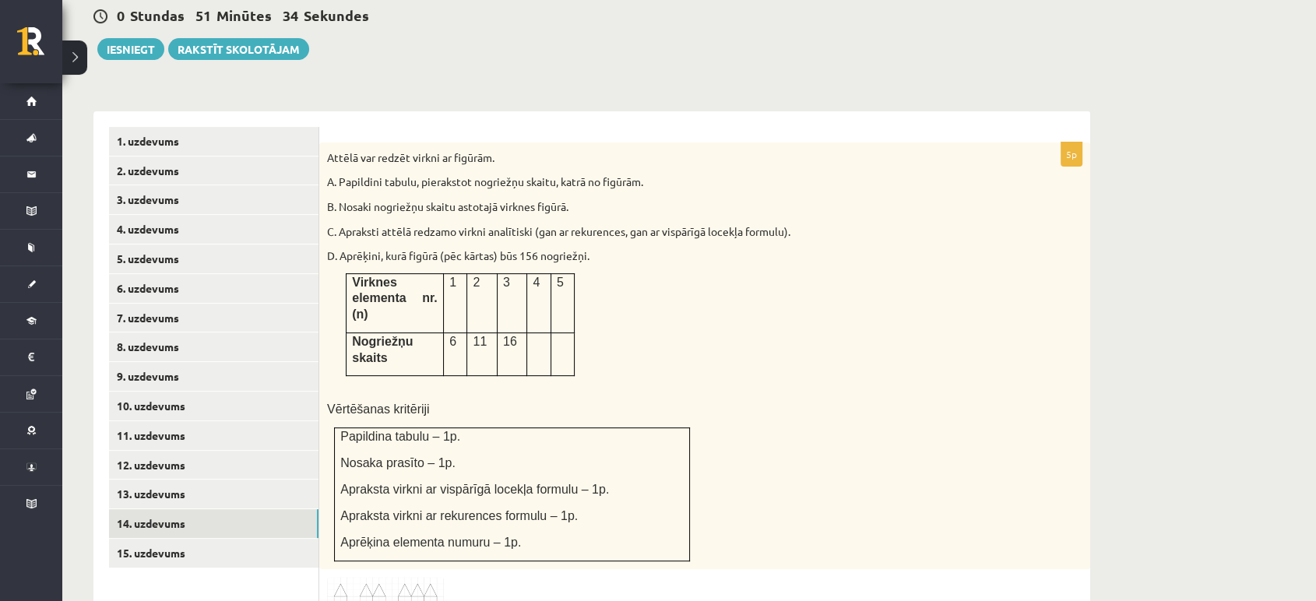
scroll to position [562, 0]
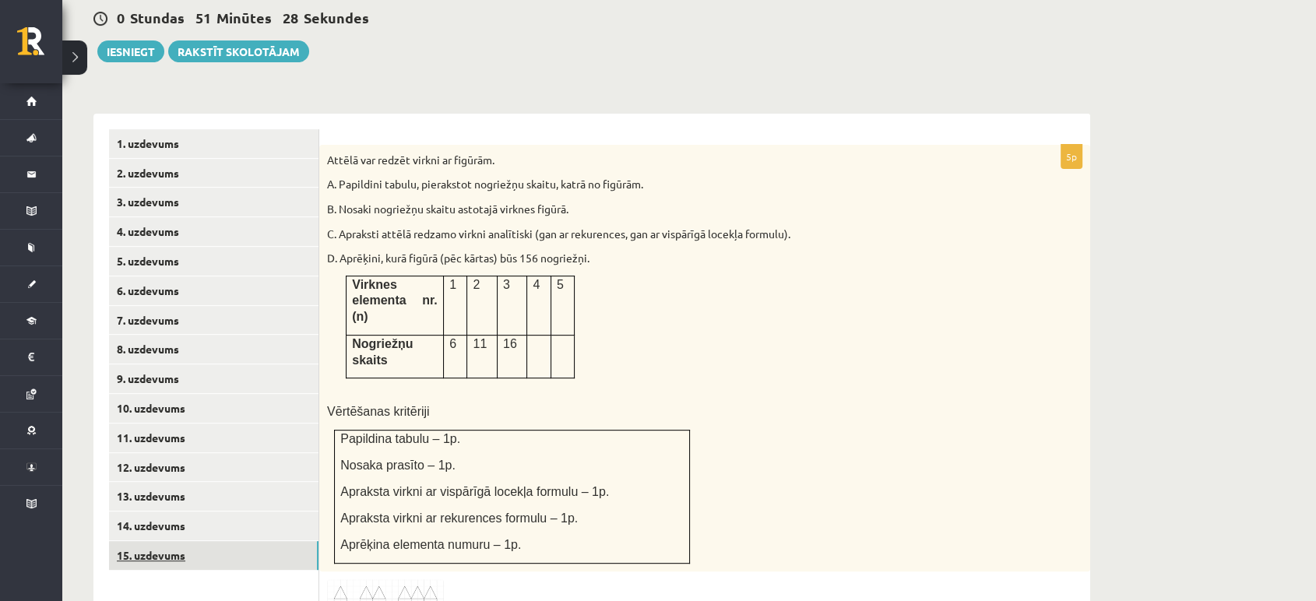
click at [166, 541] on link "15. uzdevums" at bounding box center [214, 555] width 210 height 29
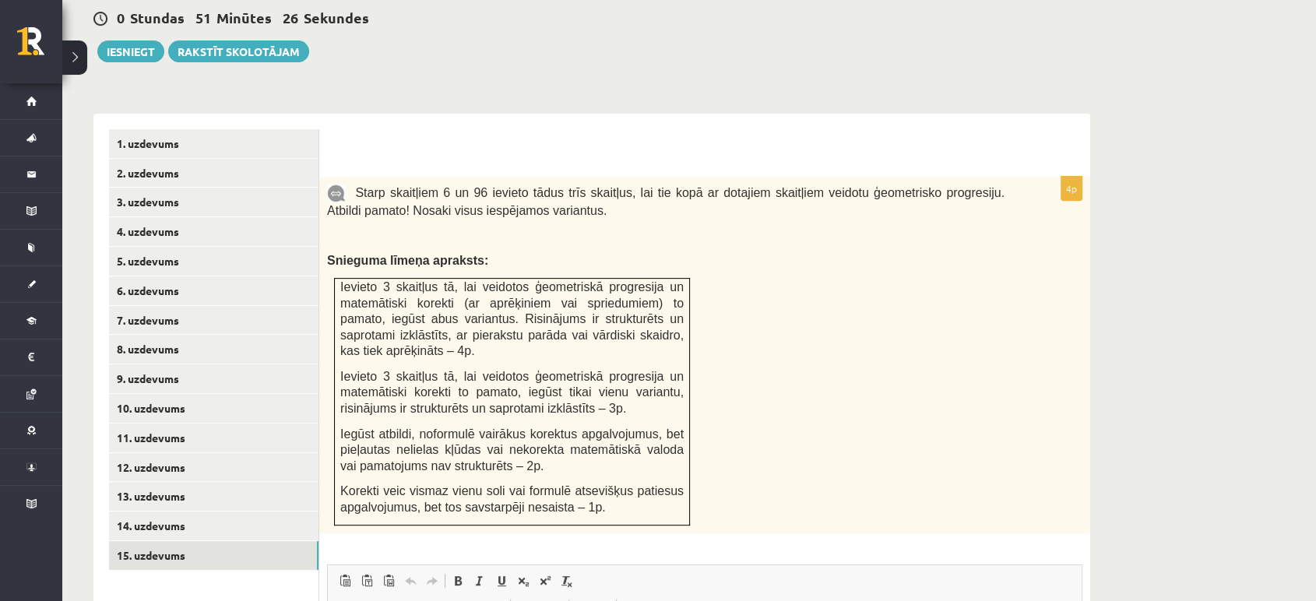
scroll to position [0, 0]
click at [229, 512] on link "14. uzdevums" at bounding box center [214, 526] width 210 height 29
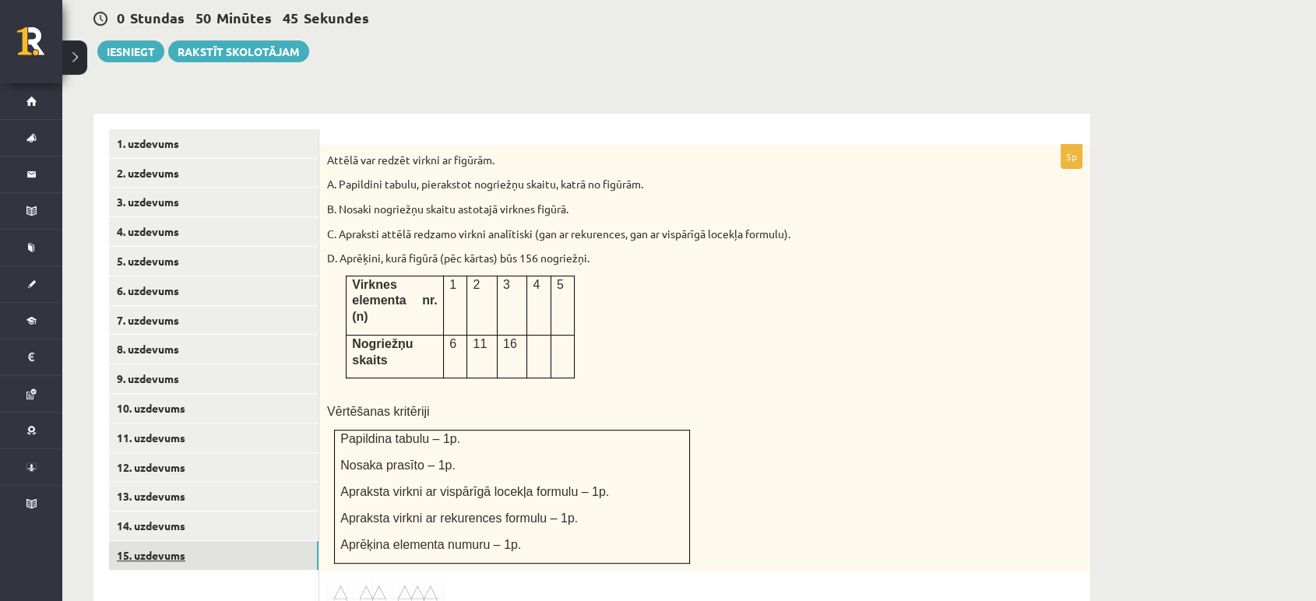
click at [223, 541] on link "15. uzdevums" at bounding box center [214, 555] width 210 height 29
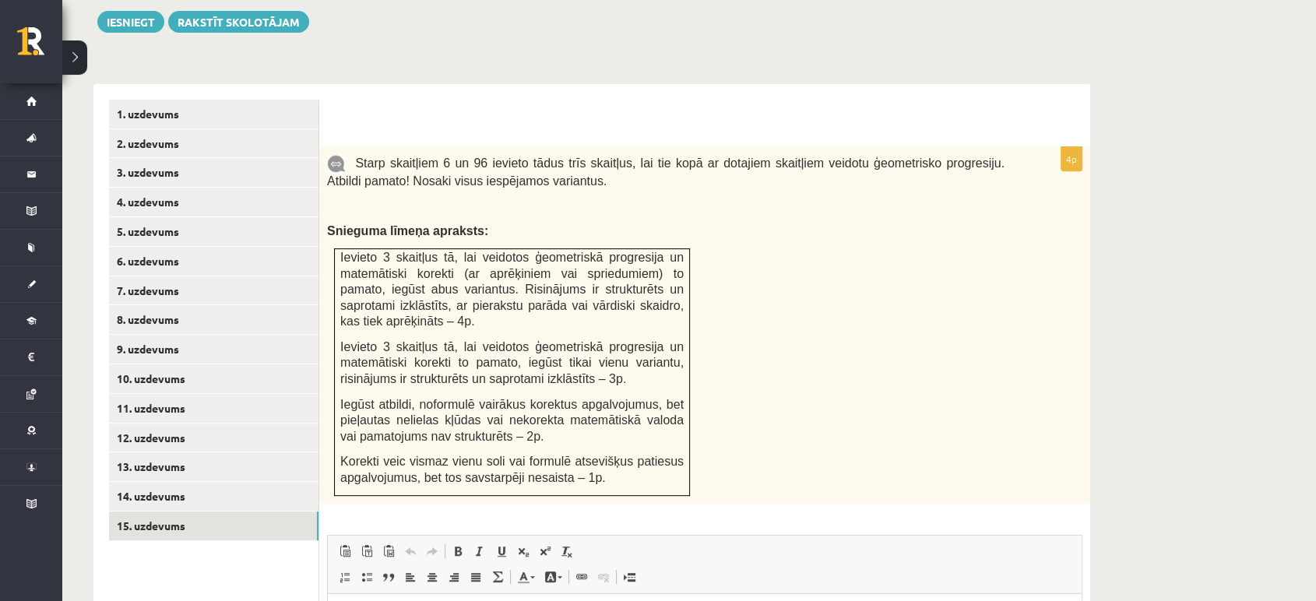
scroll to position [595, 0]
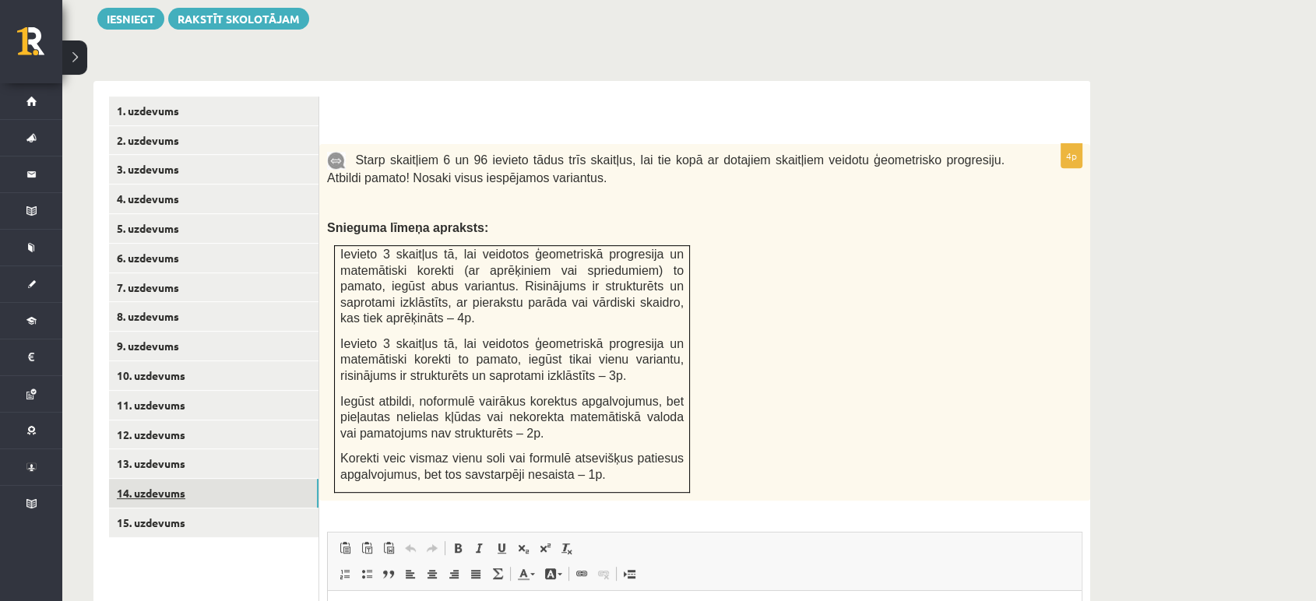
click at [231, 479] on link "14. uzdevums" at bounding box center [214, 493] width 210 height 29
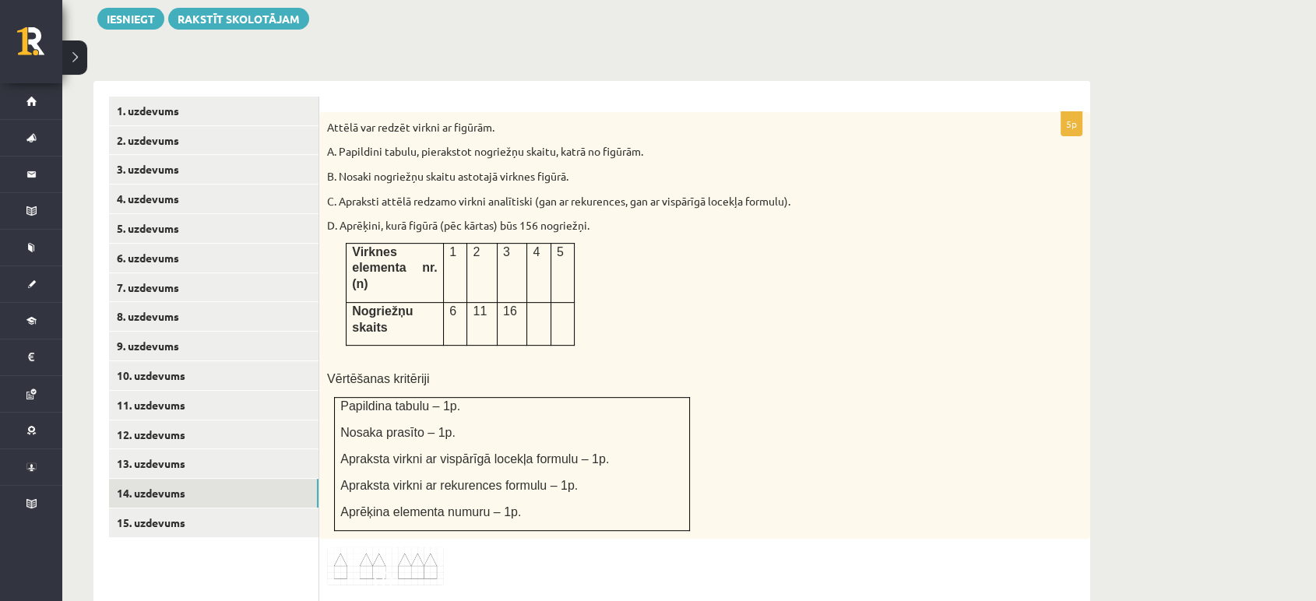
scroll to position [0, 0]
click at [224, 449] on link "13. uzdevums" at bounding box center [214, 463] width 210 height 29
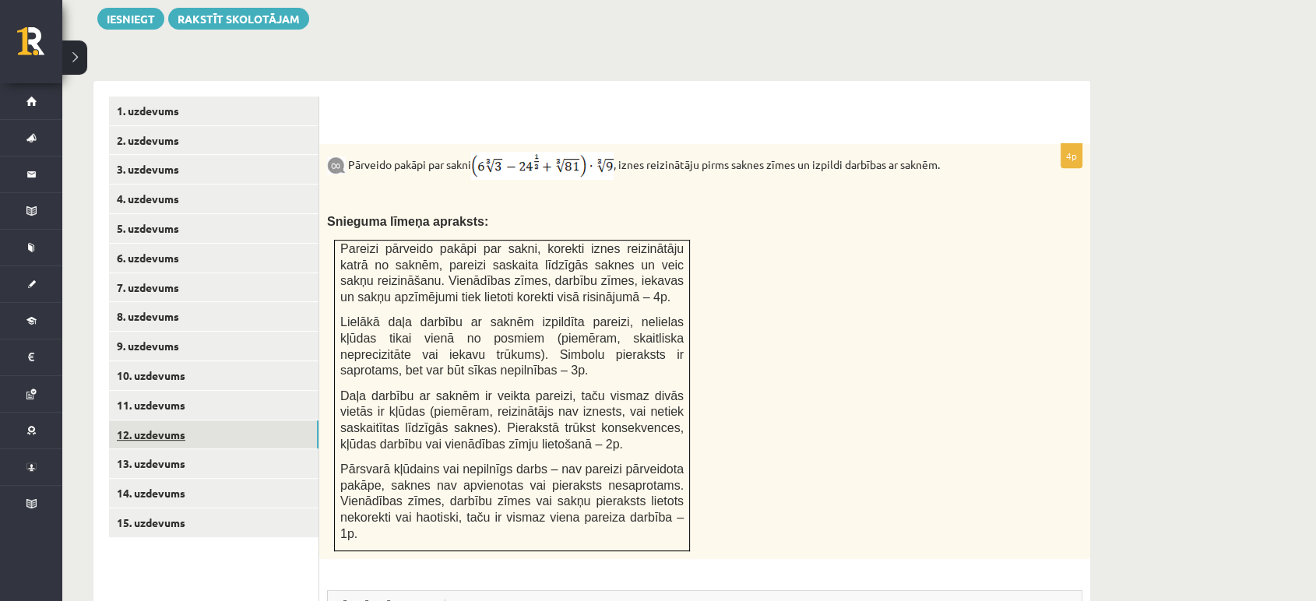
click at [198, 421] on link "12. uzdevums" at bounding box center [214, 435] width 210 height 29
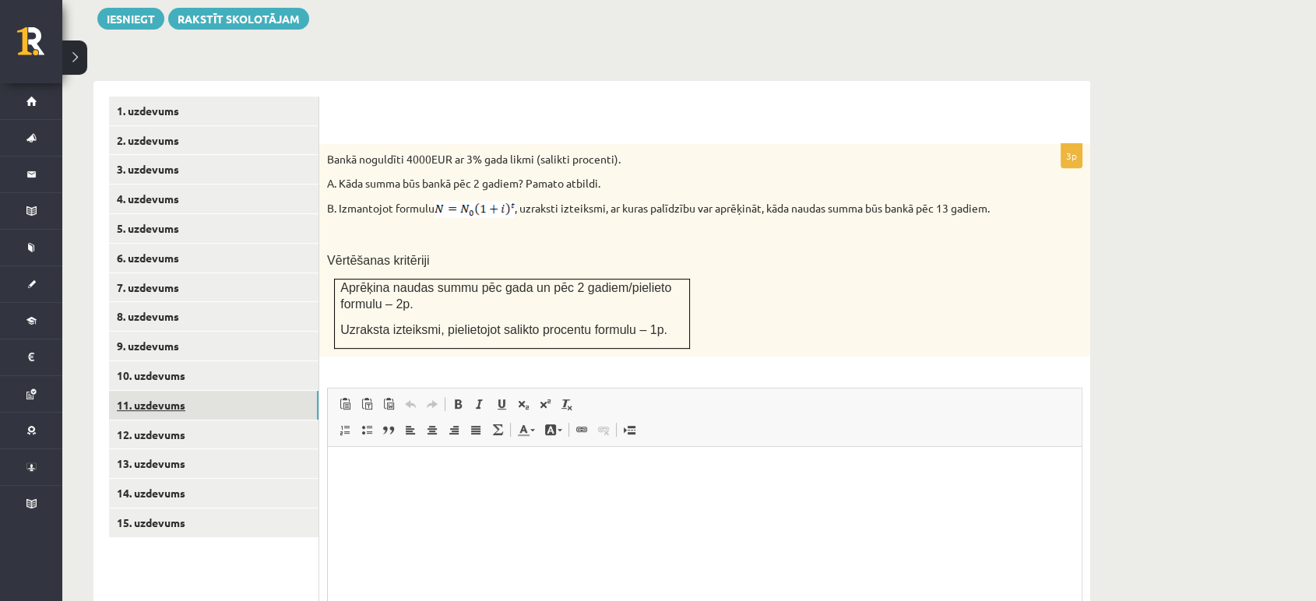
click at [189, 391] on link "11. uzdevums" at bounding box center [214, 405] width 210 height 29
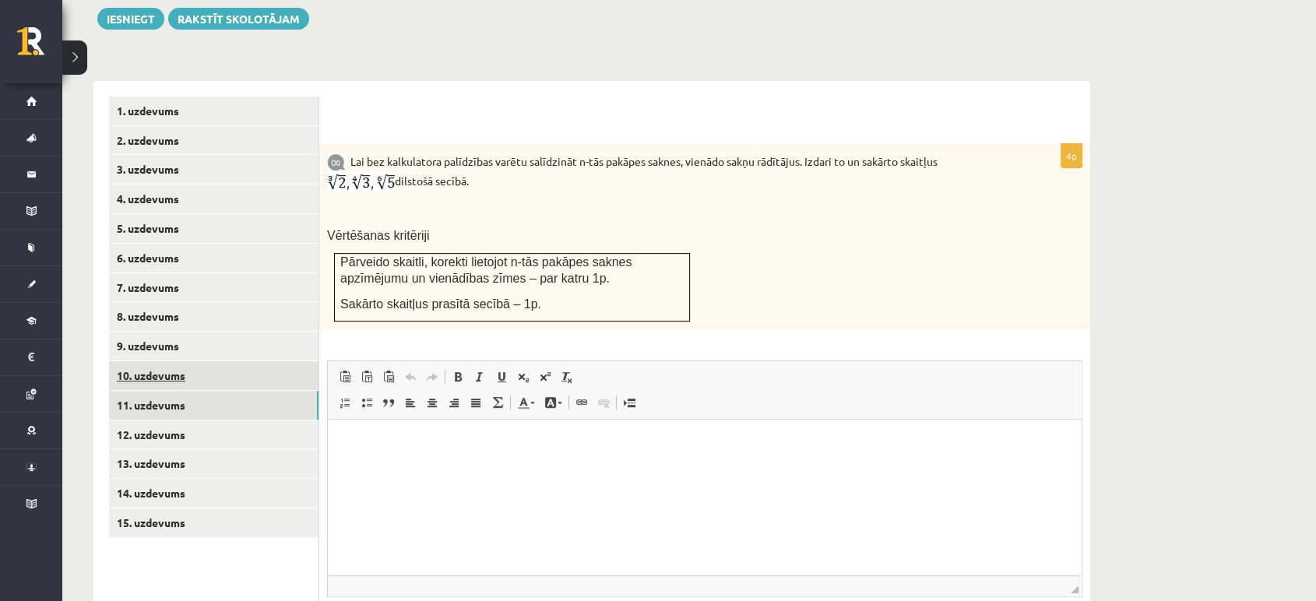
click at [191, 421] on link "12. uzdevums" at bounding box center [214, 435] width 210 height 29
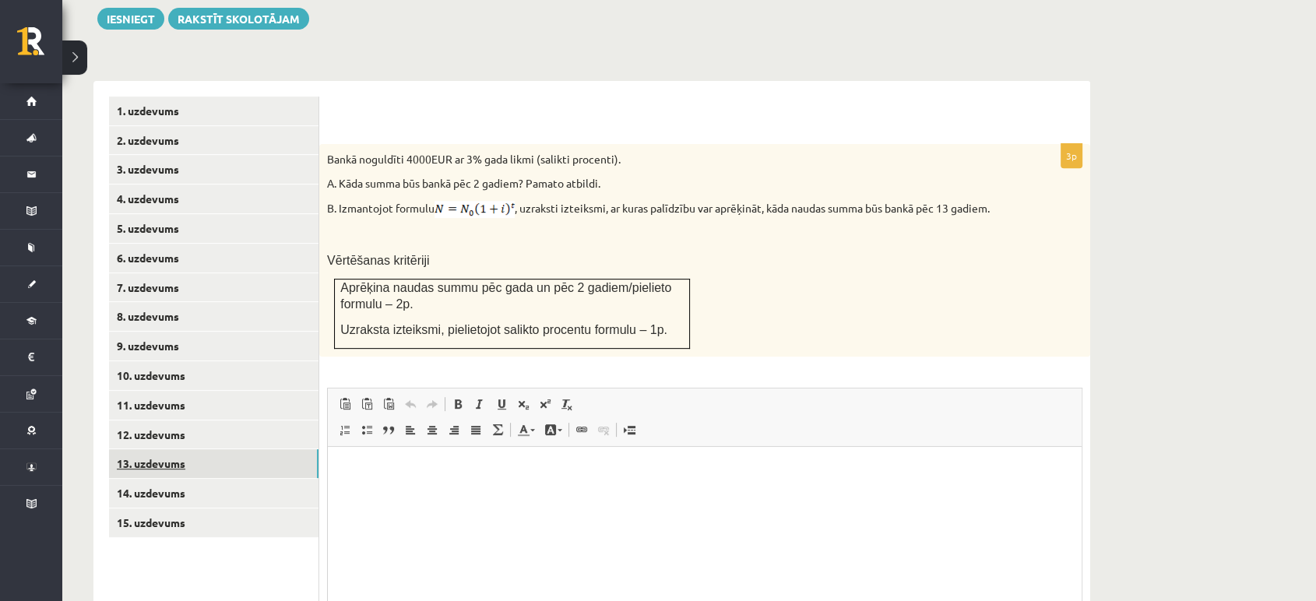
click at [178, 449] on link "13. uzdevums" at bounding box center [214, 463] width 210 height 29
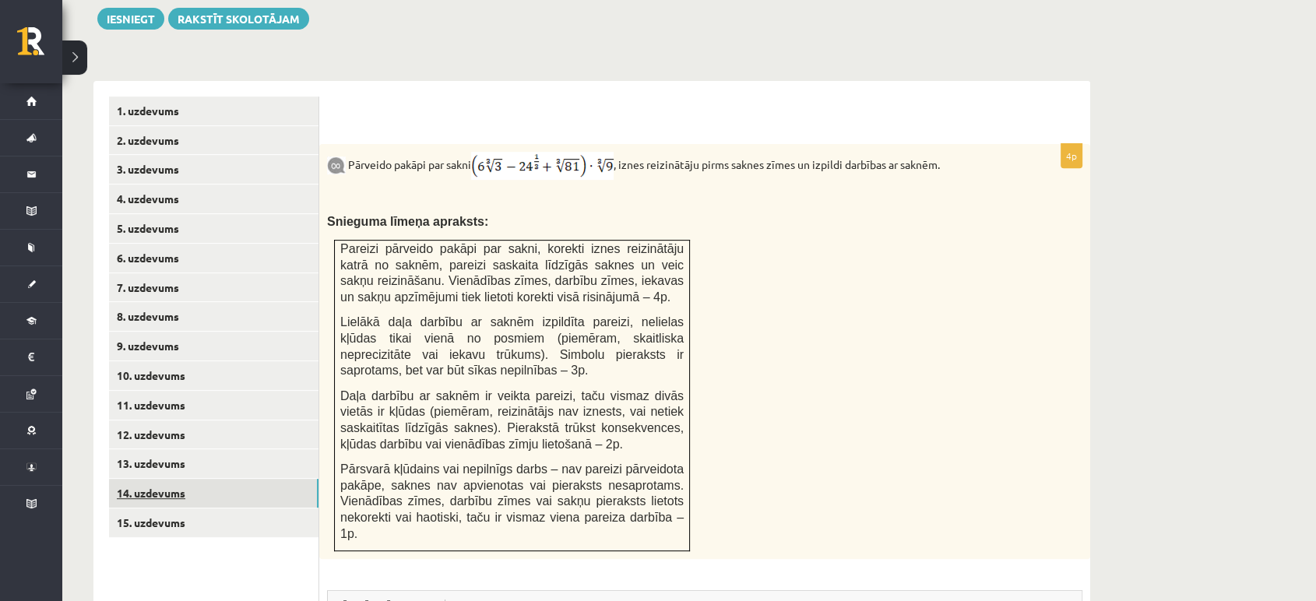
click at [193, 479] on link "14. uzdevums" at bounding box center [214, 493] width 210 height 29
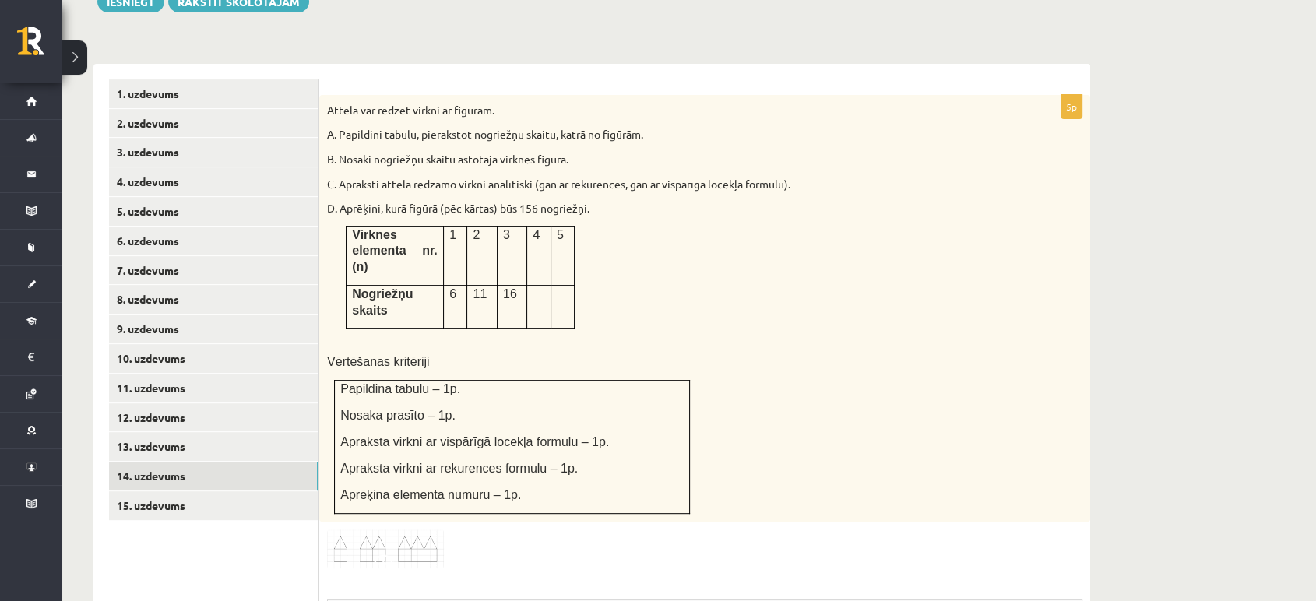
scroll to position [603, 0]
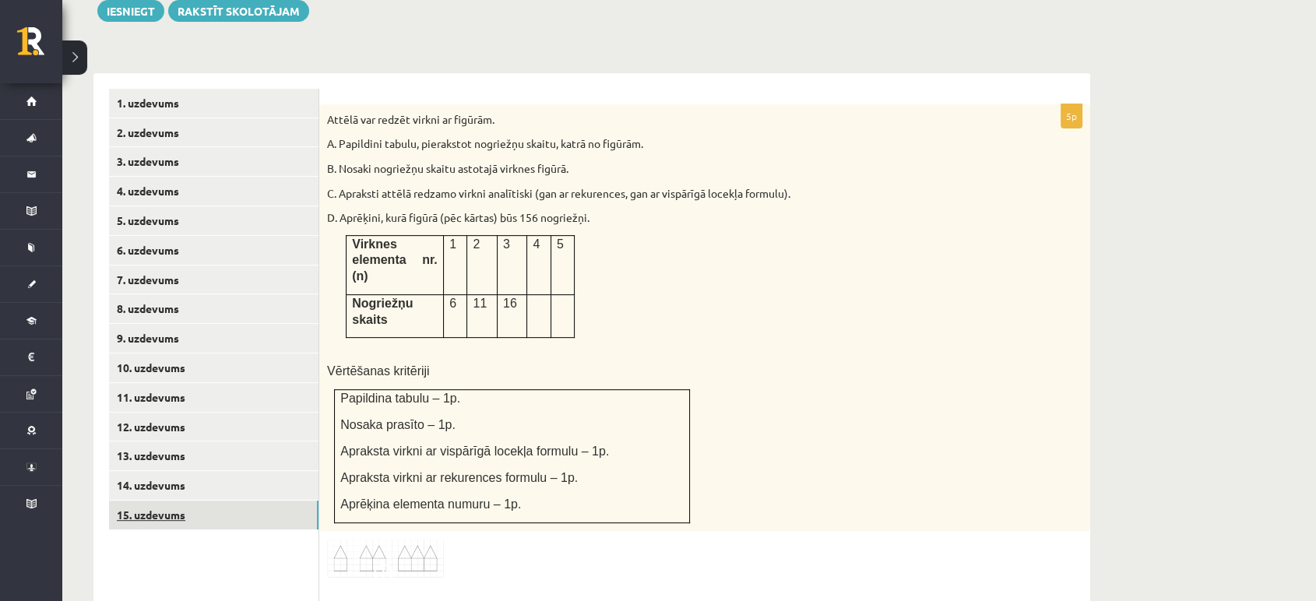
click at [174, 501] on link "15. uzdevums" at bounding box center [214, 515] width 210 height 29
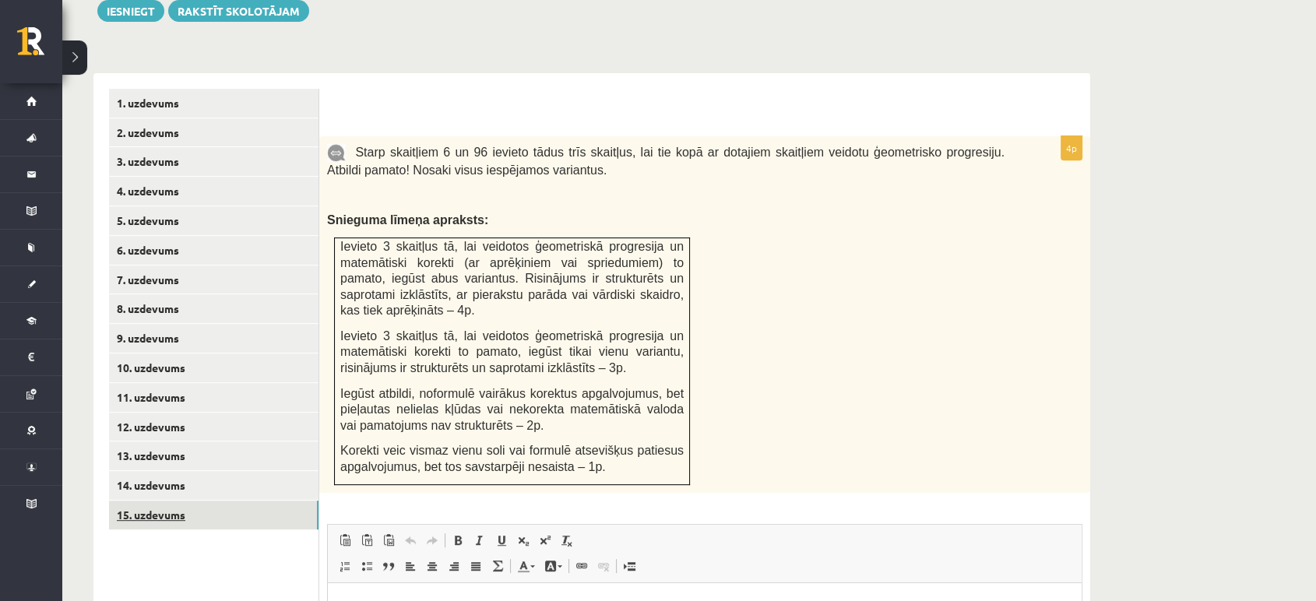
scroll to position [0, 0]
click at [215, 471] on link "14. uzdevums" at bounding box center [214, 485] width 210 height 29
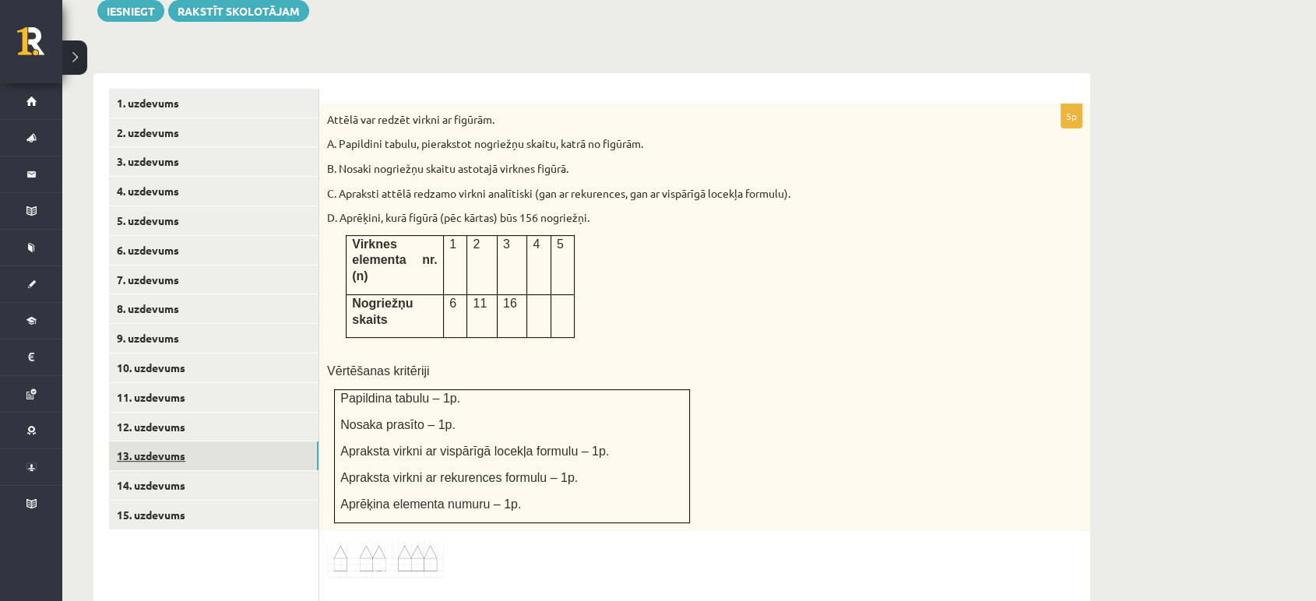
click at [218, 442] on link "13. uzdevums" at bounding box center [214, 456] width 210 height 29
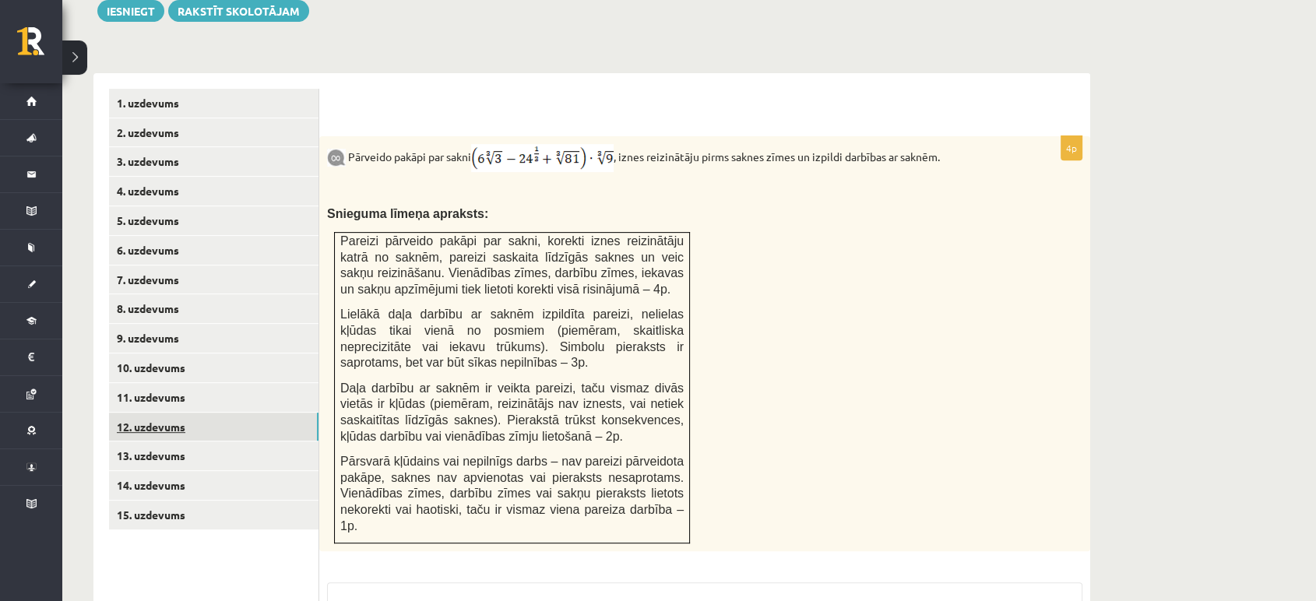
click at [217, 413] on link "12. uzdevums" at bounding box center [214, 427] width 210 height 29
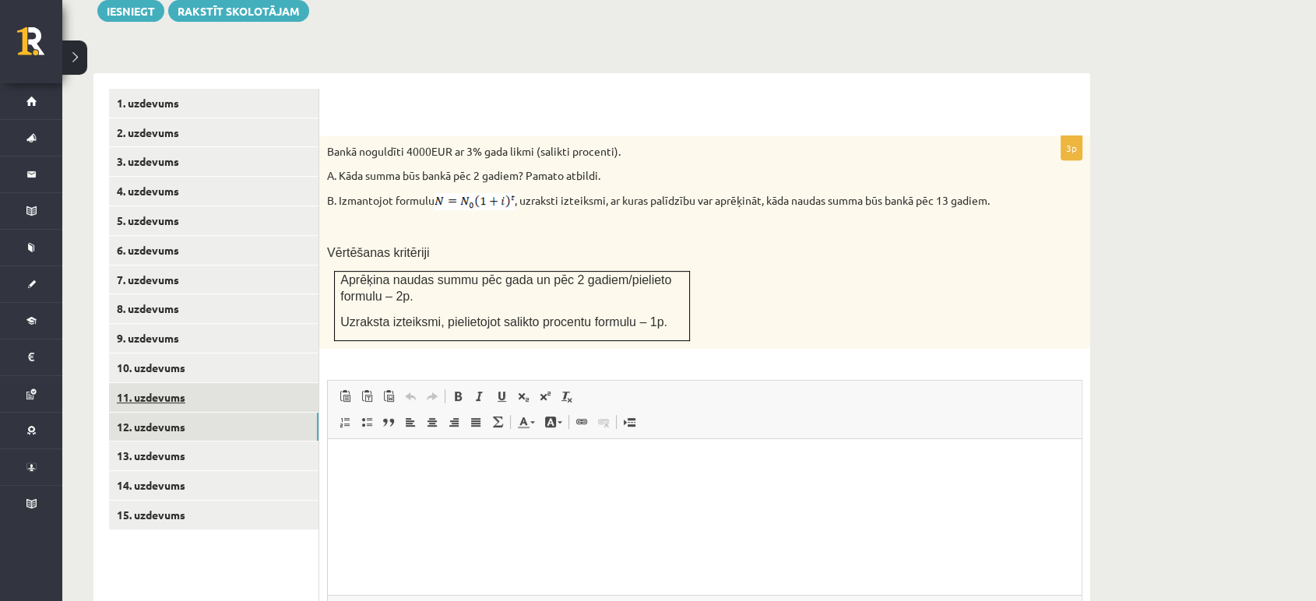
click at [217, 413] on link "12. uzdevums" at bounding box center [214, 427] width 210 height 29
click at [227, 413] on link "12. uzdevums" at bounding box center [214, 427] width 210 height 29
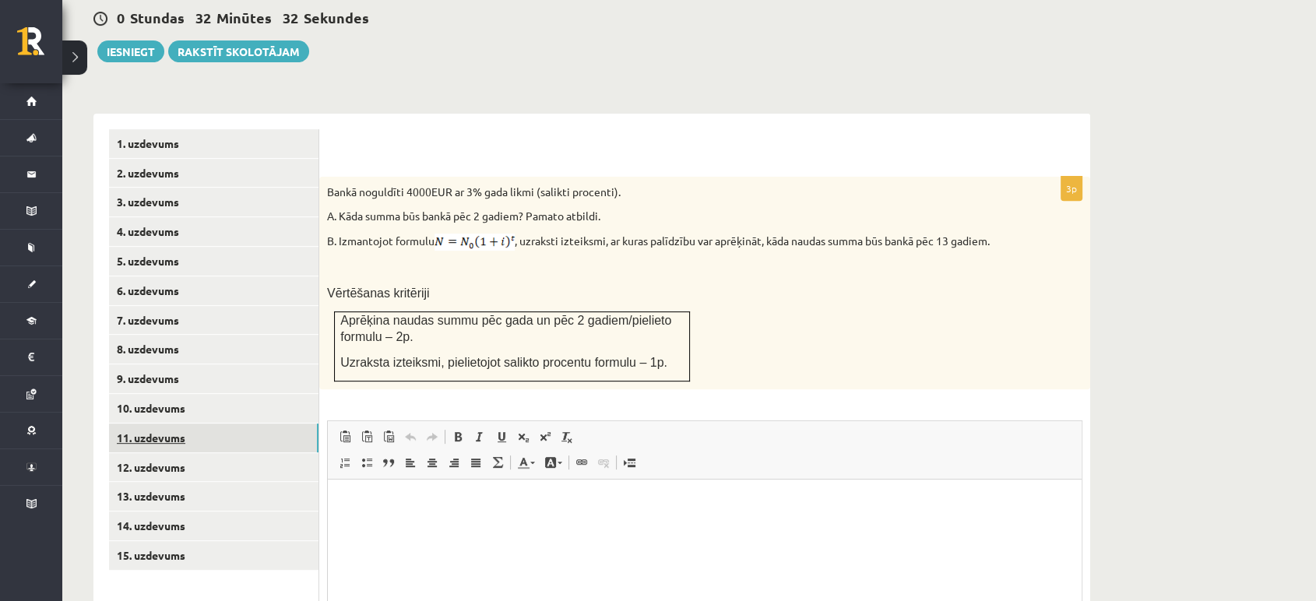
click at [231, 424] on link "11. uzdevums" at bounding box center [214, 438] width 210 height 29
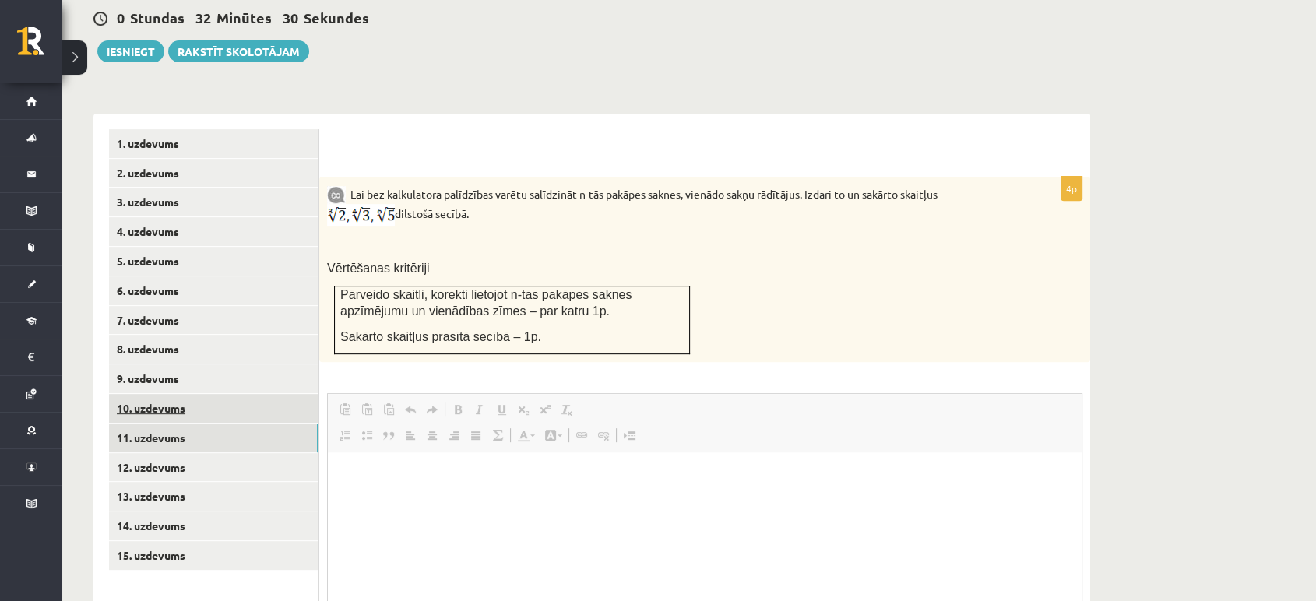
scroll to position [0, 0]
click at [234, 424] on link "11. uzdevums" at bounding box center [214, 438] width 210 height 29
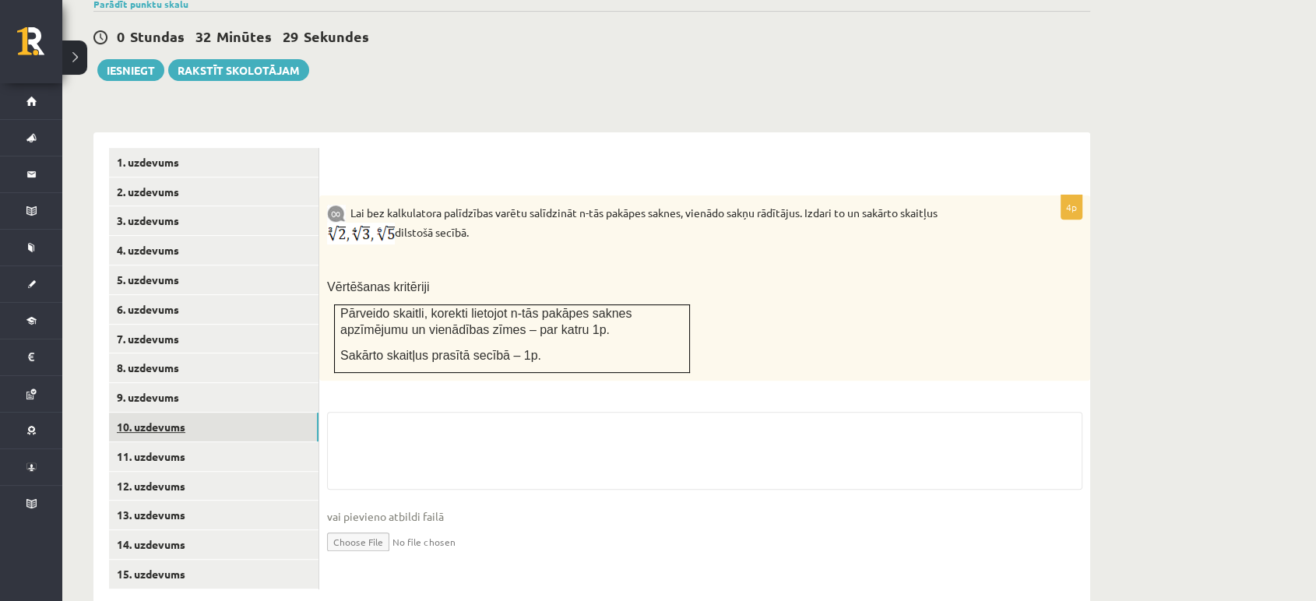
click at [234, 413] on link "10. uzdevums" at bounding box center [214, 427] width 210 height 29
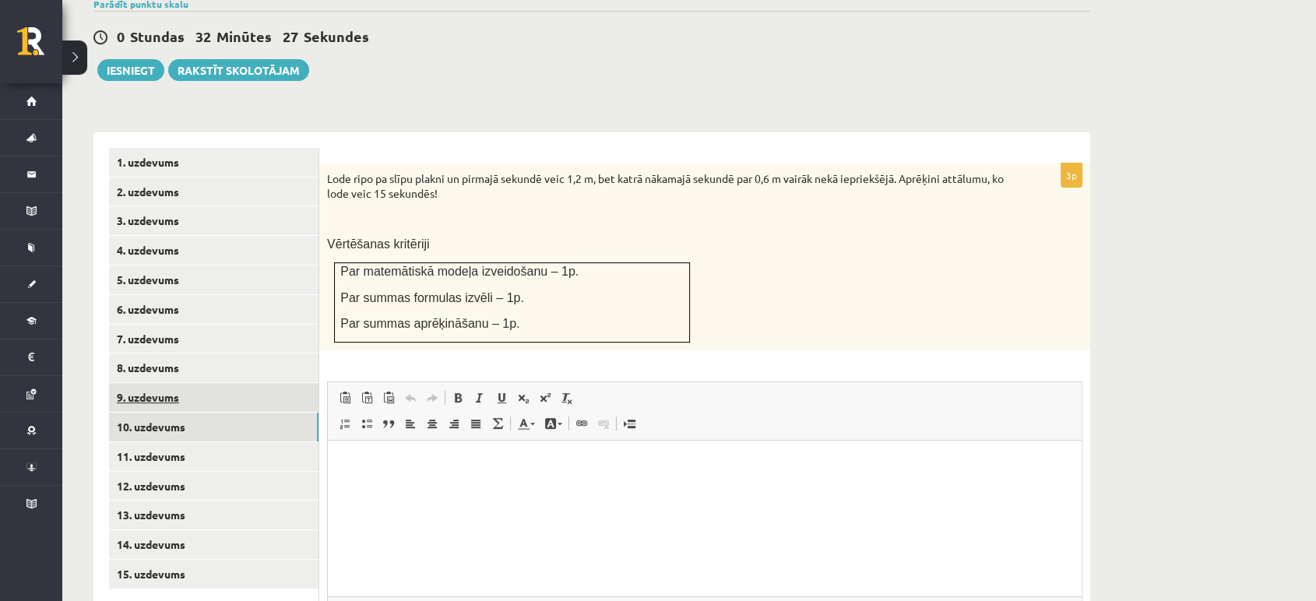
scroll to position [0, 0]
click at [247, 383] on link "9. uzdevums" at bounding box center [214, 397] width 210 height 29
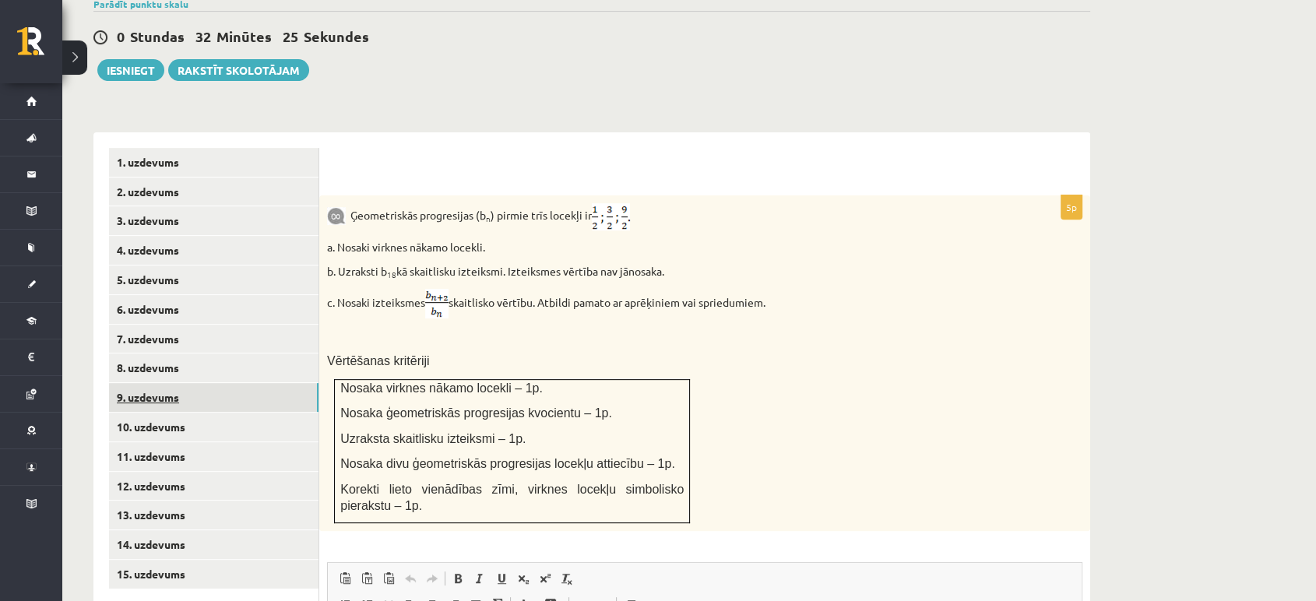
click at [255, 383] on link "9. uzdevums" at bounding box center [214, 397] width 210 height 29
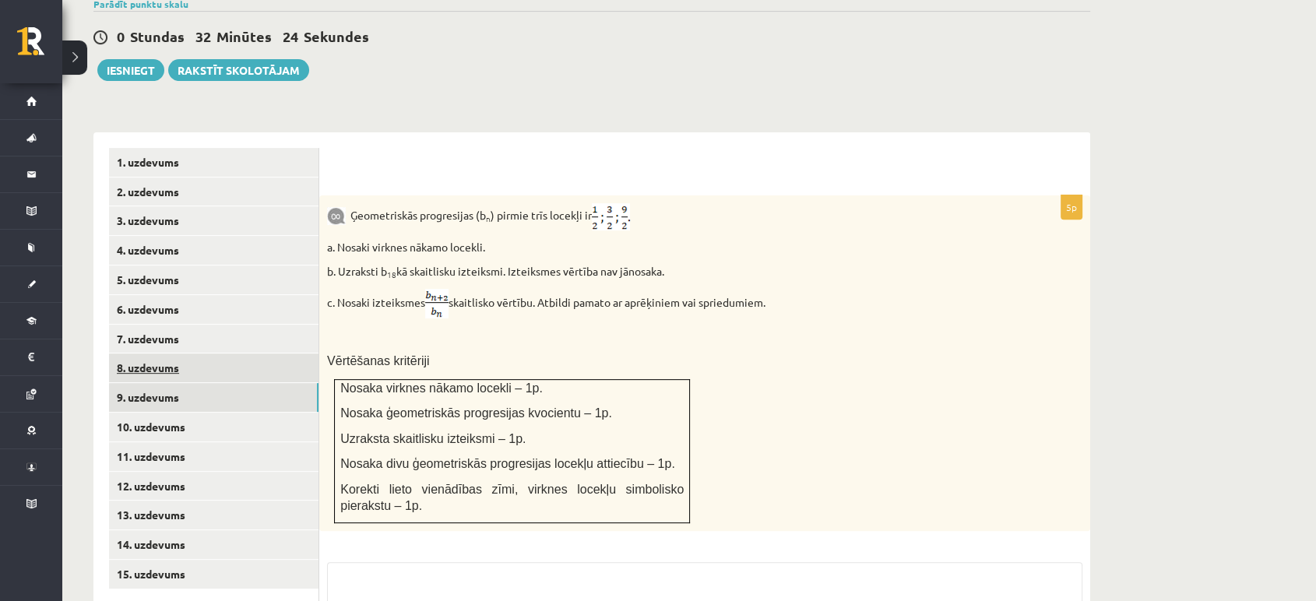
click at [263, 354] on link "8. uzdevums" at bounding box center [214, 368] width 210 height 29
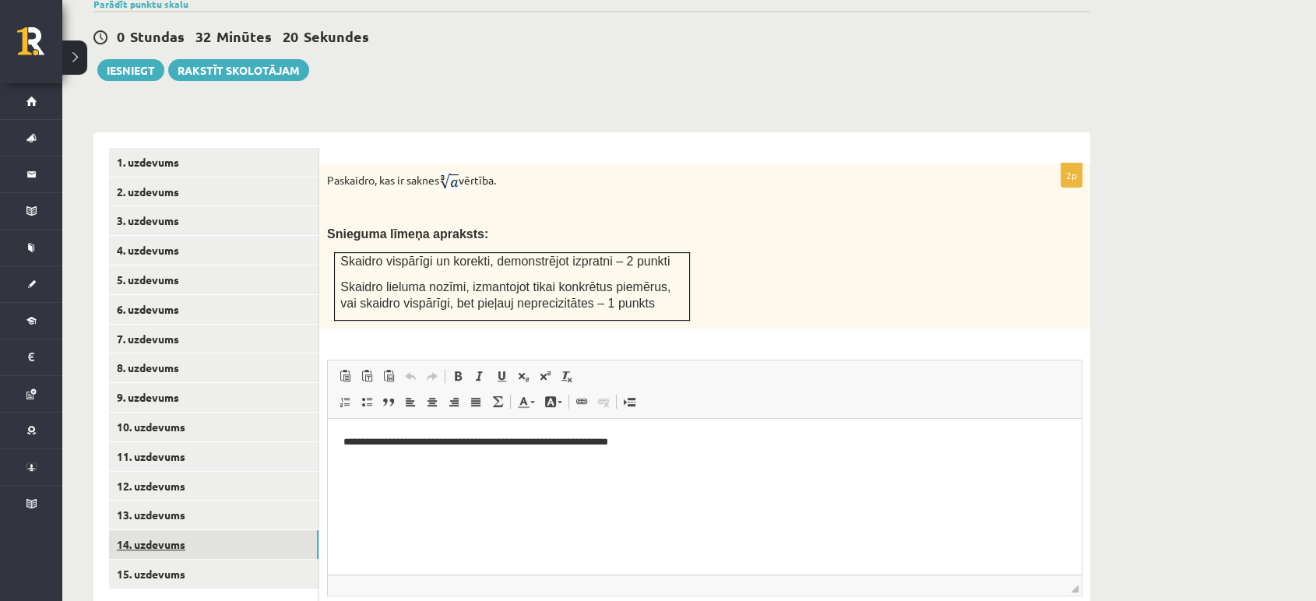
click at [193, 530] on link "14. uzdevums" at bounding box center [214, 544] width 210 height 29
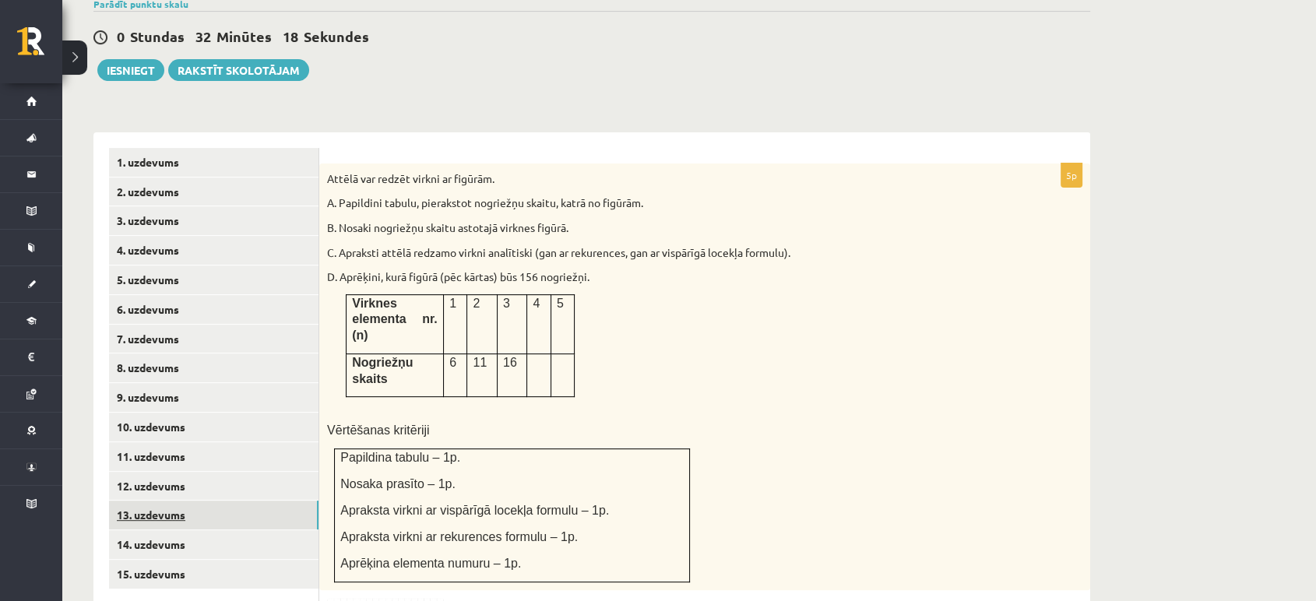
click at [216, 501] on link "13. uzdevums" at bounding box center [214, 515] width 210 height 29
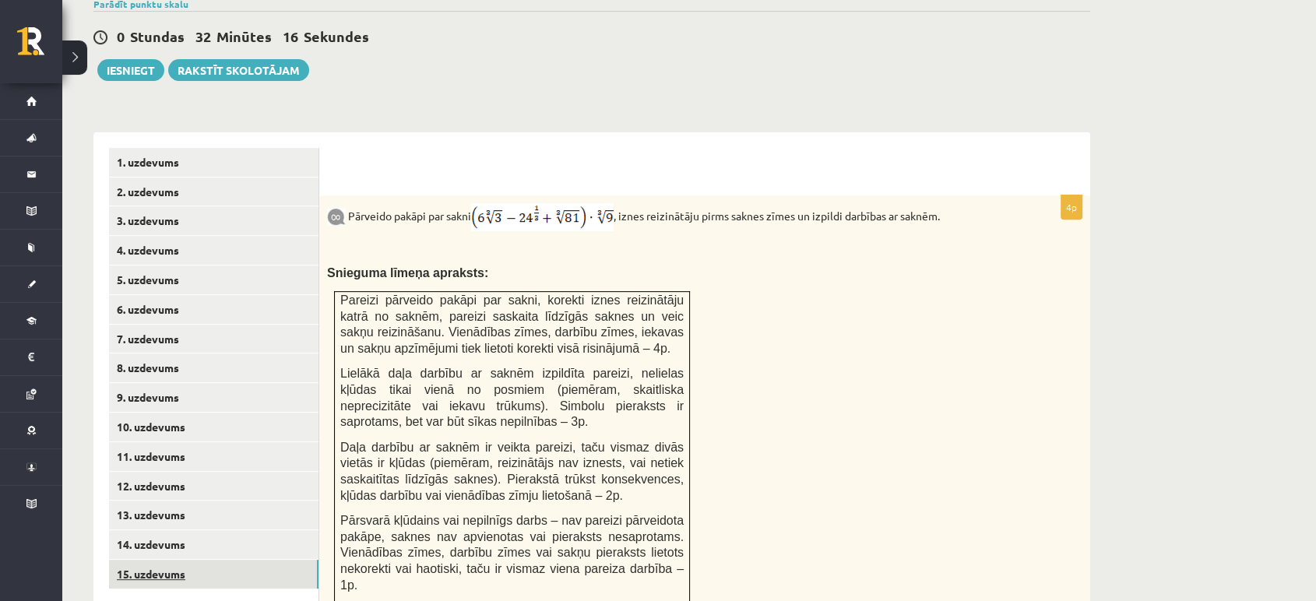
click at [199, 560] on link "15. uzdevums" at bounding box center [214, 574] width 210 height 29
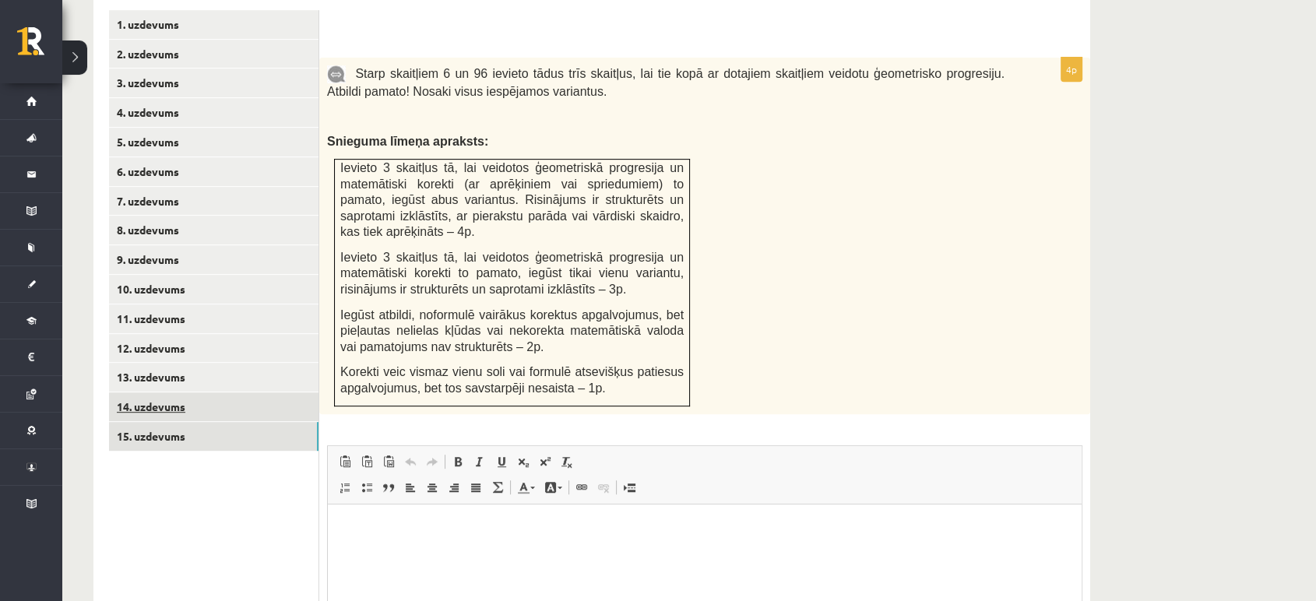
scroll to position [681, 0]
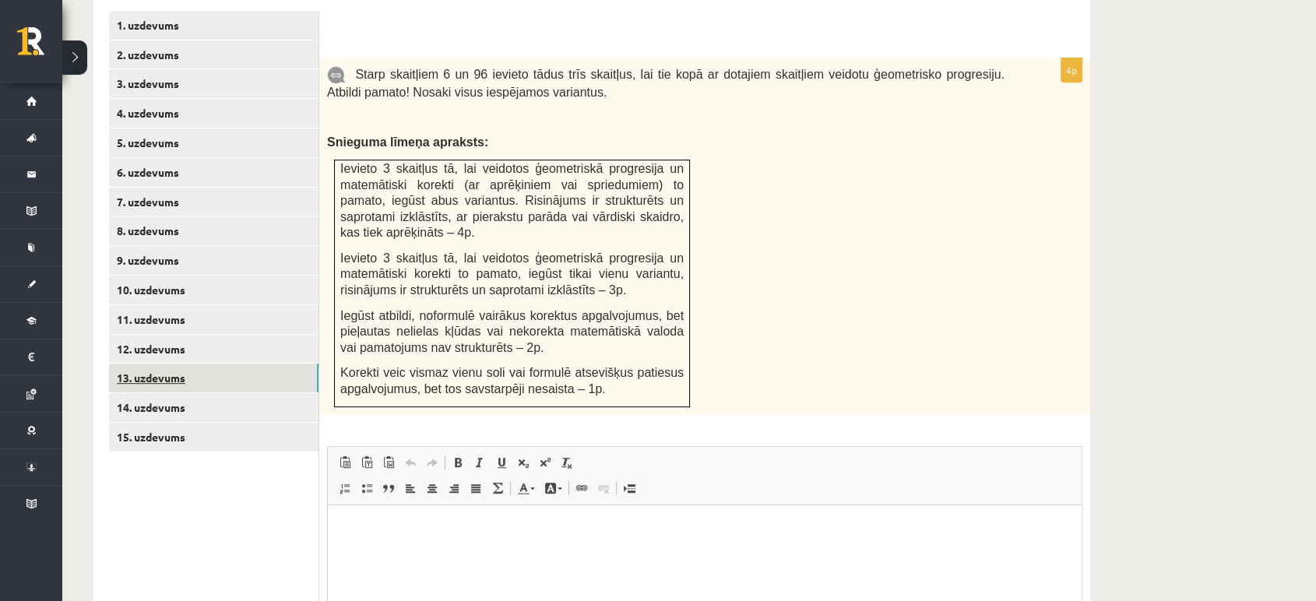
click at [227, 364] on link "13. uzdevums" at bounding box center [214, 378] width 210 height 29
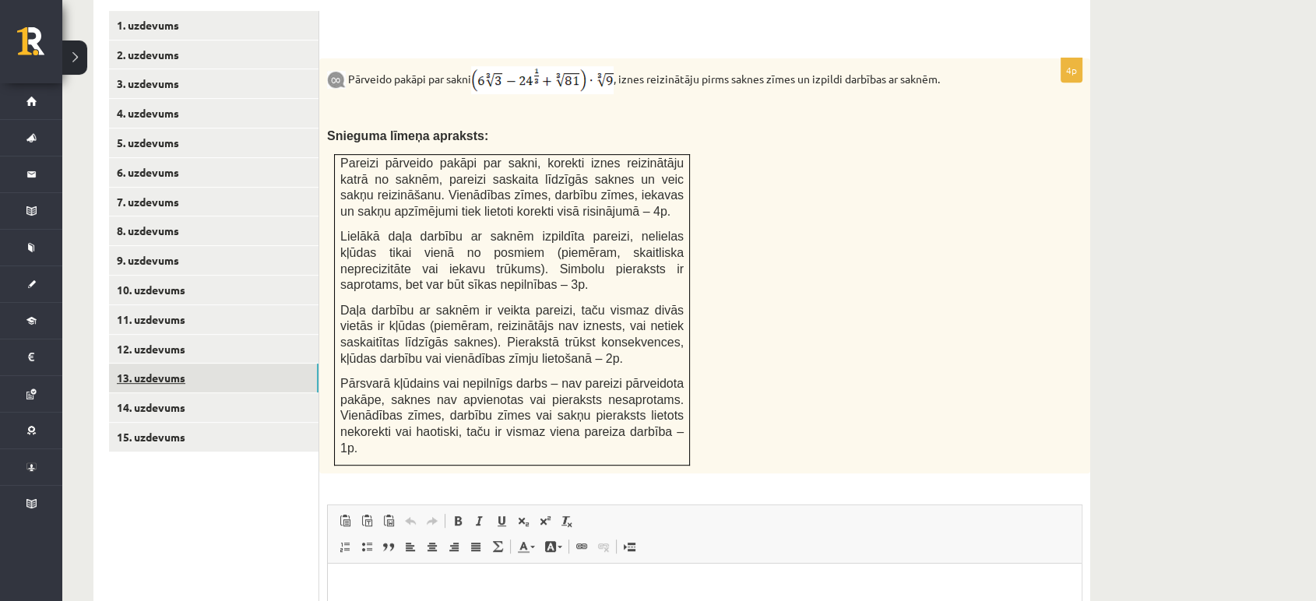
scroll to position [0, 0]
click at [231, 335] on link "12. uzdevums" at bounding box center [214, 349] width 210 height 29
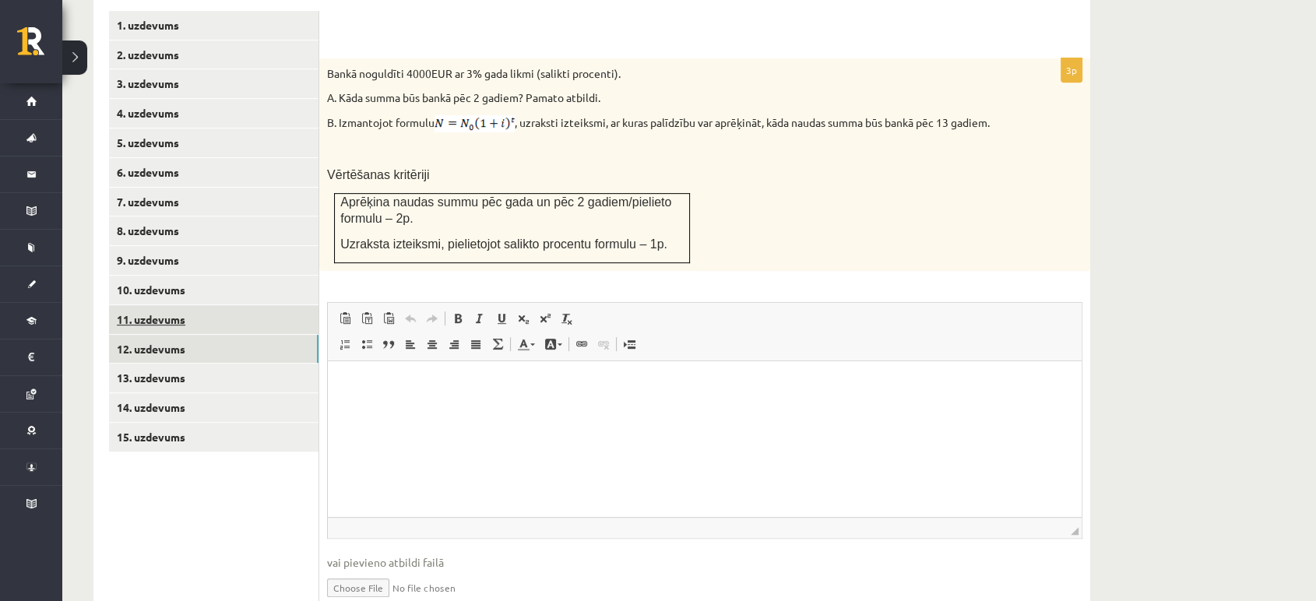
click at [234, 305] on link "11. uzdevums" at bounding box center [214, 319] width 210 height 29
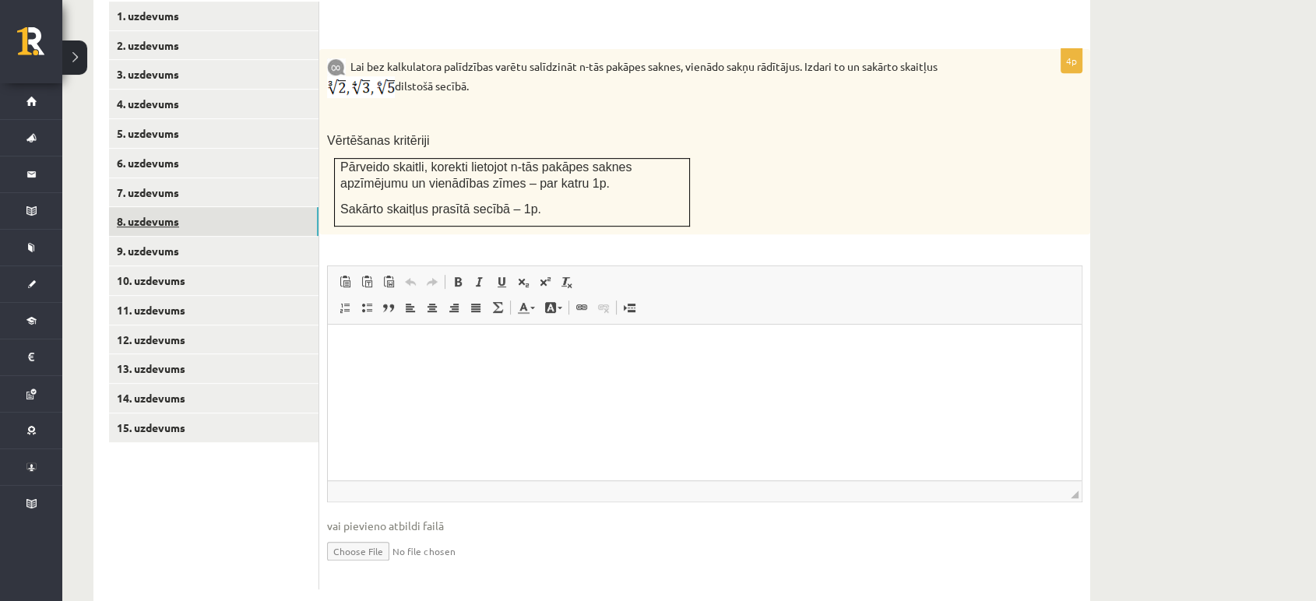
click at [206, 207] on link "8. uzdevums" at bounding box center [214, 221] width 210 height 29
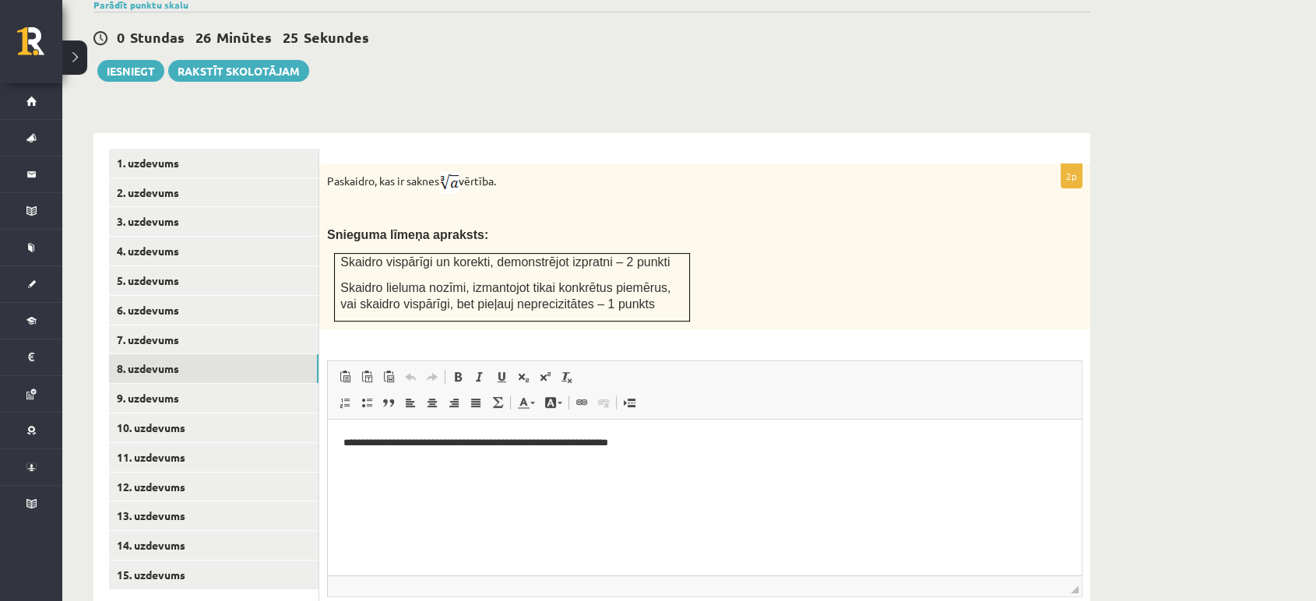
scroll to position [638, 0]
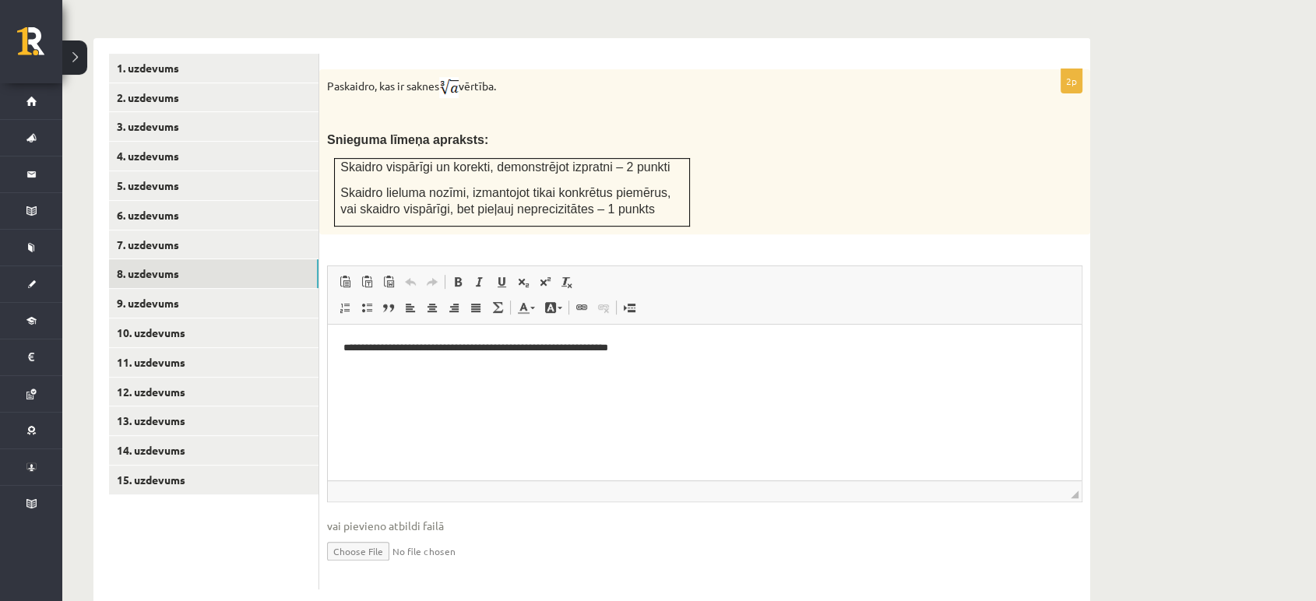
click at [378, 534] on input "file" at bounding box center [705, 550] width 756 height 32
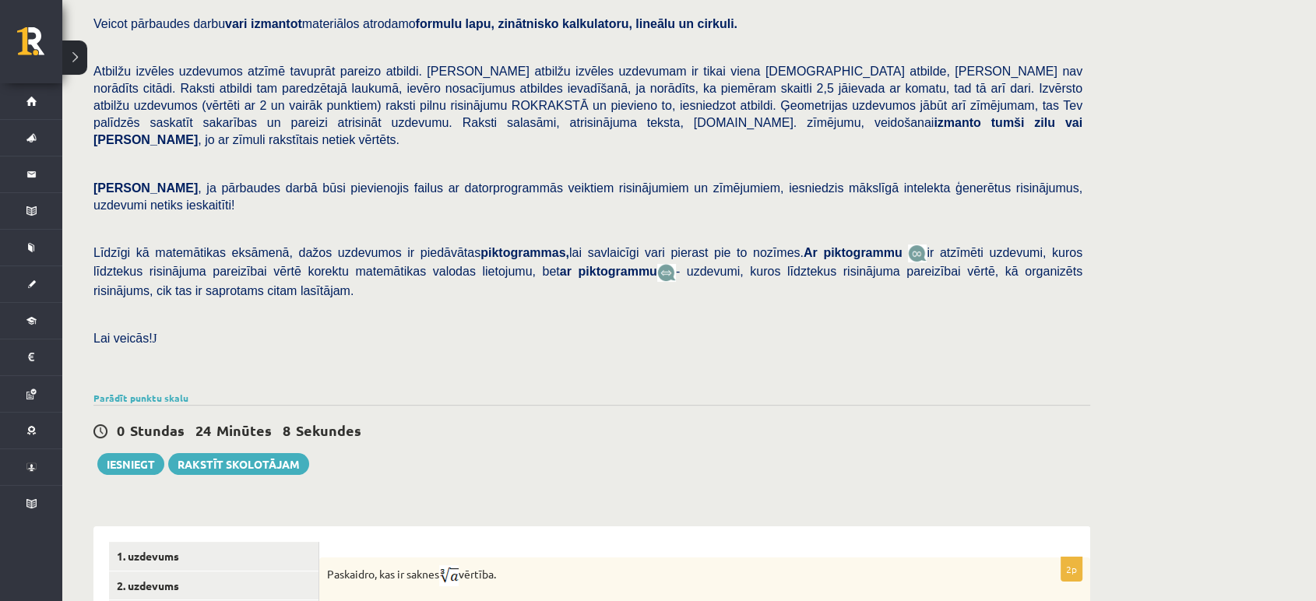
scroll to position [0, 0]
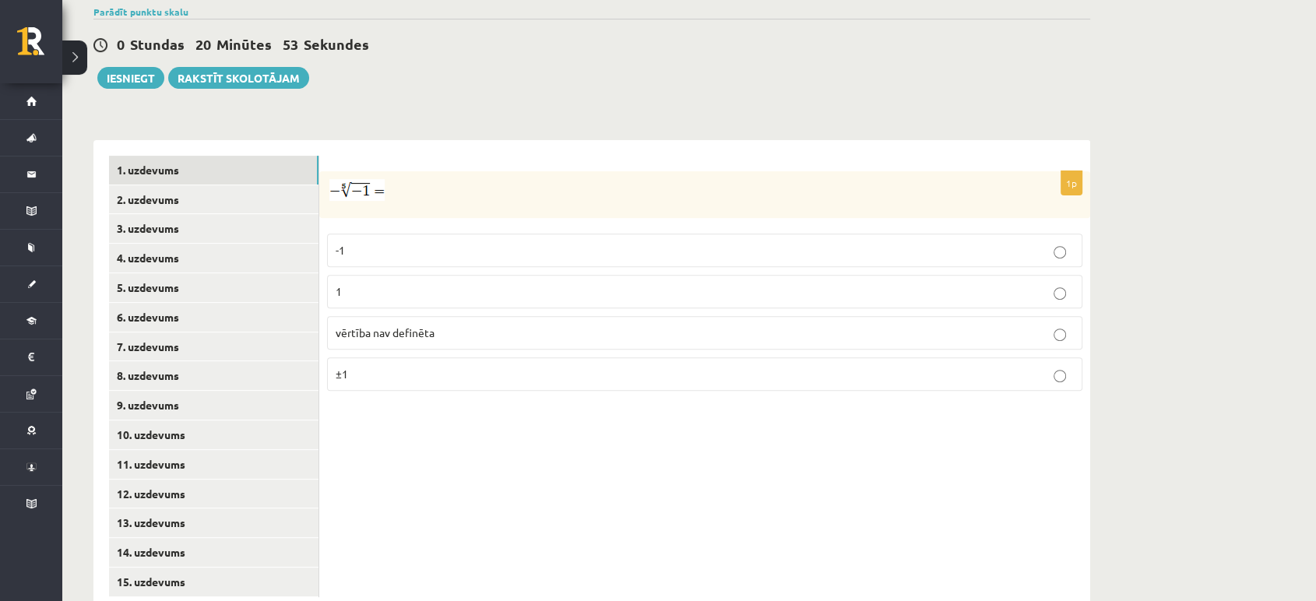
scroll to position [543, 0]
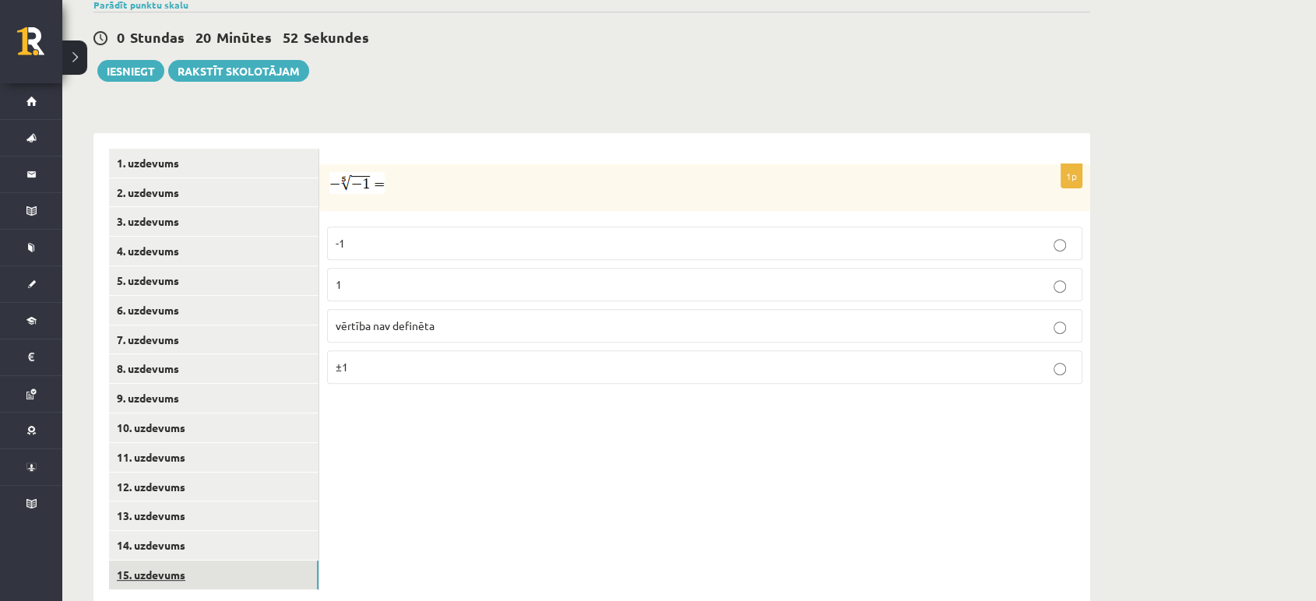
click at [185, 561] on link "15. uzdevums" at bounding box center [214, 575] width 210 height 29
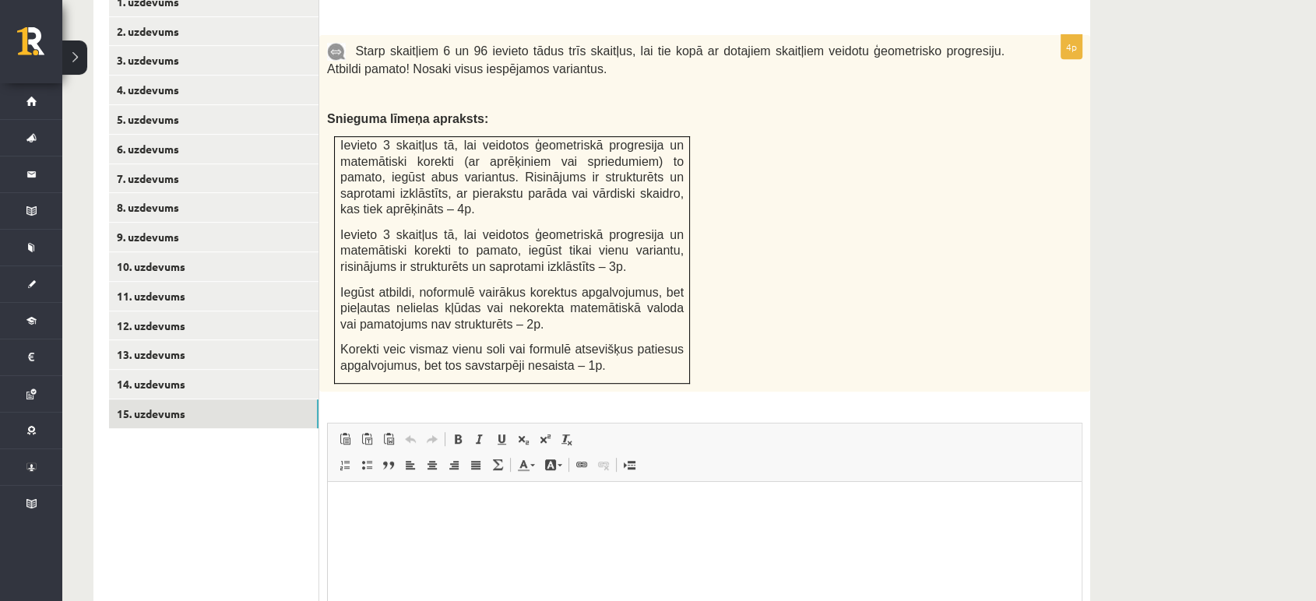
scroll to position [860, 0]
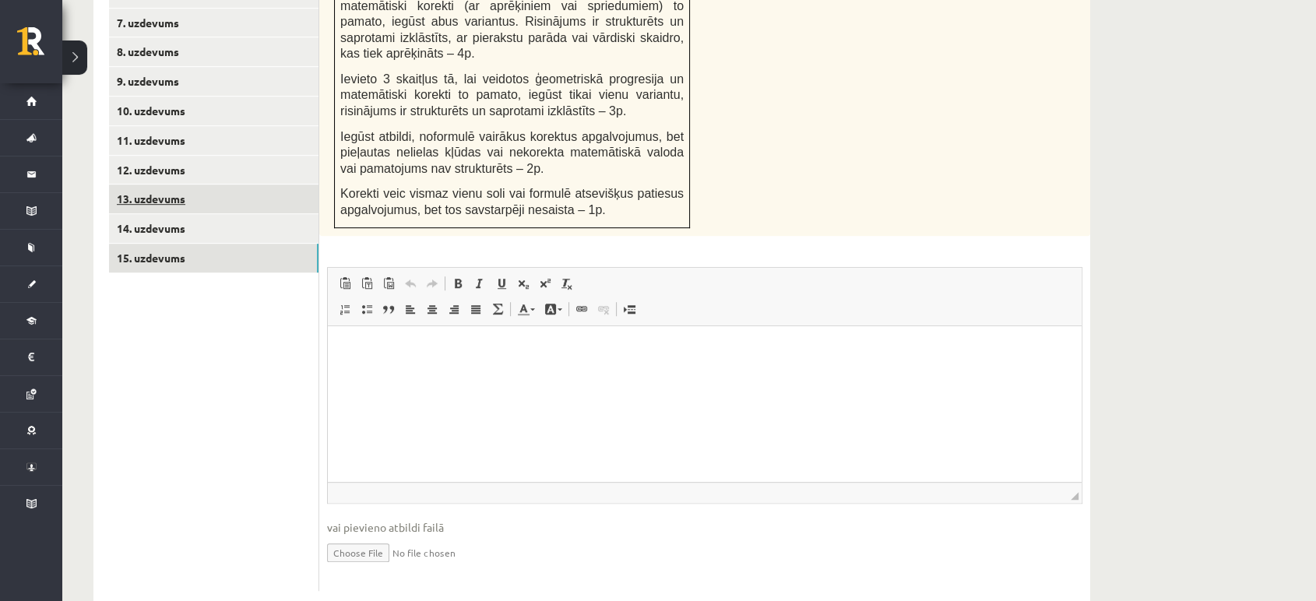
click at [206, 185] on link "13. uzdevums" at bounding box center [214, 199] width 210 height 29
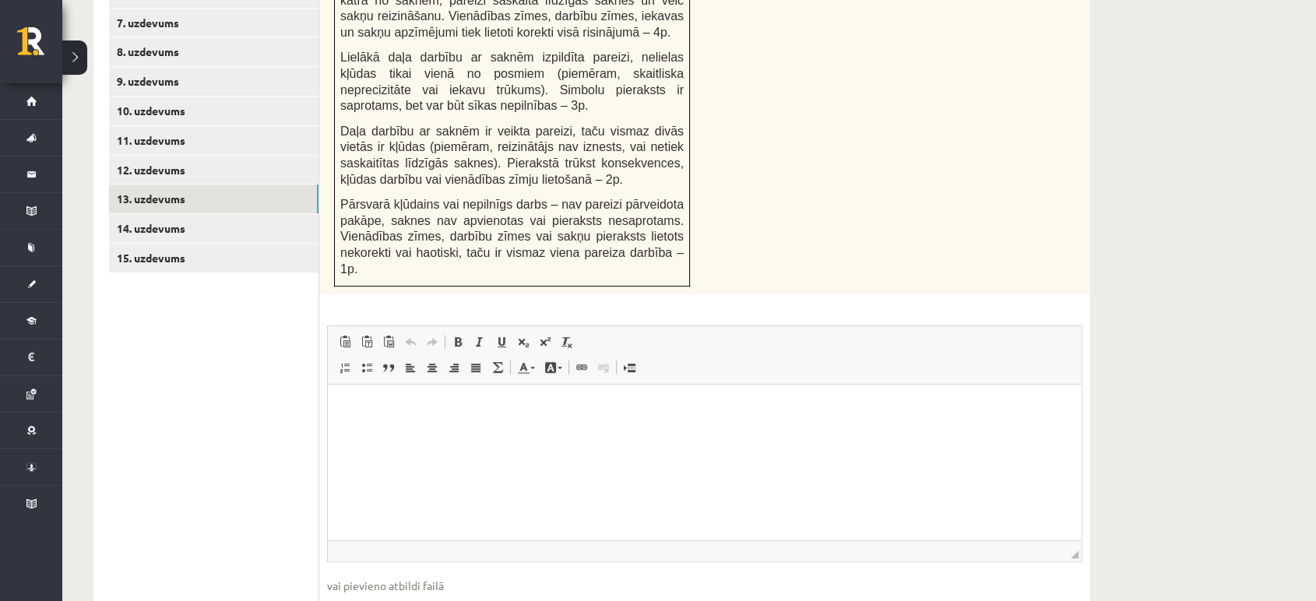
scroll to position [0, 0]
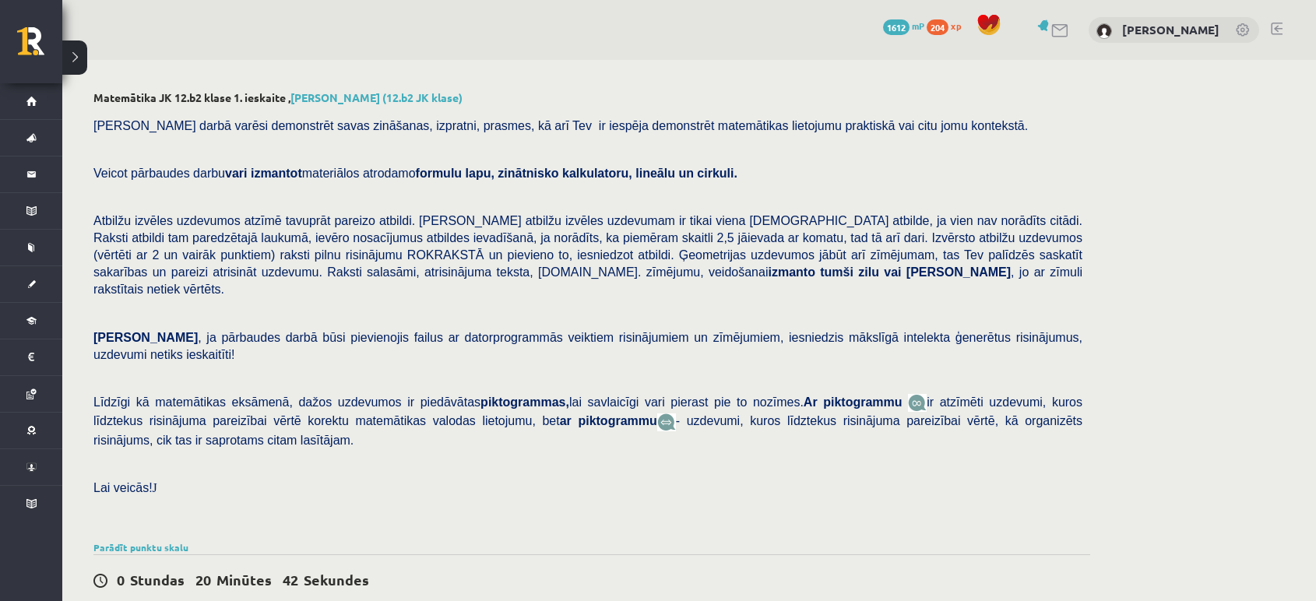
scroll to position [543, 0]
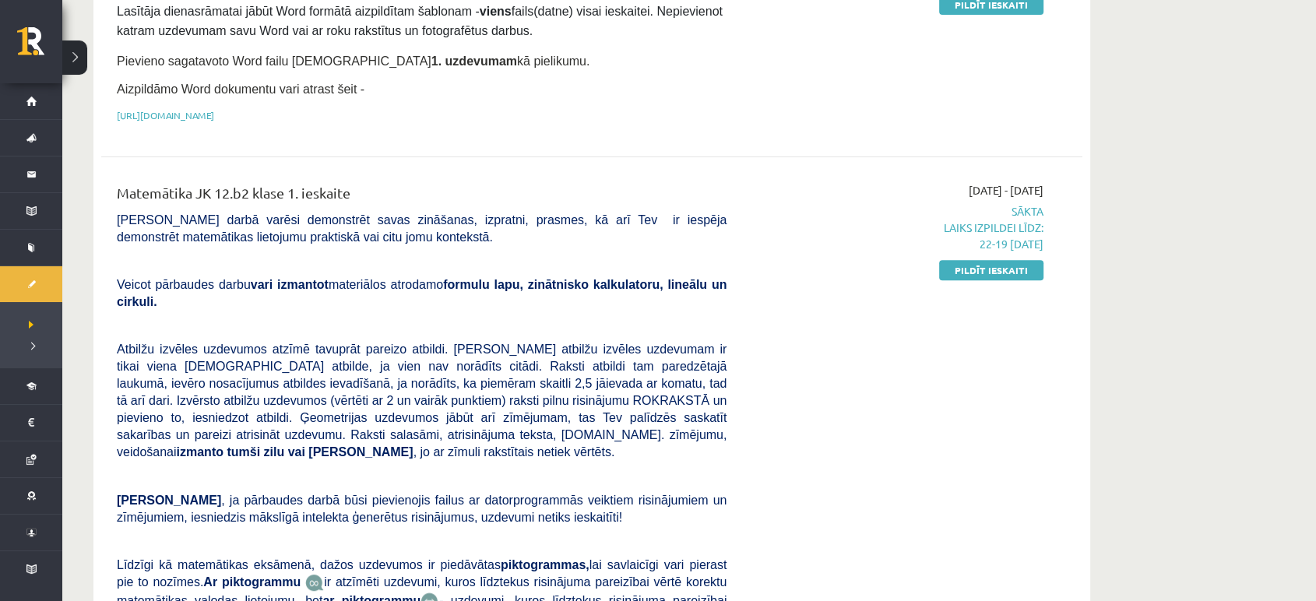
scroll to position [588, 0]
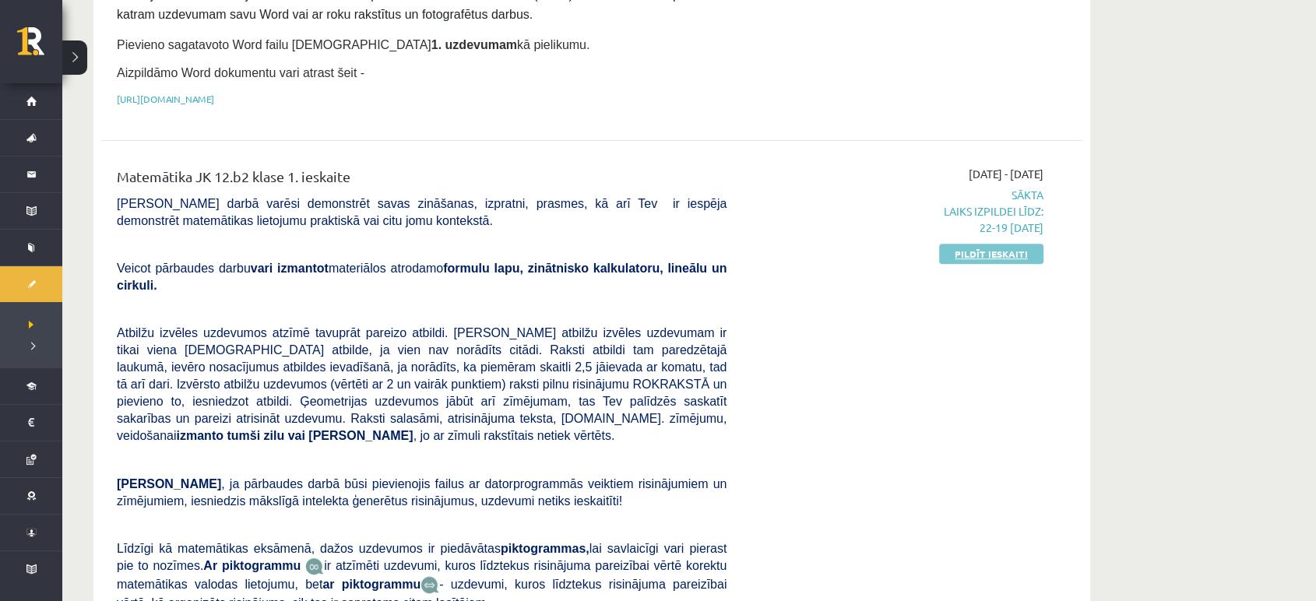
click at [968, 259] on link "Pildīt ieskaiti" at bounding box center [991, 254] width 104 height 20
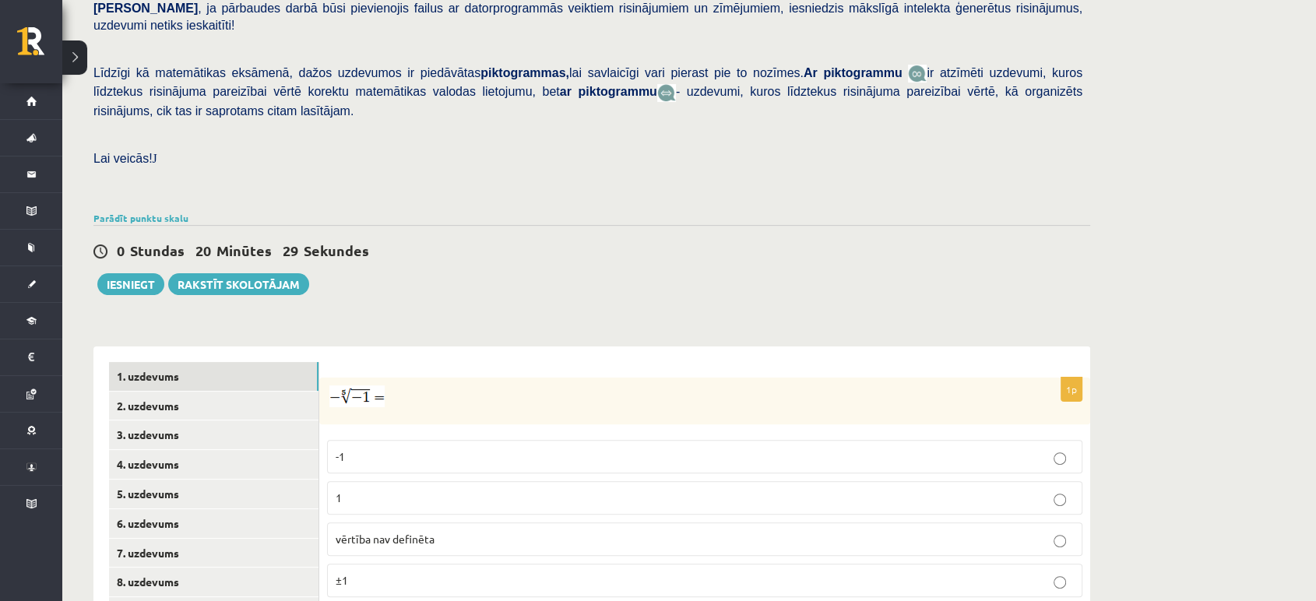
scroll to position [543, 0]
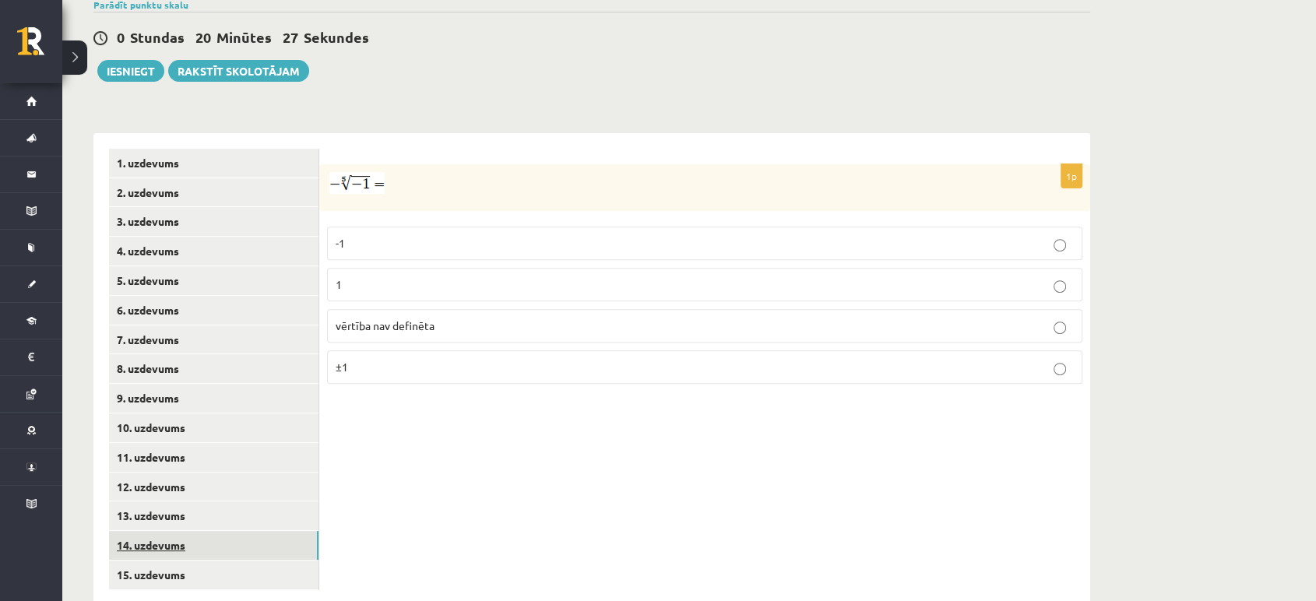
click at [181, 531] on link "14. uzdevums" at bounding box center [214, 545] width 210 height 29
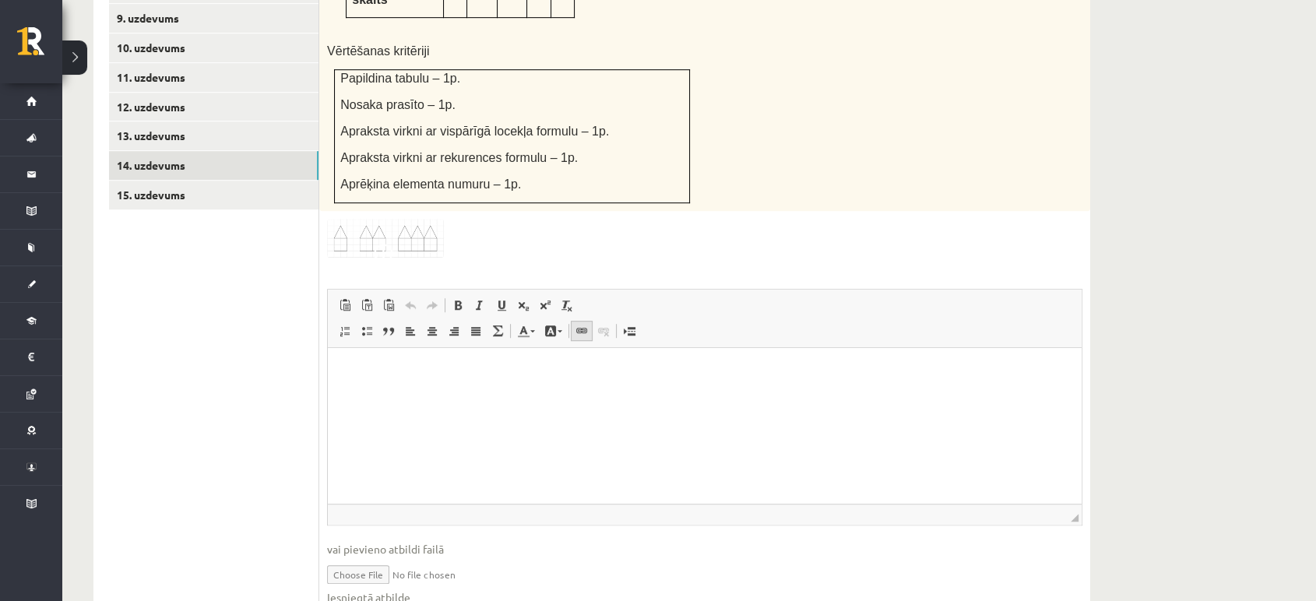
scroll to position [930, 0]
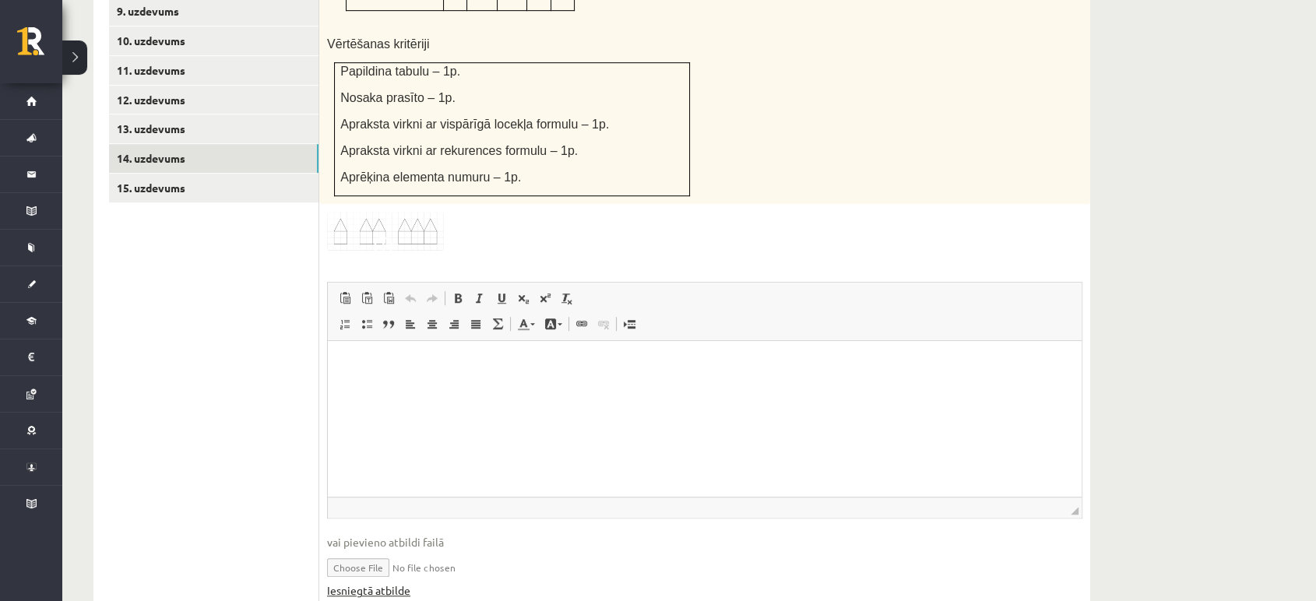
click at [358, 583] on link "Iesniegtā atbilde" at bounding box center [368, 591] width 83 height 16
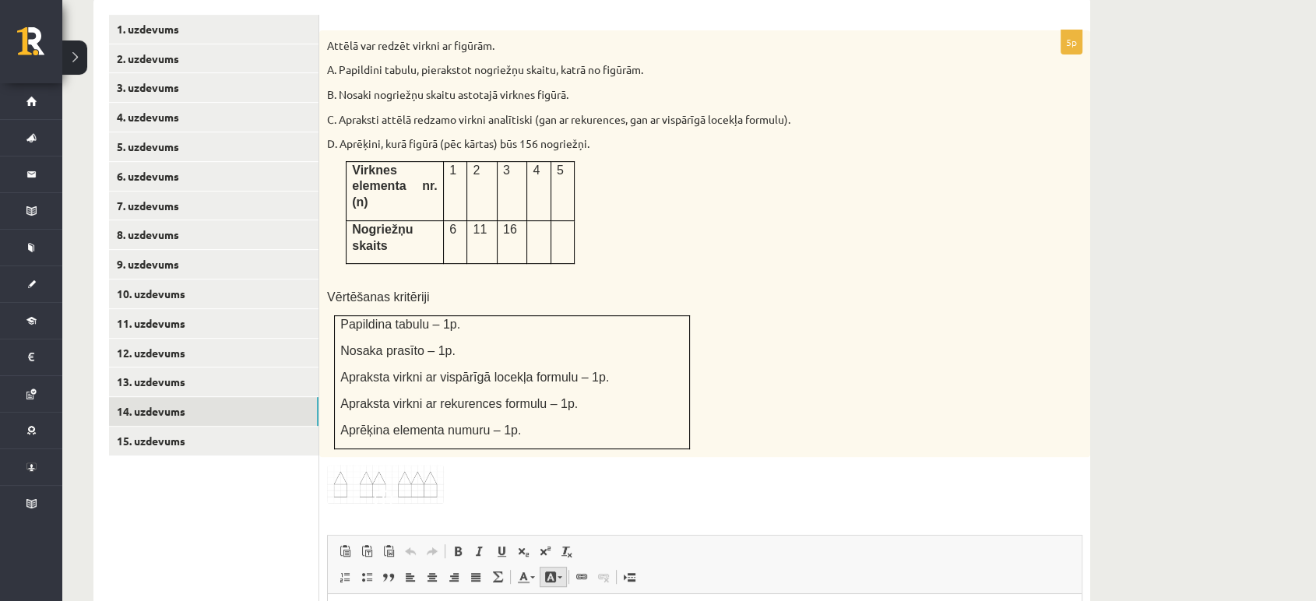
scroll to position [678, 0]
click at [163, 426] on link "15. uzdevums" at bounding box center [214, 440] width 210 height 29
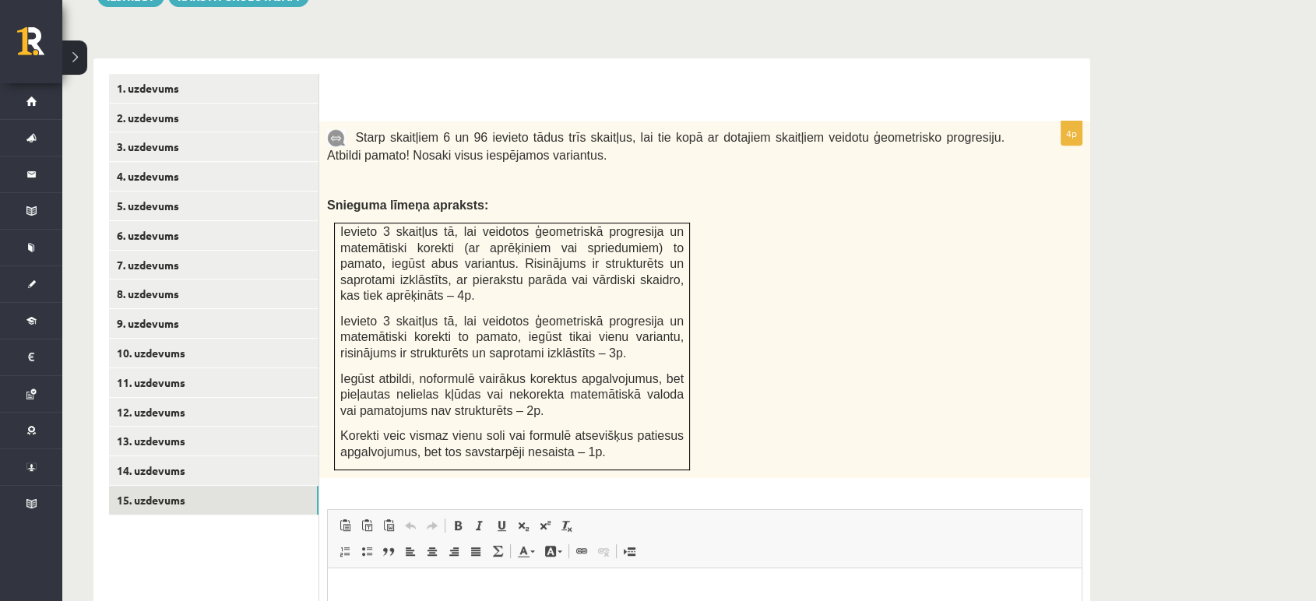
scroll to position [597, 0]
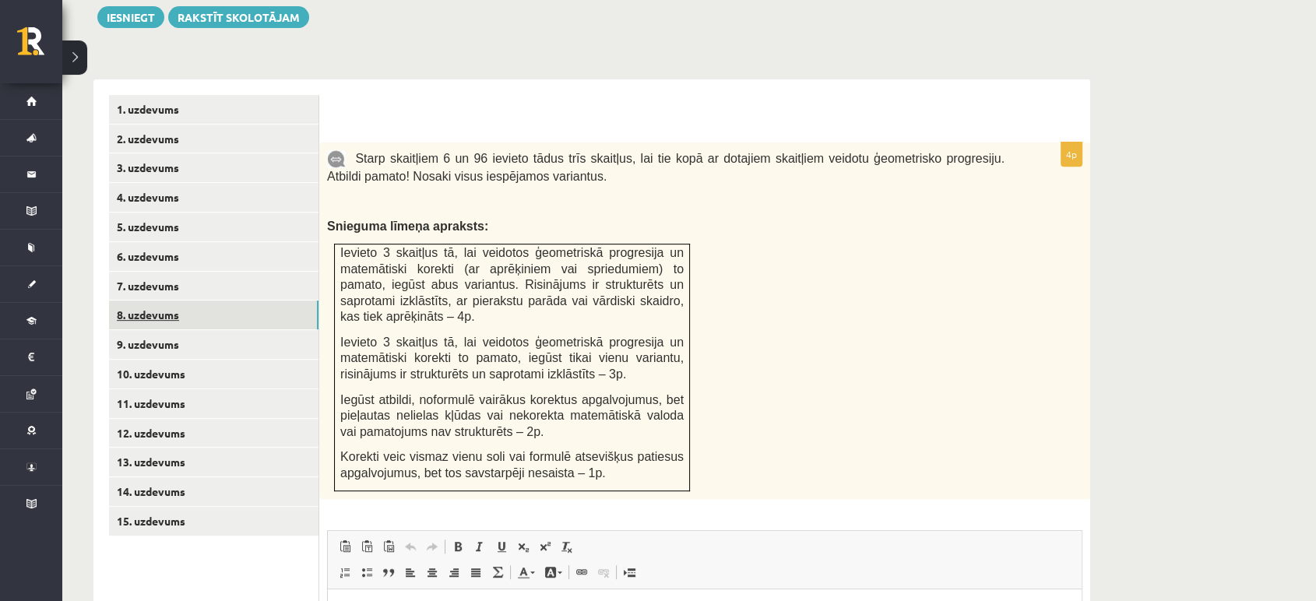
click at [182, 301] on link "8. uzdevums" at bounding box center [214, 315] width 210 height 29
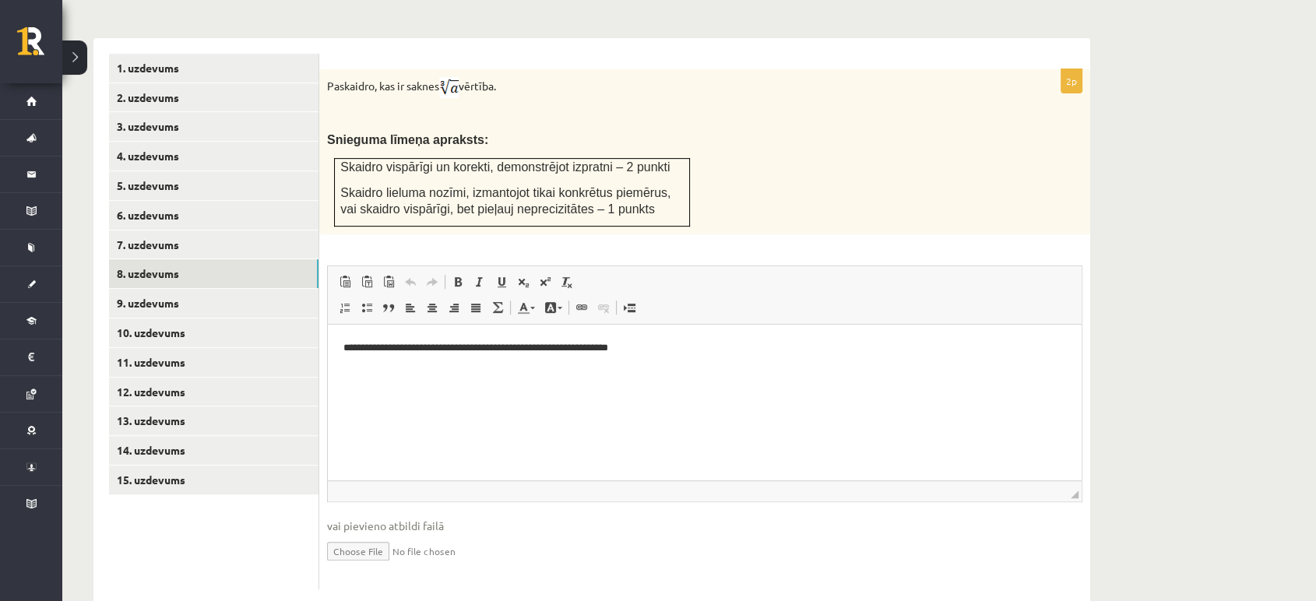
scroll to position [637, 0]
click at [386, 535] on input "file" at bounding box center [705, 551] width 756 height 32
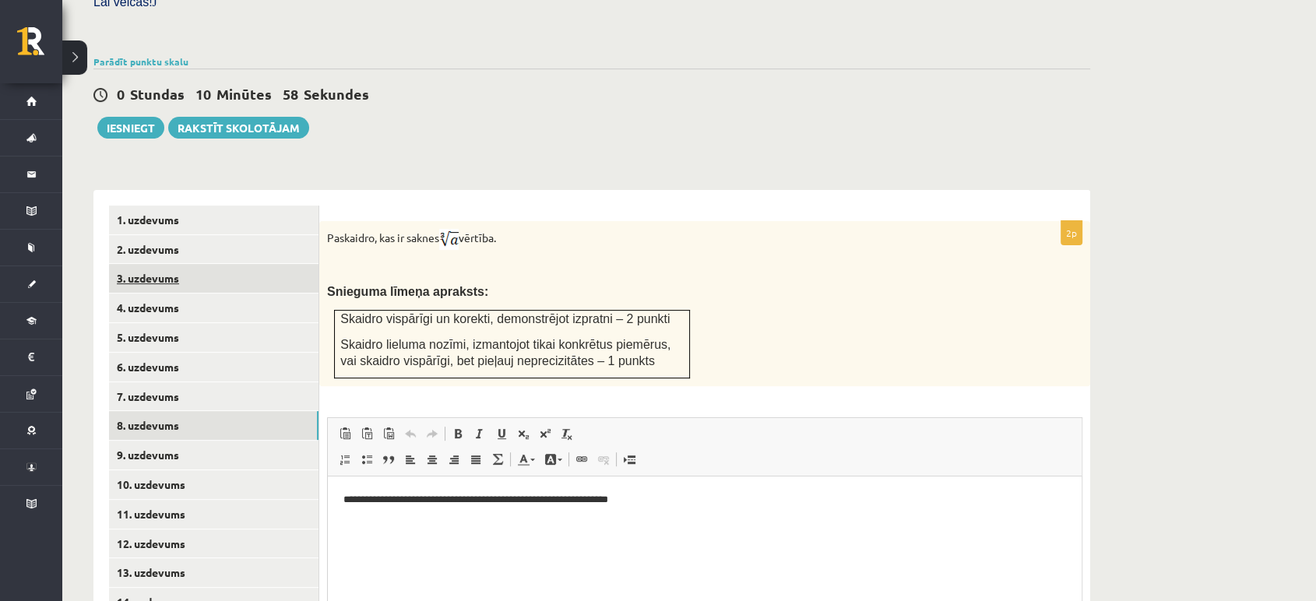
scroll to position [488, 0]
click at [193, 410] on link "8. uzdevums" at bounding box center [214, 424] width 210 height 29
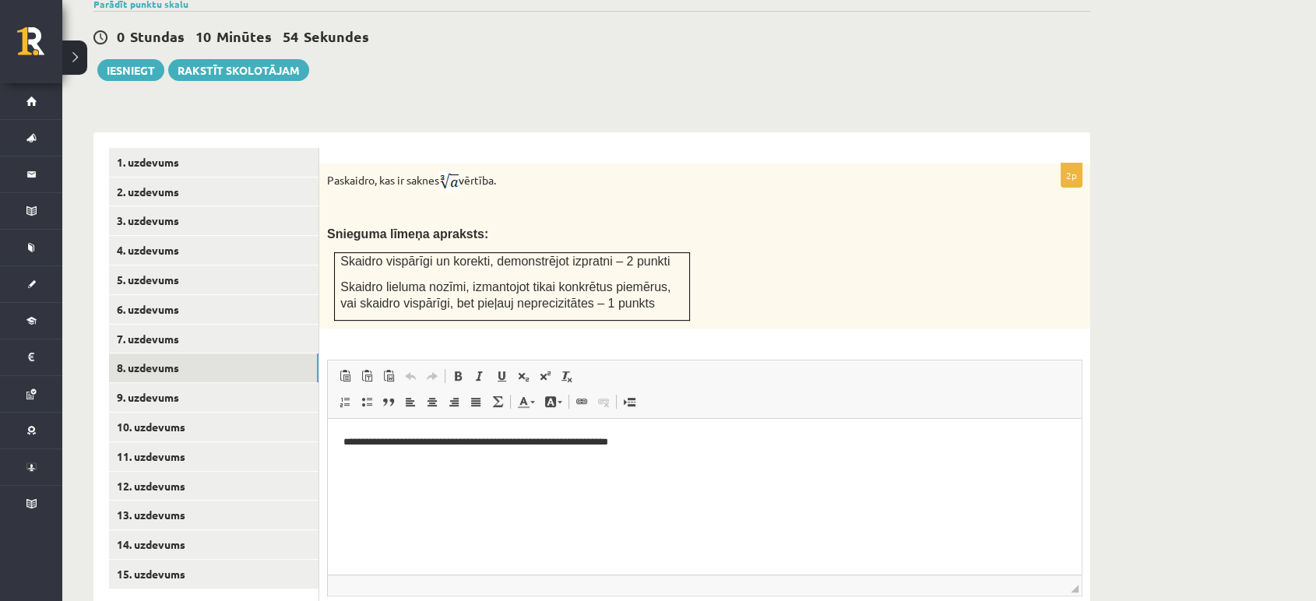
scroll to position [638, 0]
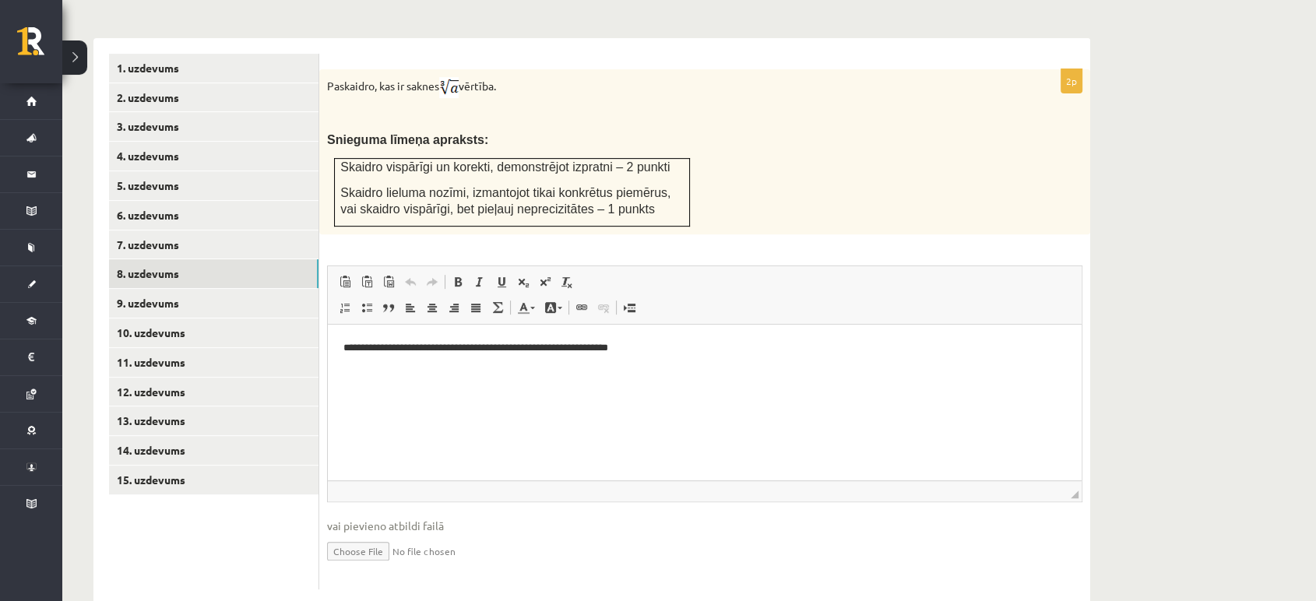
click at [365, 534] on input "file" at bounding box center [705, 550] width 756 height 32
type input "**********"
click at [381, 566] on link "Iesniegtā atbilde" at bounding box center [368, 574] width 83 height 16
click at [182, 289] on link "9. uzdevums" at bounding box center [214, 303] width 210 height 29
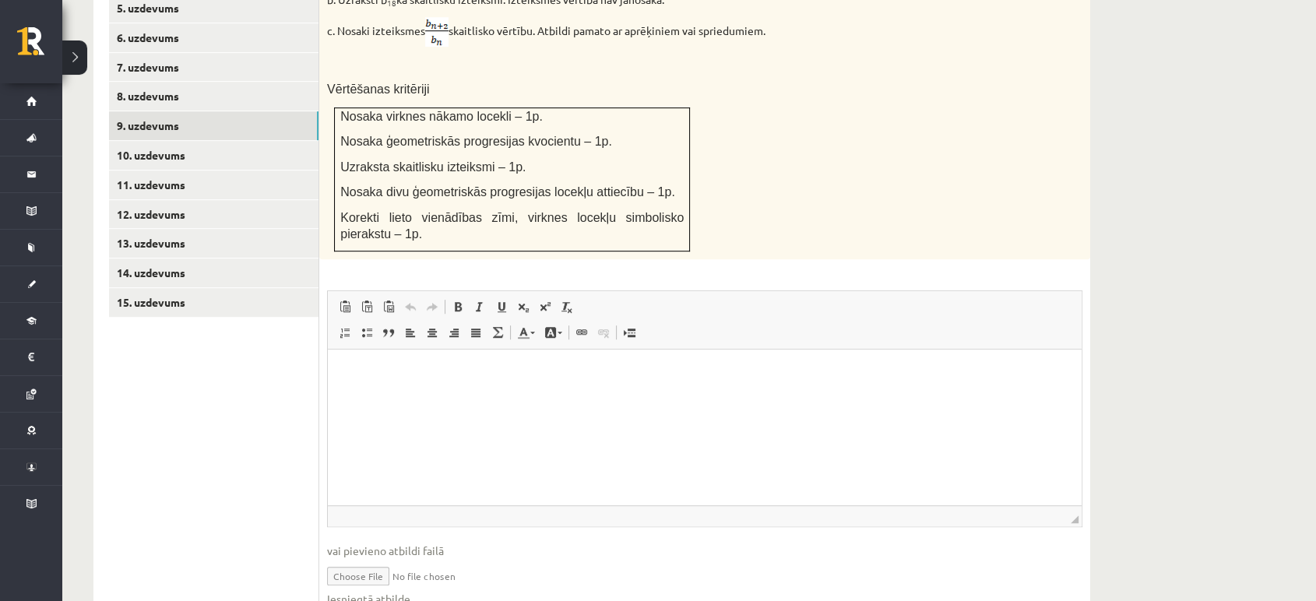
scroll to position [823, 0]
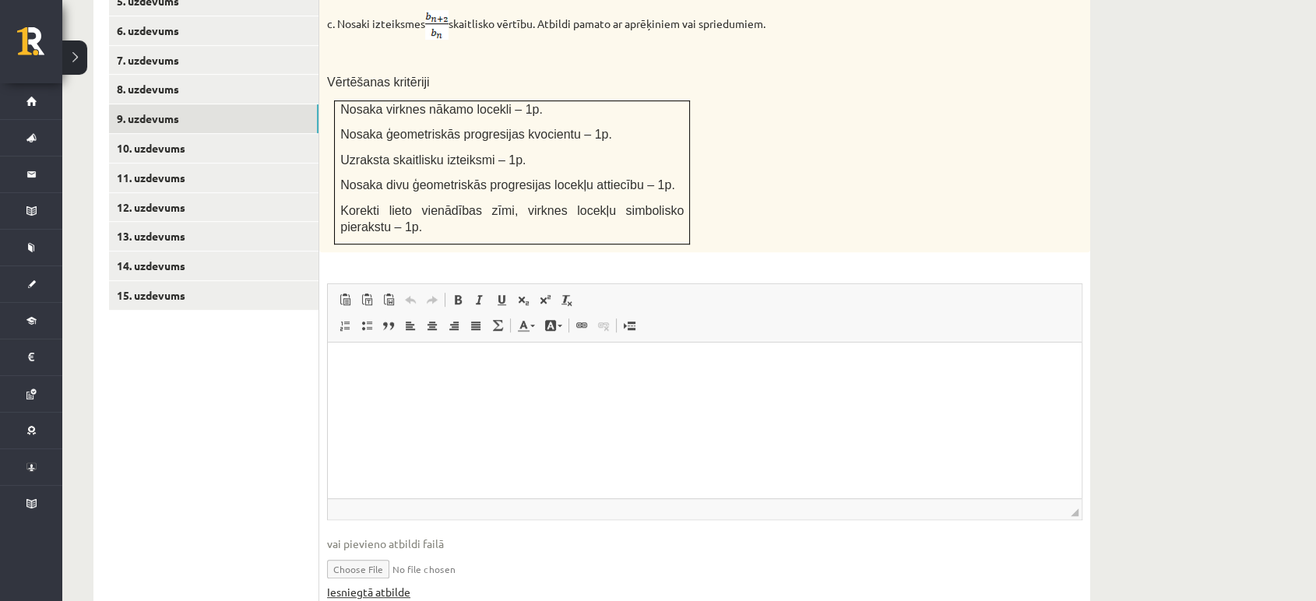
click at [353, 584] on link "Iesniegtā atbilde" at bounding box center [368, 592] width 83 height 16
click at [164, 134] on link "10. uzdevums" at bounding box center [214, 148] width 210 height 29
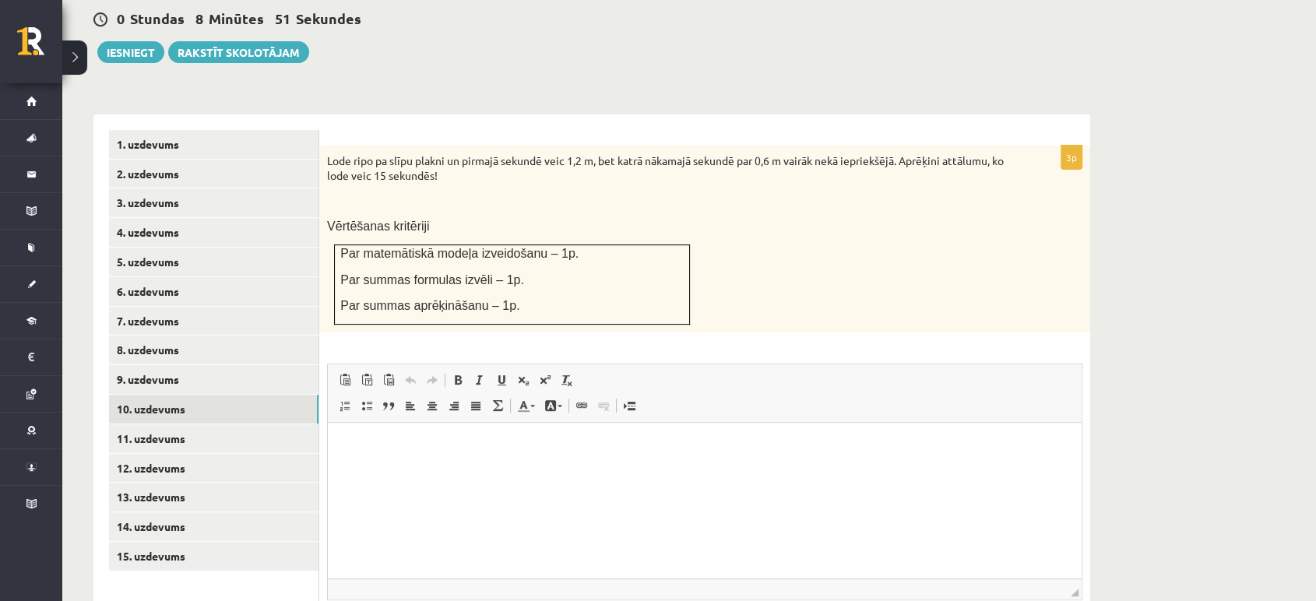
scroll to position [661, 0]
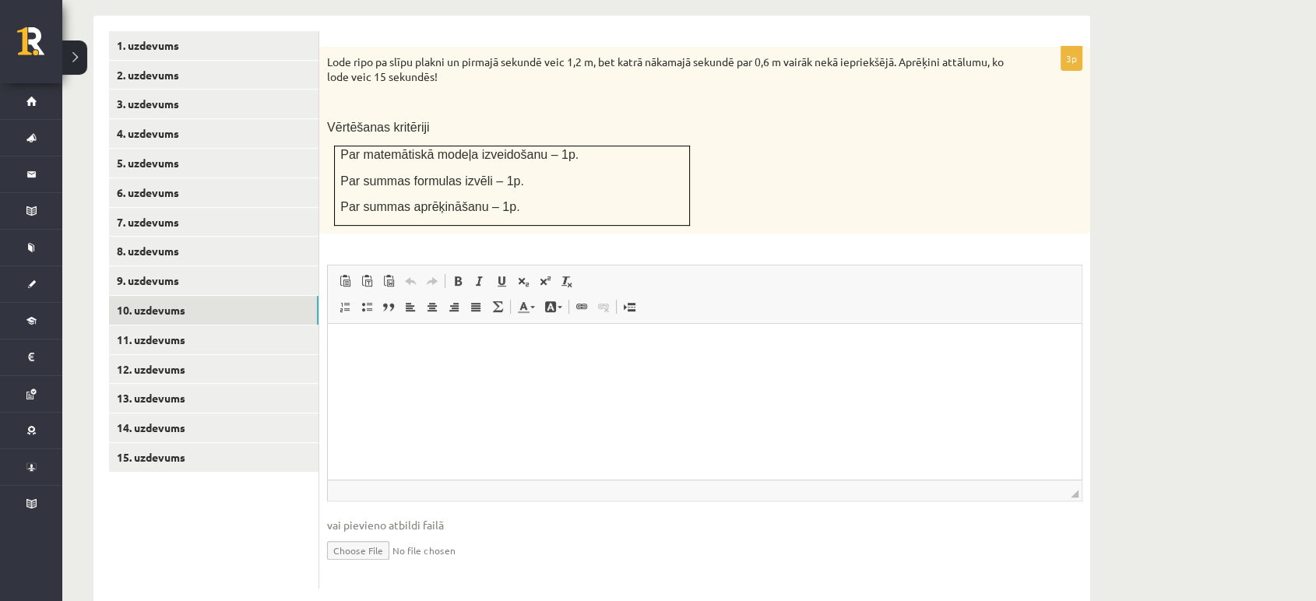
click at [361, 534] on input "file" at bounding box center [705, 550] width 756 height 32
type input "**********"
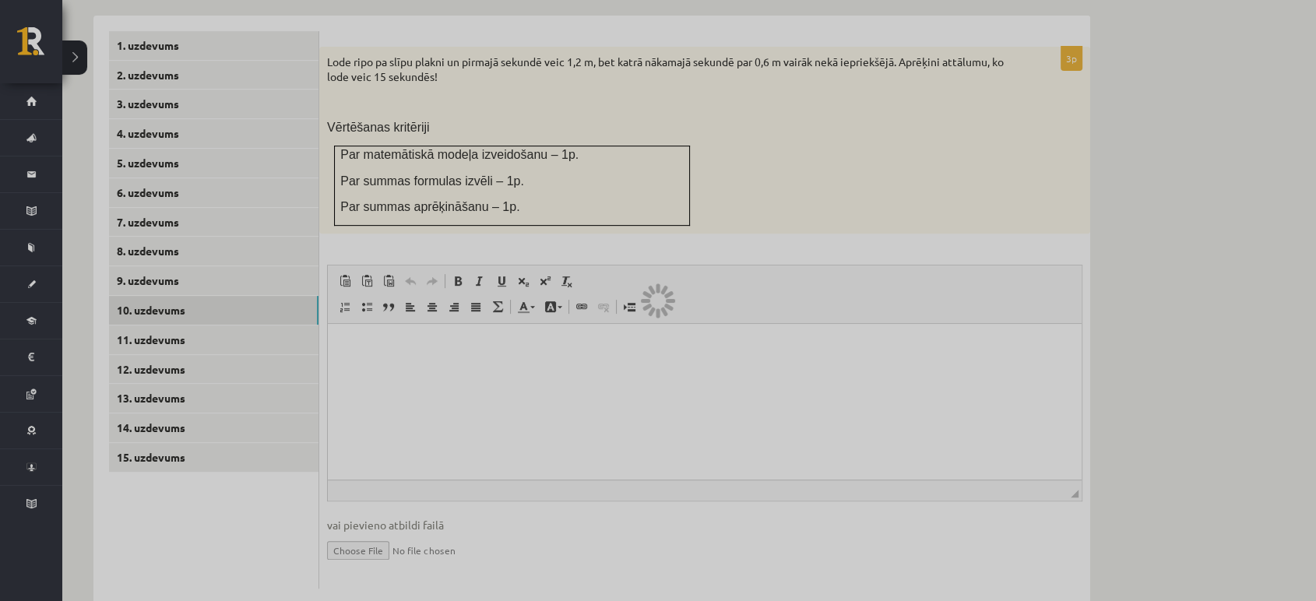
drag, startPoint x: 361, startPoint y: 514, endPoint x: 473, endPoint y: 366, distance: 185.2
click at [473, 366] on div at bounding box center [658, 300] width 1316 height 601
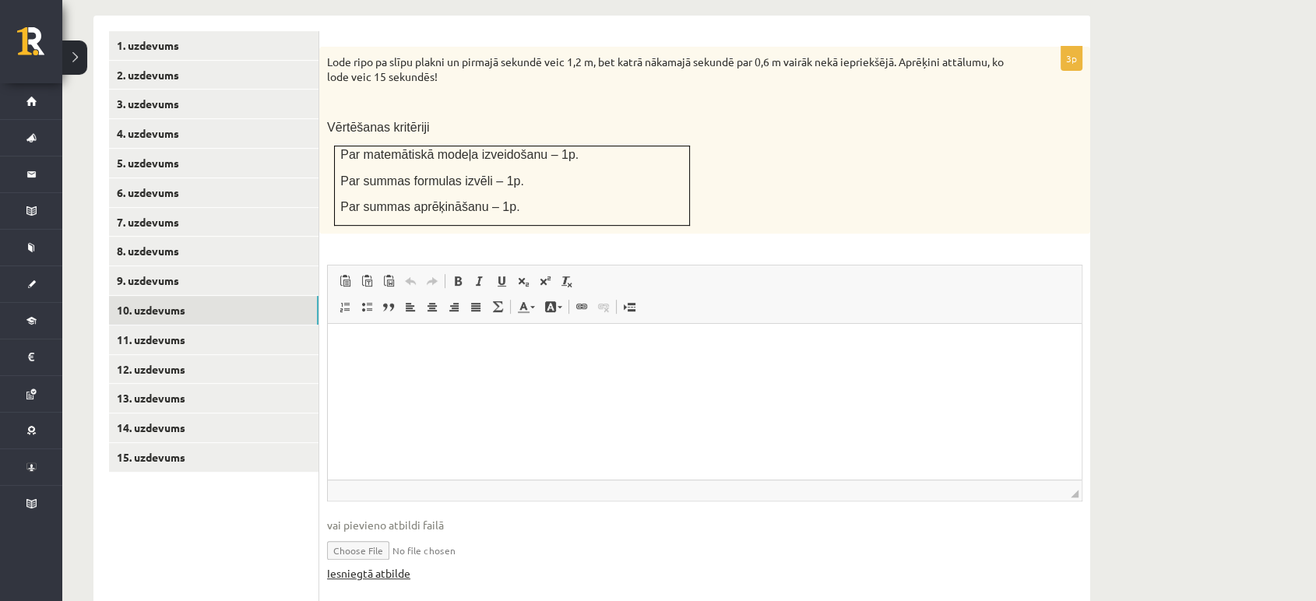
click at [380, 566] on link "Iesniegtā atbilde" at bounding box center [368, 574] width 83 height 16
click at [181, 326] on link "11. uzdevums" at bounding box center [214, 340] width 210 height 29
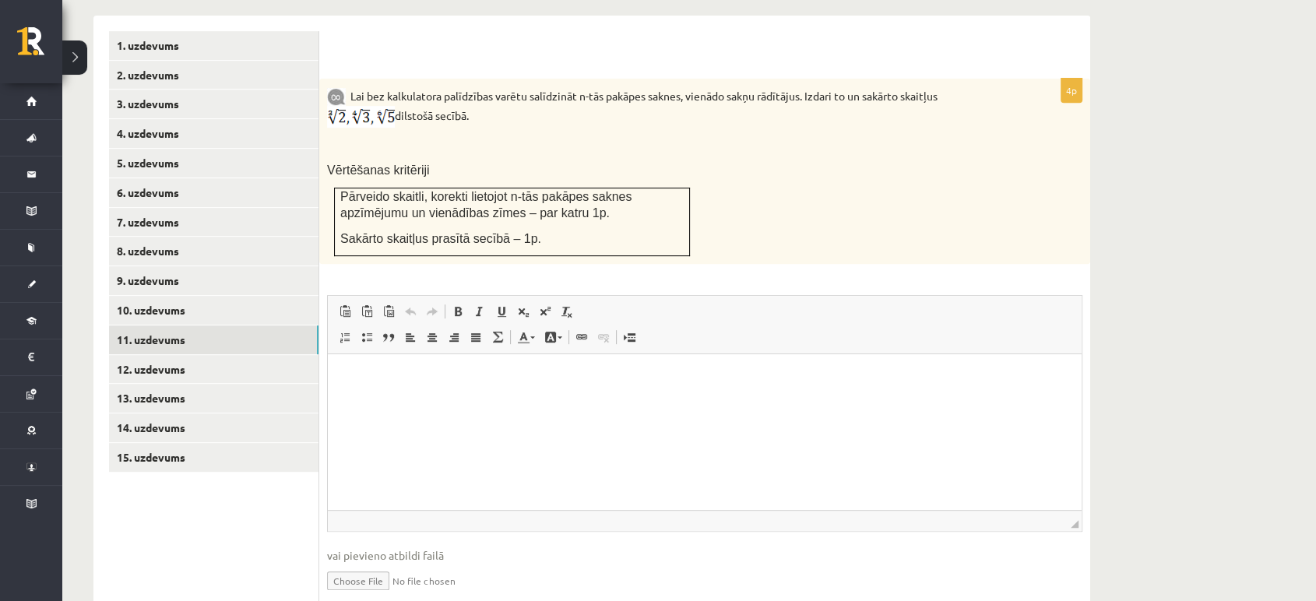
scroll to position [0, 0]
click at [176, 355] on link "12. uzdevums" at bounding box center [214, 369] width 210 height 29
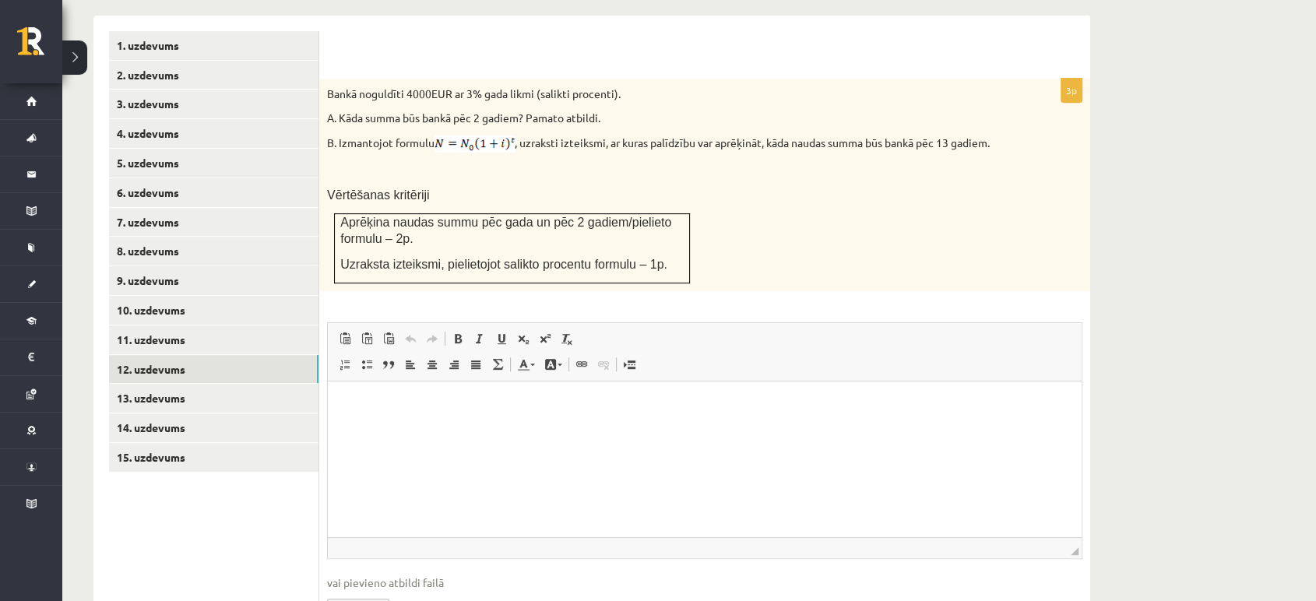
scroll to position [735, 0]
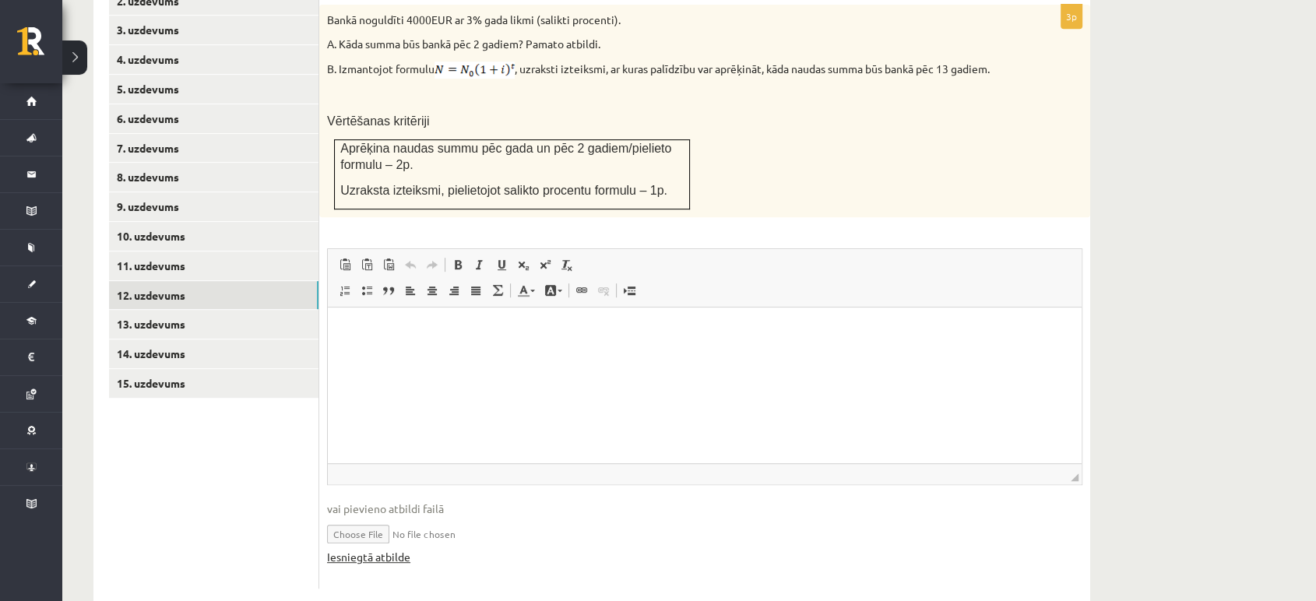
click at [378, 549] on link "Iesniegtā atbilde" at bounding box center [368, 557] width 83 height 16
click at [162, 310] on link "13. uzdevums" at bounding box center [214, 324] width 210 height 29
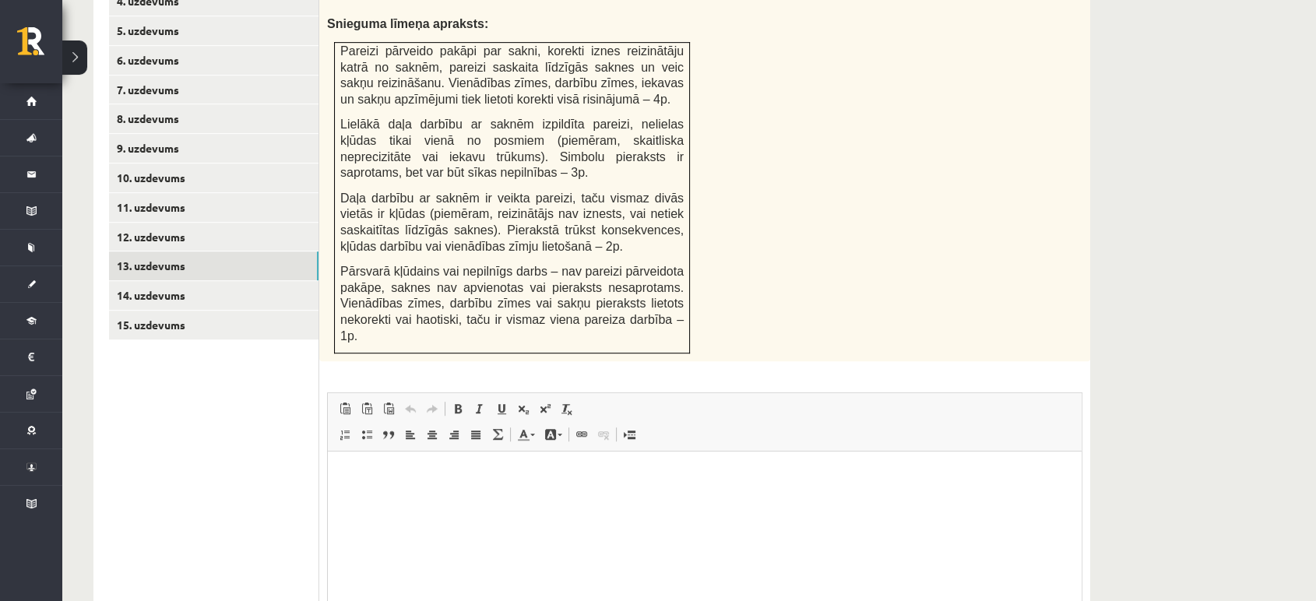
scroll to position [799, 0]
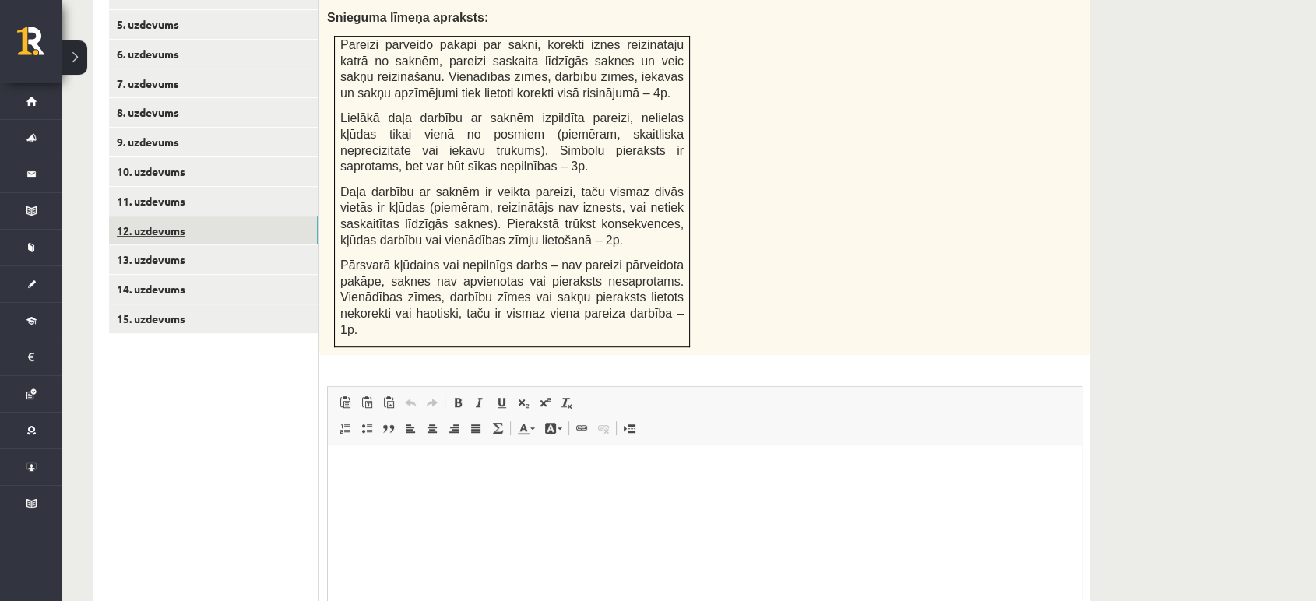
click at [205, 217] on link "12. uzdevums" at bounding box center [214, 231] width 210 height 29
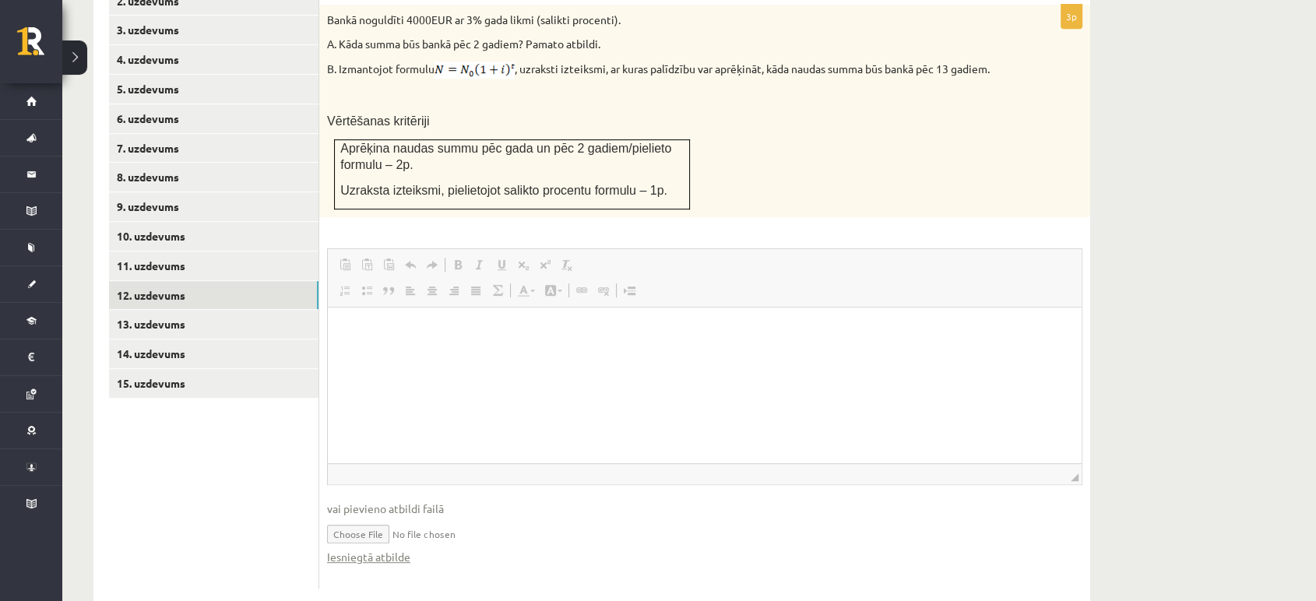
scroll to position [0, 0]
click at [386, 549] on link "Iesniegtā atbilde" at bounding box center [368, 557] width 83 height 16
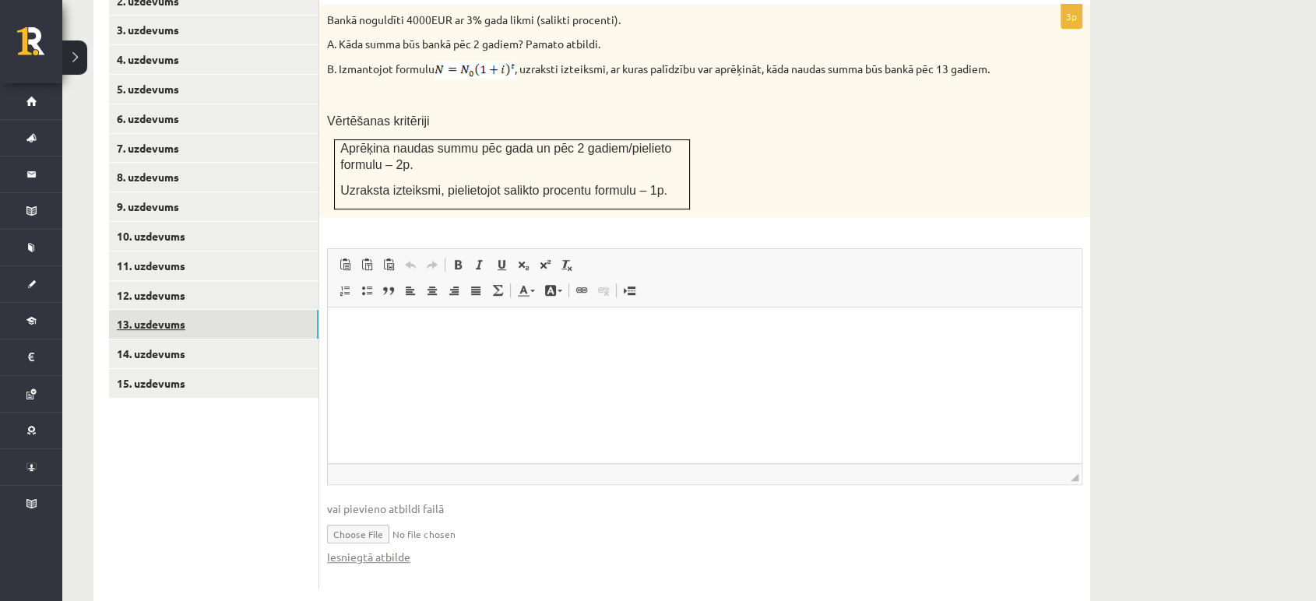
click at [187, 310] on link "13. uzdevums" at bounding box center [214, 324] width 210 height 29
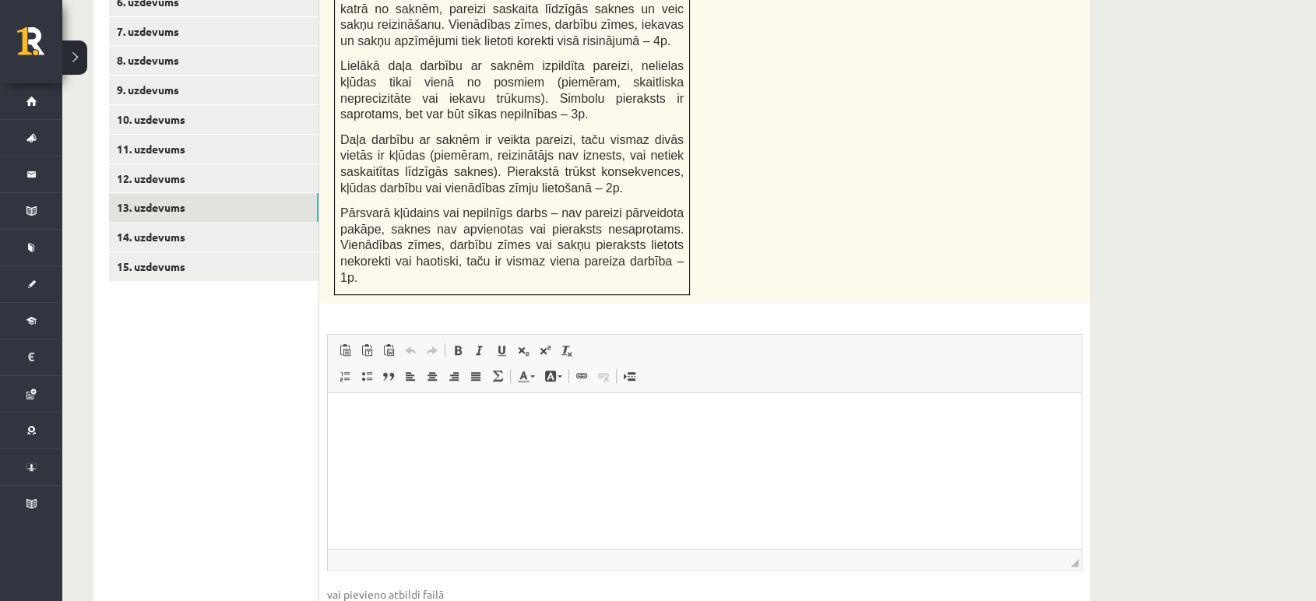
scroll to position [852, 0]
type input "**********"
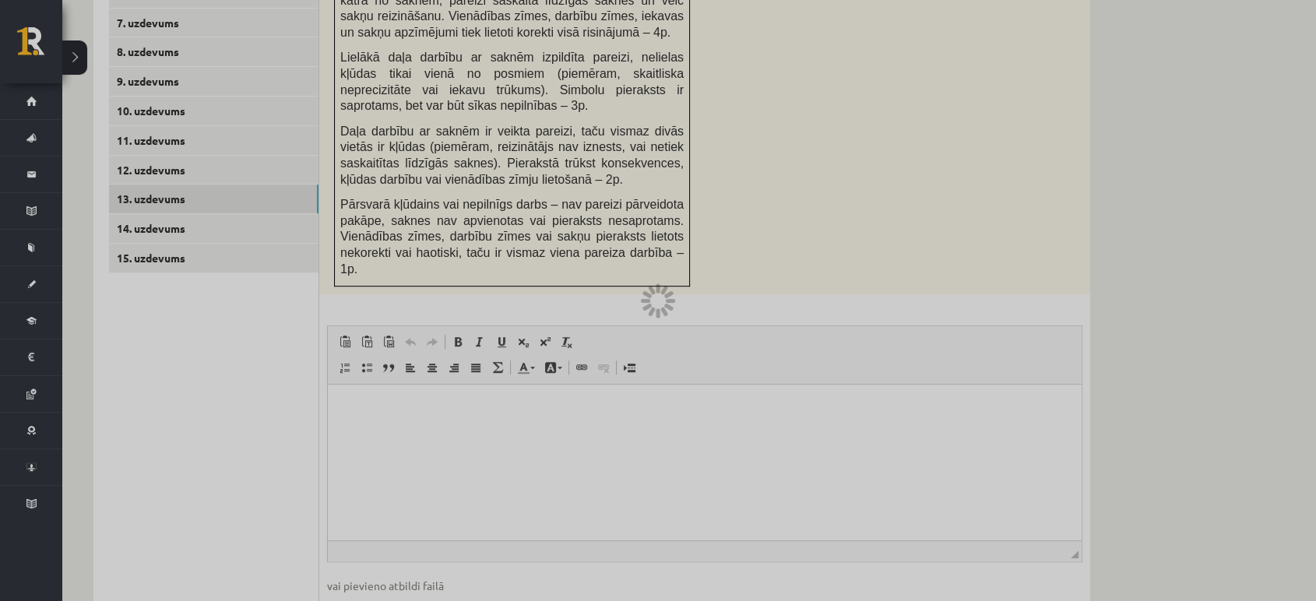
scroll to position [879, 0]
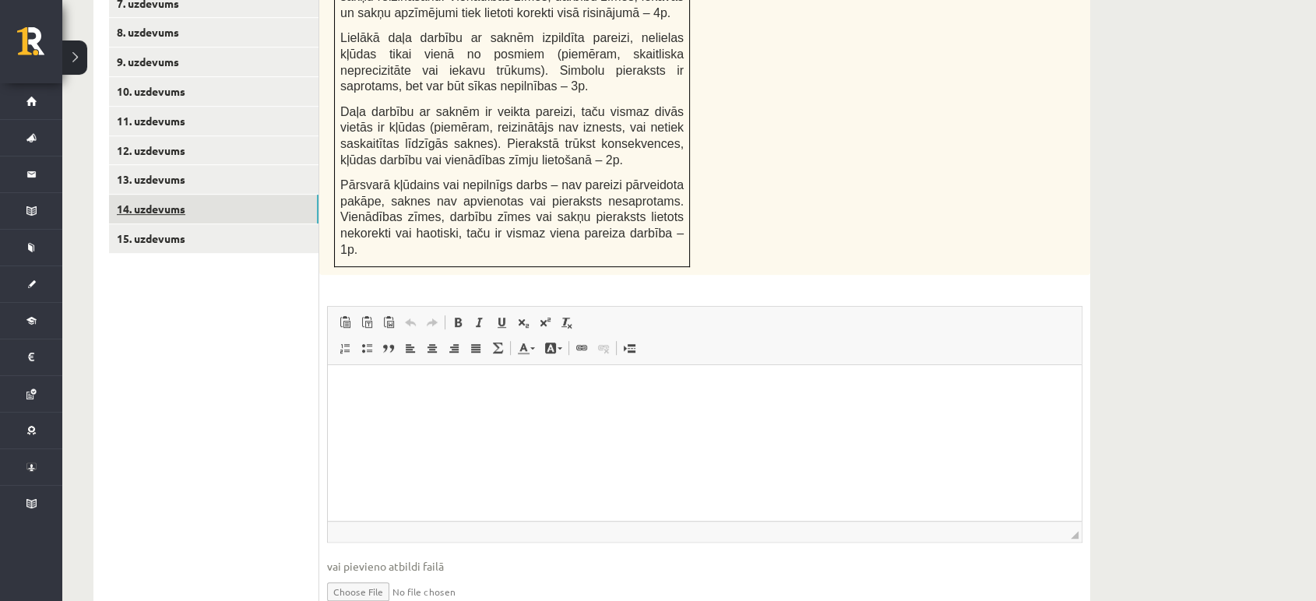
click at [187, 195] on link "14. uzdevums" at bounding box center [214, 209] width 210 height 29
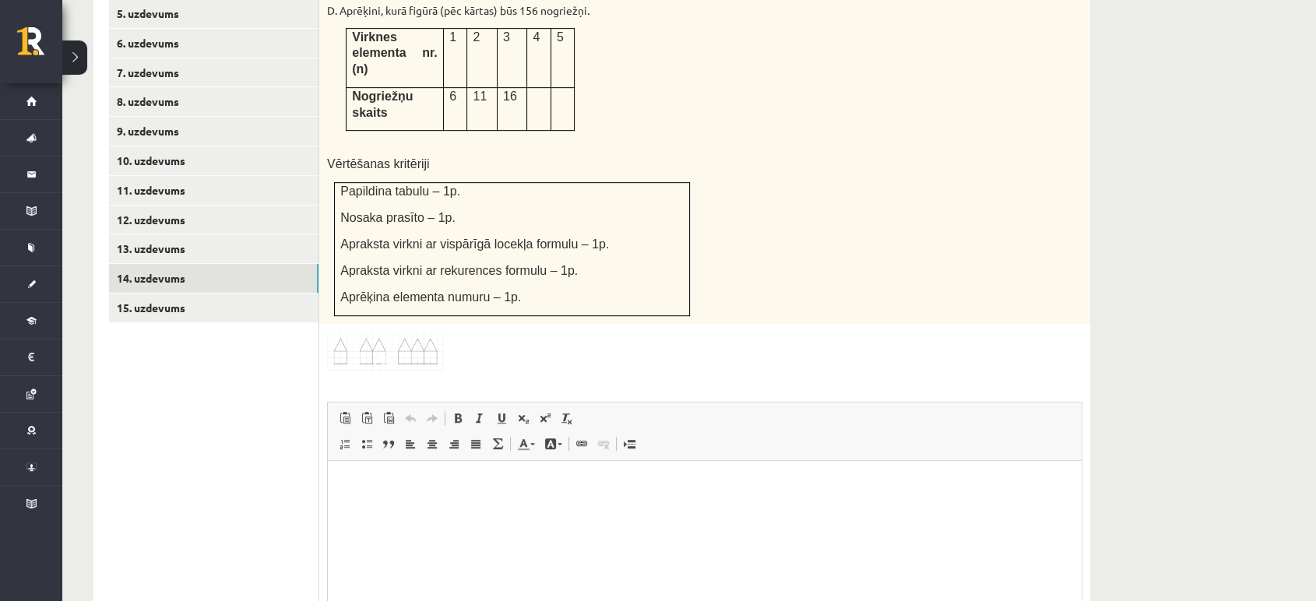
scroll to position [930, 0]
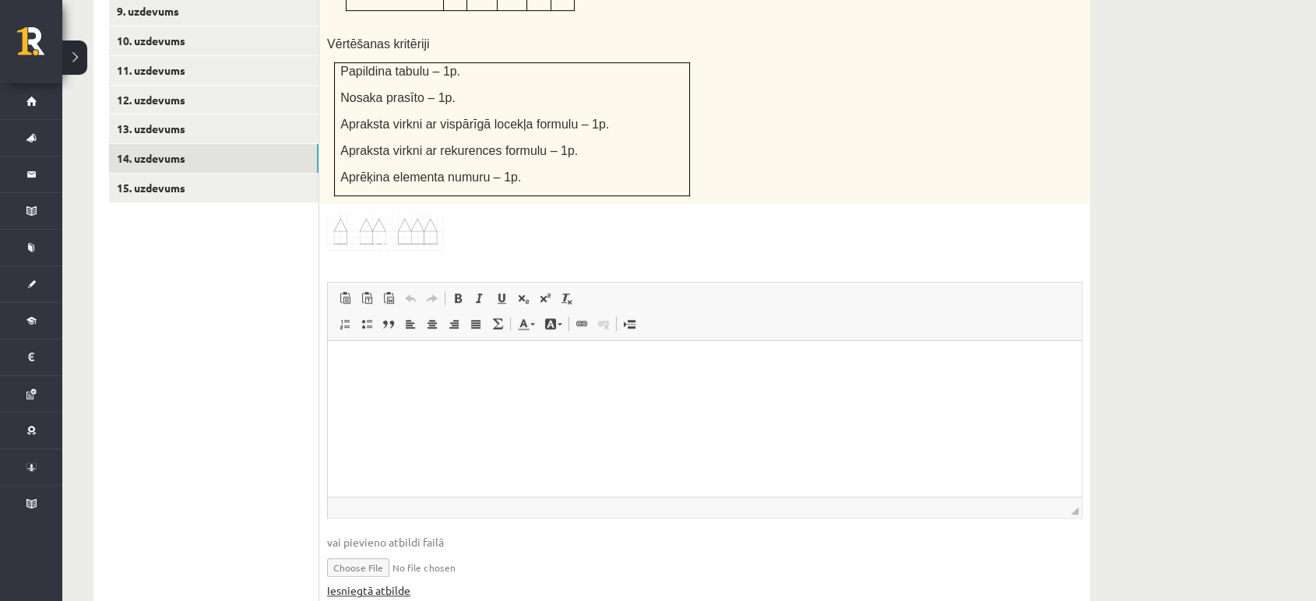
click at [368, 583] on link "Iesniegtā atbilde" at bounding box center [368, 591] width 83 height 16
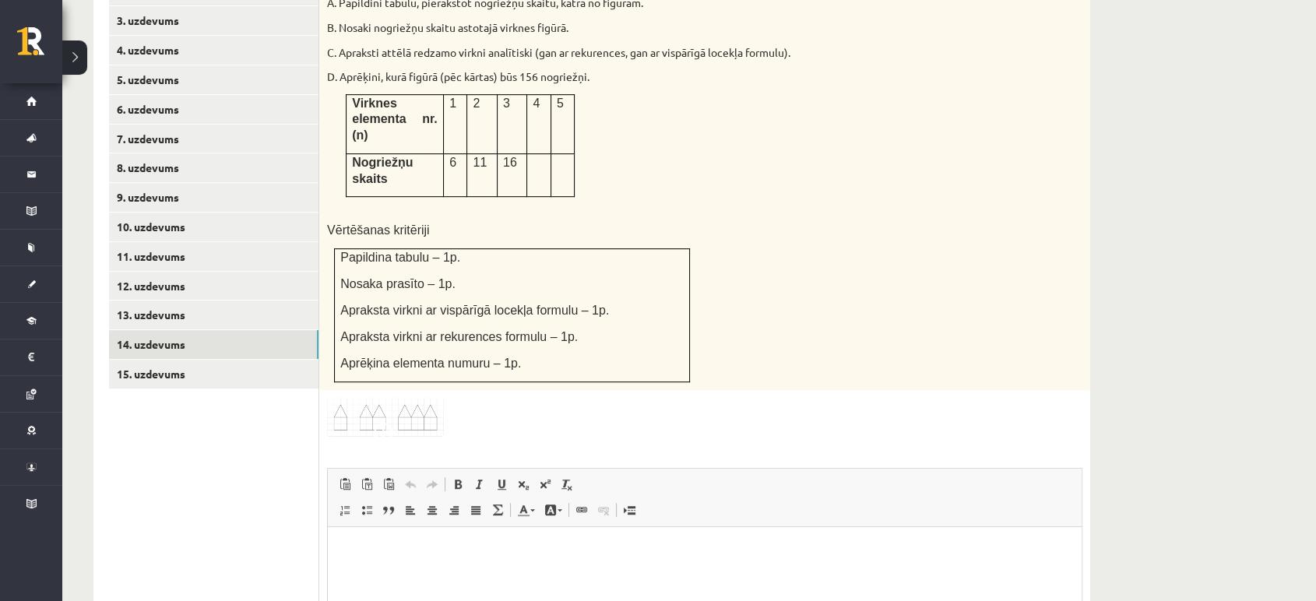
scroll to position [745, 0]
click at [159, 358] on link "15. uzdevums" at bounding box center [214, 372] width 210 height 29
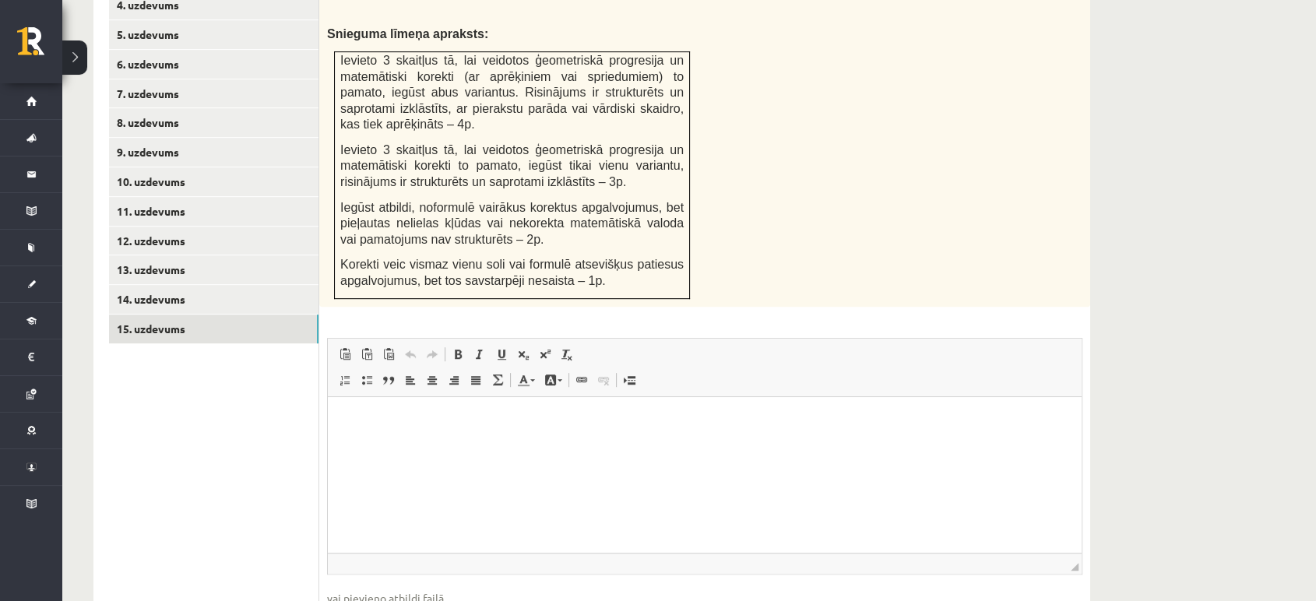
scroll to position [860, 0]
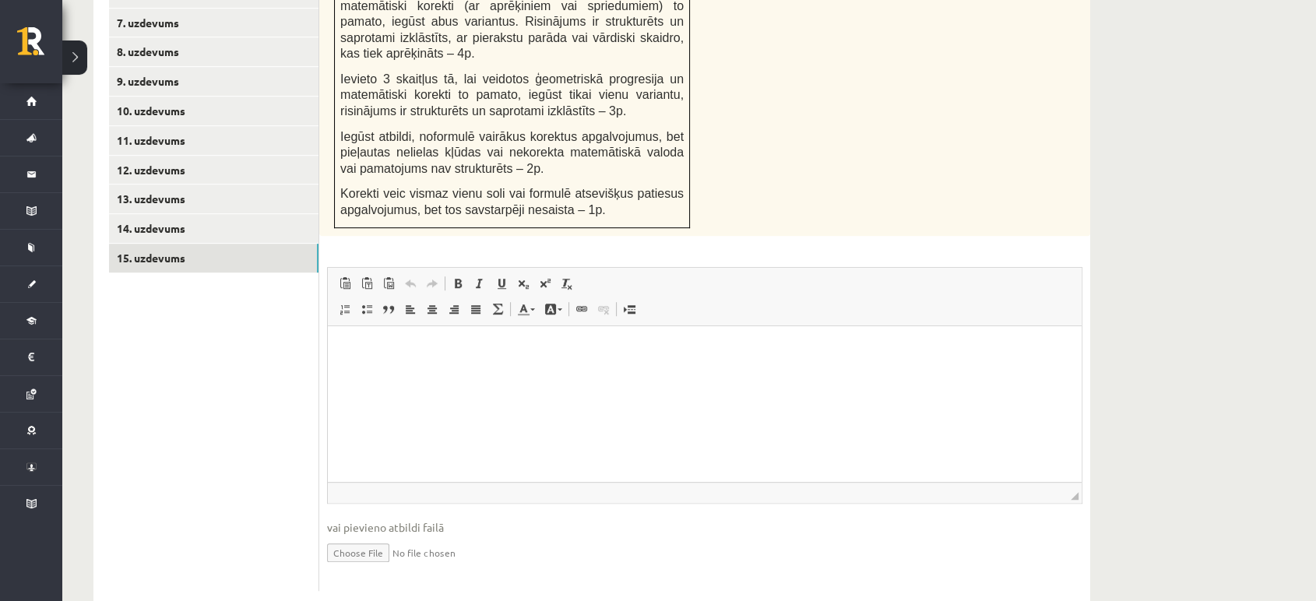
click at [363, 536] on input "file" at bounding box center [705, 552] width 756 height 32
type input "**********"
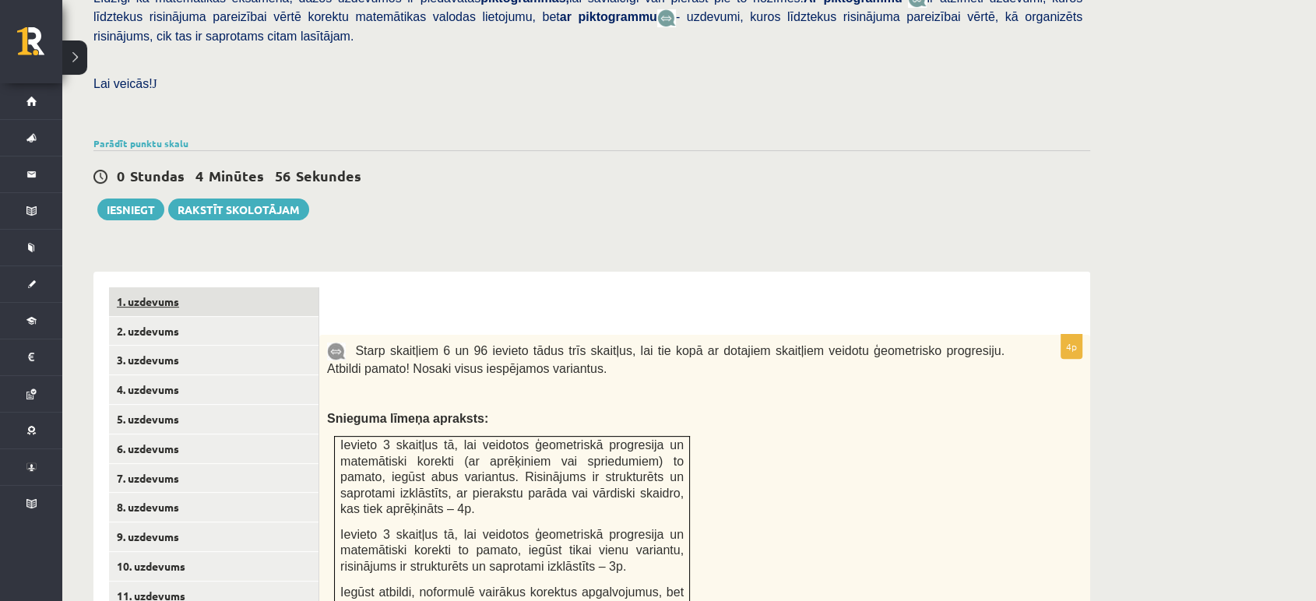
scroll to position [396, 0]
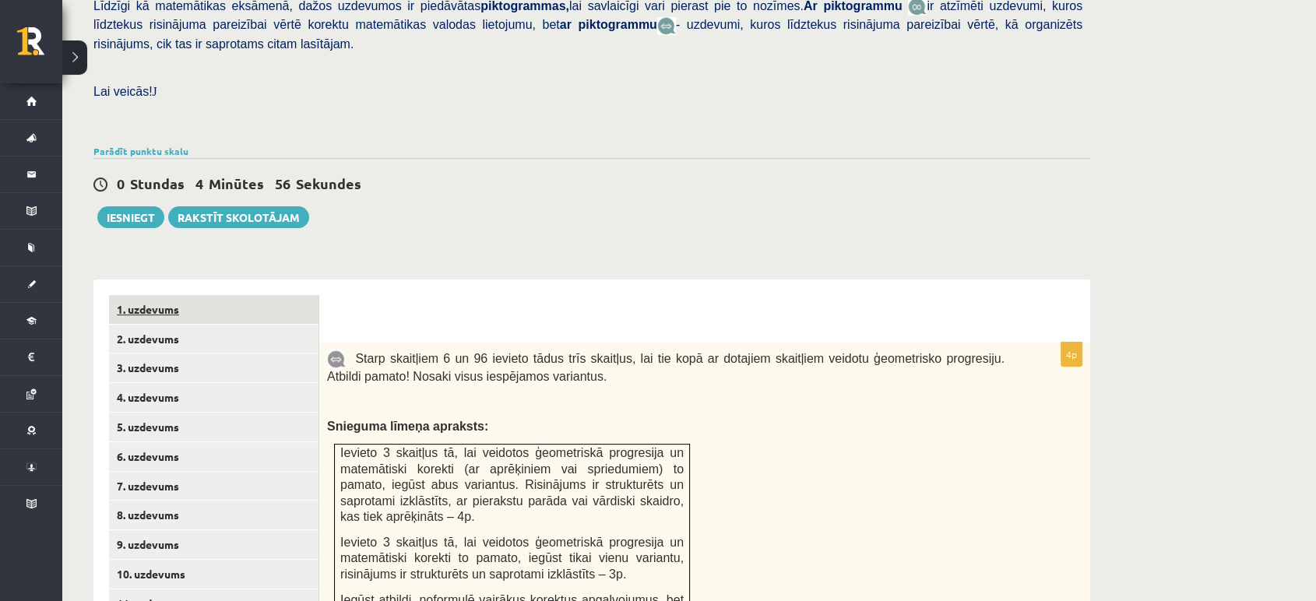
click at [165, 295] on link "1. uzdevums" at bounding box center [214, 309] width 210 height 29
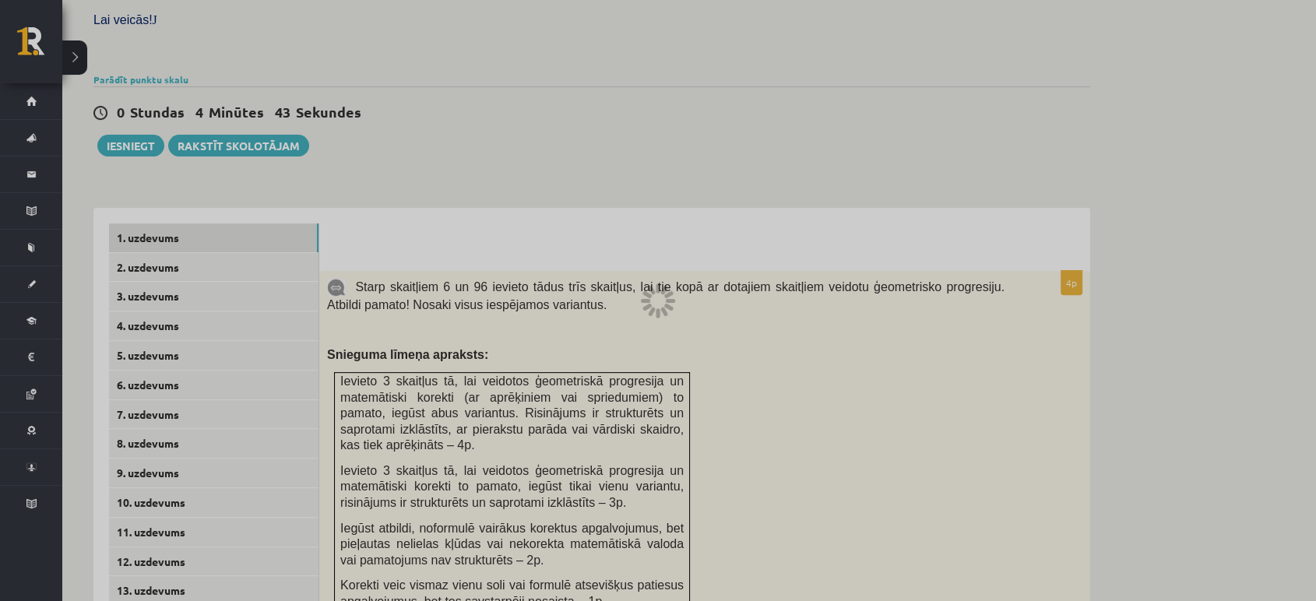
scroll to position [467, 0]
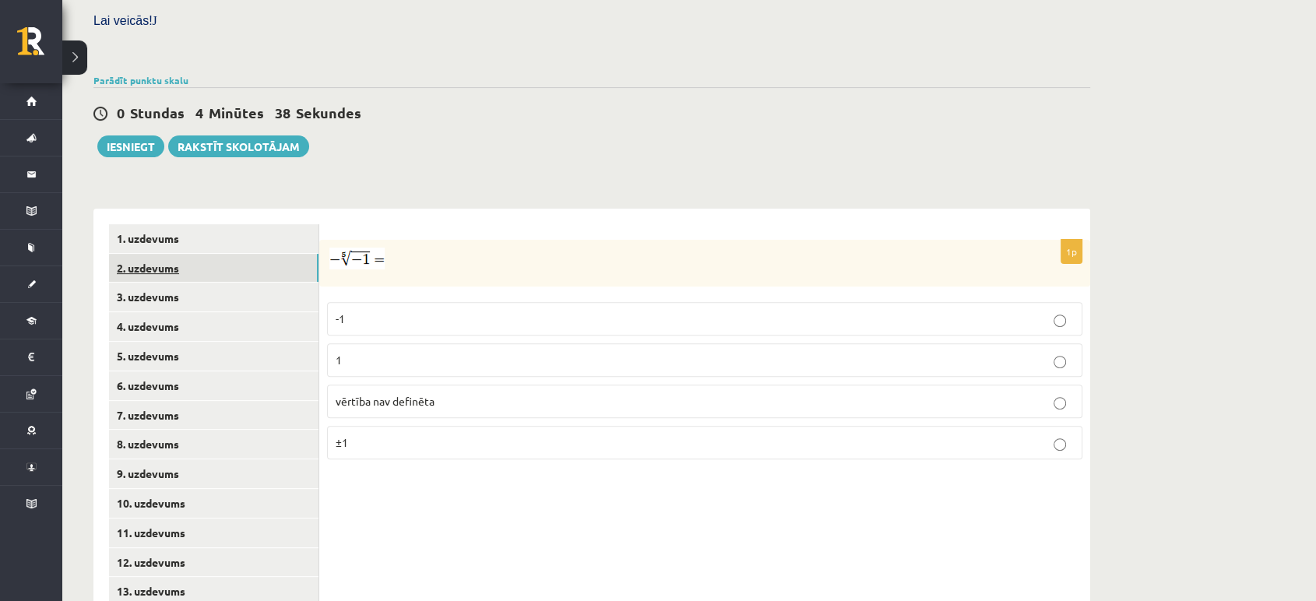
click at [222, 254] on link "2. uzdevums" at bounding box center [214, 268] width 210 height 29
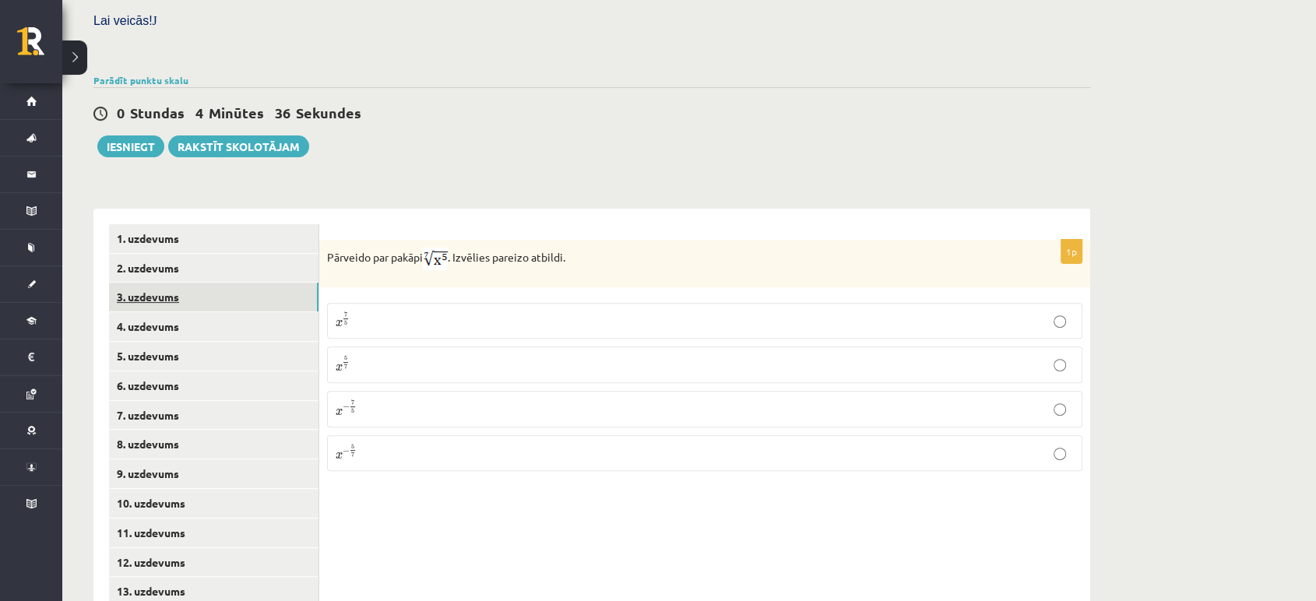
click at [207, 283] on link "3. uzdevums" at bounding box center [214, 297] width 210 height 29
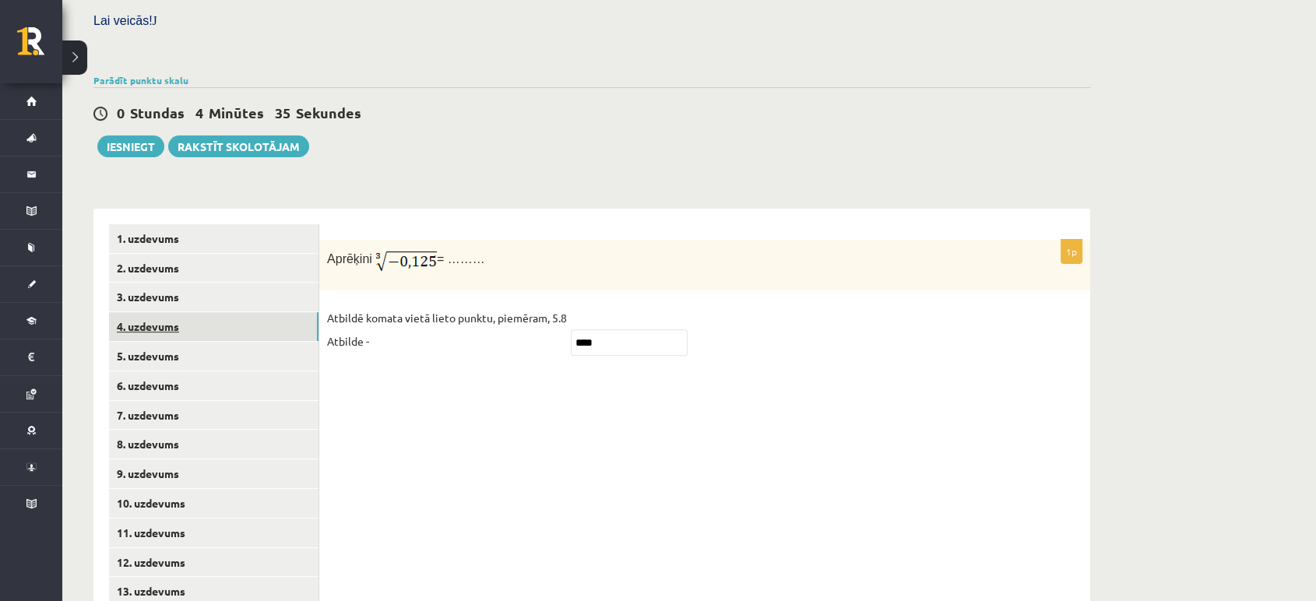
click at [202, 312] on link "4. uzdevums" at bounding box center [214, 326] width 210 height 29
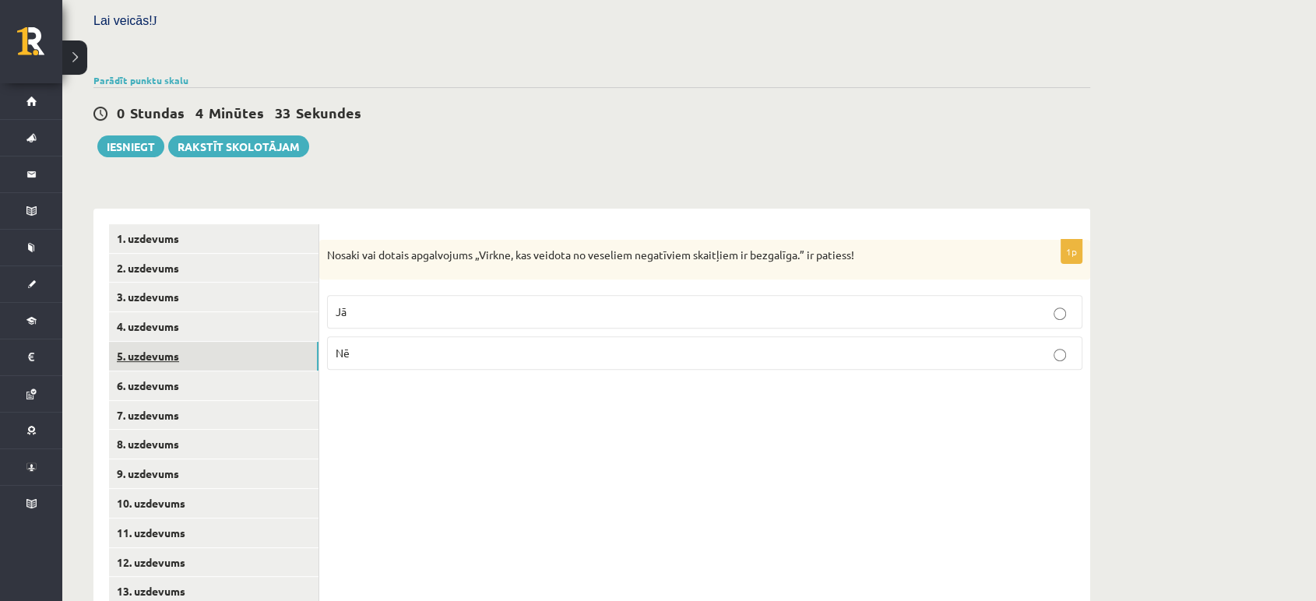
click at [192, 342] on link "5. uzdevums" at bounding box center [214, 356] width 210 height 29
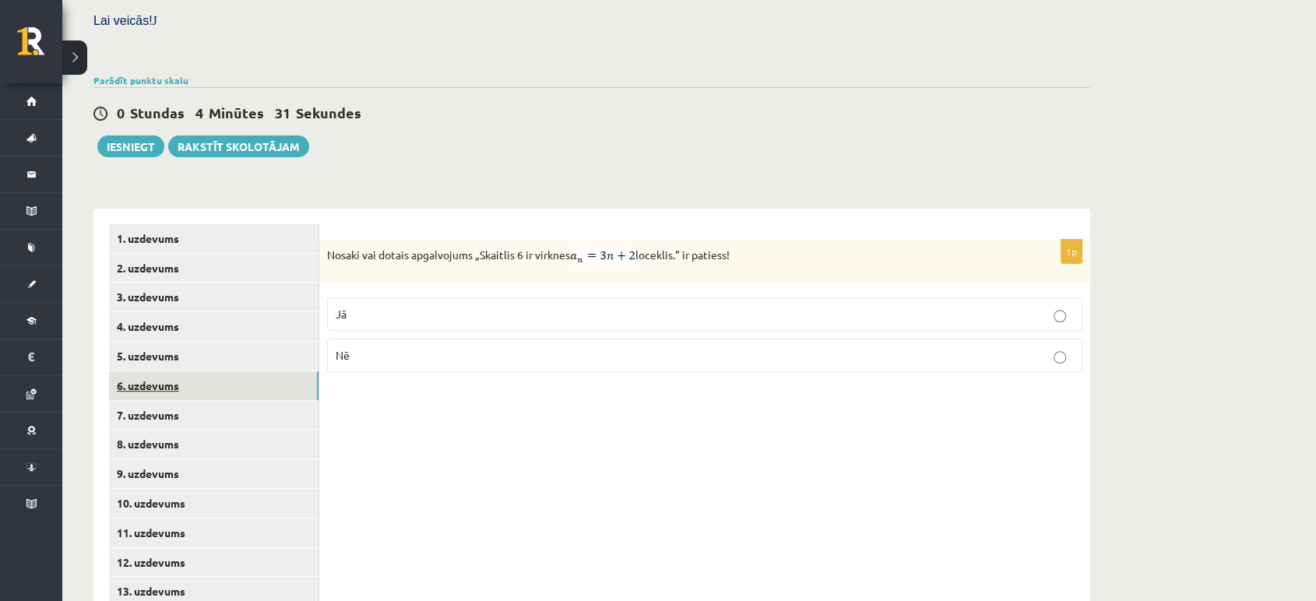
click at [191, 372] on link "6. uzdevums" at bounding box center [214, 386] width 210 height 29
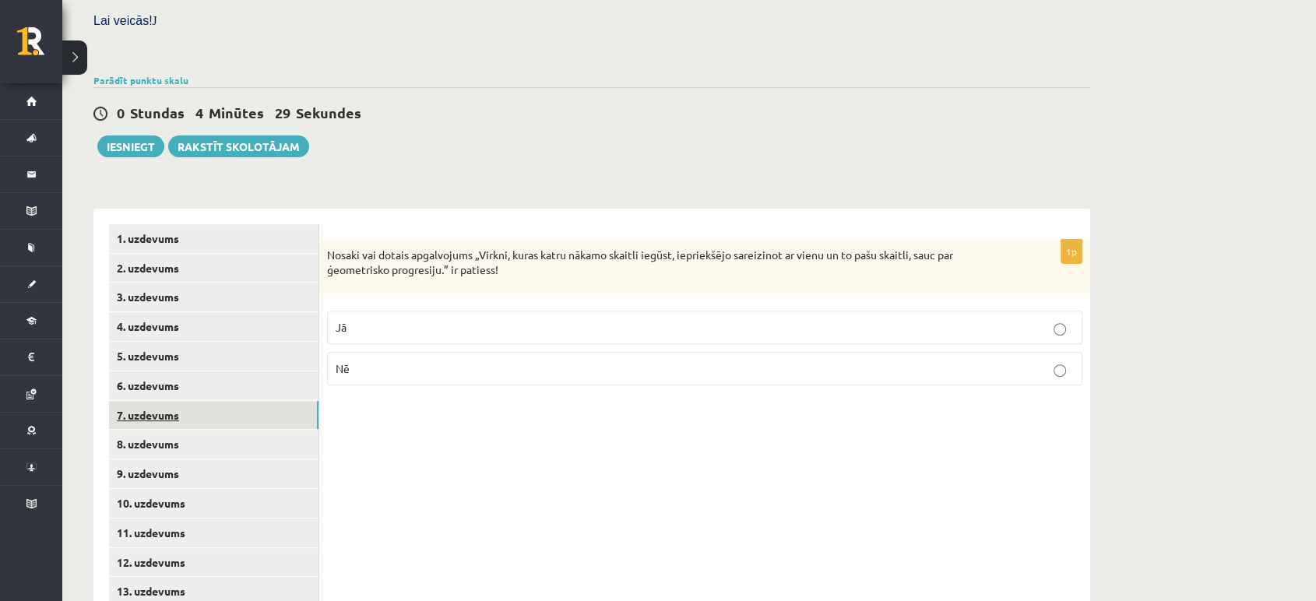
click at [187, 401] on link "7. uzdevums" at bounding box center [214, 415] width 210 height 29
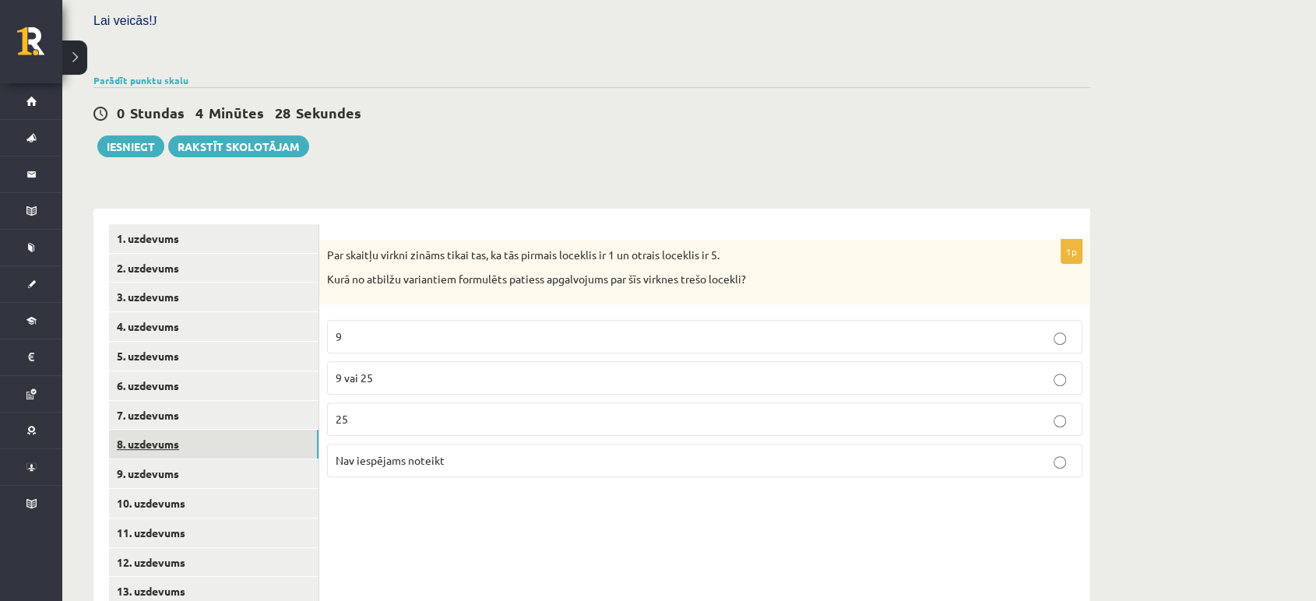
click at [187, 430] on link "8. uzdevums" at bounding box center [214, 444] width 210 height 29
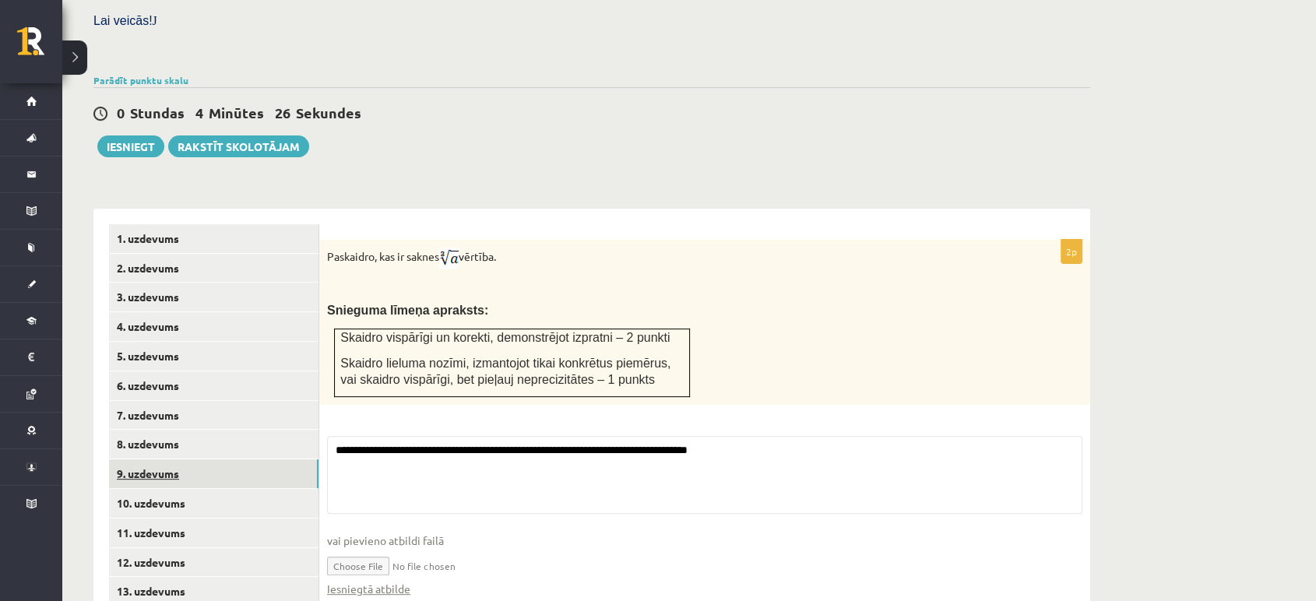
click at [189, 460] on link "9. uzdevums" at bounding box center [214, 474] width 210 height 29
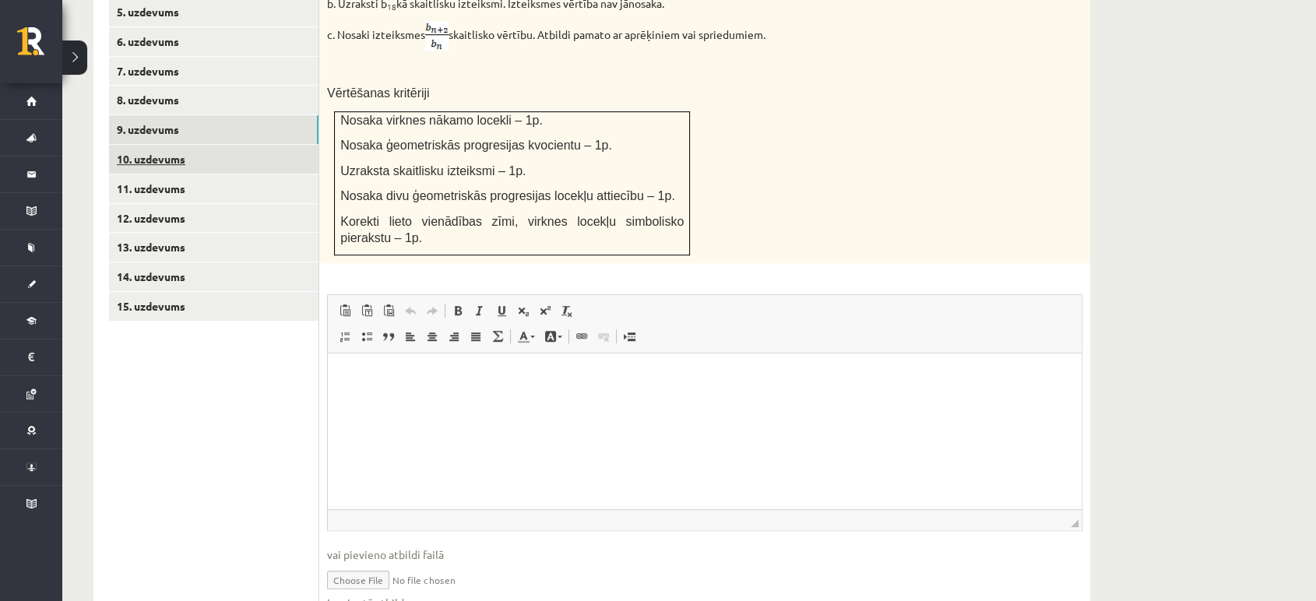
scroll to position [815, 0]
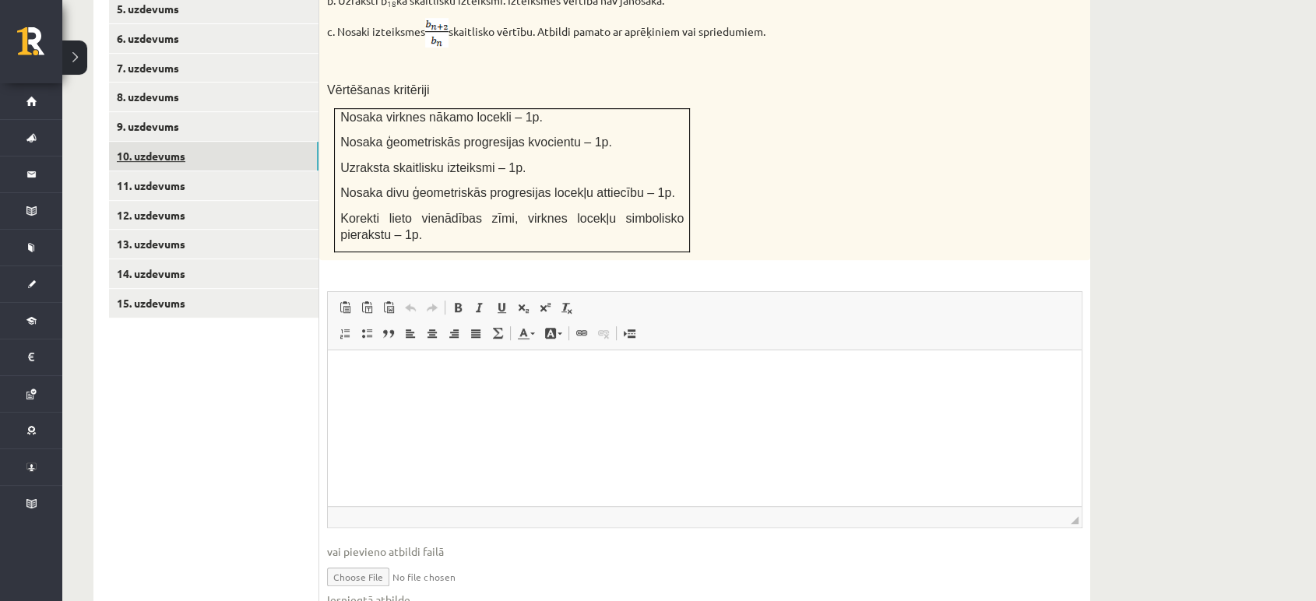
click at [172, 142] on link "10. uzdevums" at bounding box center [214, 156] width 210 height 29
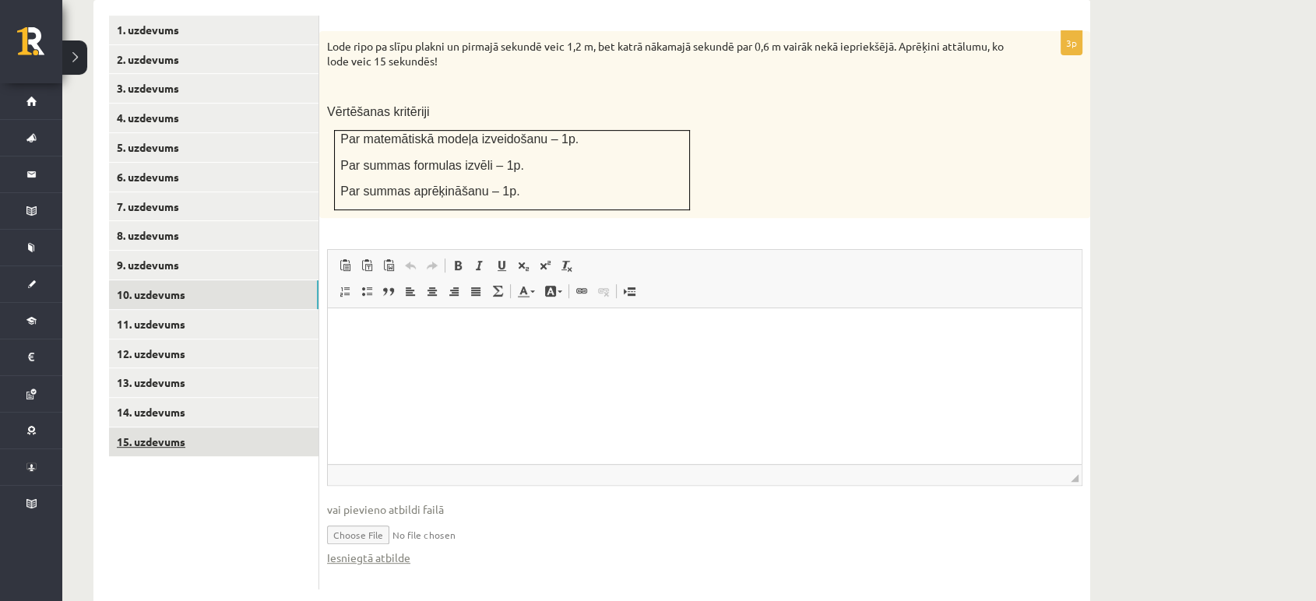
scroll to position [0, 0]
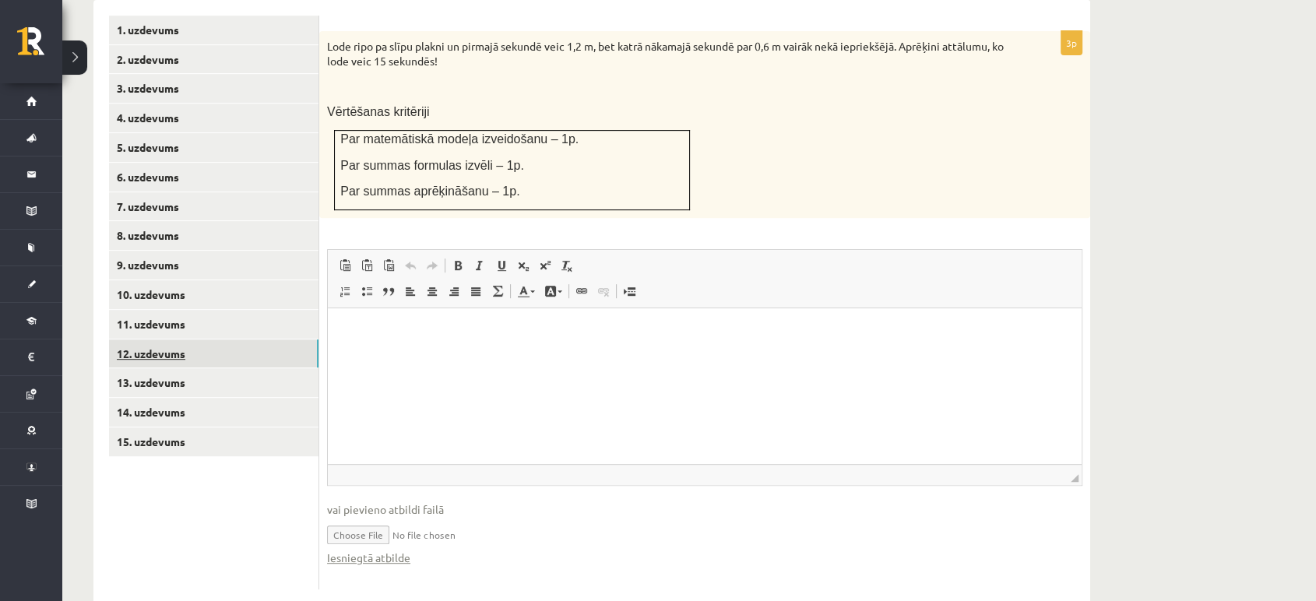
click at [184, 340] on link "12. uzdevums" at bounding box center [214, 354] width 210 height 29
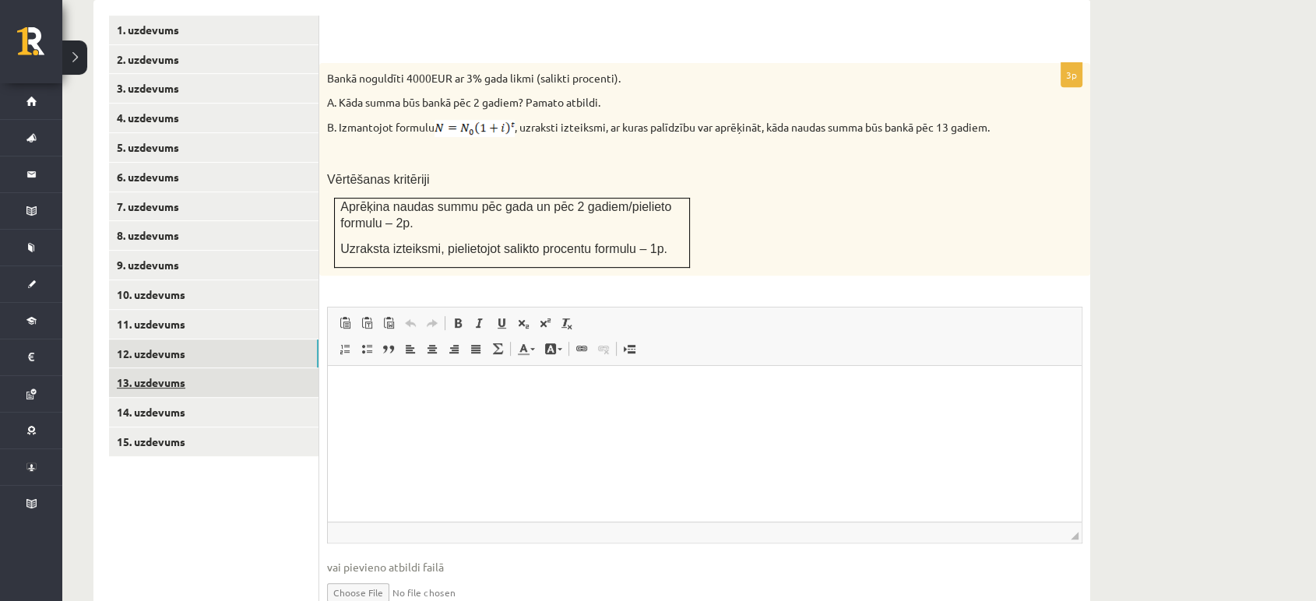
click at [167, 368] on link "13. uzdevums" at bounding box center [214, 382] width 210 height 29
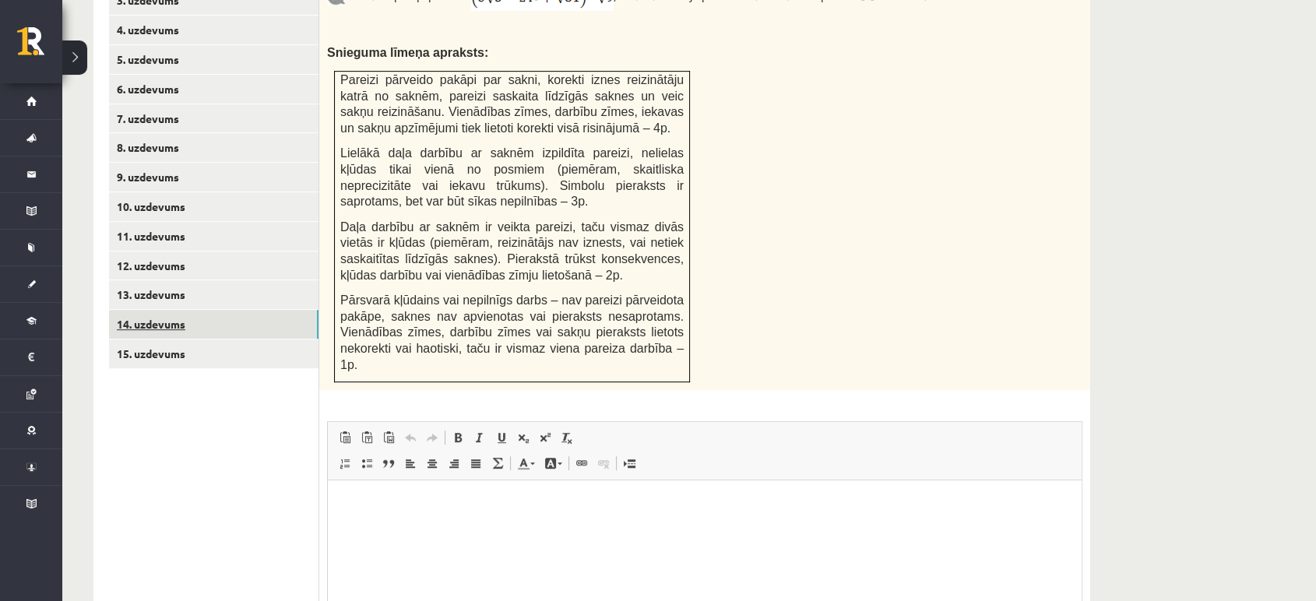
click at [163, 310] on link "14. uzdevums" at bounding box center [214, 324] width 210 height 29
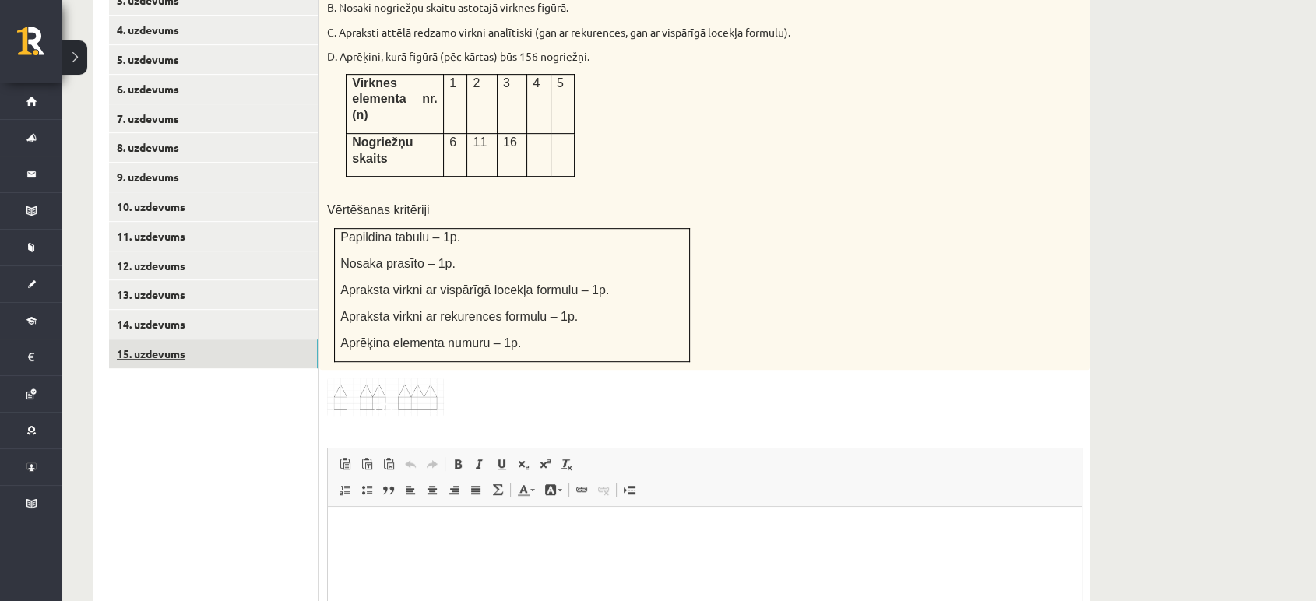
click at [174, 340] on link "15. uzdevums" at bounding box center [214, 354] width 210 height 29
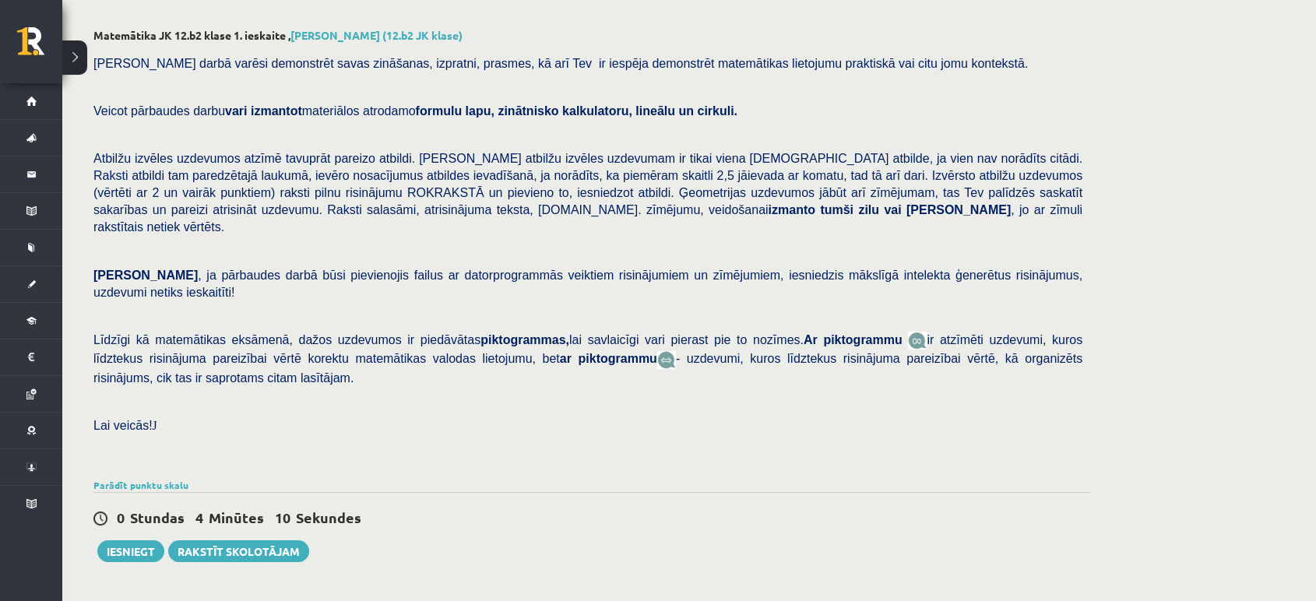
scroll to position [61, 0]
click at [124, 542] on button "Iesniegt" at bounding box center [130, 553] width 67 height 22
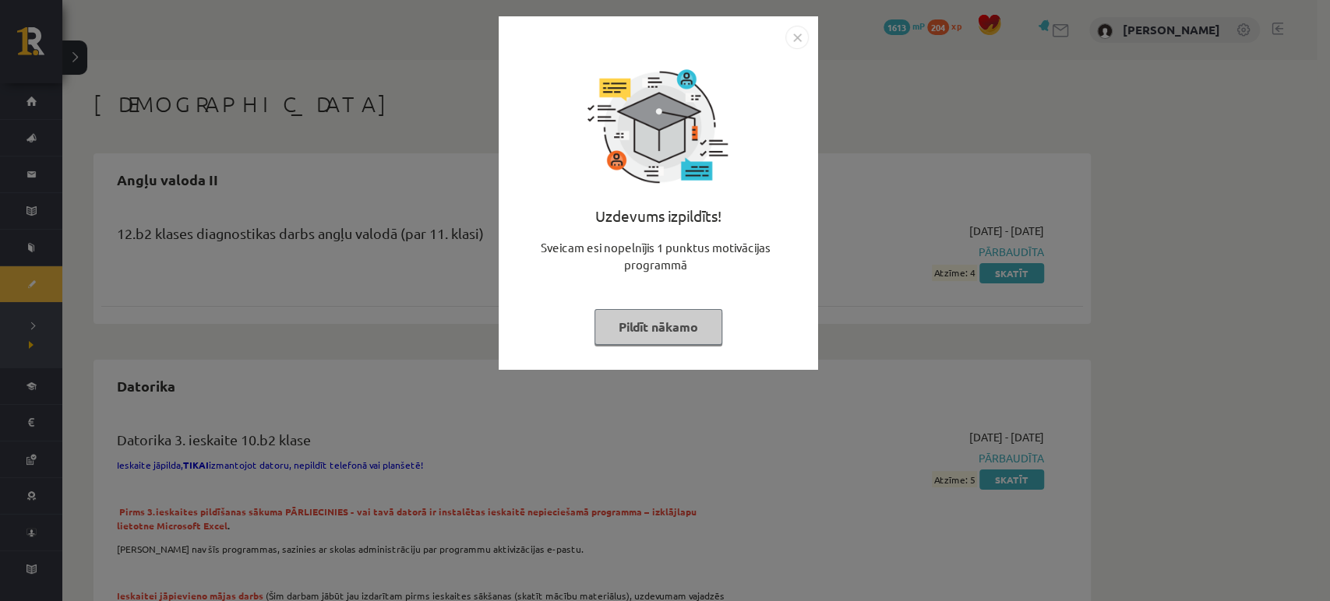
click at [669, 333] on button "Pildīt nākamo" at bounding box center [658, 327] width 128 height 36
